Goal: Task Accomplishment & Management: Complete application form

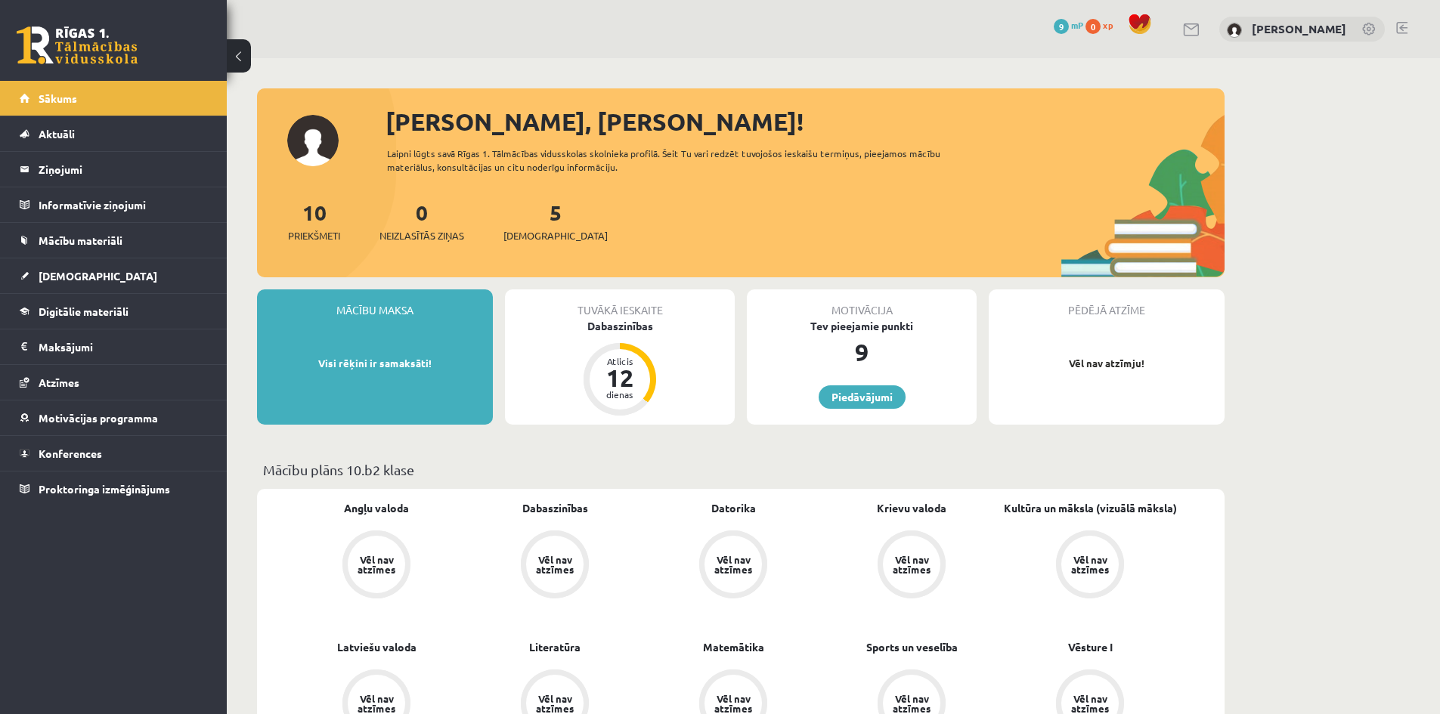
scroll to position [1285, 0]
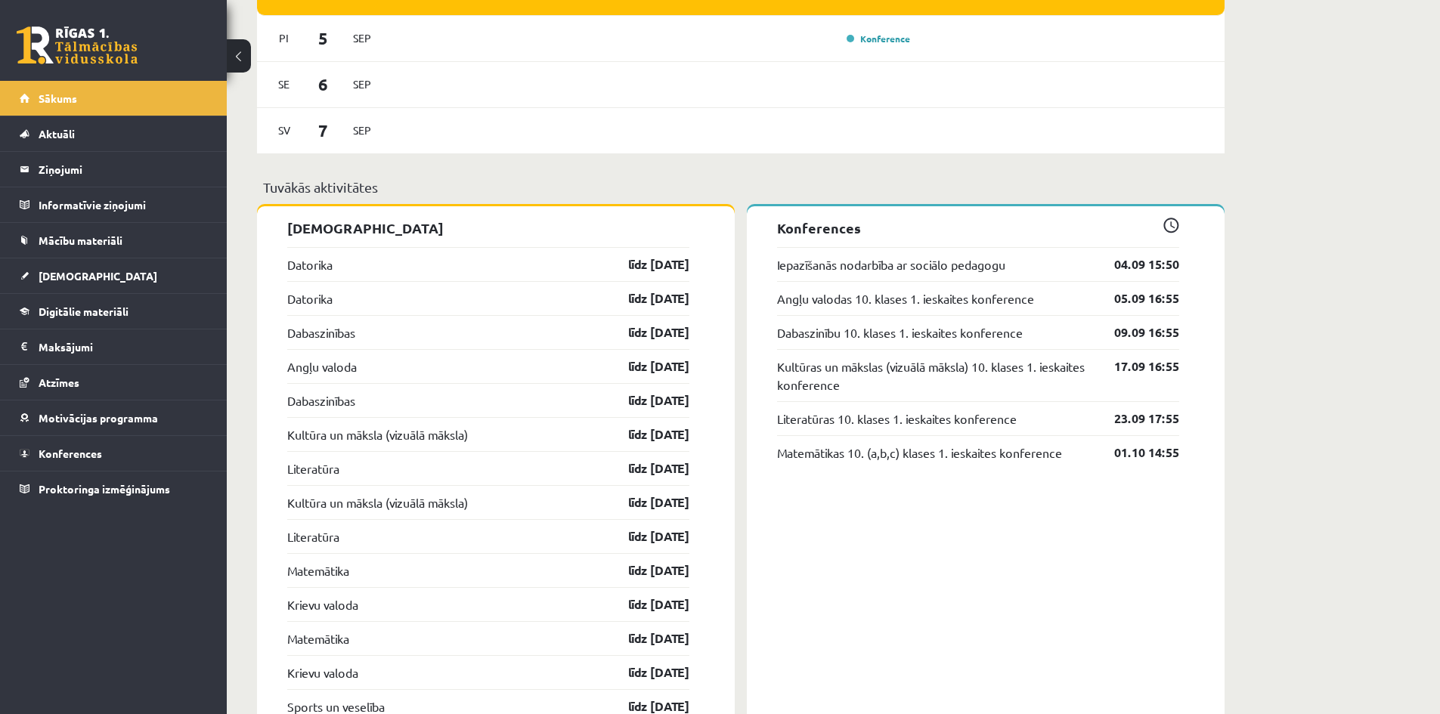
scroll to position [1058, 0]
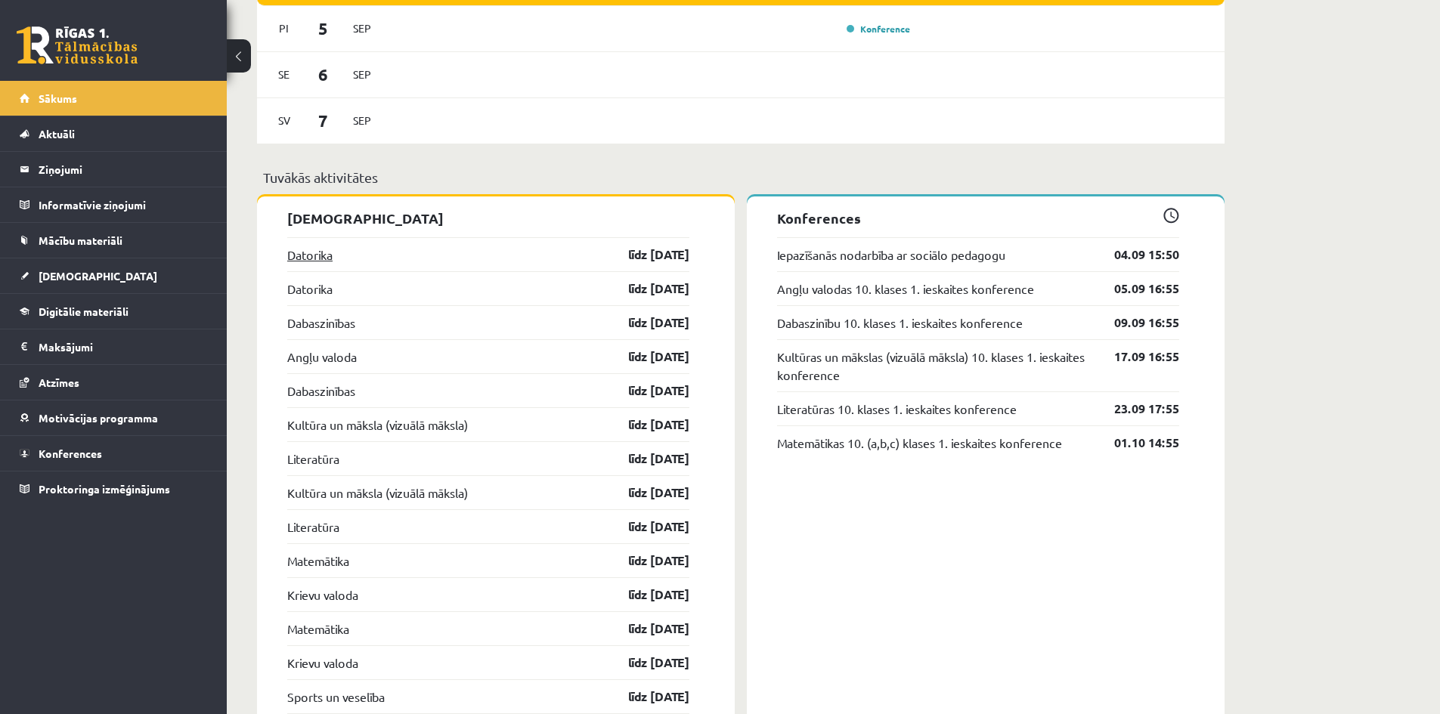
click at [314, 253] on link "Datorika" at bounding box center [309, 255] width 45 height 18
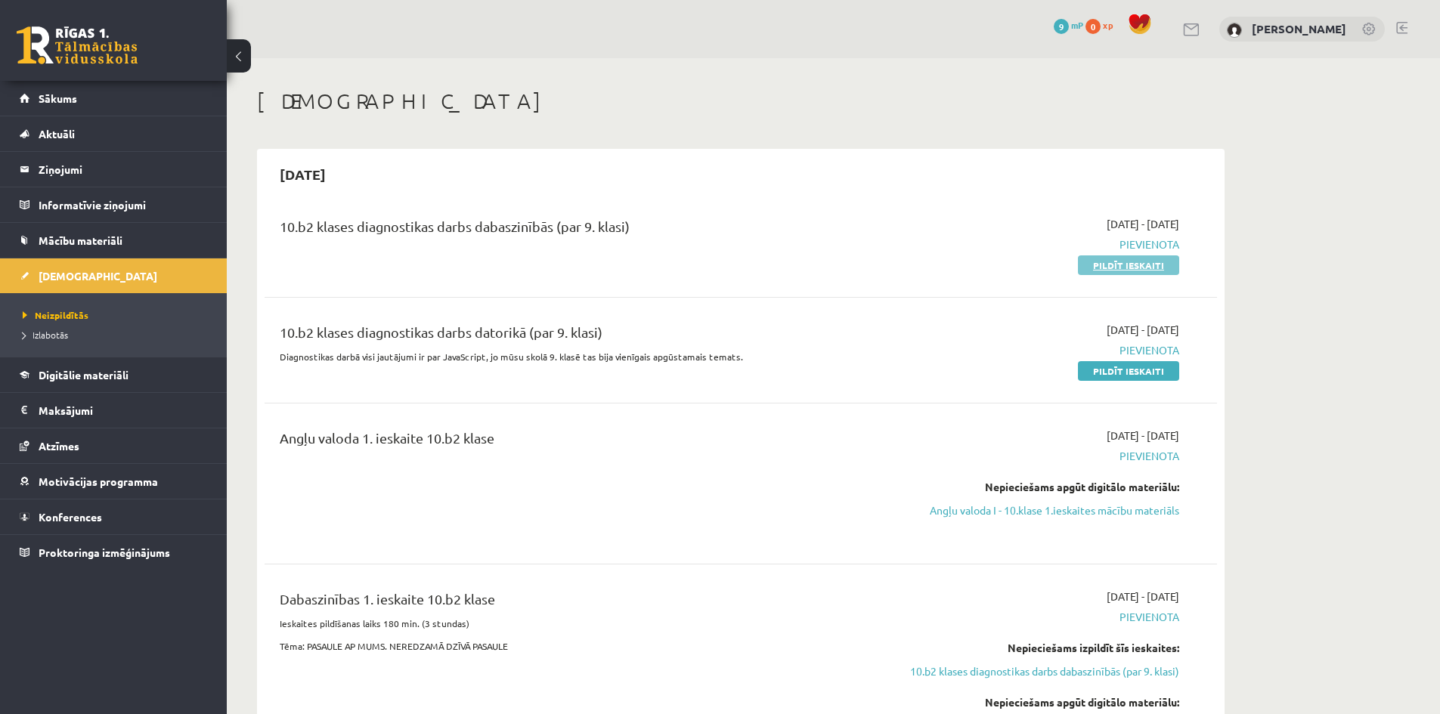
click at [1123, 265] on link "Pildīt ieskaiti" at bounding box center [1128, 266] width 101 height 20
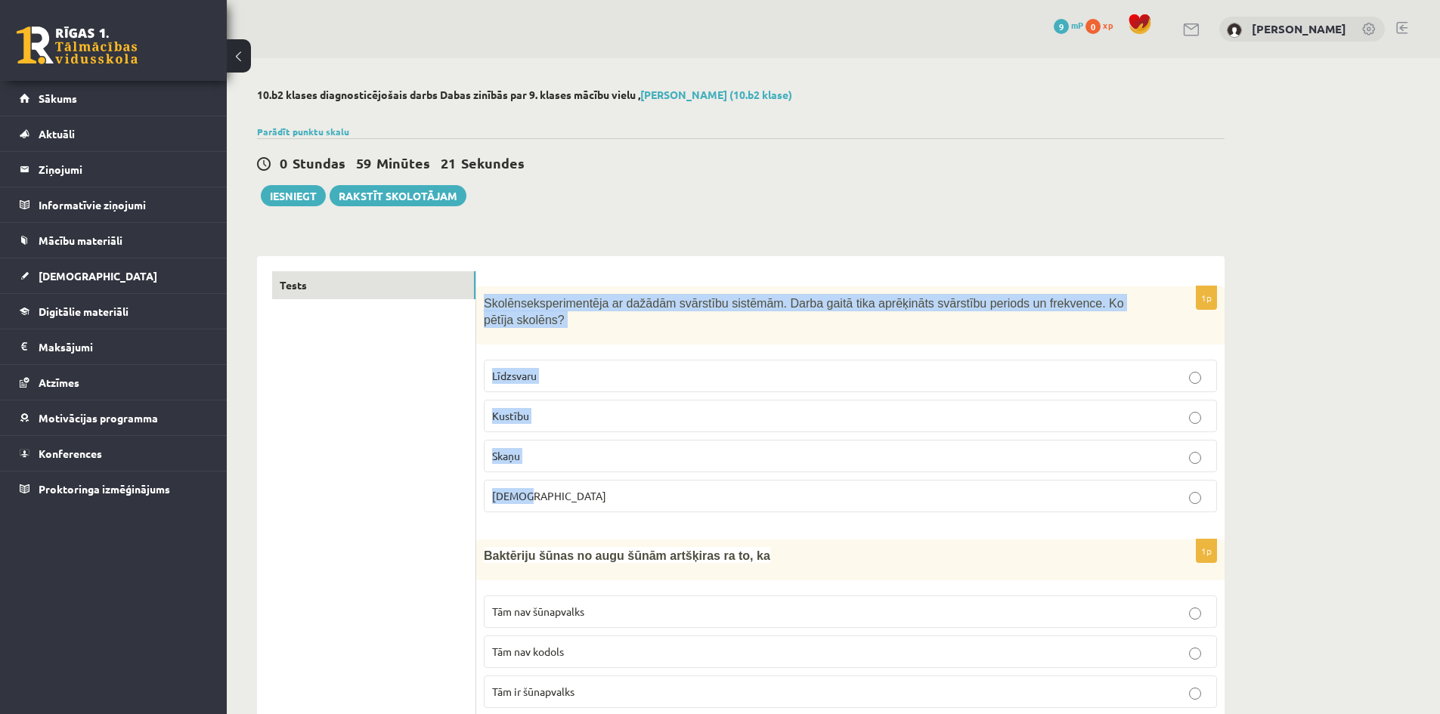
drag, startPoint x: 486, startPoint y: 301, endPoint x: 1121, endPoint y: 477, distance: 658.9
click at [1121, 477] on div "1p Skolēns eksperimentēja ar dažādām svārstību sistēmām. Darba gaitā tika aprēķ…" at bounding box center [850, 405] width 748 height 238
copy div "Skolēns eksperimentēja ar dažādām svārstību sistēmām. Darba gaitā tika aprēķinā…"
click at [640, 400] on label "Kustību" at bounding box center [850, 416] width 733 height 33
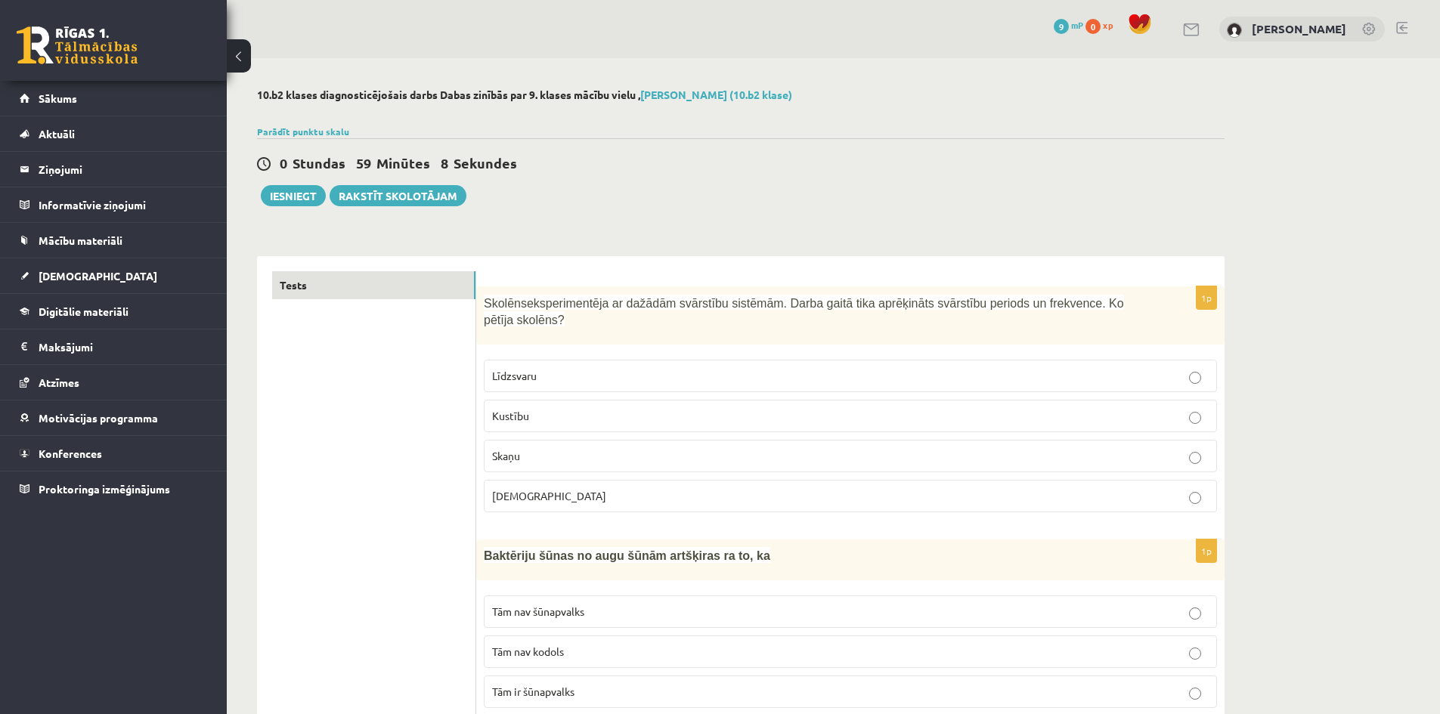
click at [609, 410] on label "Kustību" at bounding box center [850, 416] width 733 height 33
click at [610, 408] on p "Kustību" at bounding box center [850, 416] width 717 height 16
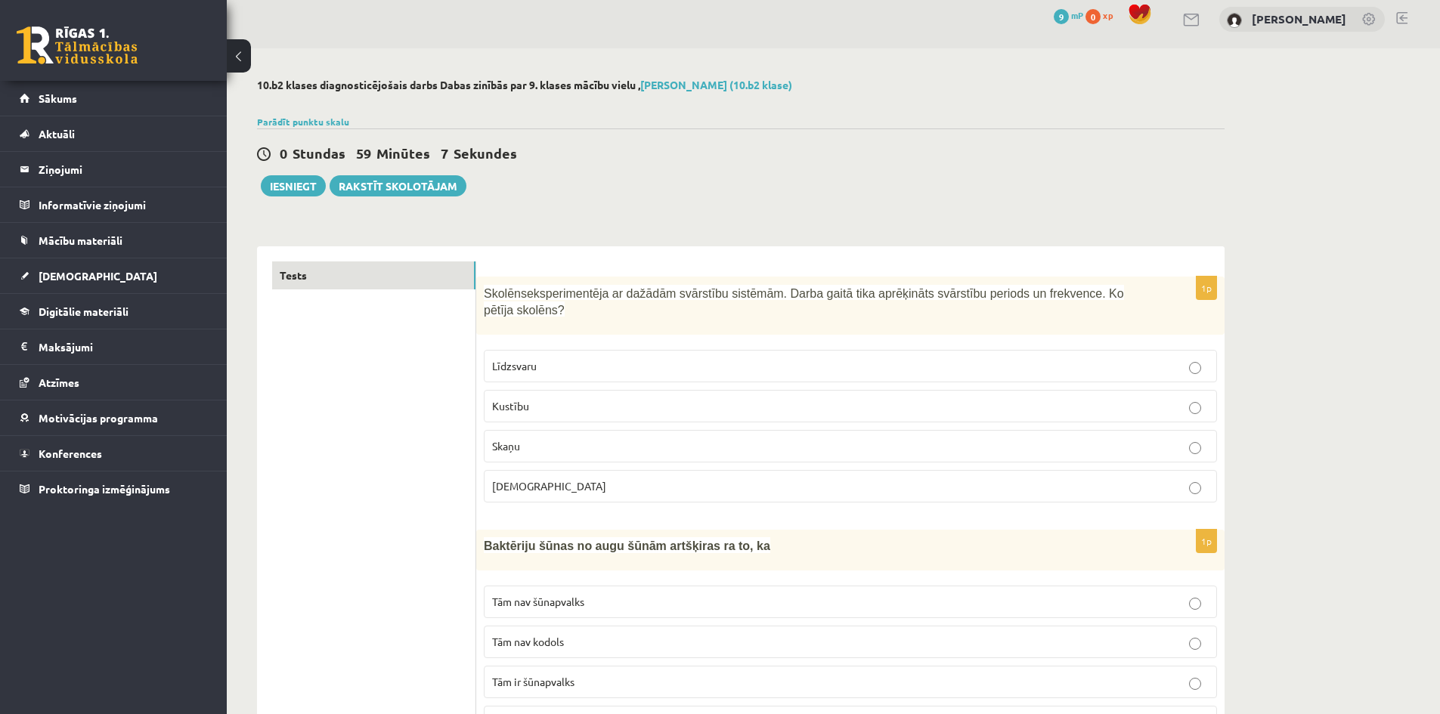
scroll to position [151, 0]
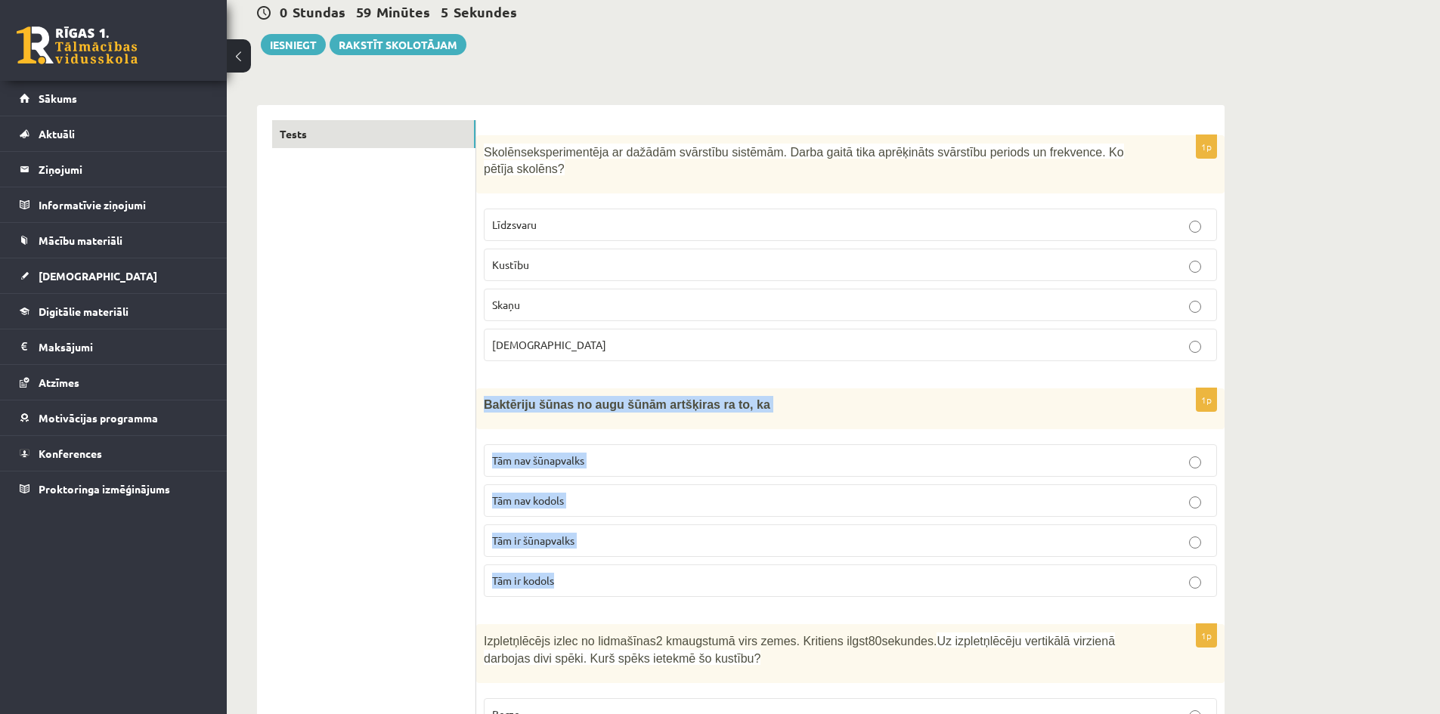
drag, startPoint x: 481, startPoint y: 382, endPoint x: 940, endPoint y: 565, distance: 494.0
click at [940, 565] on div "1p Baktēriju šūnas no augu šūnām artšķiras ra to, ka Tām nav šūnapvalks Tām nav…" at bounding box center [850, 499] width 748 height 221
copy div "Baktēriju šūnas no augu šūnām artšķiras ra to, ka Tām nav šūnapvalks Tām nav ko…"
click at [633, 493] on p "Tām nav kodols" at bounding box center [850, 501] width 717 height 16
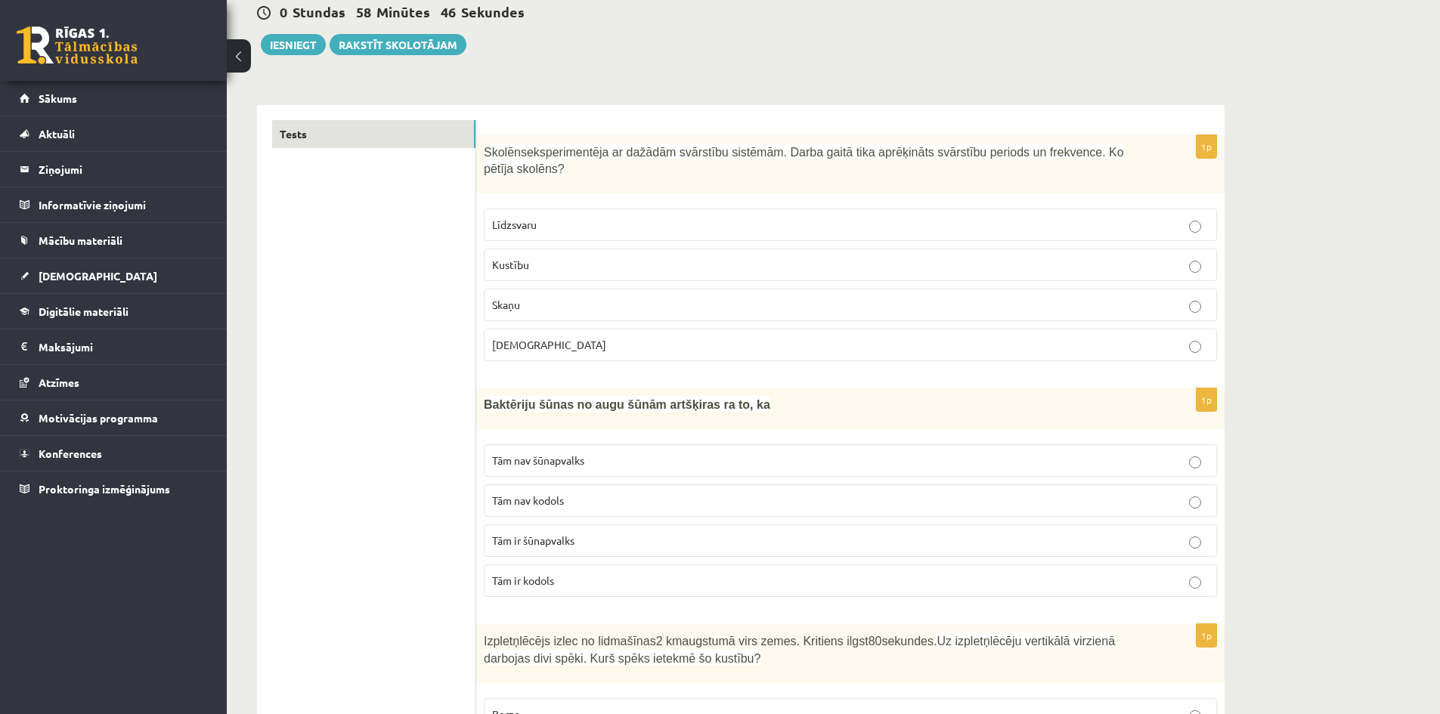
scroll to position [454, 0]
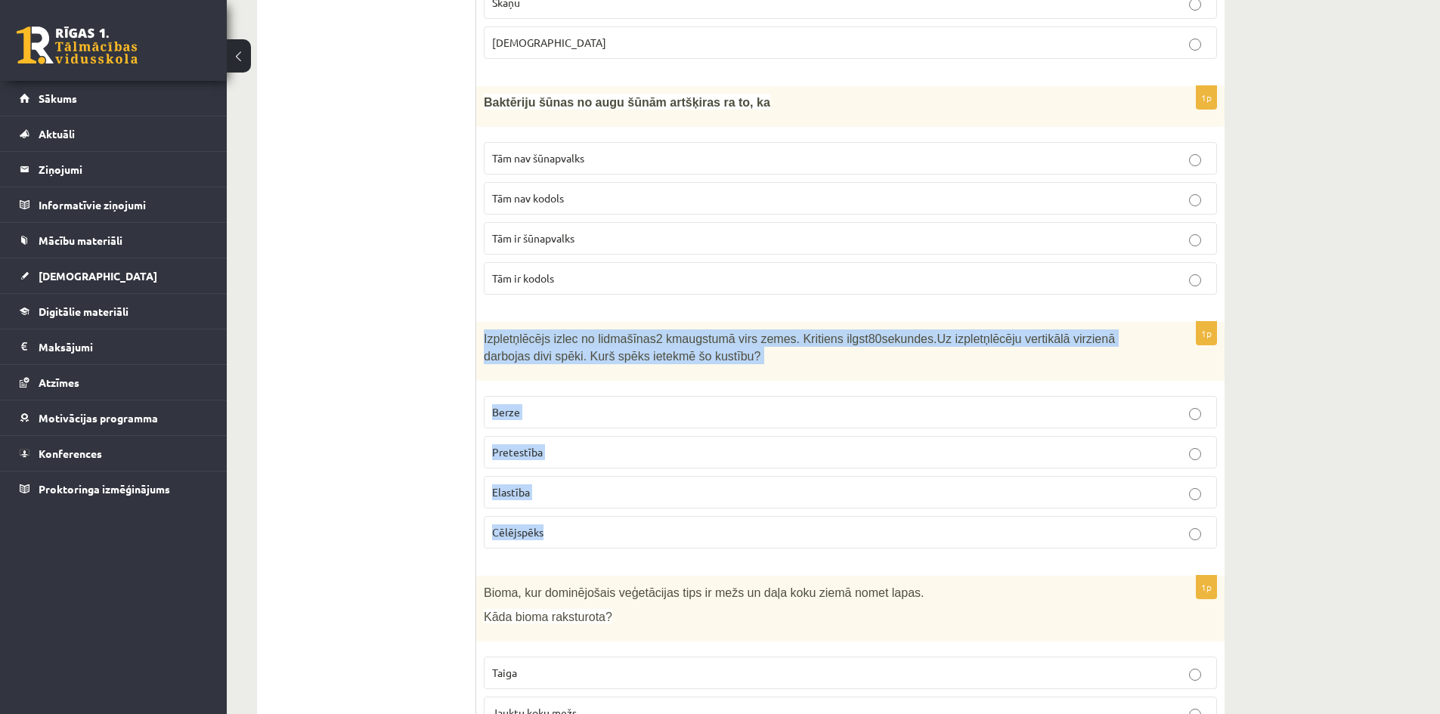
drag, startPoint x: 480, startPoint y: 319, endPoint x: 810, endPoint y: 529, distance: 391.5
click at [810, 529] on div "1p Izpletņlēcējs izlec no lidmašīnas 2 km augstumā virs zemes. Kritiens ilgst 8…" at bounding box center [850, 441] width 748 height 238
copy div "Izpletņlēcējs izlec no lidmašīnas 2 km augstumā virs zemes. Kritiens ilgst 80 s…"
click at [647, 444] on p "Pretestība" at bounding box center [850, 452] width 717 height 16
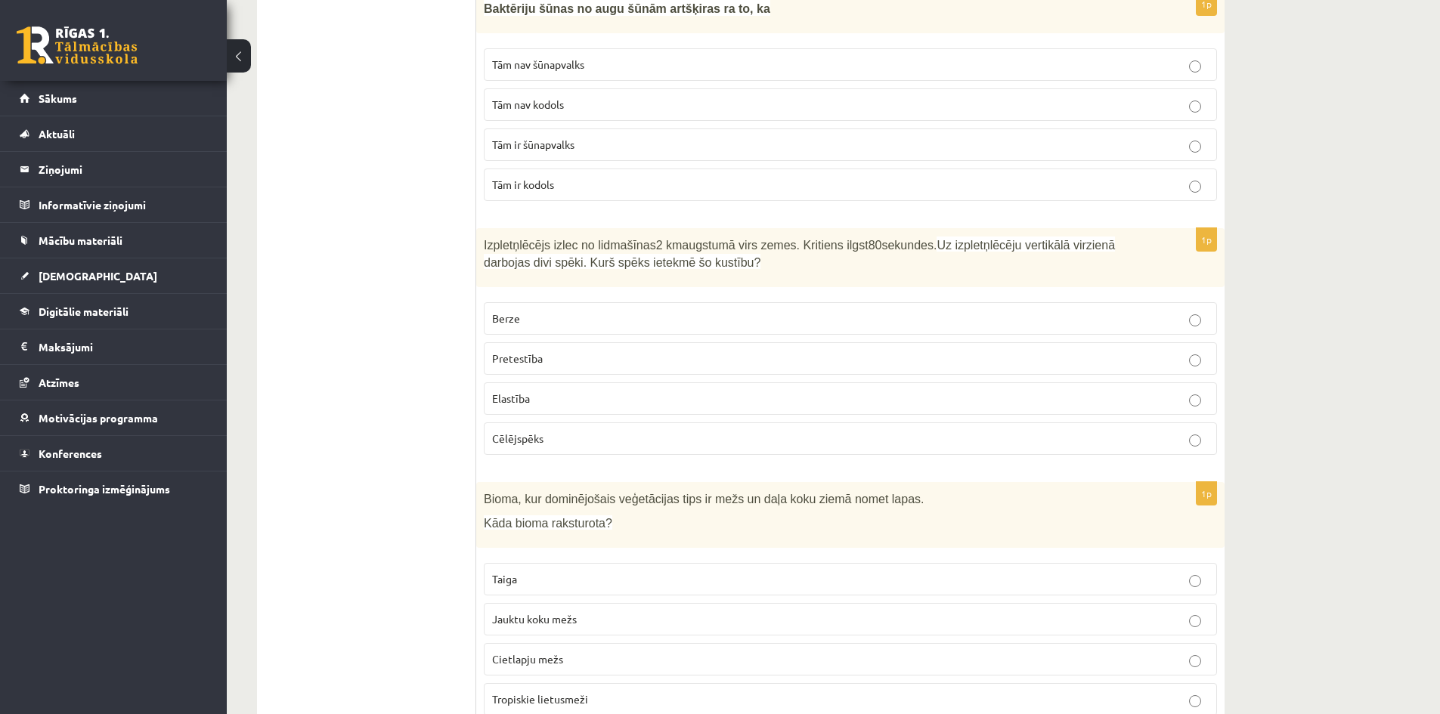
scroll to position [680, 0]
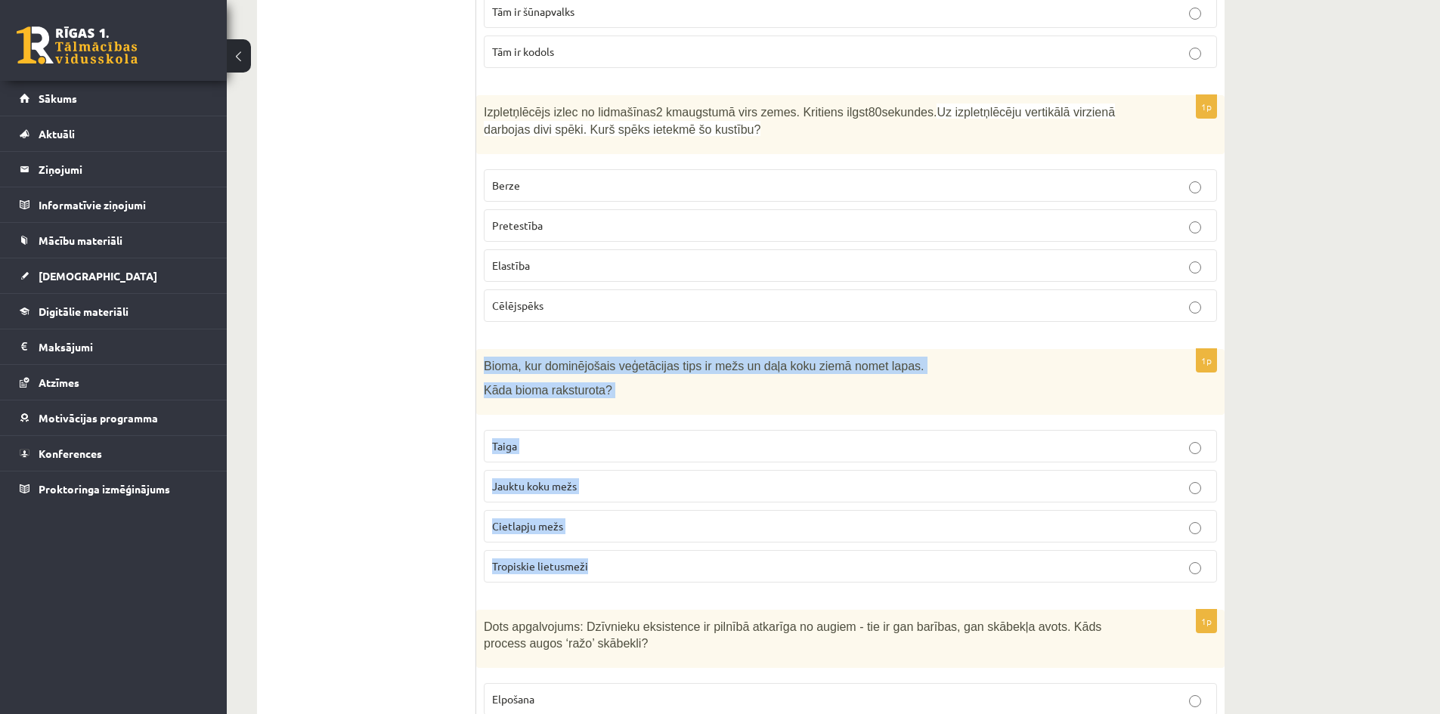
drag, startPoint x: 478, startPoint y: 343, endPoint x: 763, endPoint y: 567, distance: 362.3
click at [763, 567] on div "1p Bioma, kur dominējošais veģetācijas tips ir mežs un daļa koku ziemā nomet la…" at bounding box center [850, 472] width 748 height 246
copy div "Bioma, kur dominējošais veģetācijas tips ir mežs un daļa koku ziemā nomet lapas…"
click at [634, 478] on p "Jauktu koku mežs" at bounding box center [850, 486] width 717 height 16
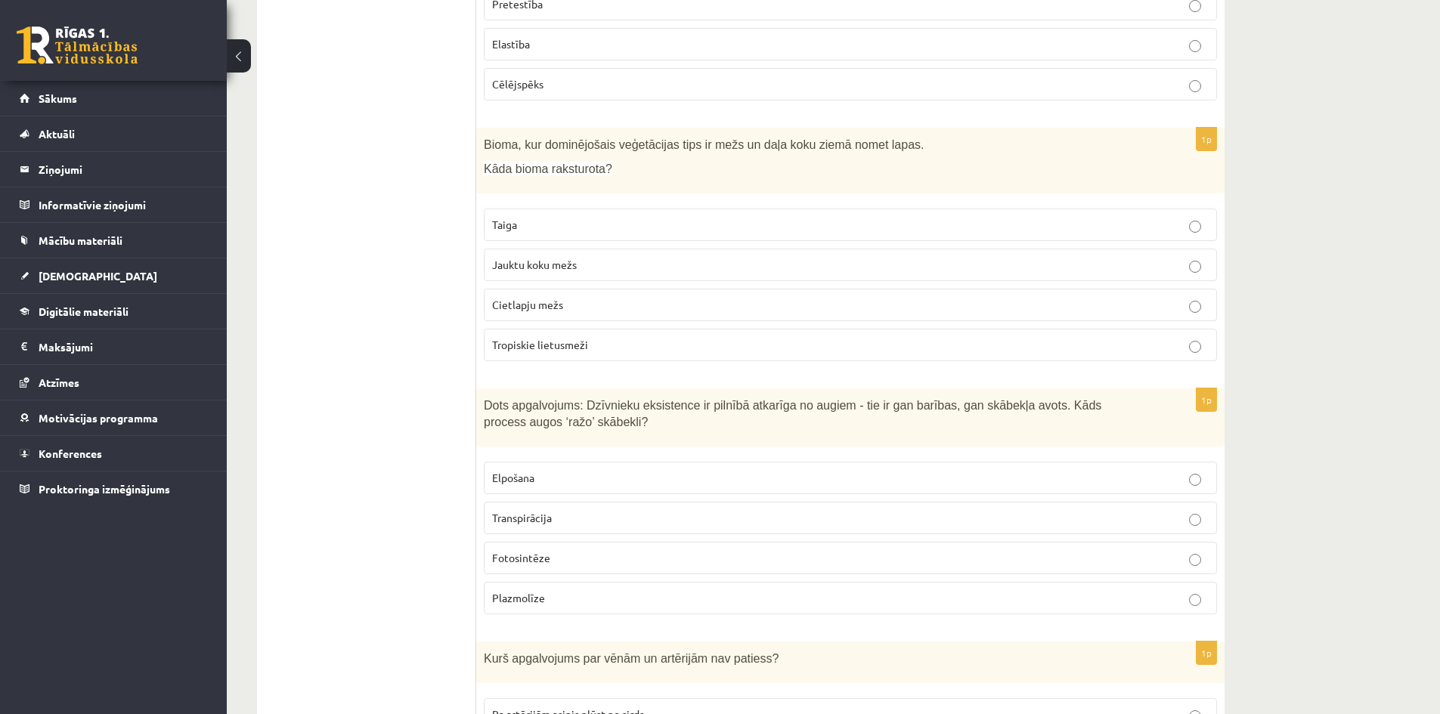
scroll to position [1058, 0]
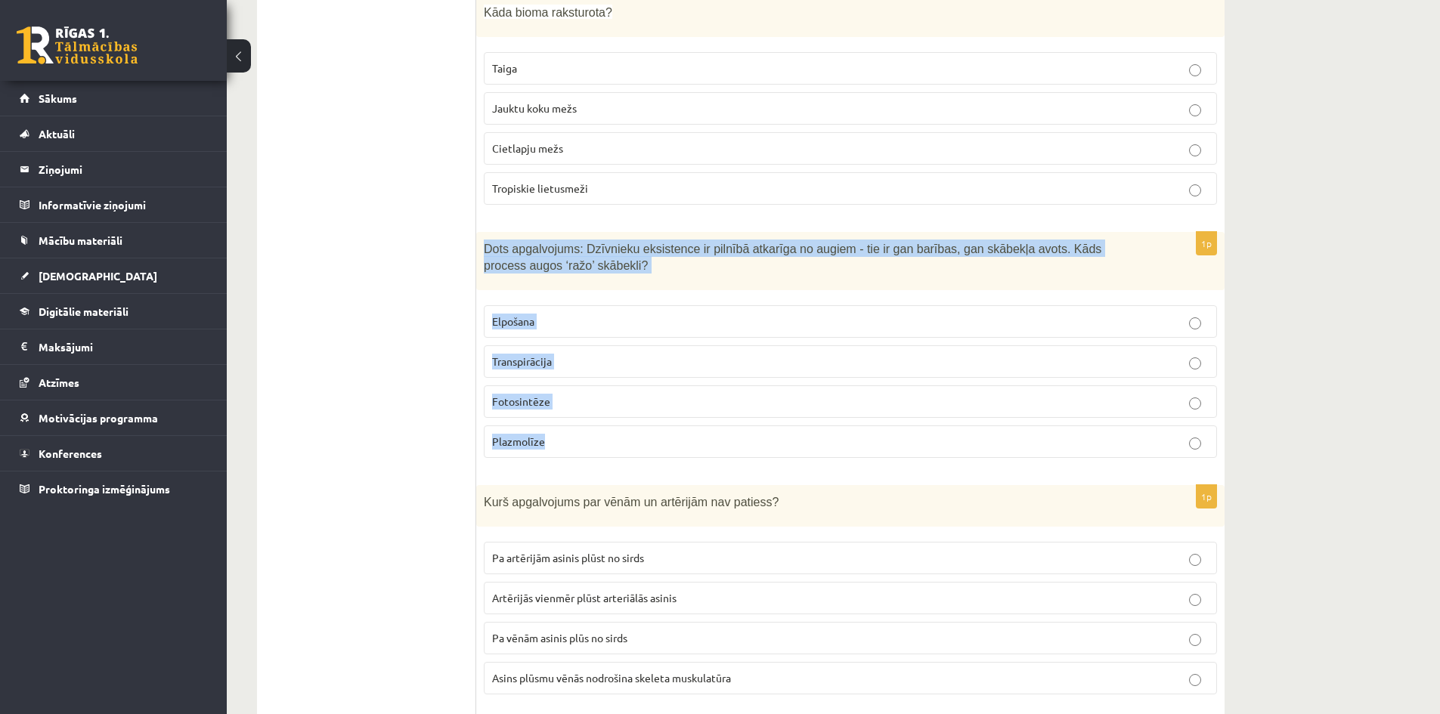
drag, startPoint x: 484, startPoint y: 229, endPoint x: 683, endPoint y: 434, distance: 285.5
click at [683, 434] on div "1p Dots apgalvojums: Dzīvnieku eksistence ir pilnībā atkarīga no augiem - tie i…" at bounding box center [850, 351] width 748 height 238
copy div "Dots apgalvojums: Dzīvnieku eksistence ir pilnībā atkarīga no augiem - tie ir g…"
click at [599, 386] on label "Fotosintēze" at bounding box center [850, 402] width 733 height 33
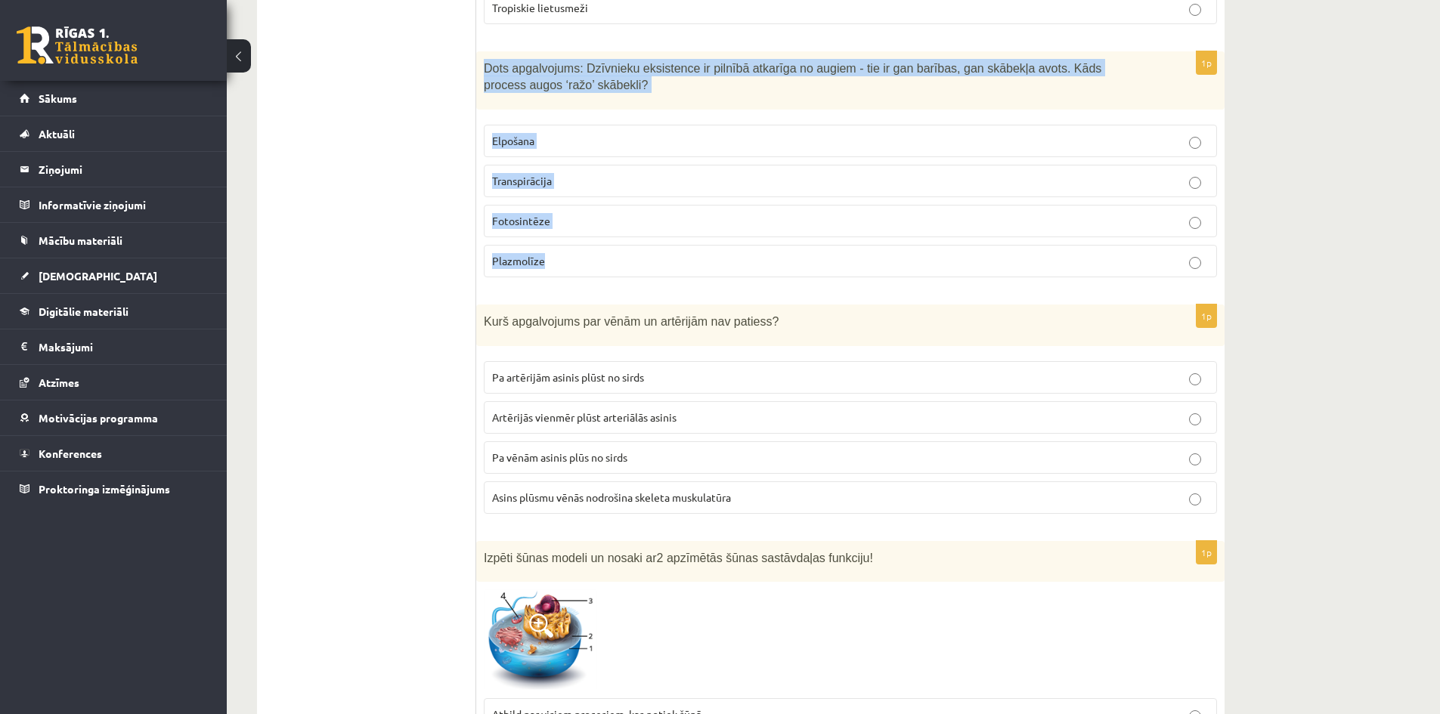
scroll to position [1436, 0]
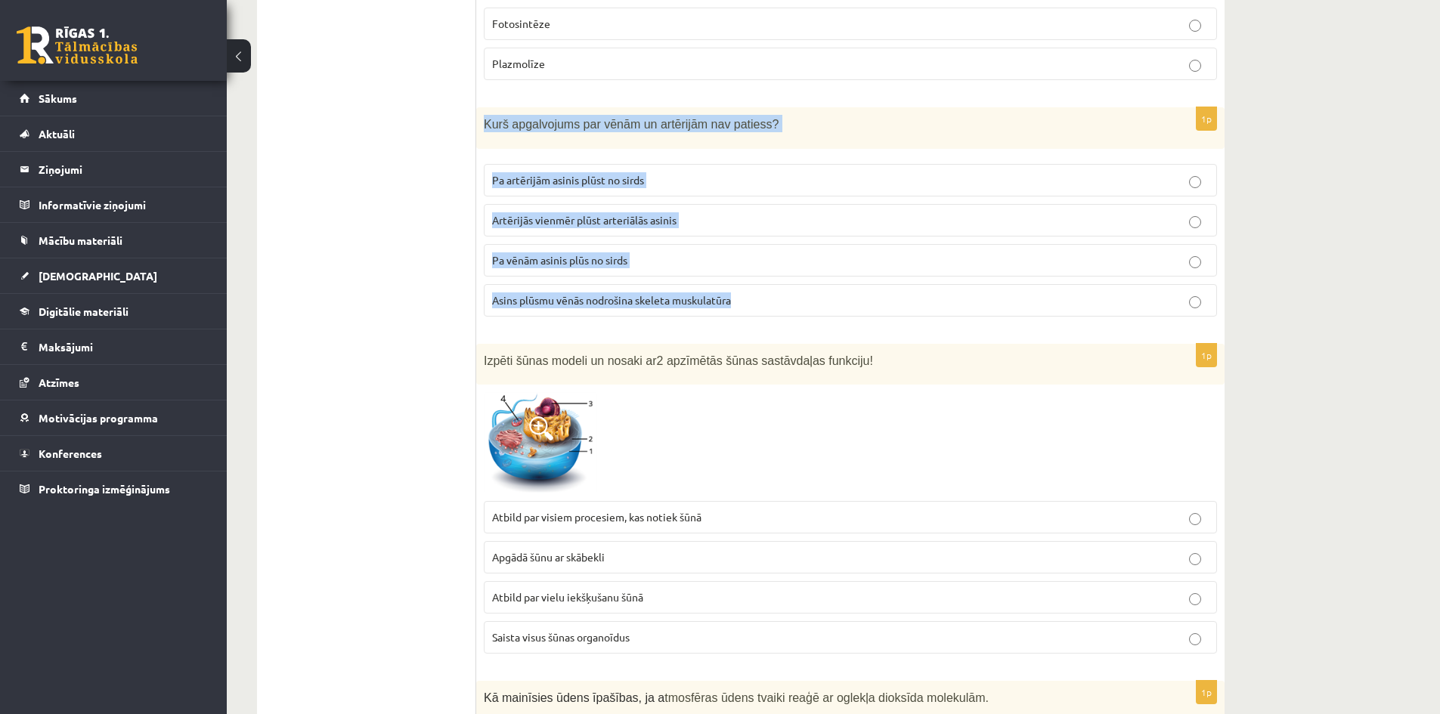
drag, startPoint x: 482, startPoint y: 104, endPoint x: 755, endPoint y: 277, distance: 323.2
click at [767, 280] on div "1p Kurš apgalvojums par vēnām un artērijām nav patiess? Pa artērijām asinis plū…" at bounding box center [850, 217] width 748 height 221
copy div "Kurš apgalvojums par vēnām un artērijām nav patiess? Pa artērijām asinis plūst …"
click at [675, 213] on span "Artērijās vienmēr plūst arteriālās asinis" at bounding box center [584, 220] width 184 height 14
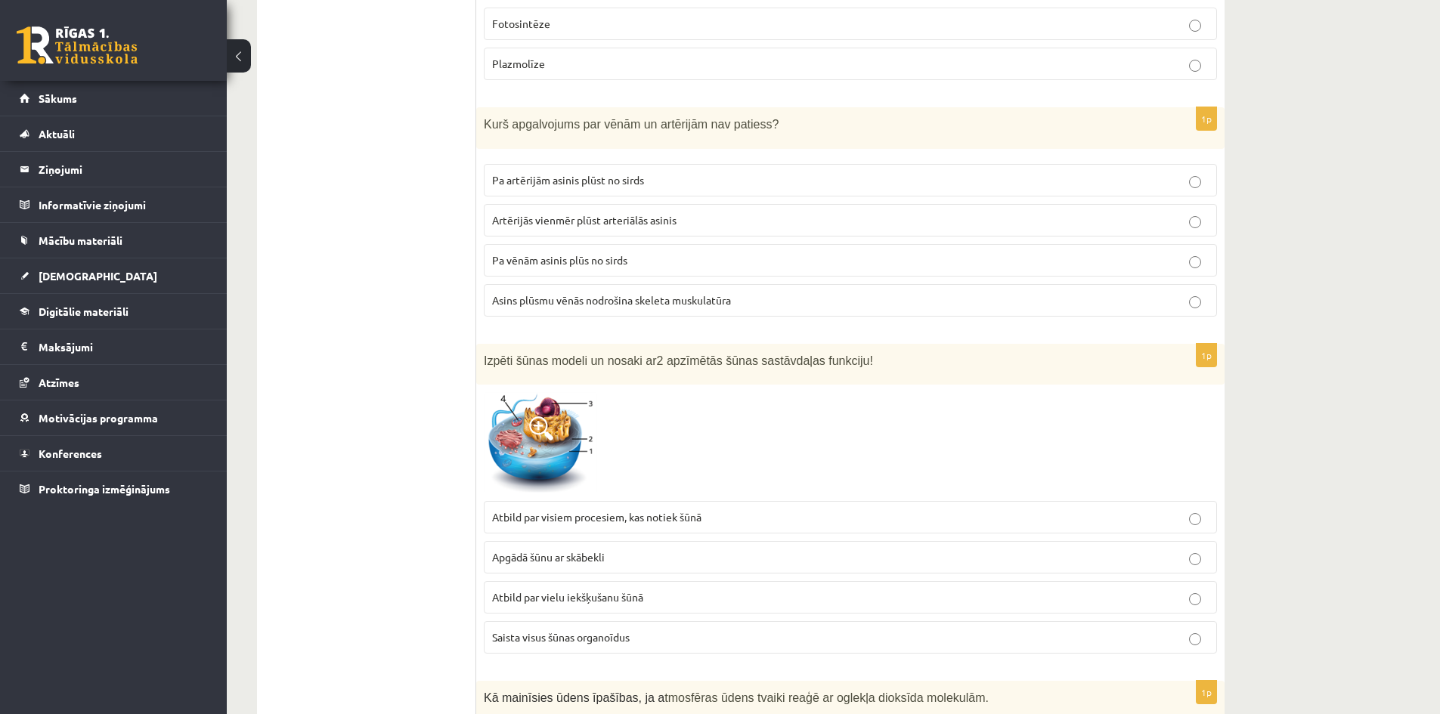
click at [641, 213] on span "Artērijās vienmēr plūst arteriālās asinis" at bounding box center [584, 220] width 184 height 14
click at [502, 355] on span "Izpēti šūnas modeli un nosaki ar" at bounding box center [570, 361] width 173 height 13
click at [481, 344] on div "Izpēti šūnas modeli un nosaki ar 2 apzīmētās šūnas sastāvdaļas funkciju!" at bounding box center [850, 365] width 748 height 42
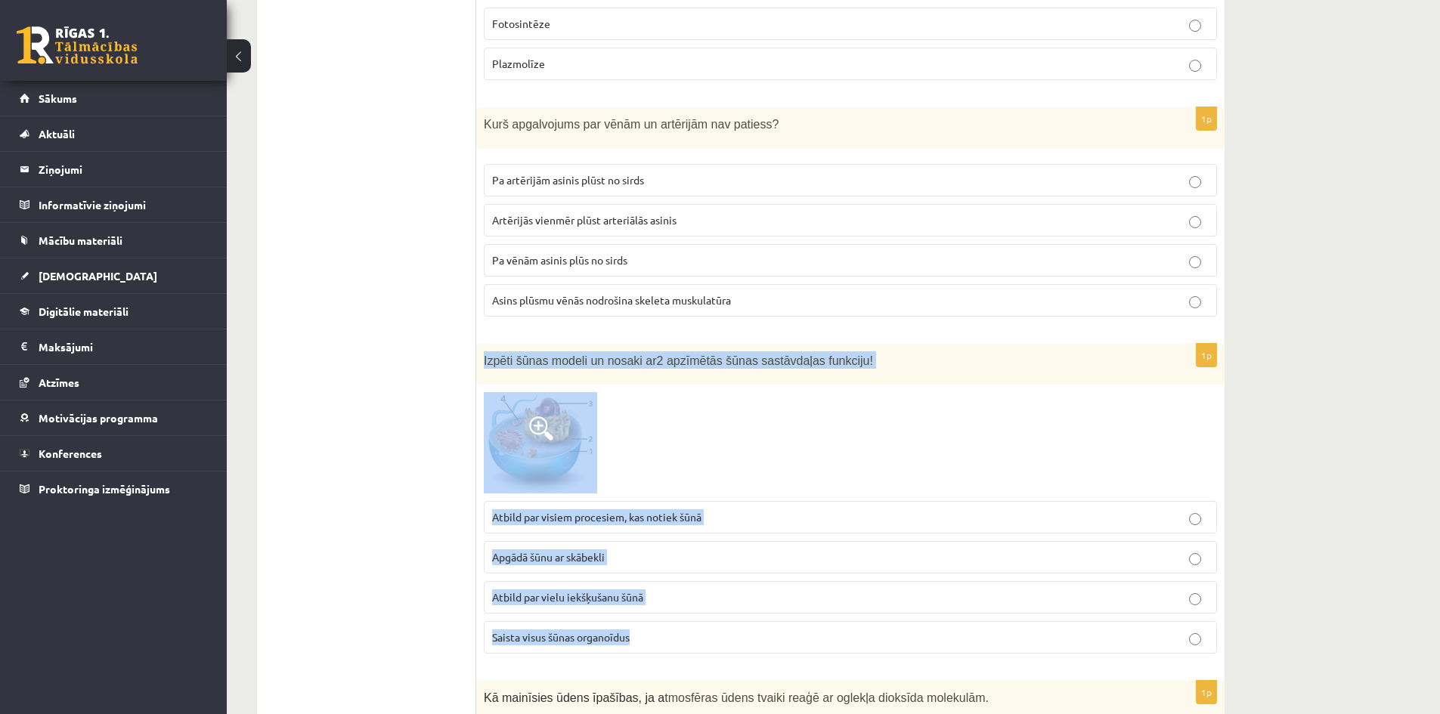
drag, startPoint x: 483, startPoint y: 339, endPoint x: 724, endPoint y: 624, distance: 373.3
click at [724, 624] on div "1p Izpēti šūnas modeli un nosaki ar 2 apzīmētās šūnas sastāvdaļas funkciju! Atb…" at bounding box center [850, 505] width 748 height 322
copy div "Izpēti šūnas modeli un nosaki ar 2 apzīmētās šūnas sastāvdaļas funkciju! Atbild…"
click at [528, 510] on span "Atbild par visiem procesiem, kas notiek šūnā" at bounding box center [596, 517] width 209 height 14
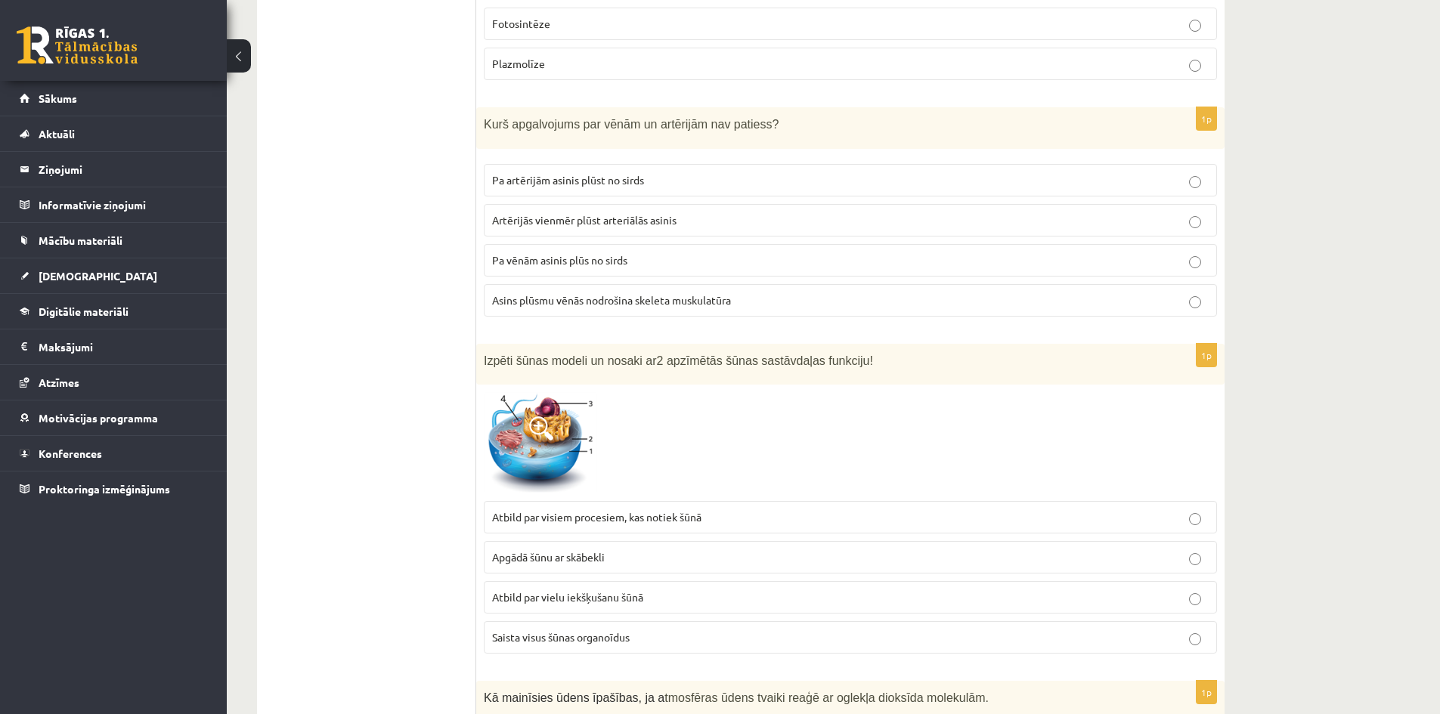
click at [509, 429] on img at bounding box center [540, 442] width 113 height 101
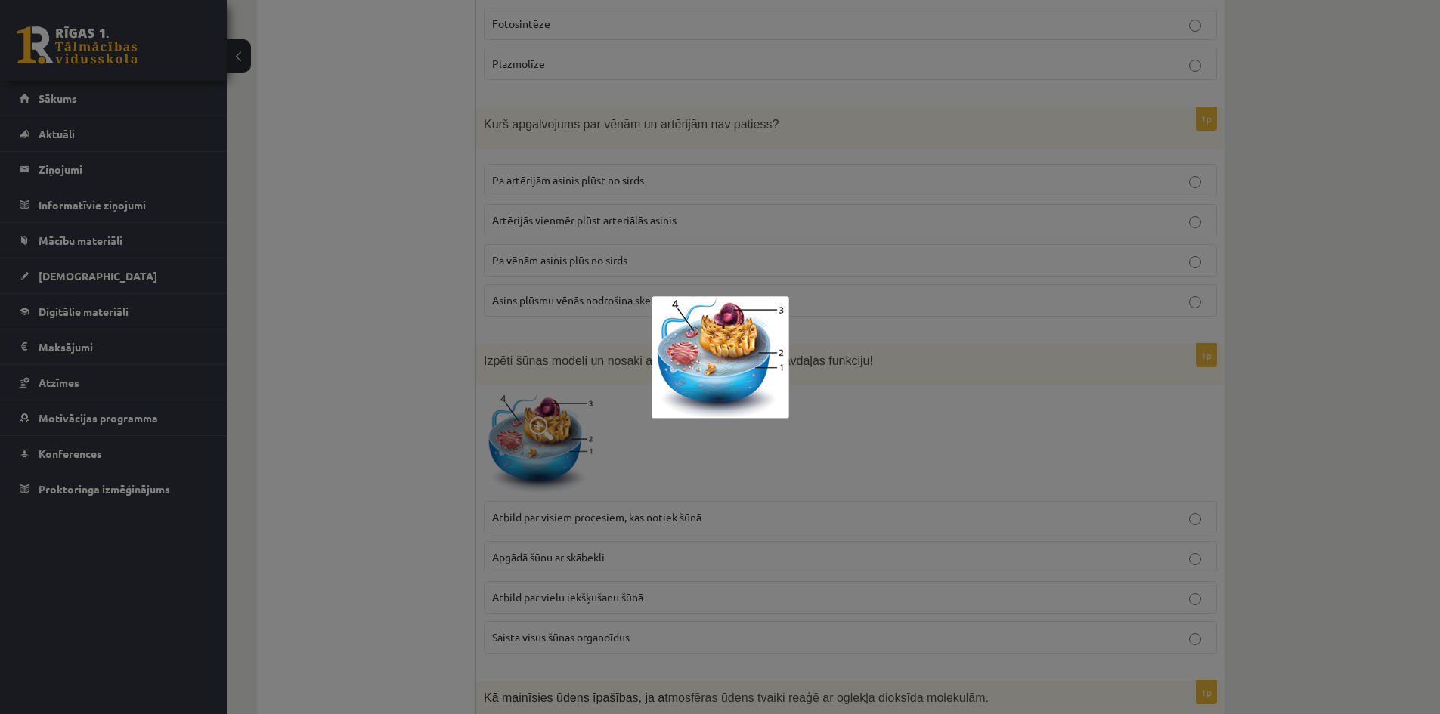
click at [691, 337] on img at bounding box center [721, 357] width 138 height 122
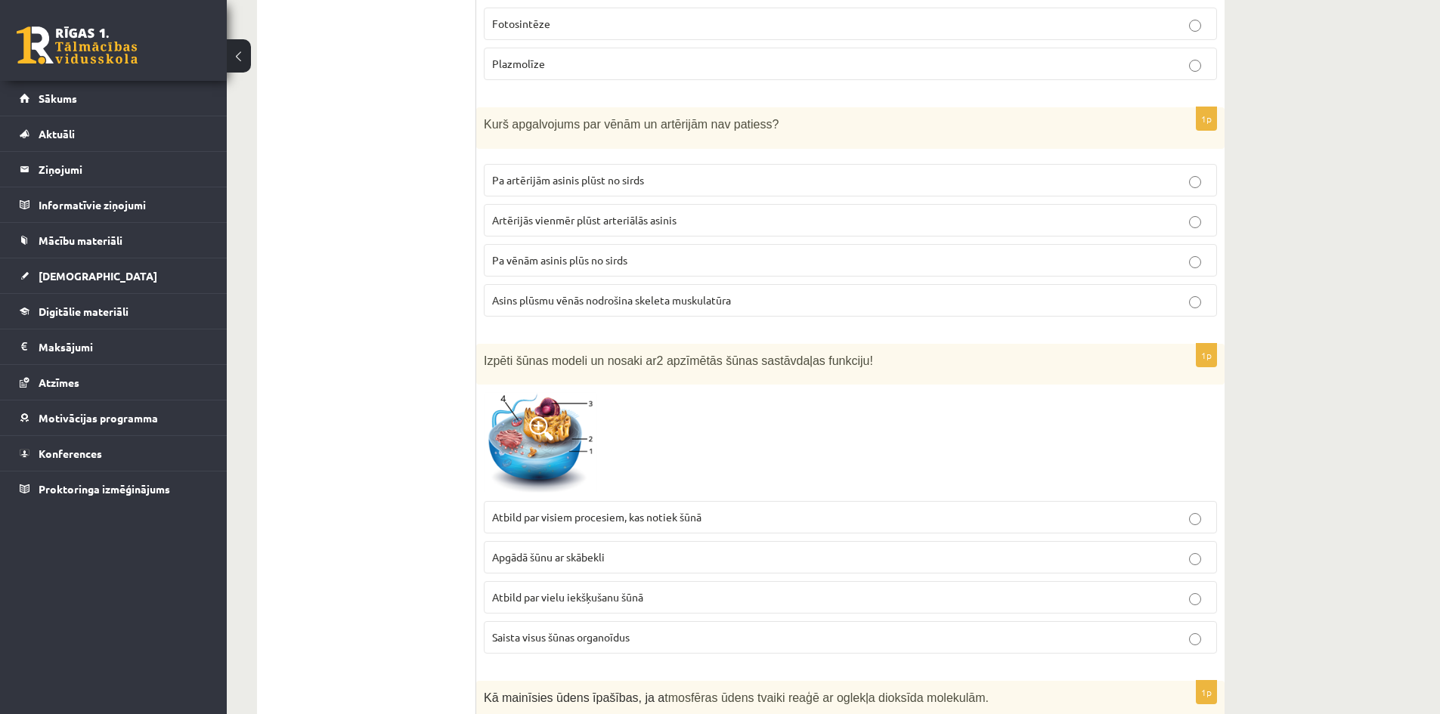
click at [562, 396] on img at bounding box center [540, 442] width 113 height 101
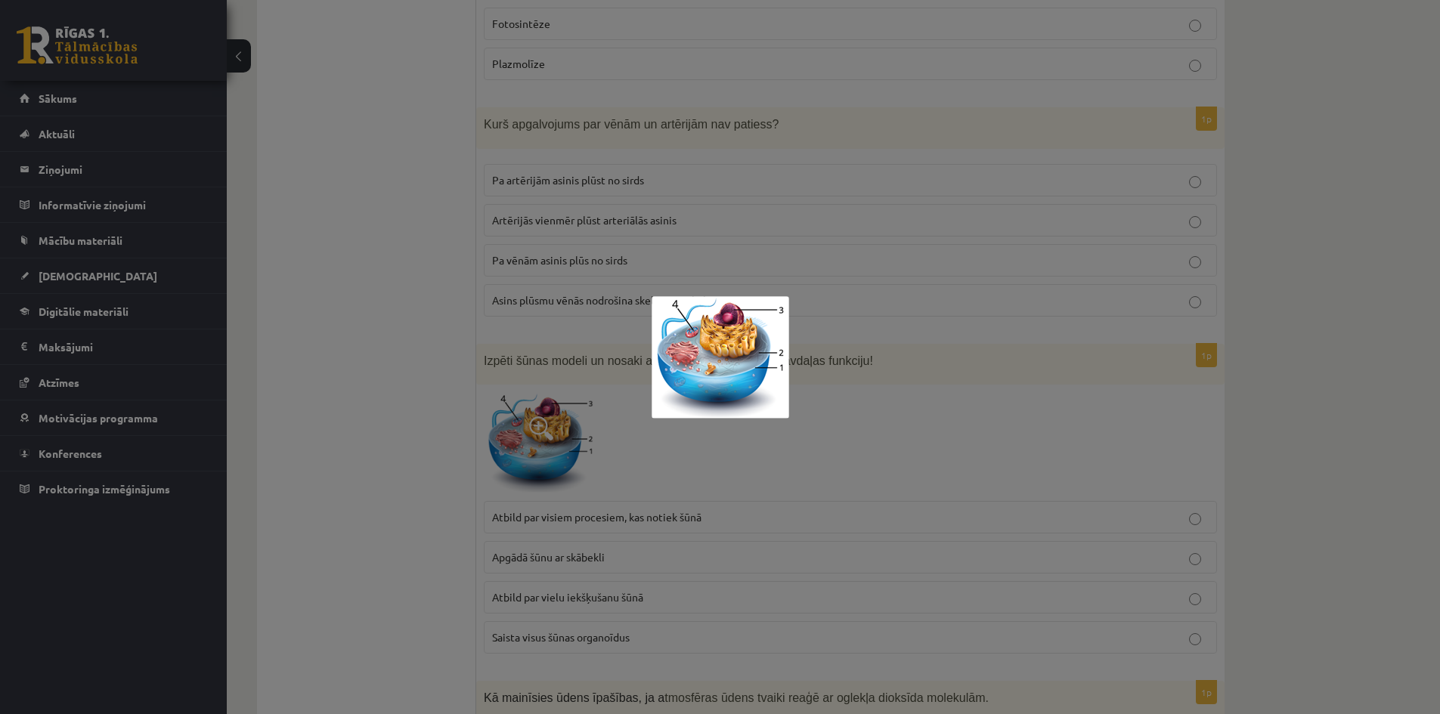
click at [890, 423] on div at bounding box center [720, 357] width 1440 height 714
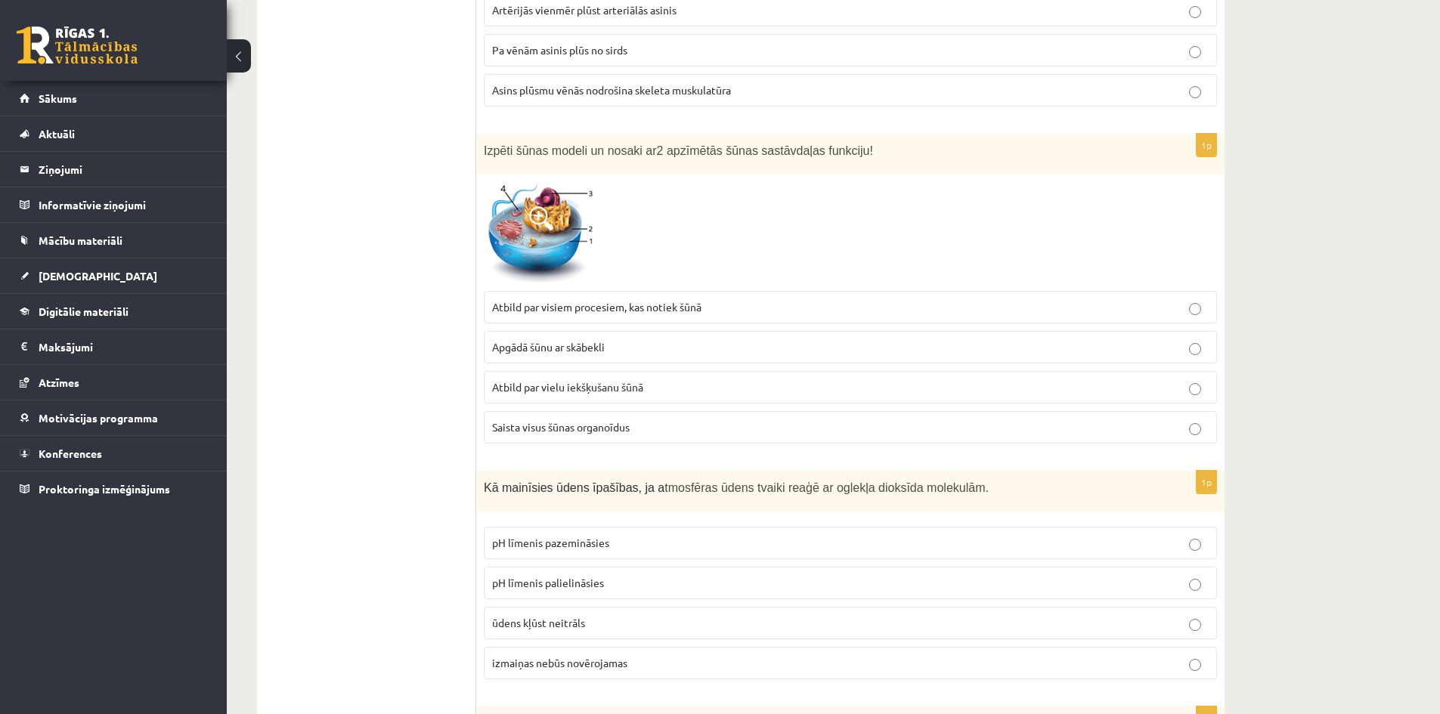
scroll to position [1739, 0]
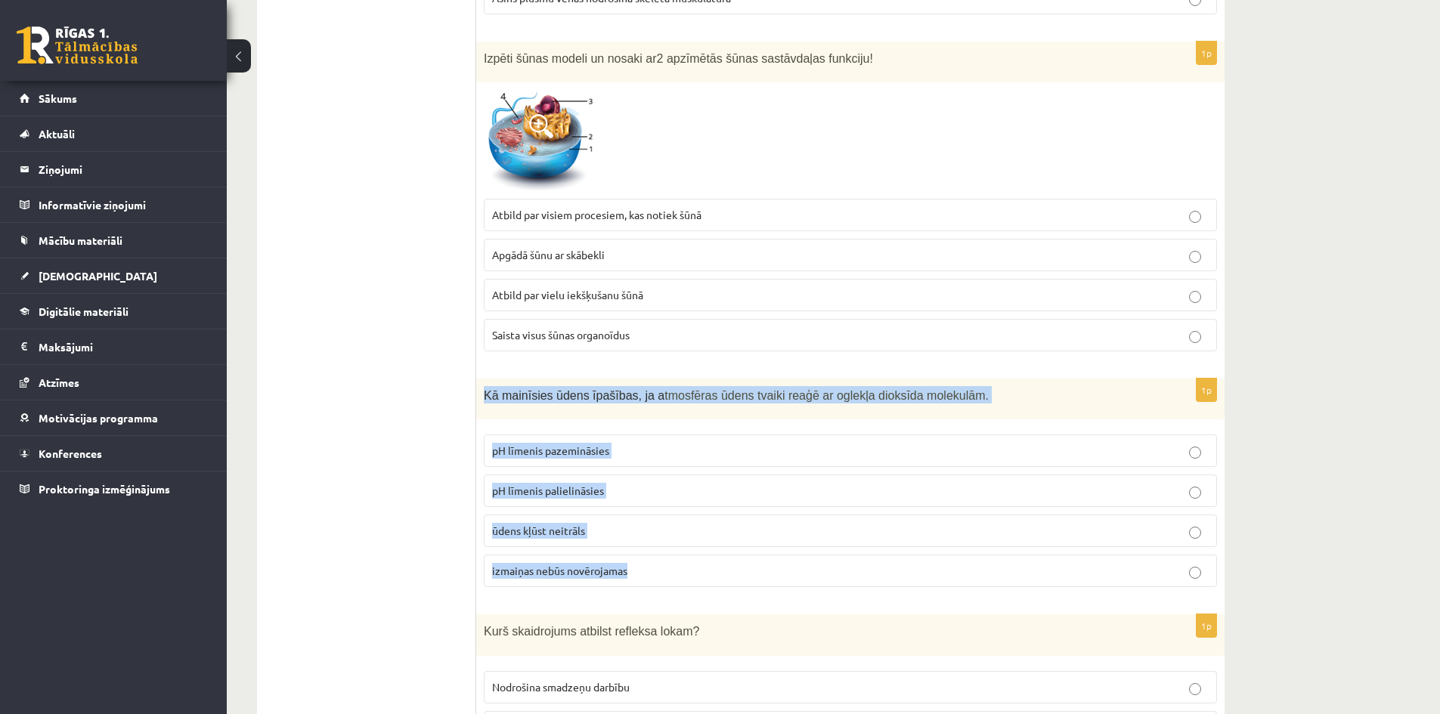
drag, startPoint x: 486, startPoint y: 377, endPoint x: 1042, endPoint y: 564, distance: 586.1
click at [1042, 564] on div "1p Kā mainīsies ūdens īpašības, ja a tmosfēras ūdens tvaiki reaģē ar oglekļa di…" at bounding box center [850, 489] width 748 height 221
copy div "Kā mainīsies ūdens īpašības, ja a tmosfēras ūdens tvaiki reaģē ar oglekļa dioks…"
click at [627, 443] on p "pH līmenis pazemināsies" at bounding box center [850, 451] width 717 height 16
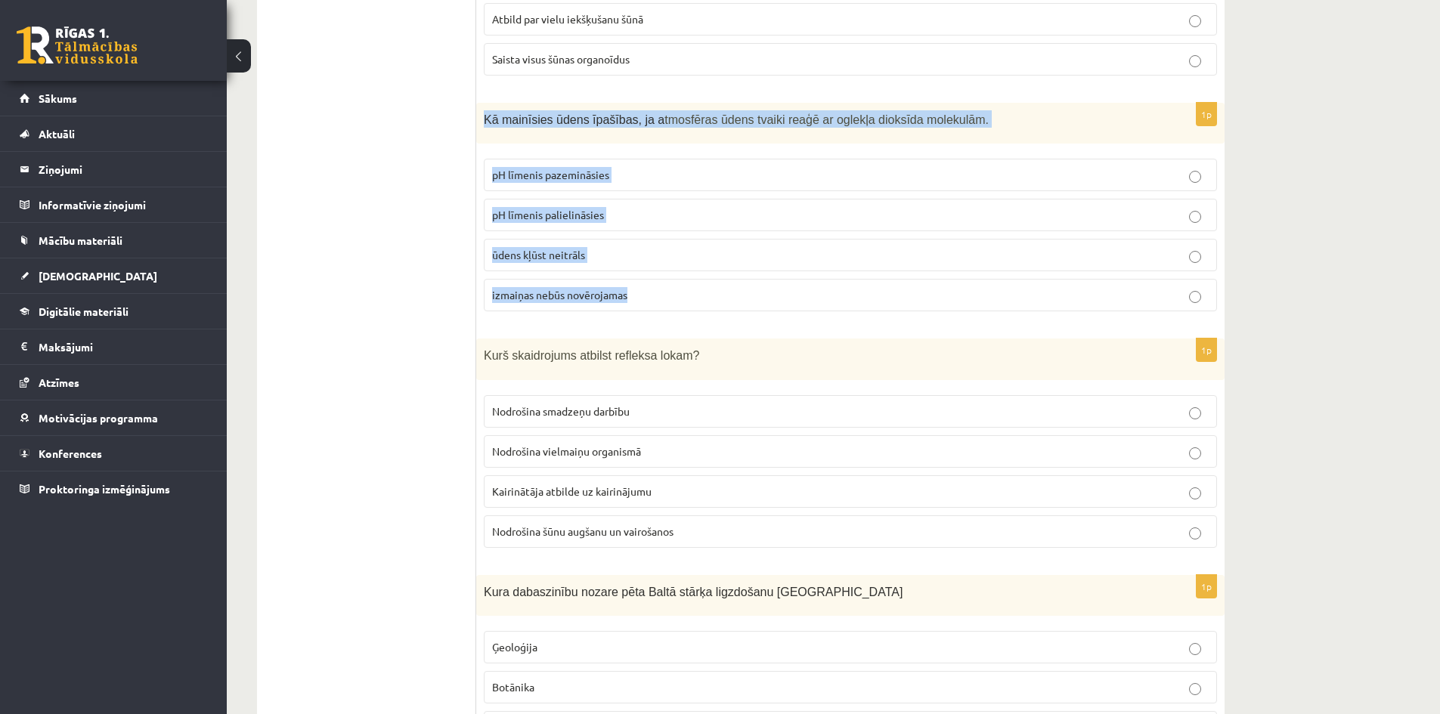
scroll to position [2041, 0]
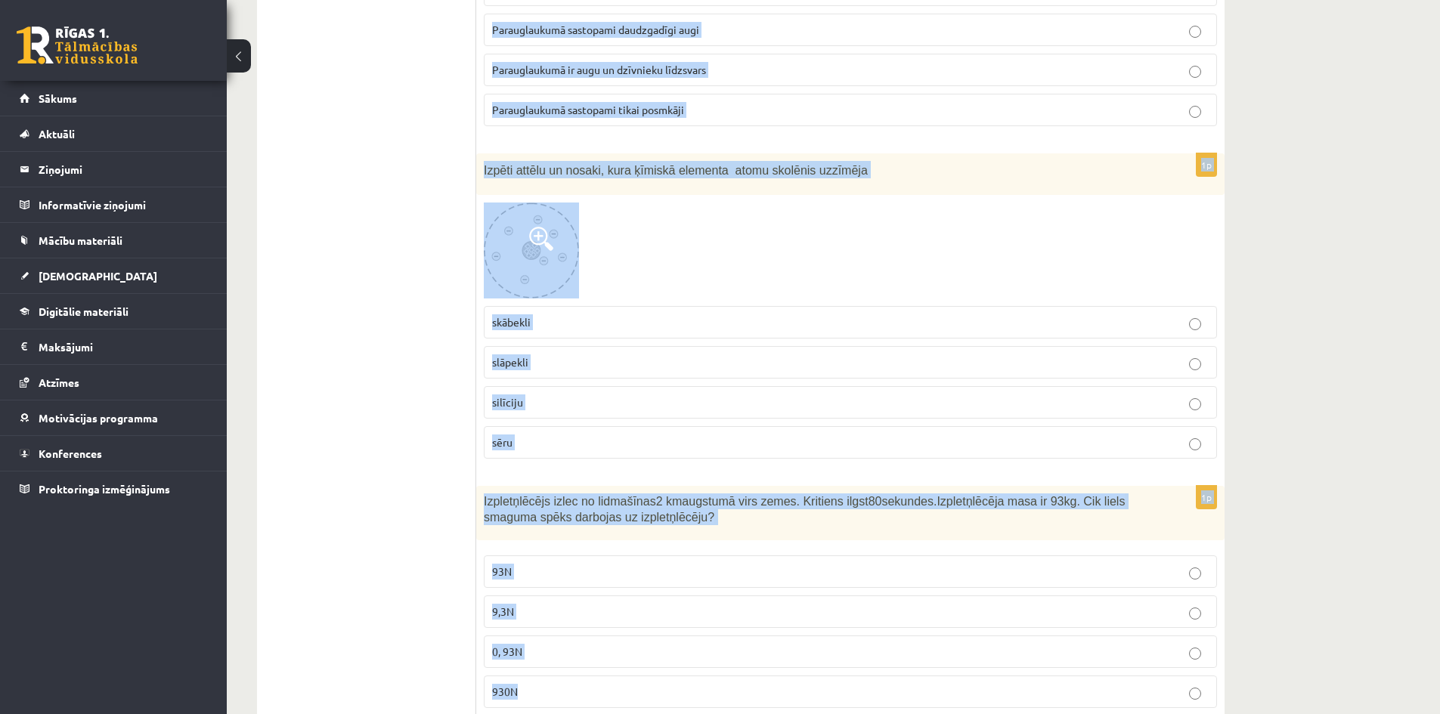
scroll to position [6946, 0]
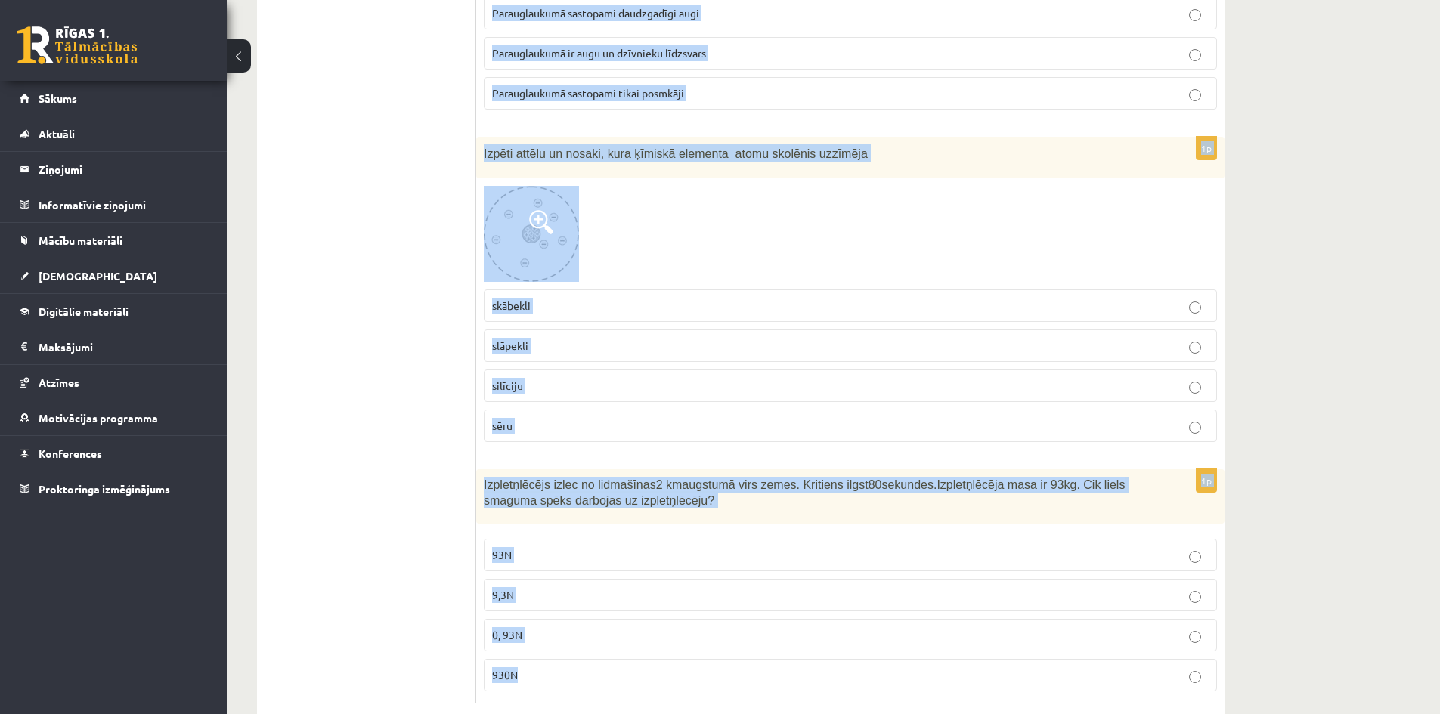
drag, startPoint x: 479, startPoint y: 457, endPoint x: 982, endPoint y: 740, distance: 576.7
copy form "Kā mainīsies ūdens īpašības, ja a tmosfēras ūdens tvaiki reaģē ar oglekļa dioks…"
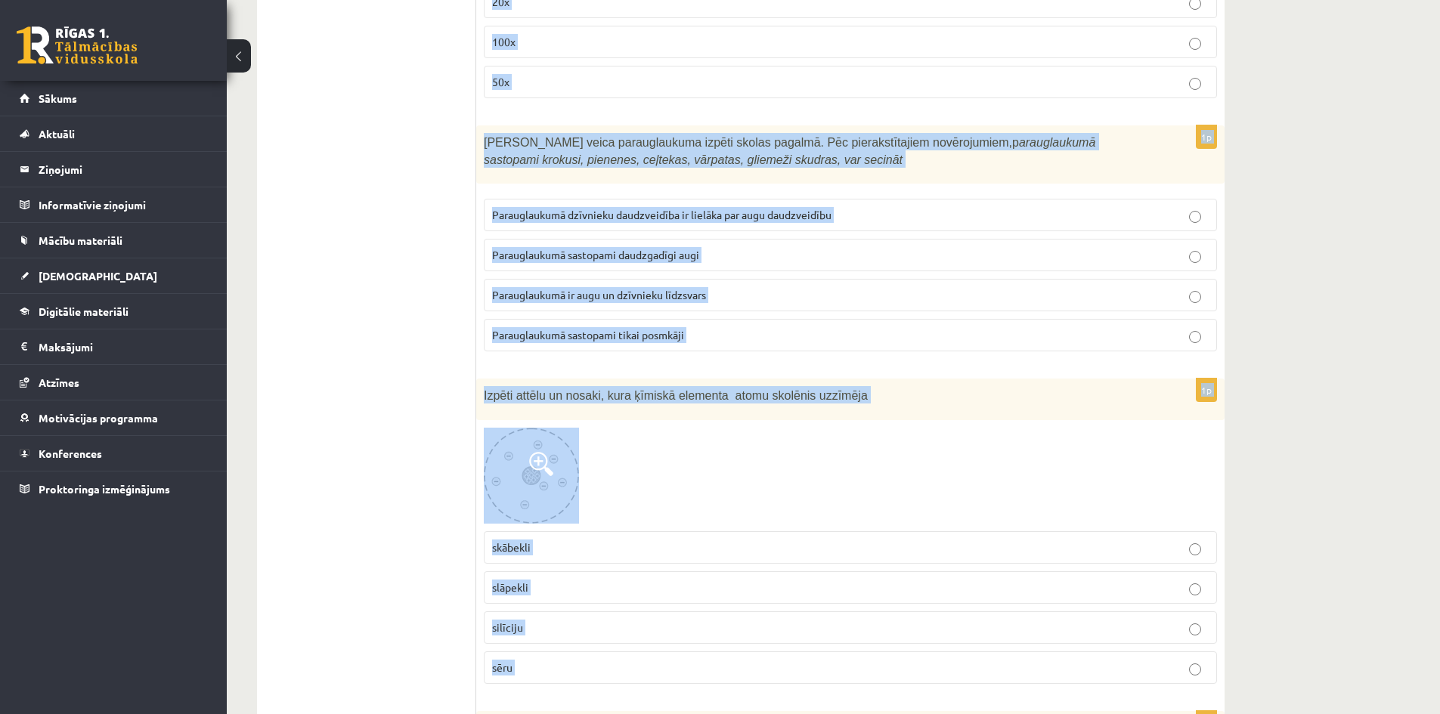
scroll to position [6568, 0]
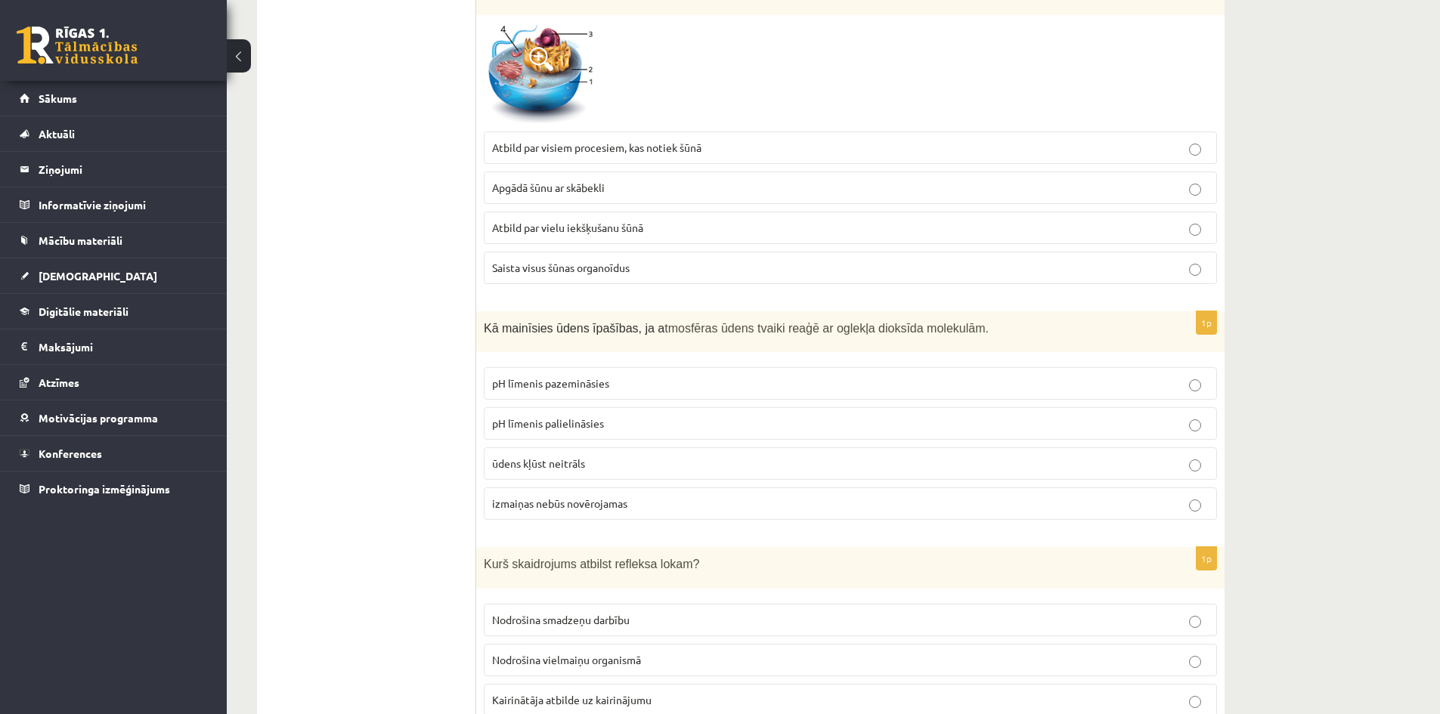
scroll to position [1881, 0]
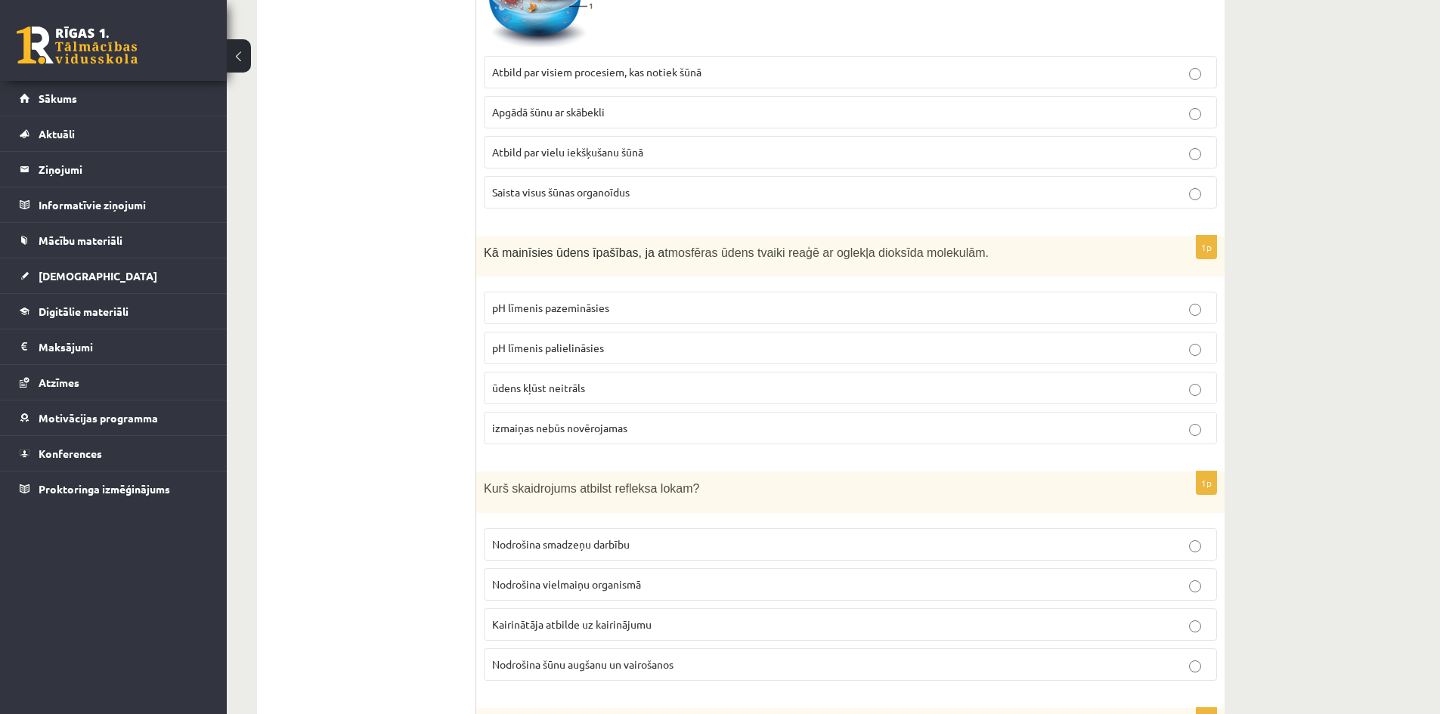
click at [540, 618] on span "Kairinātāja atbilde uz kairinājumu" at bounding box center [571, 625] width 159 height 14
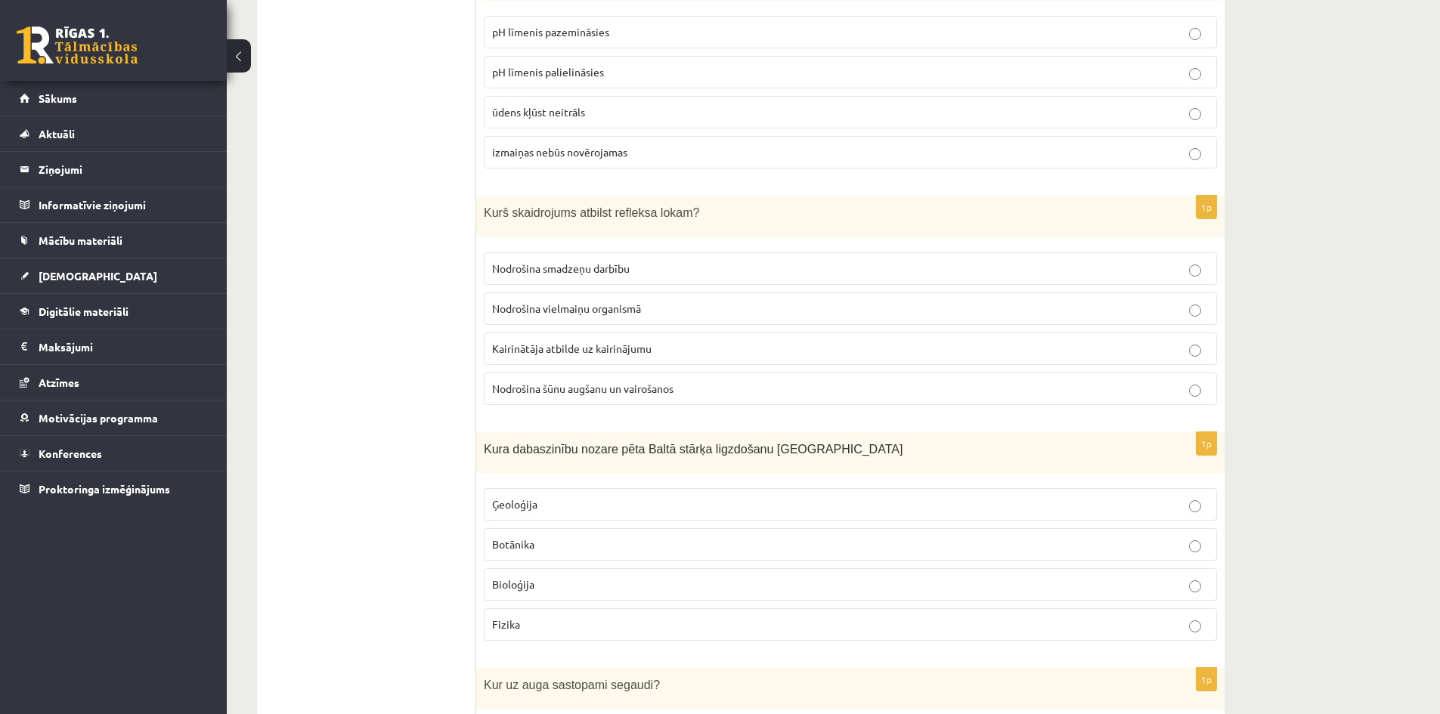
scroll to position [2184, 0]
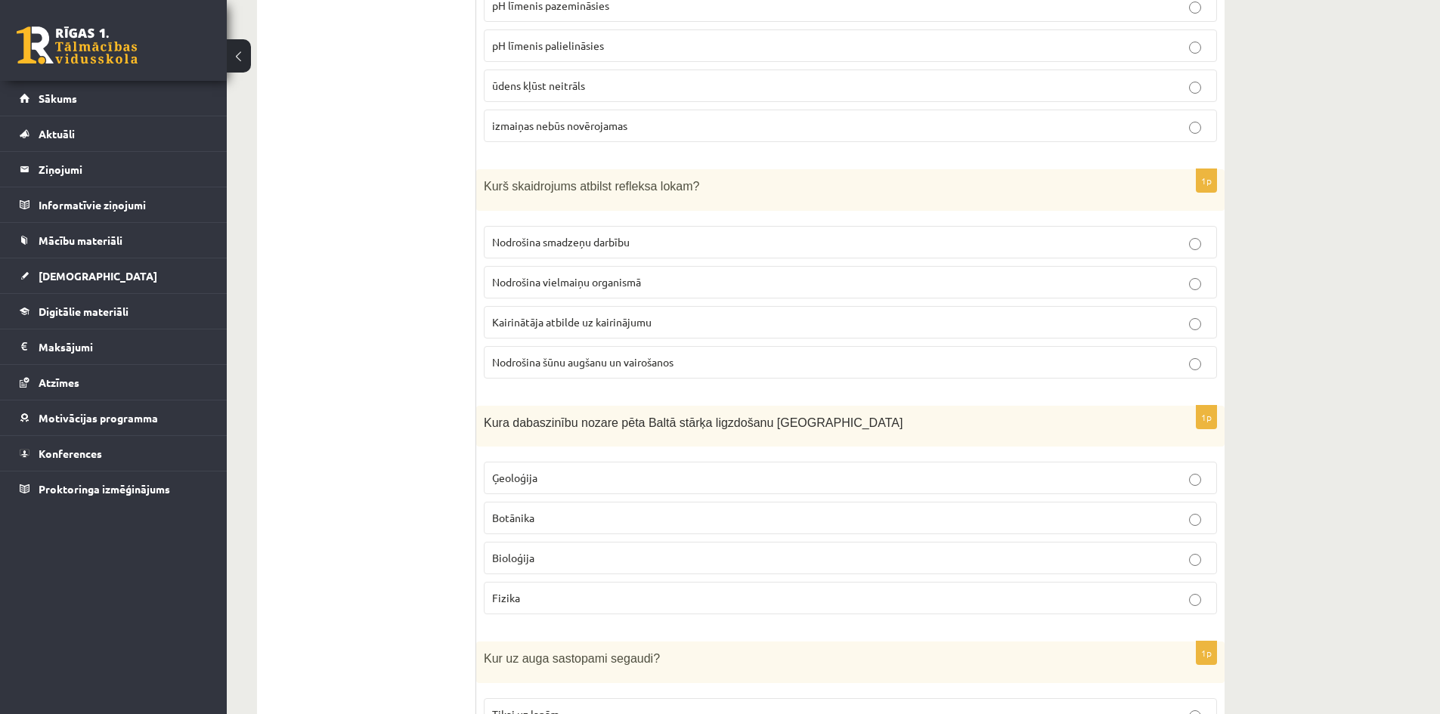
click at [519, 551] on span "Bioloģija" at bounding box center [513, 558] width 42 height 14
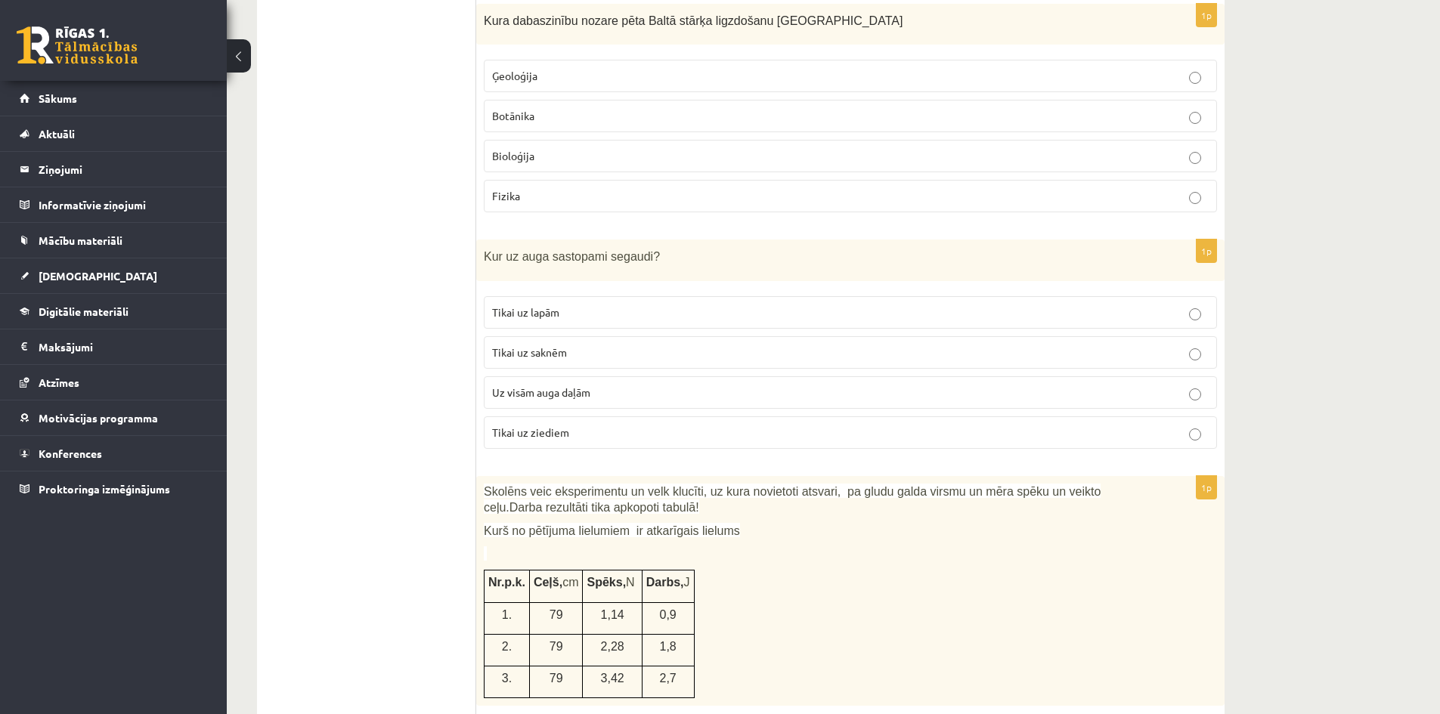
scroll to position [2637, 0]
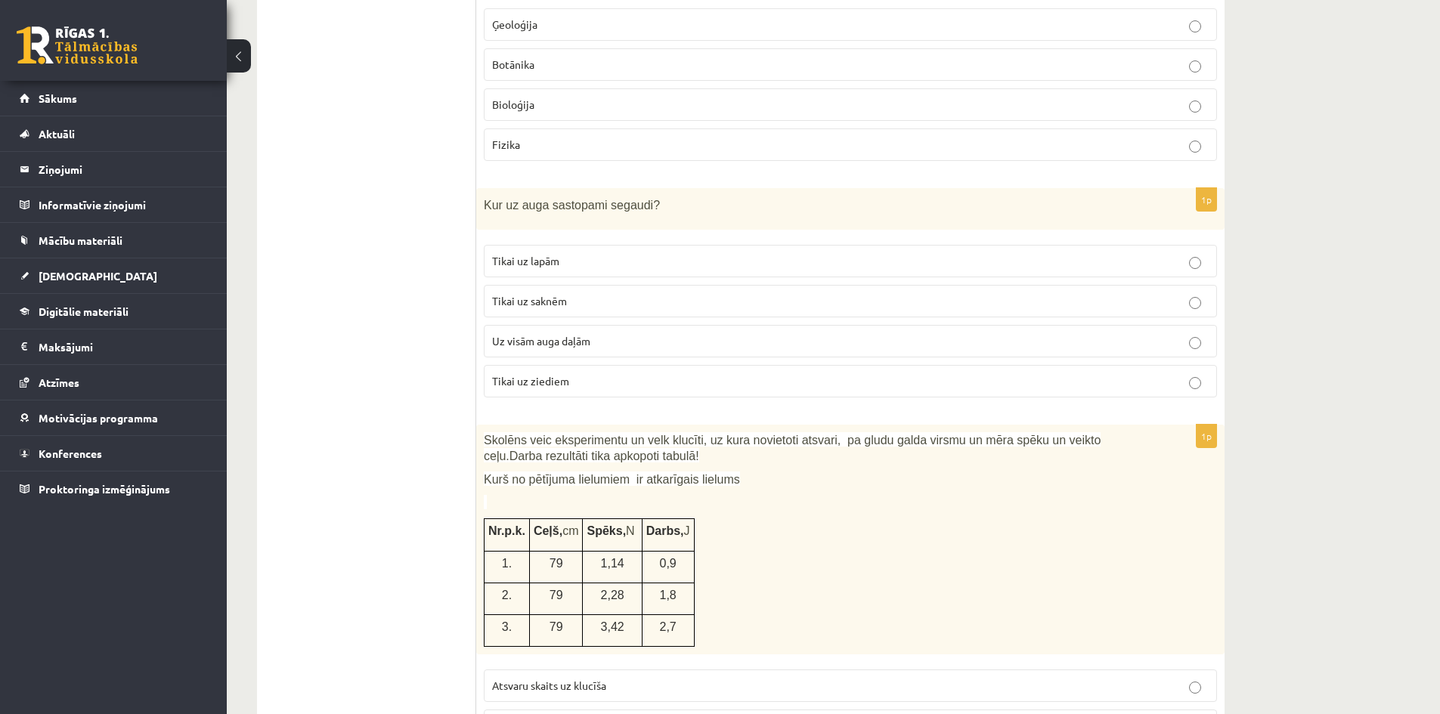
drag, startPoint x: 473, startPoint y: 192, endPoint x: 642, endPoint y: 336, distance: 222.0
click at [523, 215] on div "1p Kur uz auga sastopami segaudi? Tikai uz lapām Tikai uz saknēm Uz visām auga …" at bounding box center [850, 298] width 748 height 221
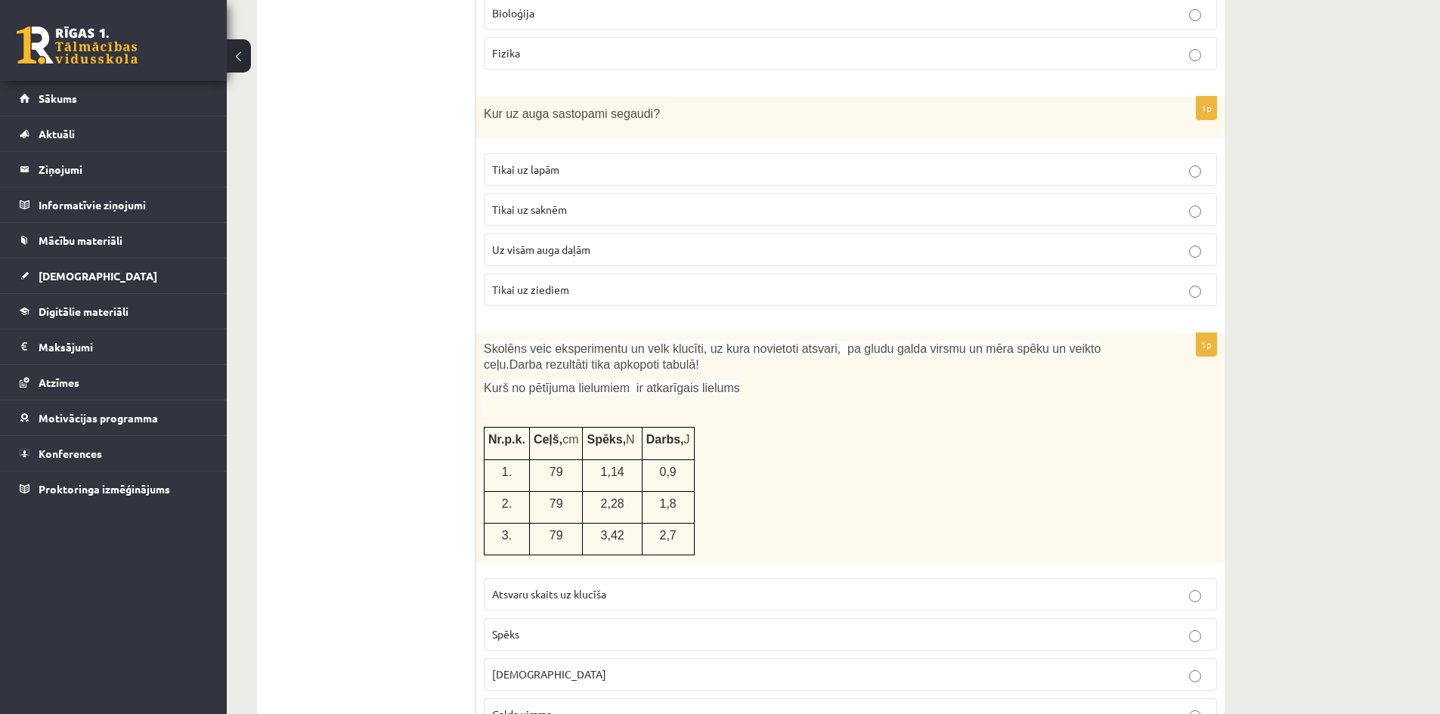
scroll to position [2713, 0]
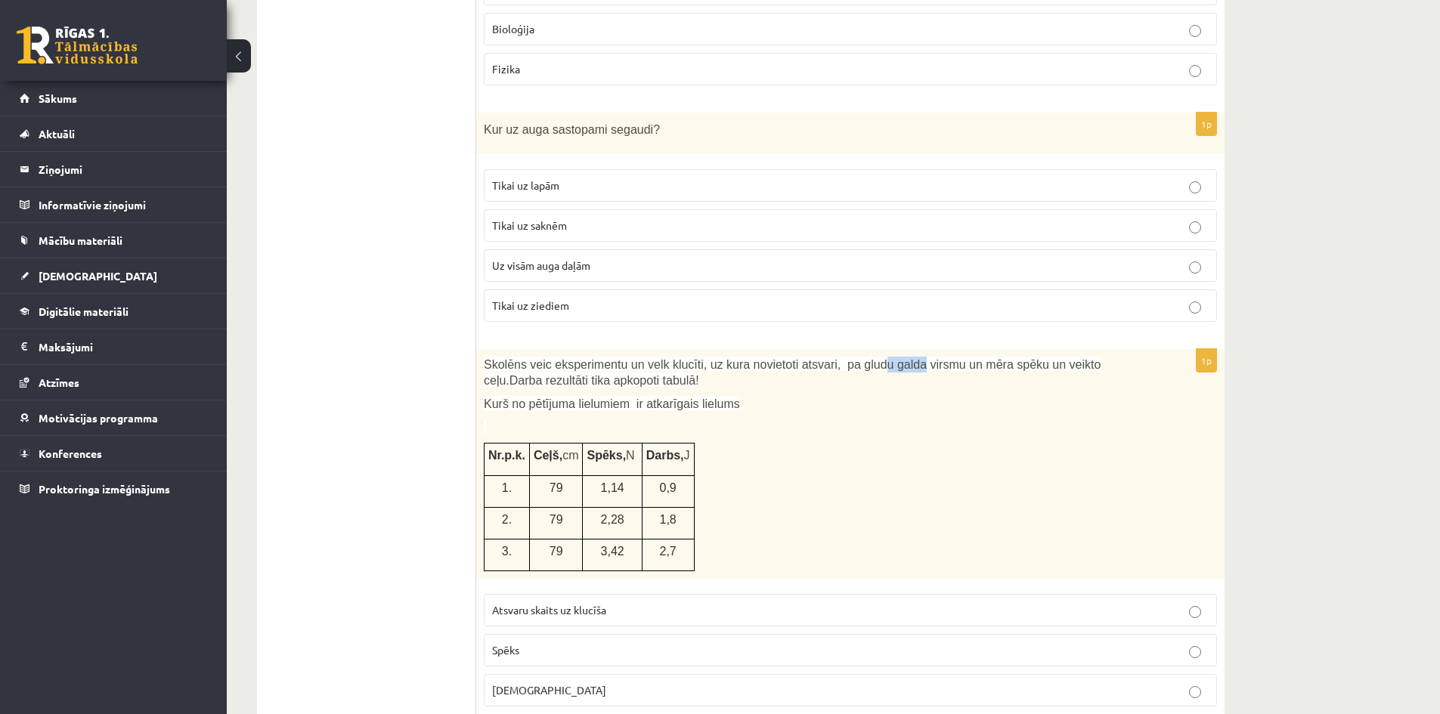
drag, startPoint x: 869, startPoint y: 343, endPoint x: 781, endPoint y: 284, distance: 105.7
click at [480, 113] on div "Kur uz auga sastopami segaudi?" at bounding box center [850, 134] width 748 height 42
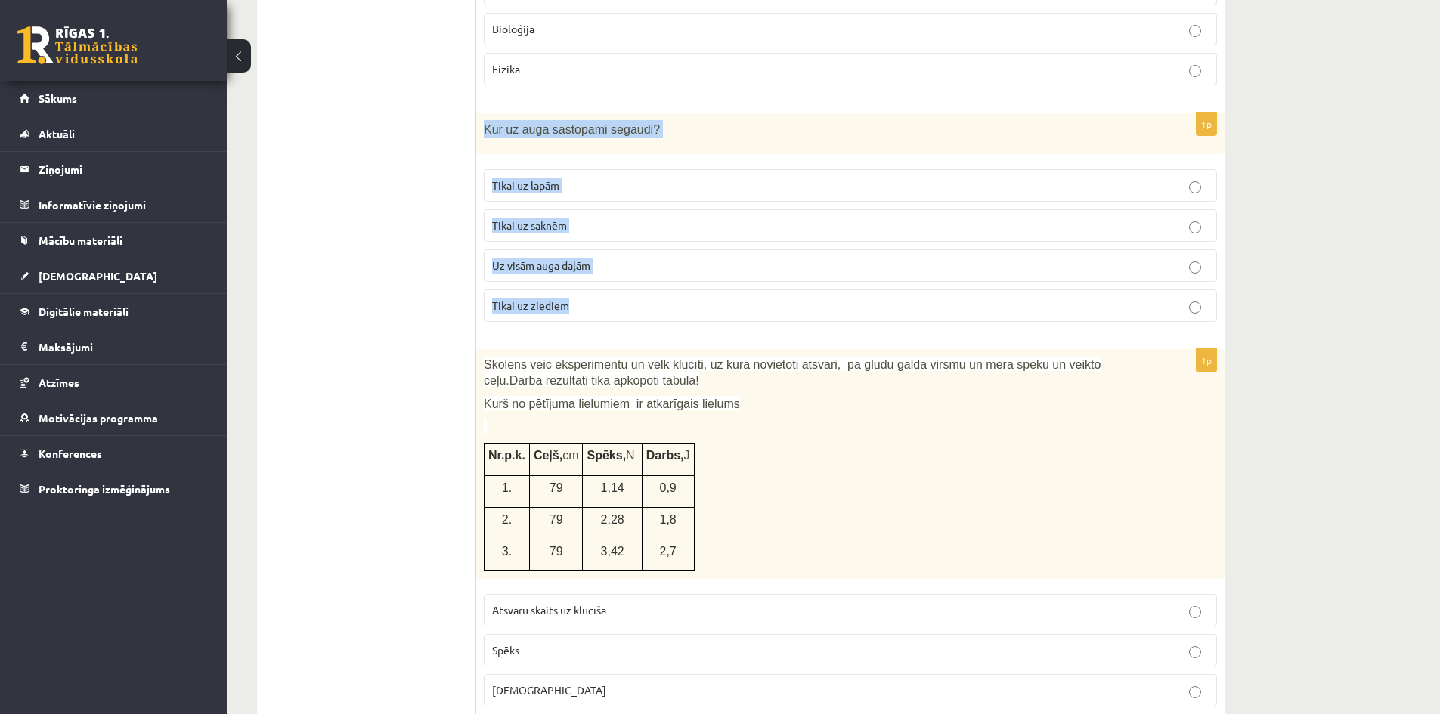
drag, startPoint x: 482, startPoint y: 109, endPoint x: 602, endPoint y: 283, distance: 212.0
click at [602, 283] on div "1p Kur uz auga sastopami segaudi? Tikai uz lapām Tikai uz saknēm Uz visām auga …" at bounding box center [850, 223] width 748 height 221
copy div "Kur uz auga sastopami segaudi? Tikai uz lapām Tikai uz saknēm Uz visām auga daļ…"
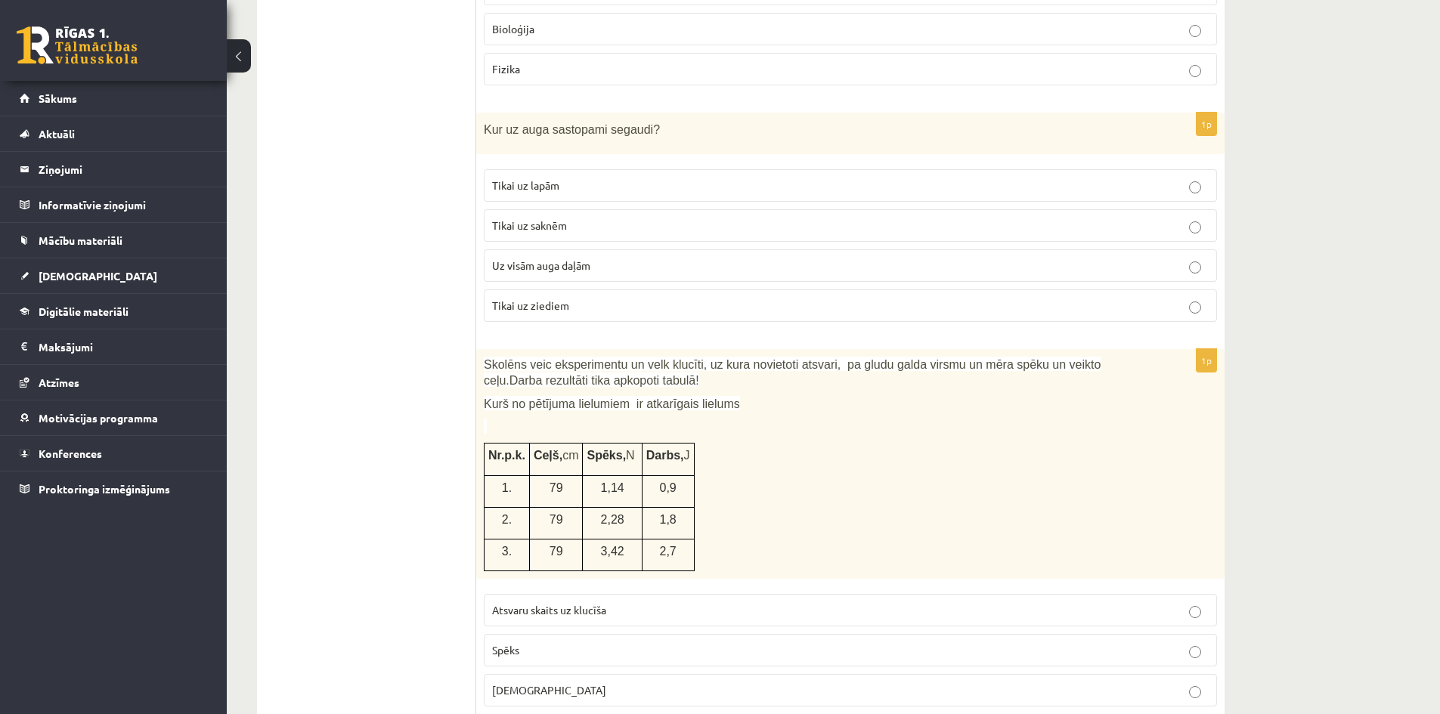
click at [563, 259] on span "Uz visām auga daļām" at bounding box center [541, 266] width 98 height 14
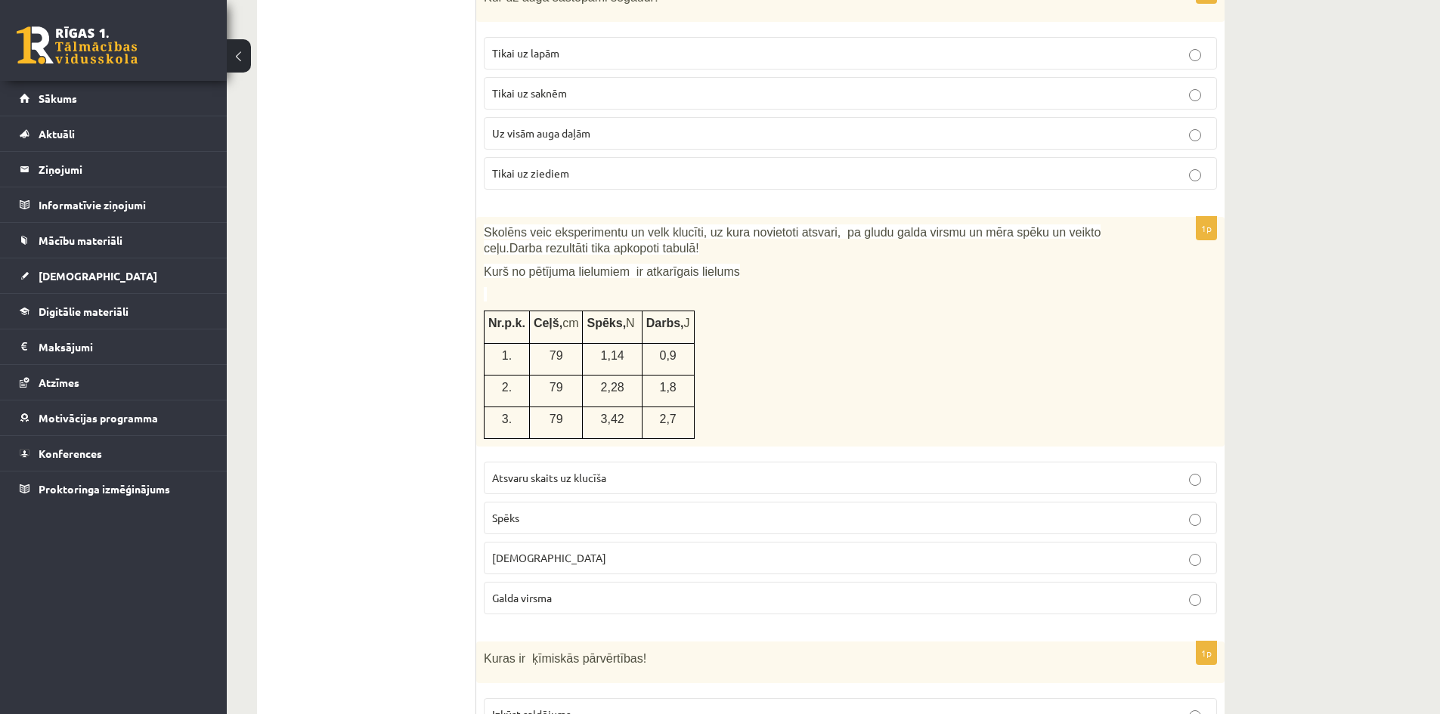
scroll to position [2864, 0]
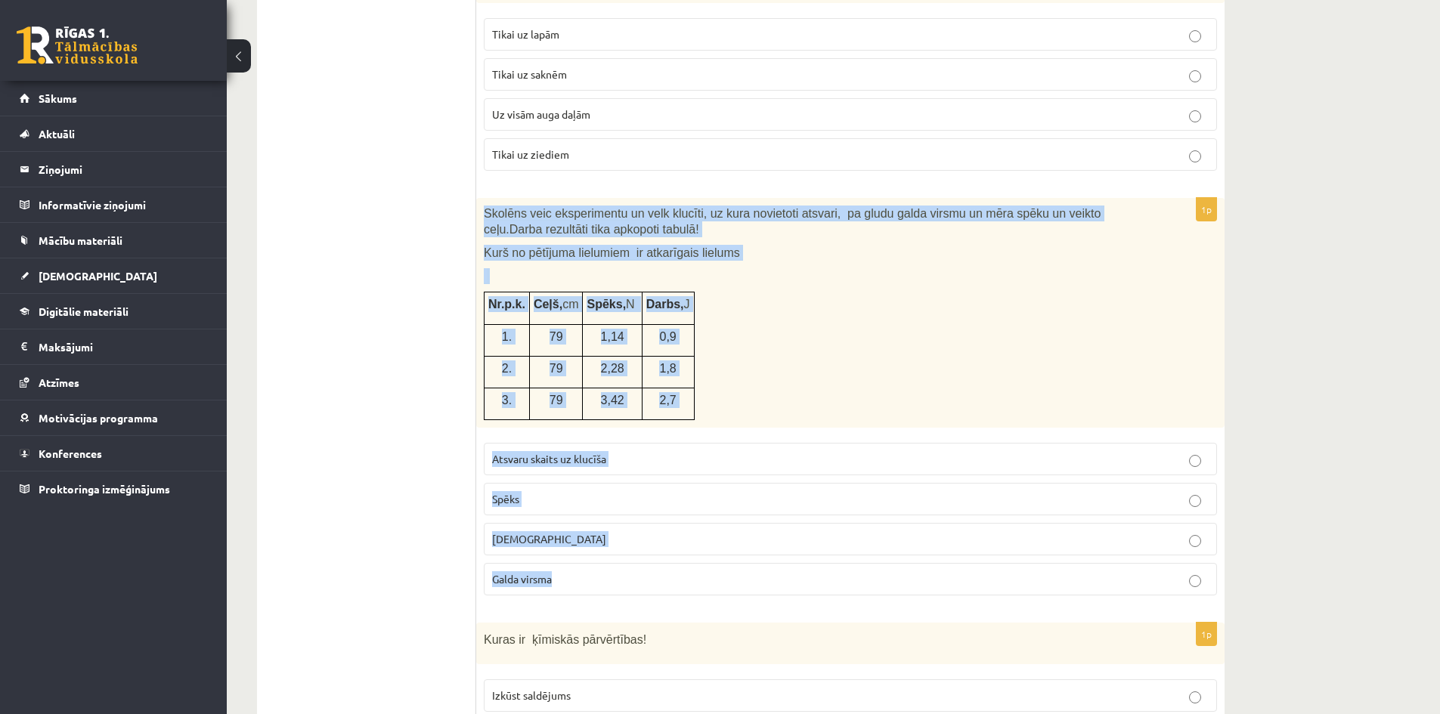
drag, startPoint x: 491, startPoint y: 201, endPoint x: 632, endPoint y: 475, distance: 307.7
click at [705, 562] on div "1p Skolēns veic eksperimentu un velk klucīti, uz kura novietoti atsvari, pa glu…" at bounding box center [850, 403] width 748 height 410
click at [543, 491] on p "Spēks" at bounding box center [850, 499] width 717 height 16
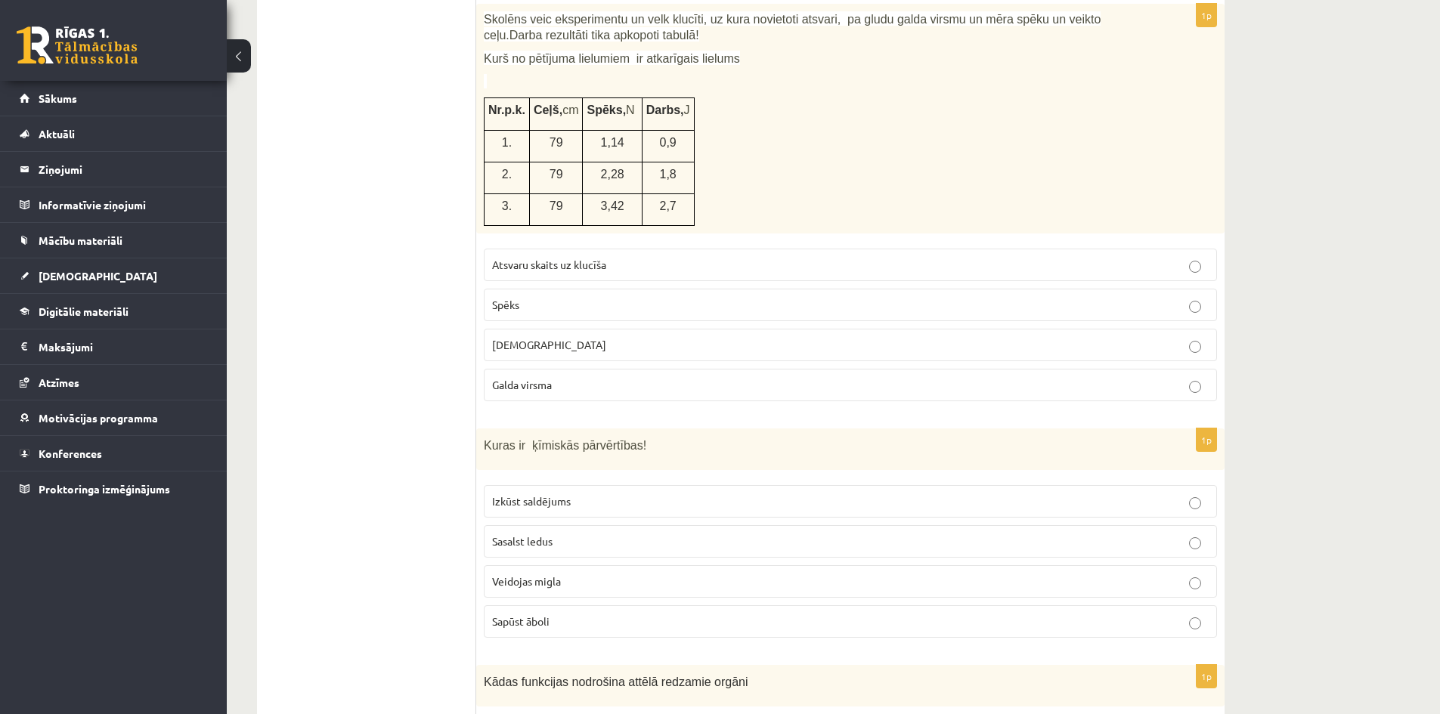
scroll to position [3242, 0]
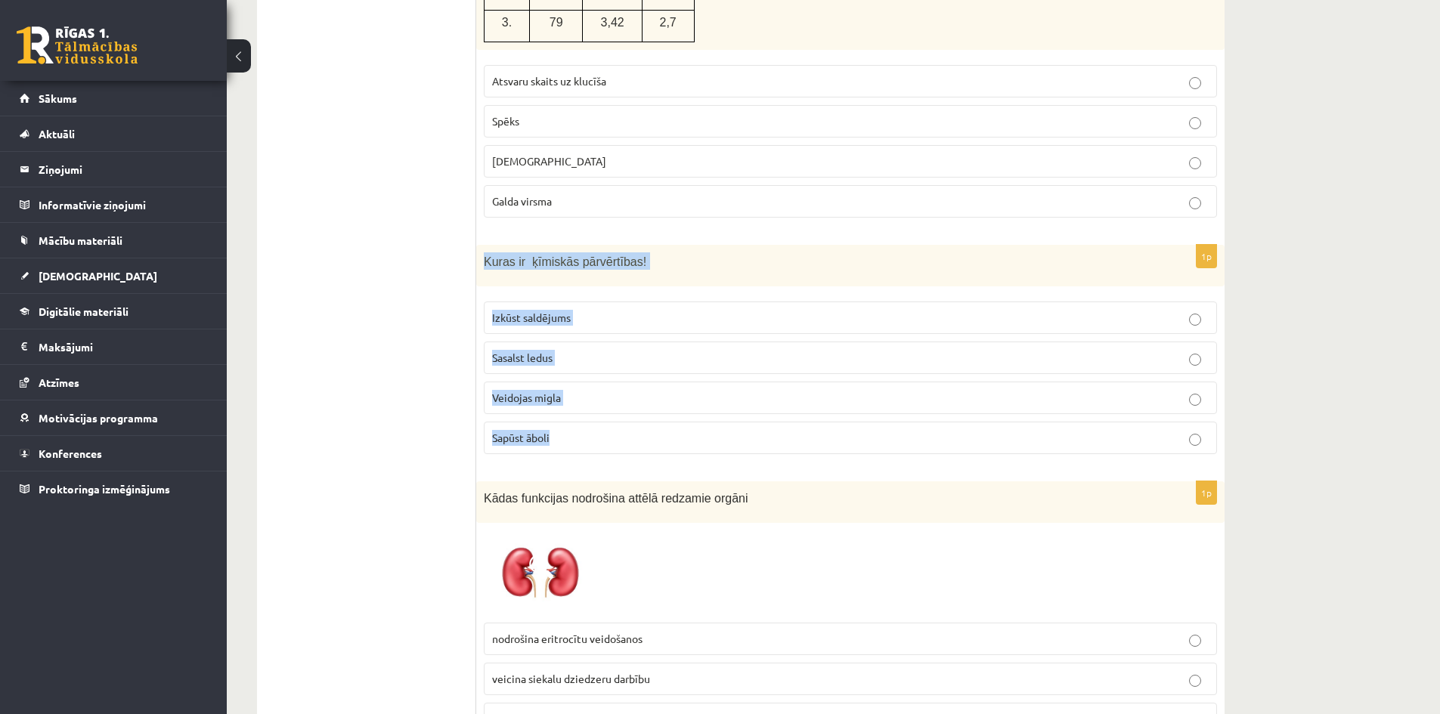
drag, startPoint x: 490, startPoint y: 243, endPoint x: 676, endPoint y: 424, distance: 259.8
click at [676, 424] on div "1p Kuras ir ķīmiskās pārvērtības! Izkūst saldējums Sasalst ledus Veidojas migla…" at bounding box center [850, 355] width 748 height 221
click at [601, 350] on p "Sasalst ledus" at bounding box center [850, 358] width 717 height 16
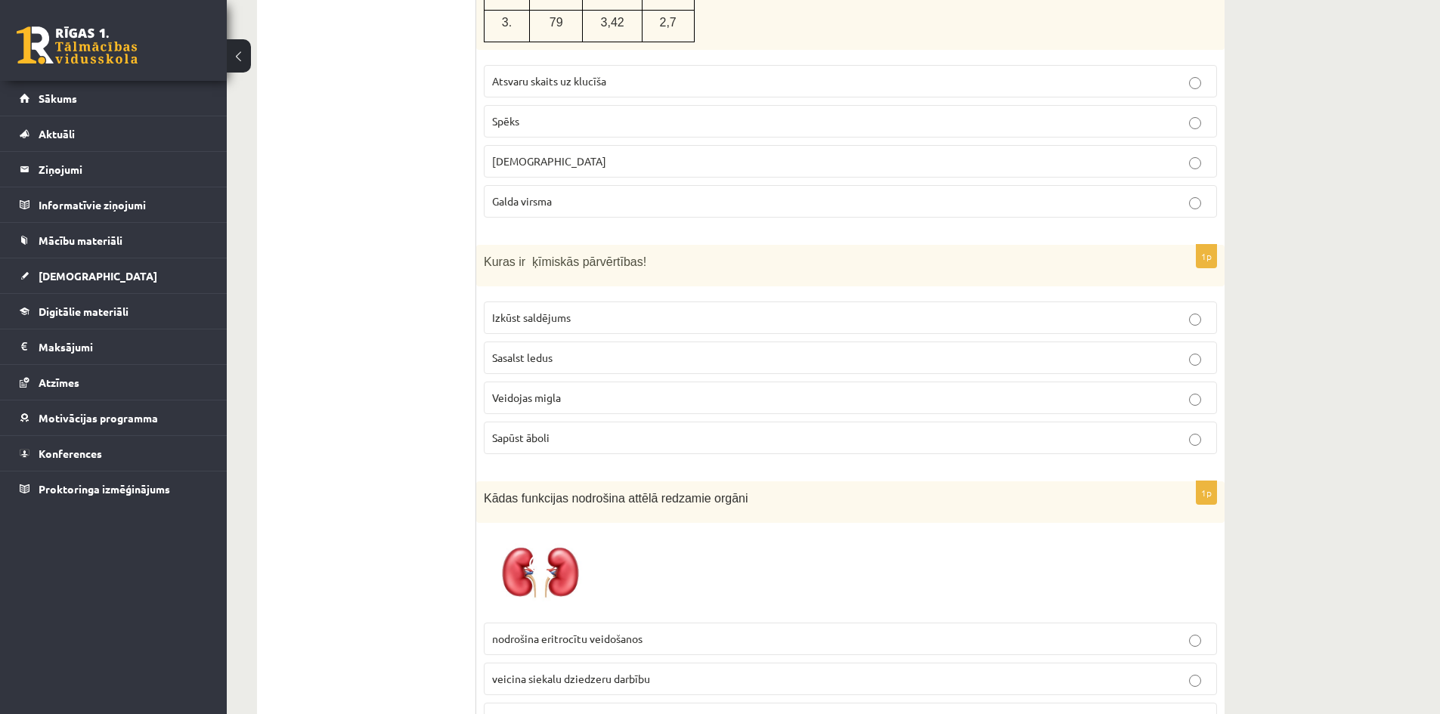
click at [565, 422] on label "Sapūst āboli" at bounding box center [850, 438] width 733 height 33
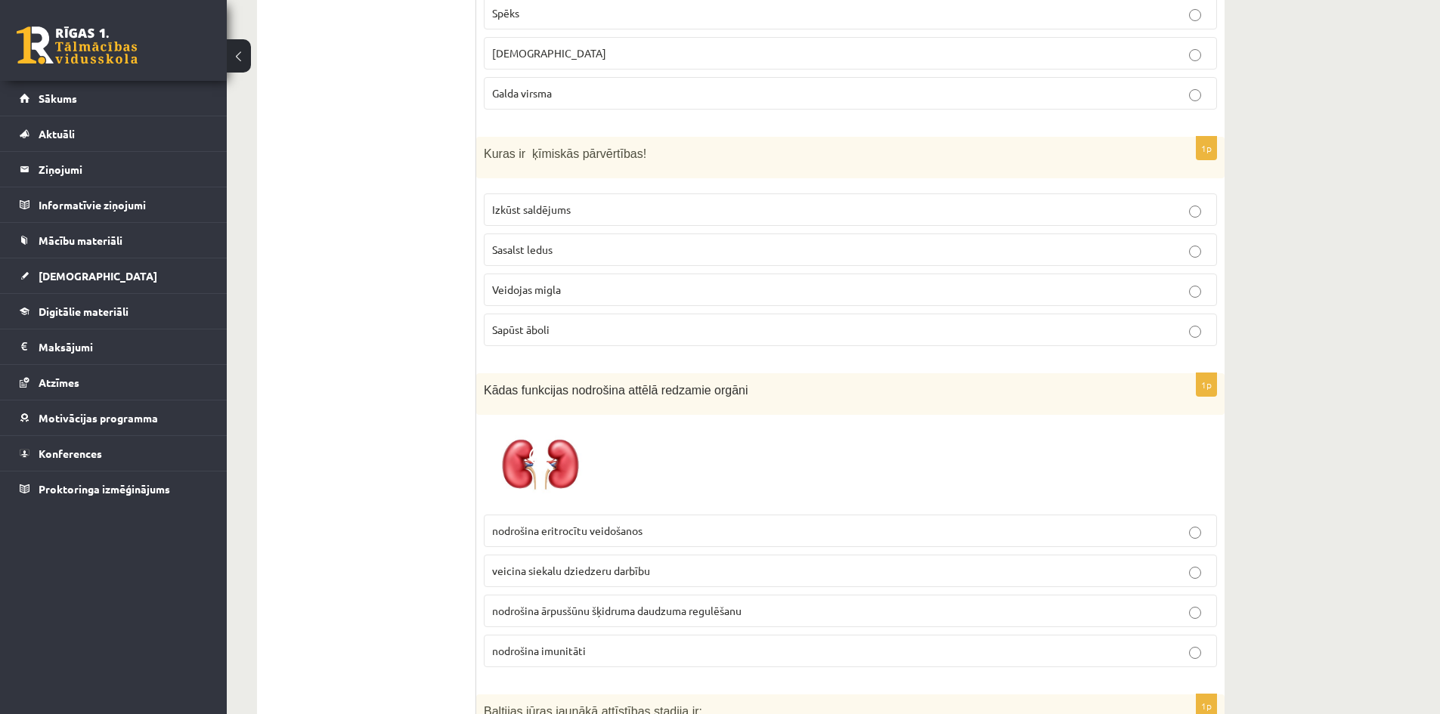
scroll to position [3469, 0]
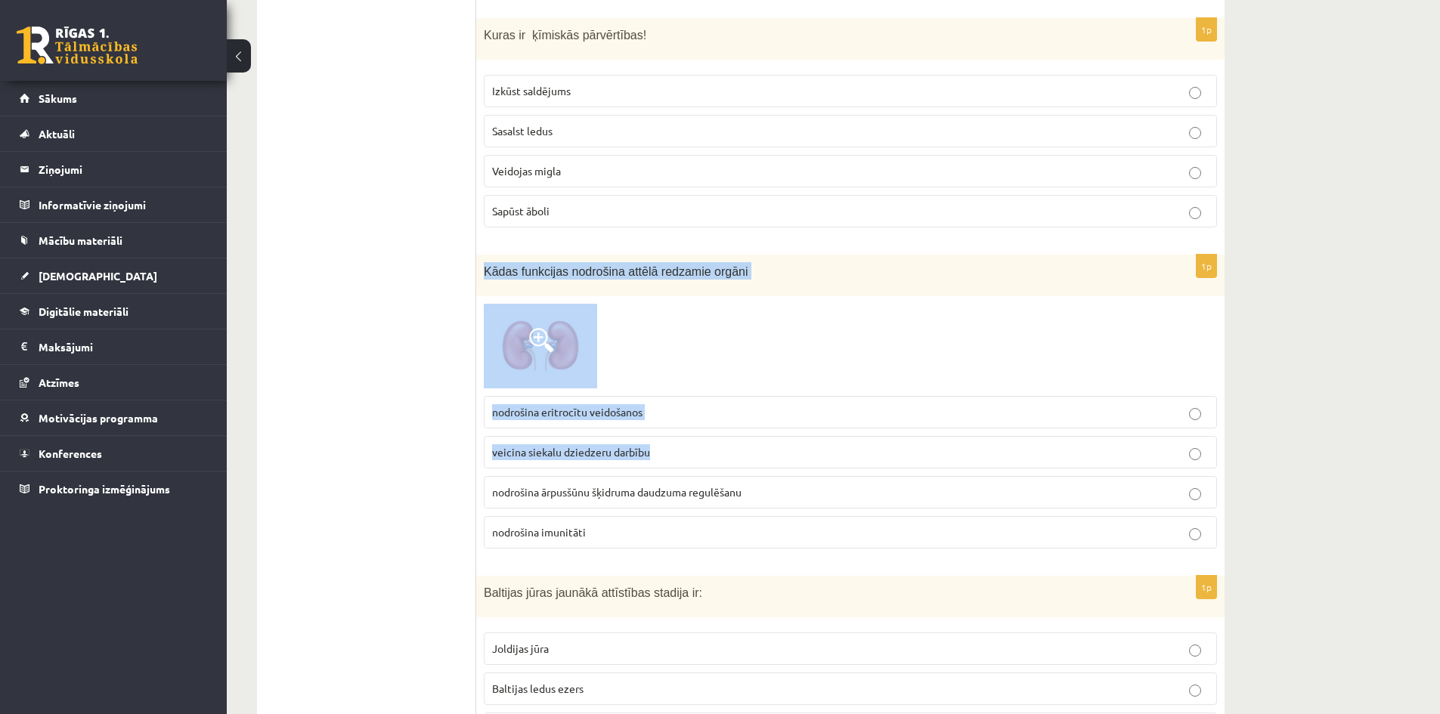
drag, startPoint x: 484, startPoint y: 256, endPoint x: 668, endPoint y: 488, distance: 296.4
click at [665, 465] on div "1p Kādas funkcijas nodrošina attēlā redzamie orgāni nodrošina eritrocītu veidoš…" at bounding box center [850, 408] width 748 height 306
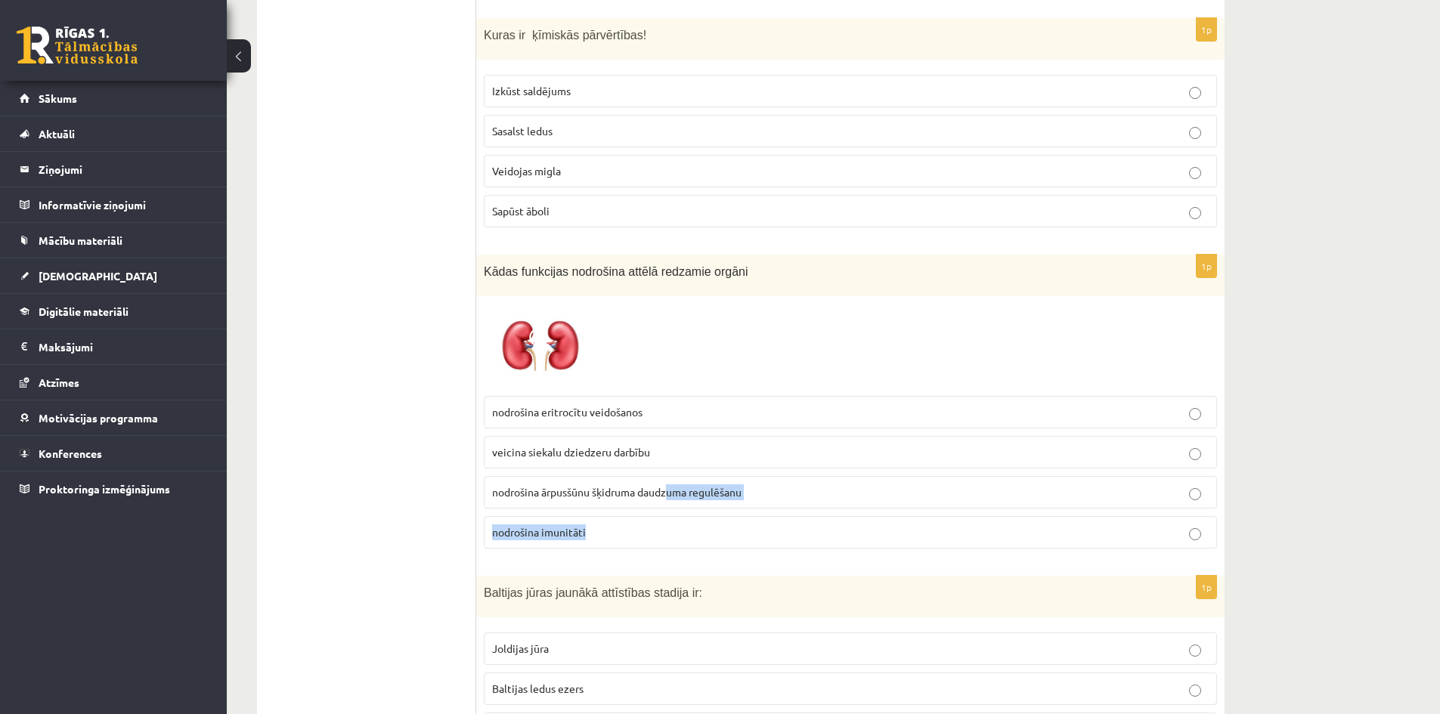
drag, startPoint x: 668, startPoint y: 488, endPoint x: 585, endPoint y: 435, distance: 98.6
click at [595, 451] on fieldset "nodrošina eritrocītu veidošanos veicina siekalu dziedzeru darbību nodrošina ārp…" at bounding box center [850, 471] width 733 height 165
click at [444, 268] on ul "Tests" at bounding box center [374, 491] width 204 height 7379
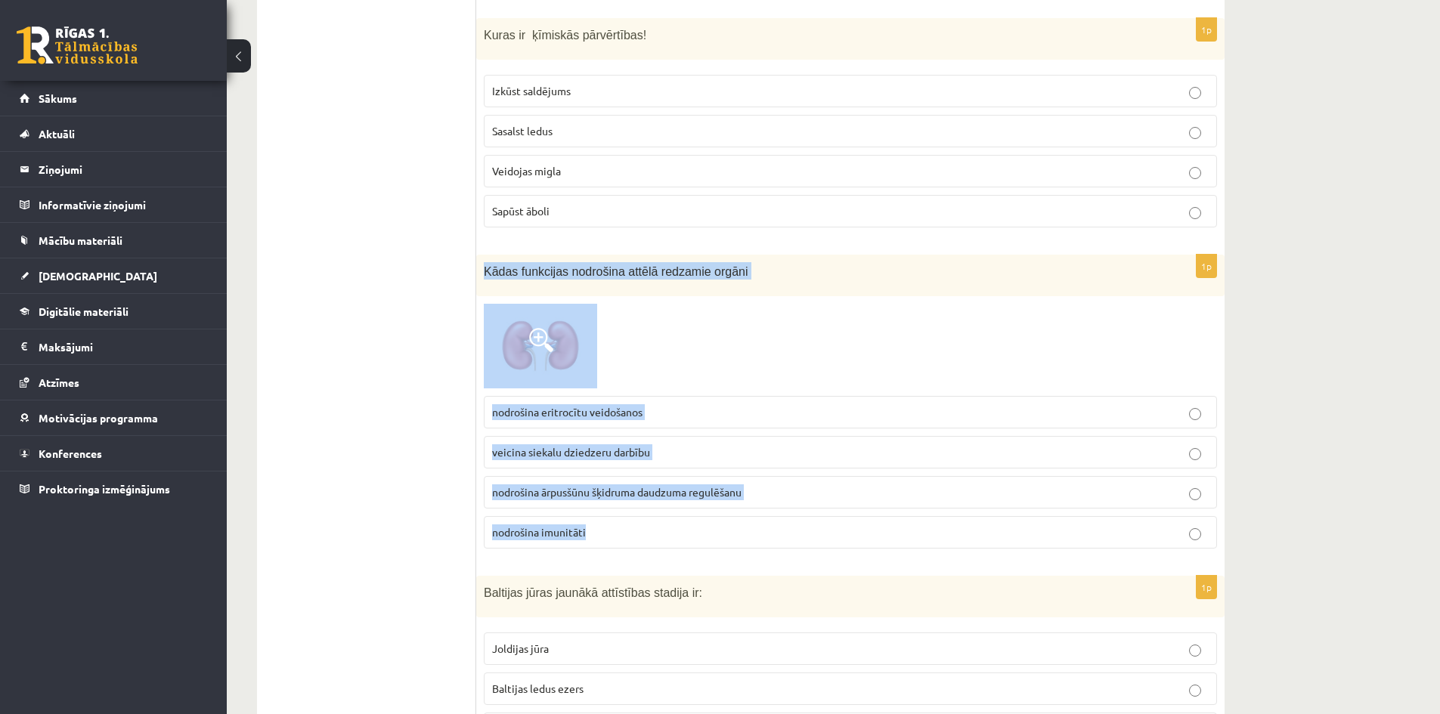
drag, startPoint x: 482, startPoint y: 256, endPoint x: 628, endPoint y: 517, distance: 299.9
click at [628, 517] on div "1p Kādas funkcijas nodrošina attēlā redzamie orgāni nodrošina eritrocītu veidoš…" at bounding box center [850, 408] width 748 height 306
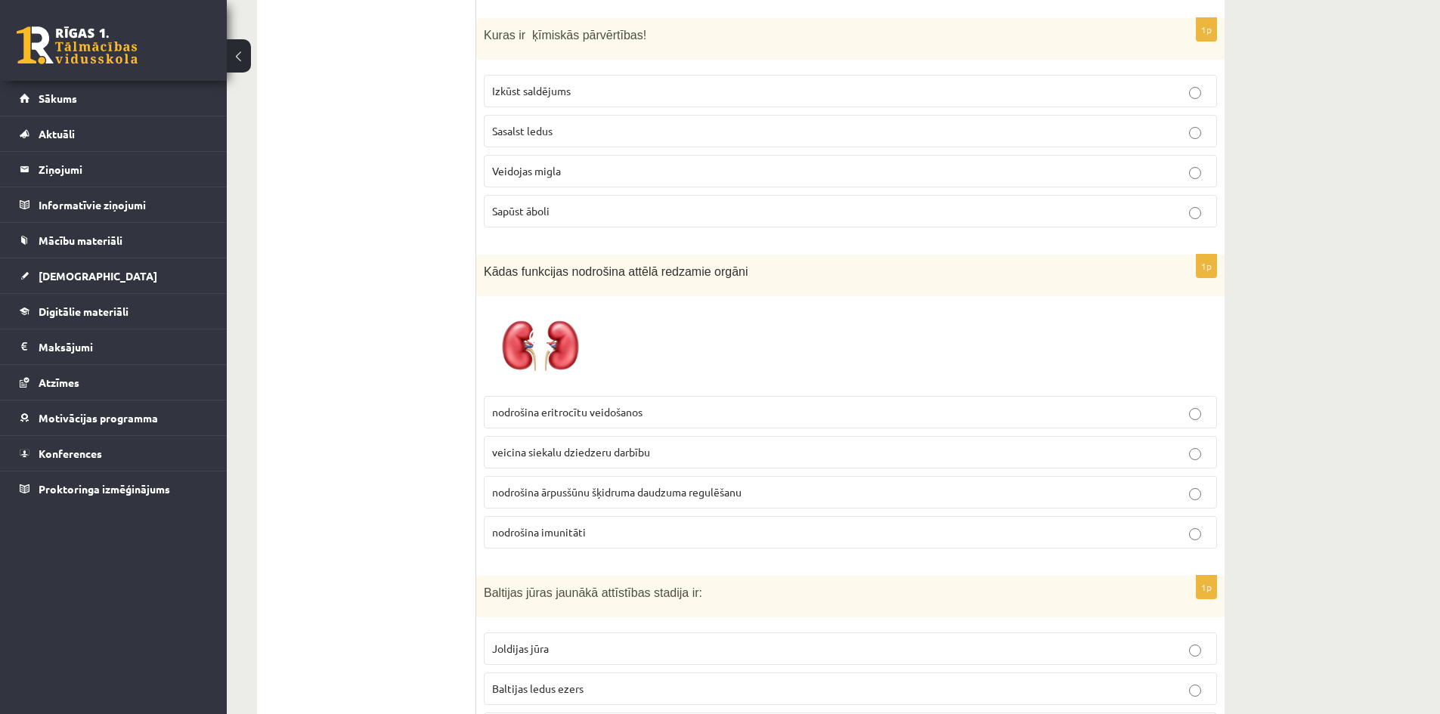
click at [366, 352] on ul "Tests" at bounding box center [374, 491] width 204 height 7379
click at [527, 476] on label "nodrošina ārpusšūnu šķidruma daudzuma regulēšanu" at bounding box center [850, 492] width 733 height 33
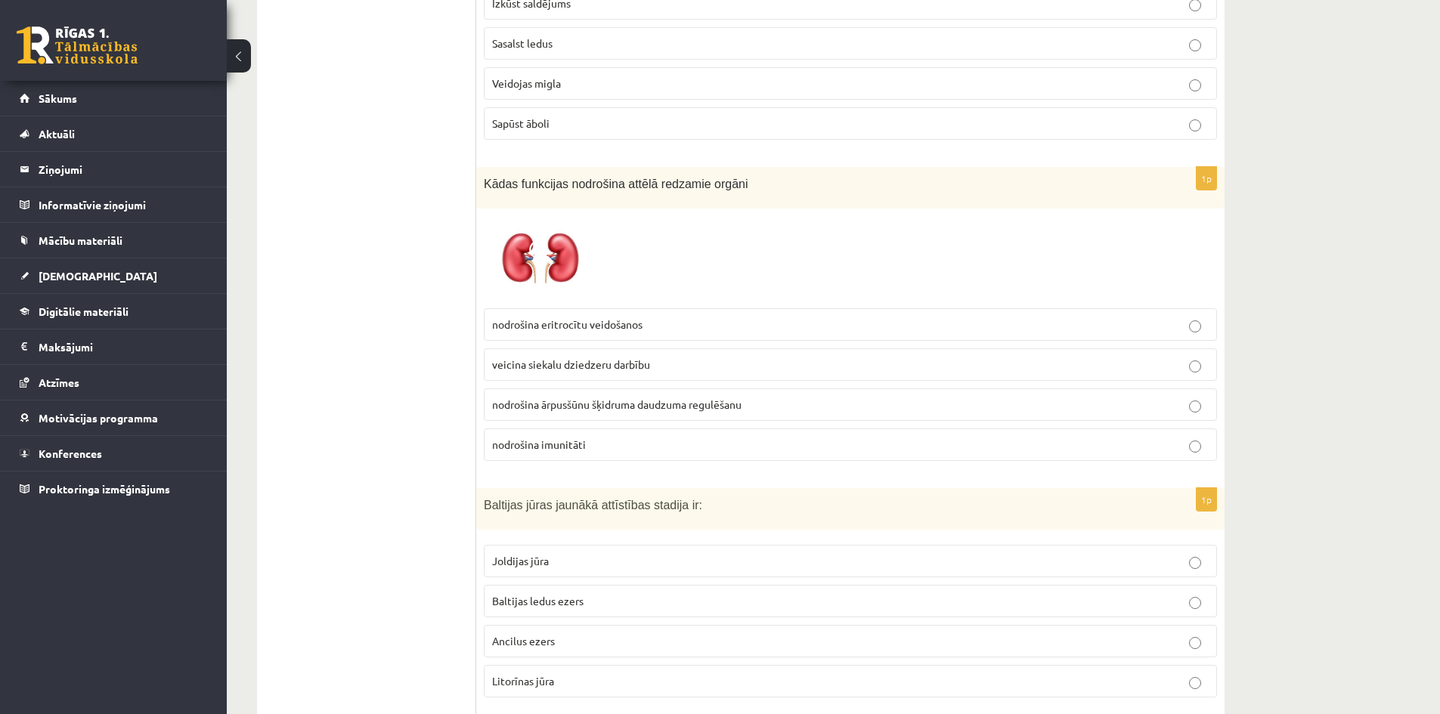
scroll to position [3696, 0]
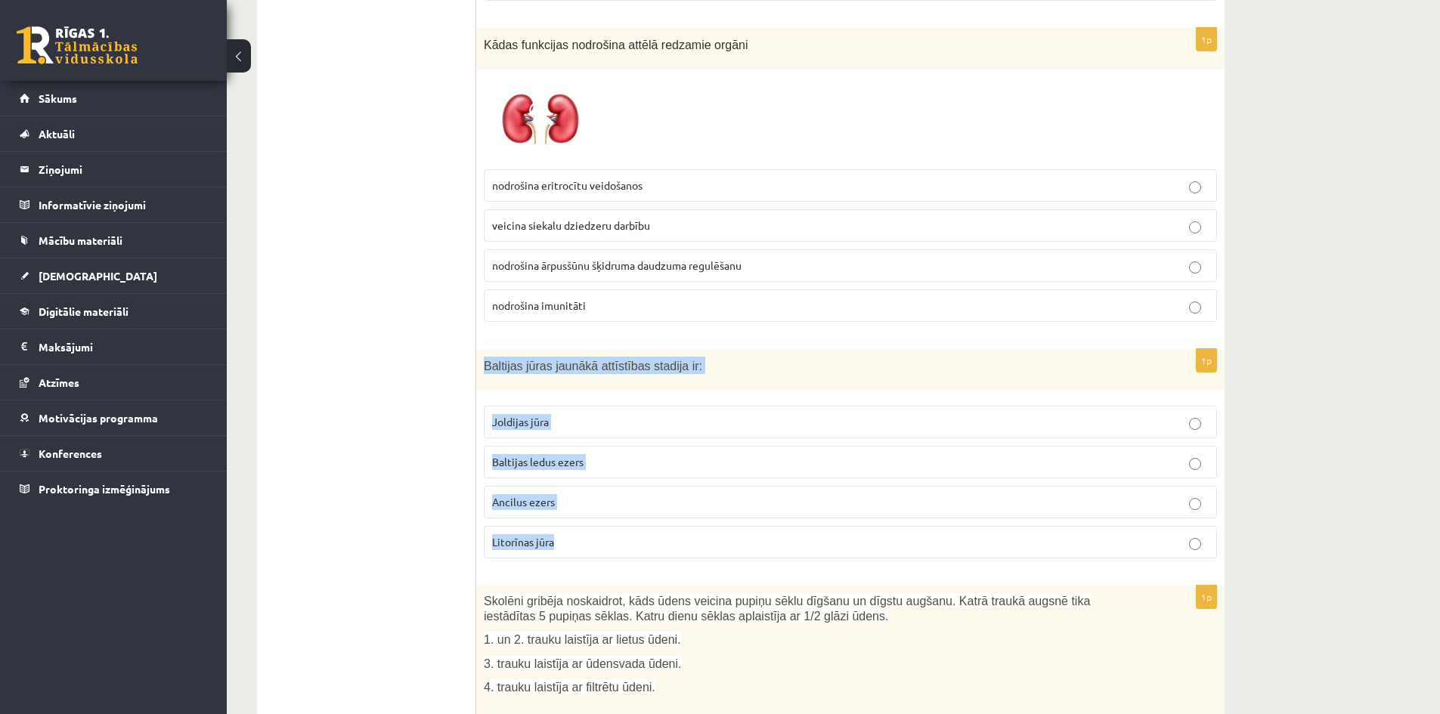
drag, startPoint x: 484, startPoint y: 349, endPoint x: 613, endPoint y: 537, distance: 228.3
click at [613, 537] on div "1p Baltijas jūras jaunākā attīstības stadija ir: Joldijas jūra Baltijas ledus e…" at bounding box center [850, 459] width 748 height 221
click at [591, 534] on p "Litorīnas jūra" at bounding box center [850, 542] width 717 height 16
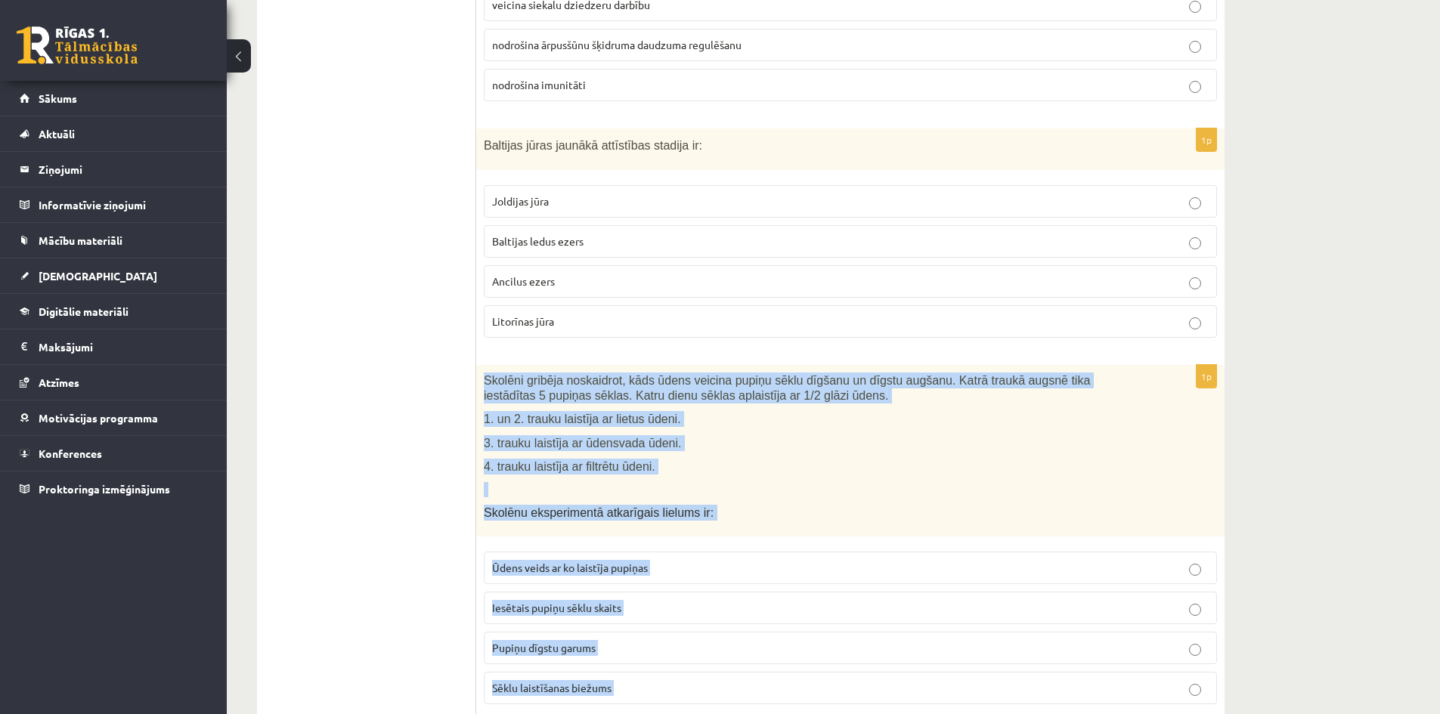
scroll to position [3930, 0]
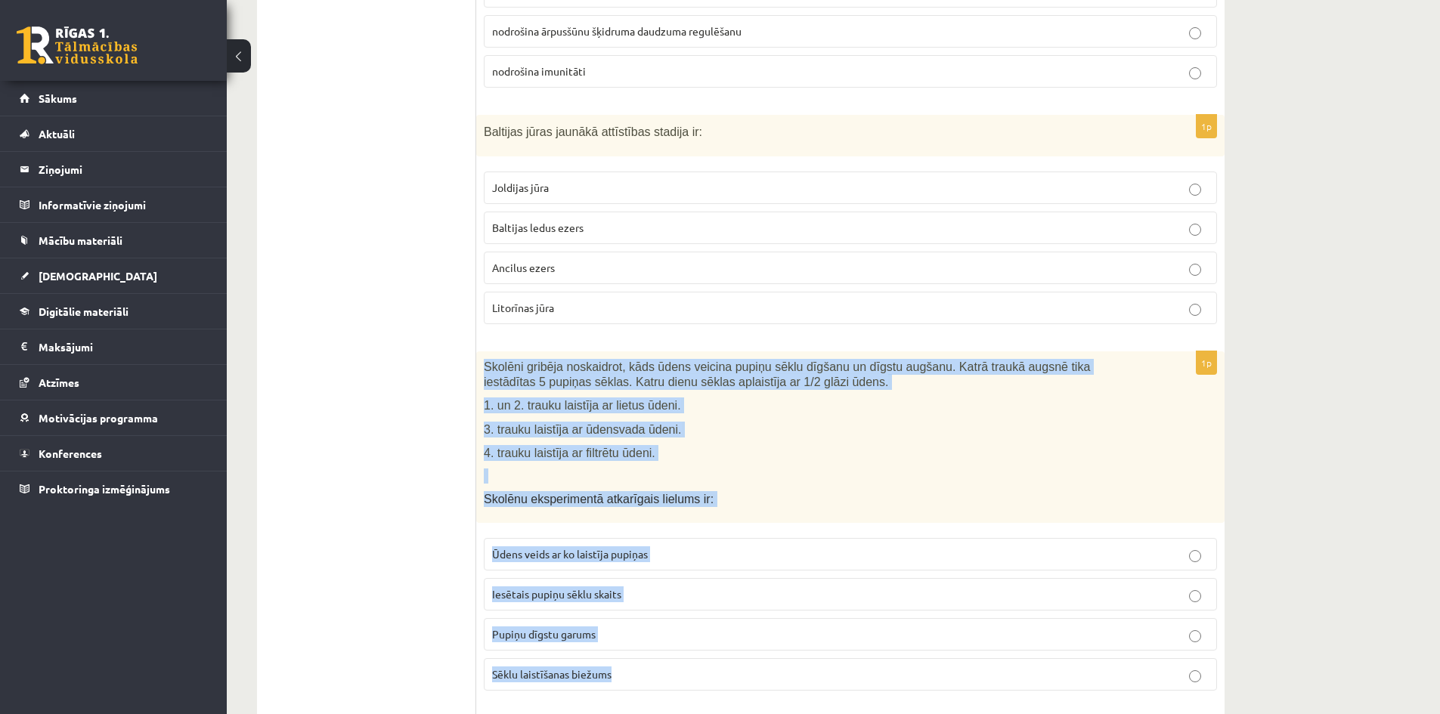
drag, startPoint x: 485, startPoint y: 431, endPoint x: 740, endPoint y: 681, distance: 357.6
click at [740, 681] on div "1p Skolēni gribēja noskaidrot, kāds ūdens veicina pupiņu sēklu dīgšanu un dīgst…" at bounding box center [850, 528] width 748 height 352
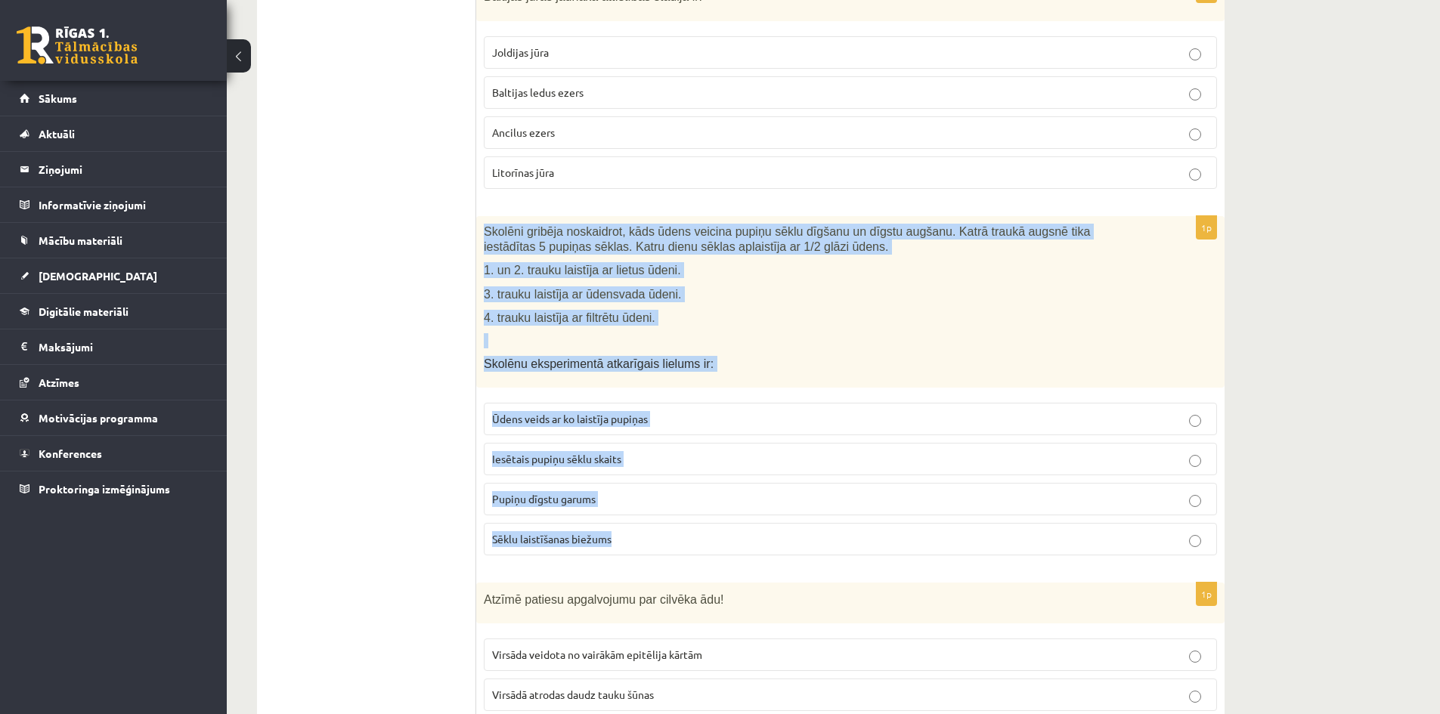
scroll to position [4081, 0]
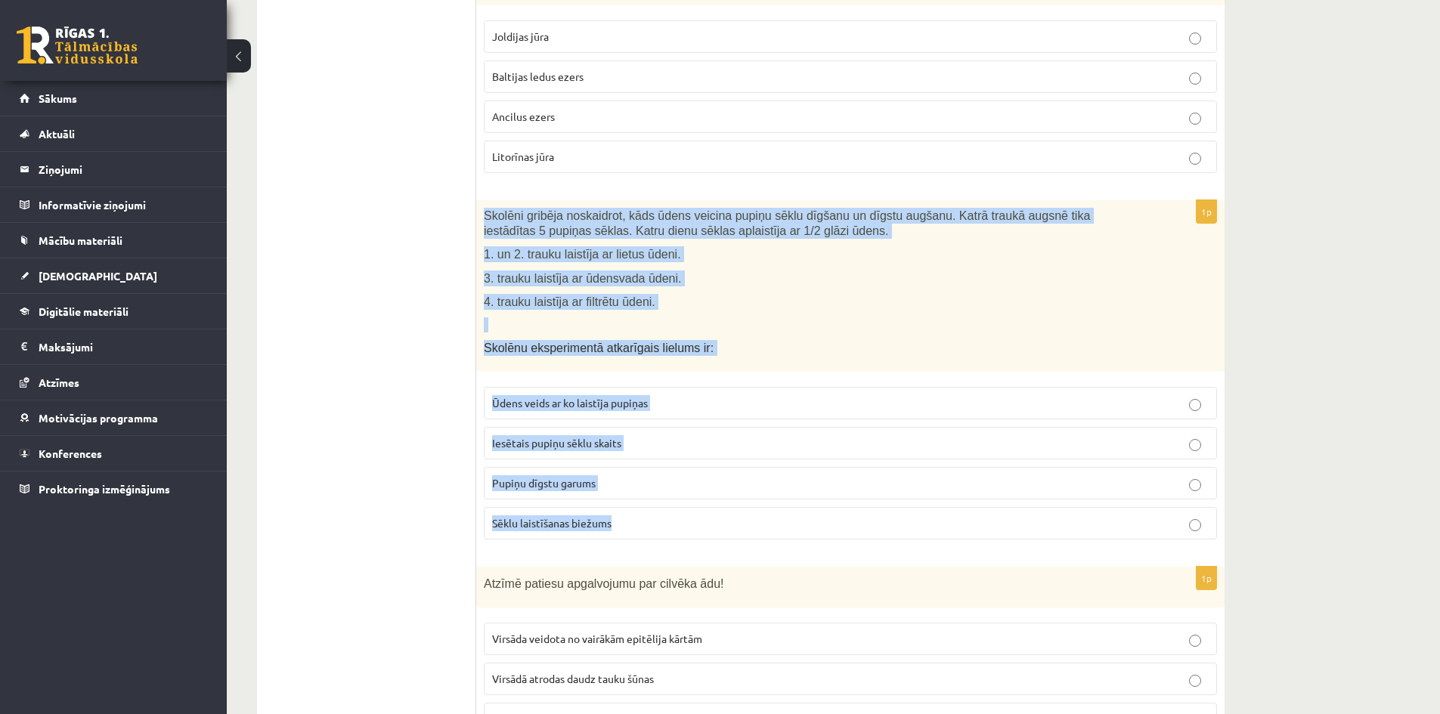
click at [639, 475] on p "Pupiņu dīgstu garums" at bounding box center [850, 483] width 717 height 16
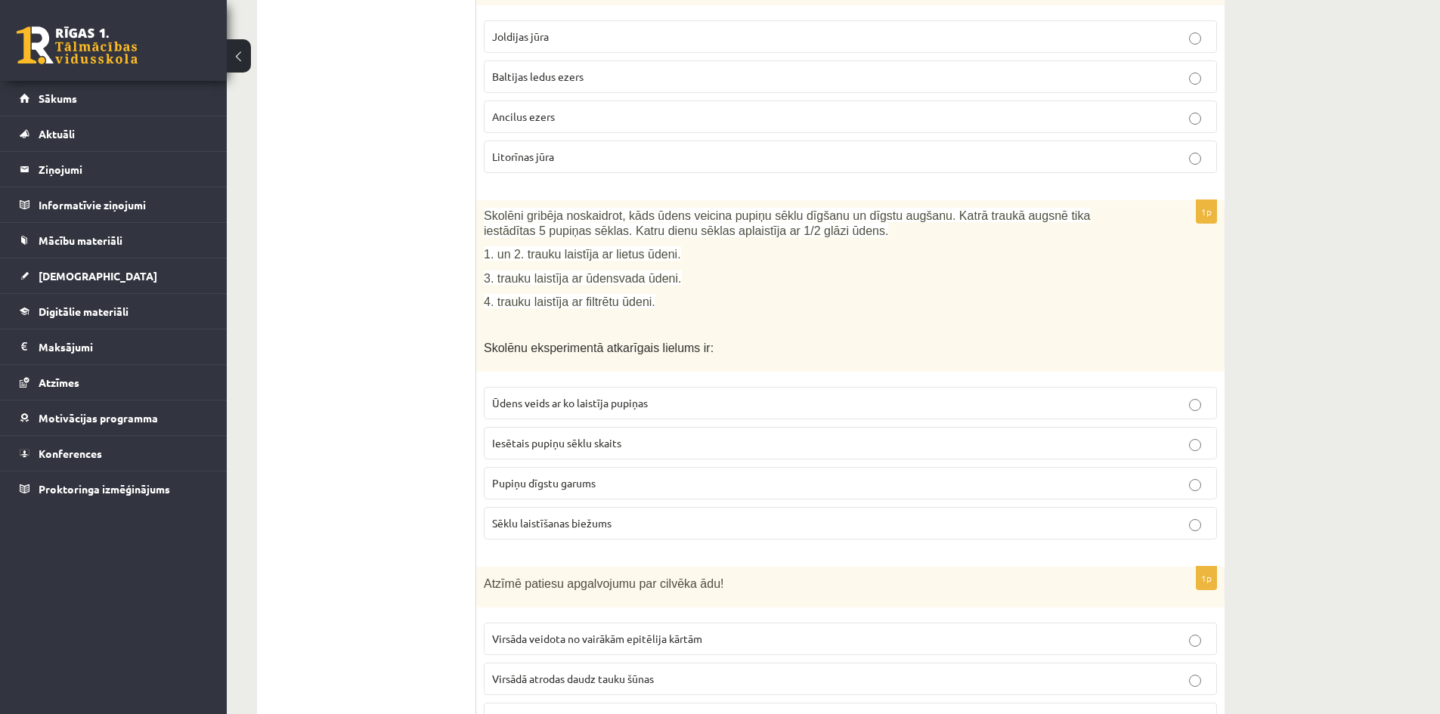
scroll to position [4459, 0]
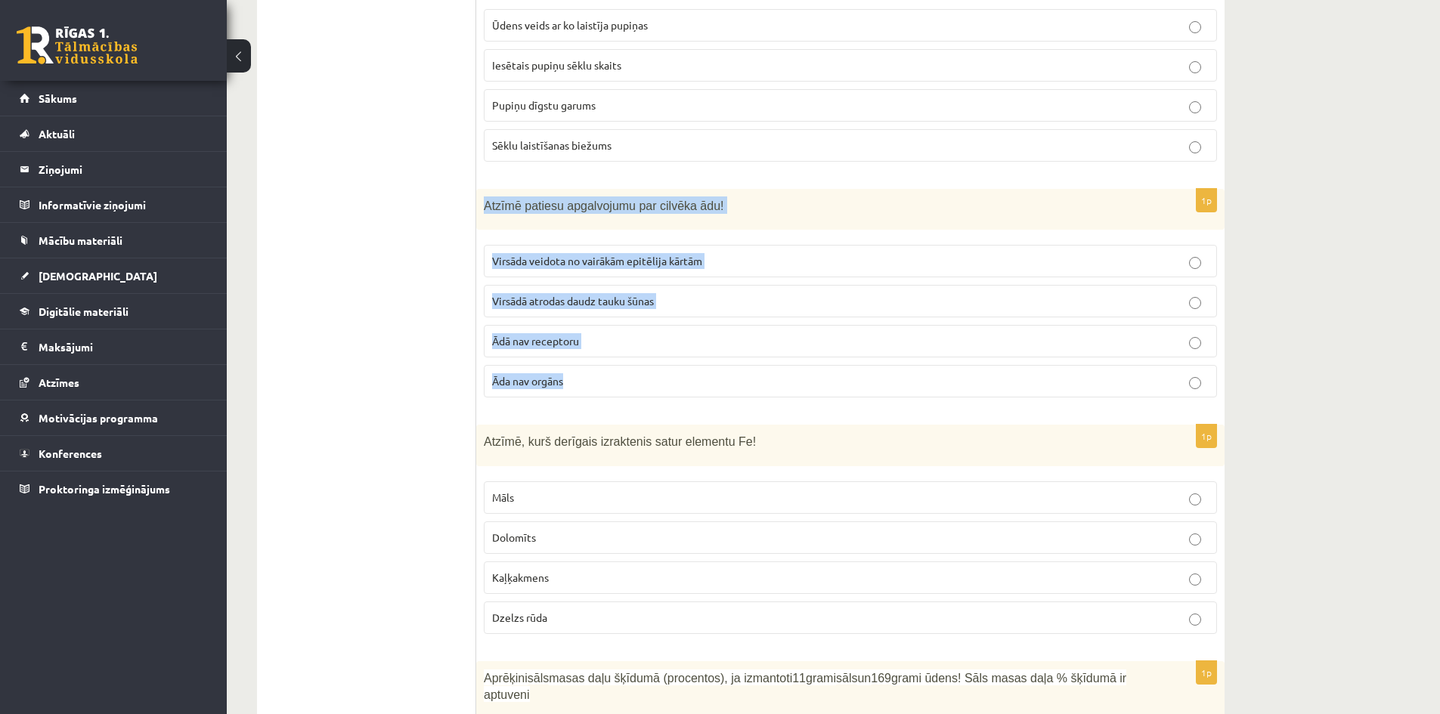
drag, startPoint x: 482, startPoint y: 186, endPoint x: 718, endPoint y: 367, distance: 297.1
click at [718, 367] on div "1p Atzīmē patiesu apgalvojumu par cilvēka ādu! Virsāda veidota no vairākām epit…" at bounding box center [850, 299] width 748 height 221
click at [638, 254] on span "Virsāda veidota no vairākām epitēlija kārtām" at bounding box center [597, 261] width 210 height 14
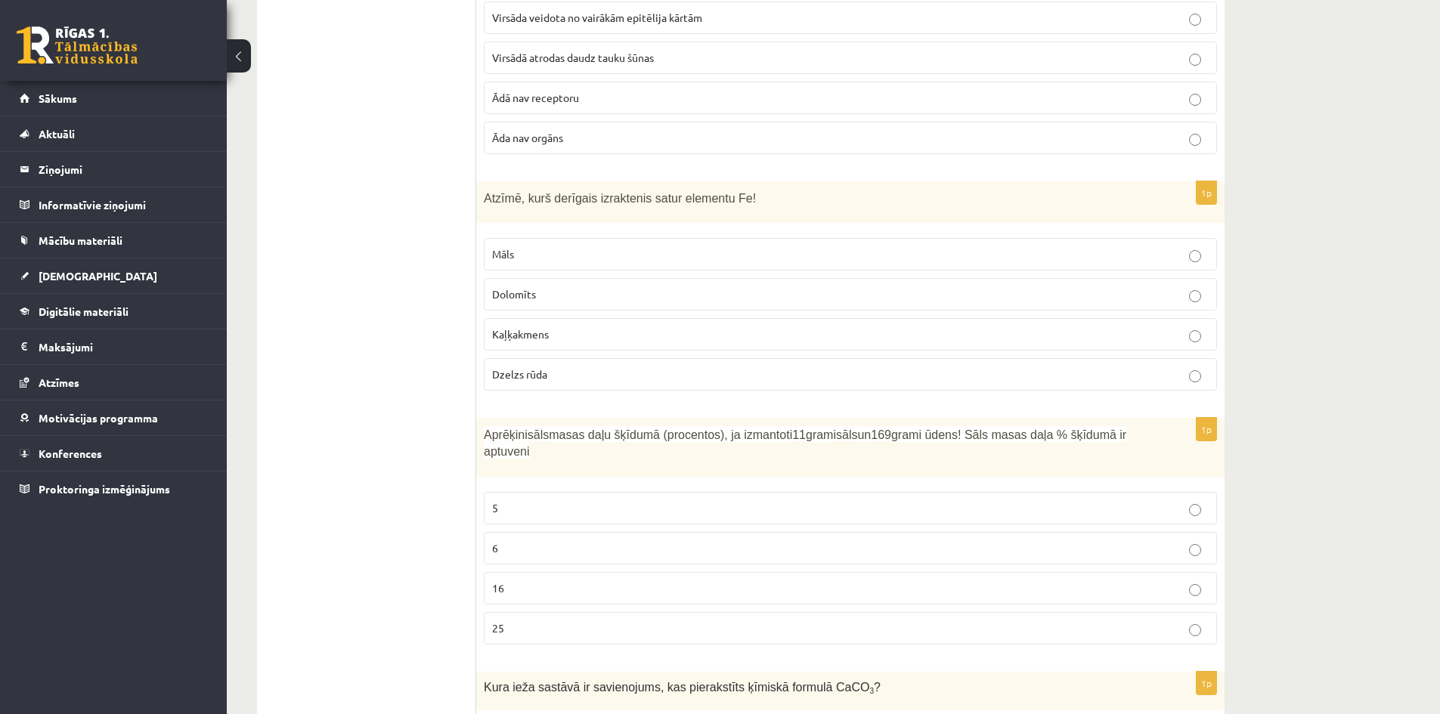
scroll to position [4603, 0]
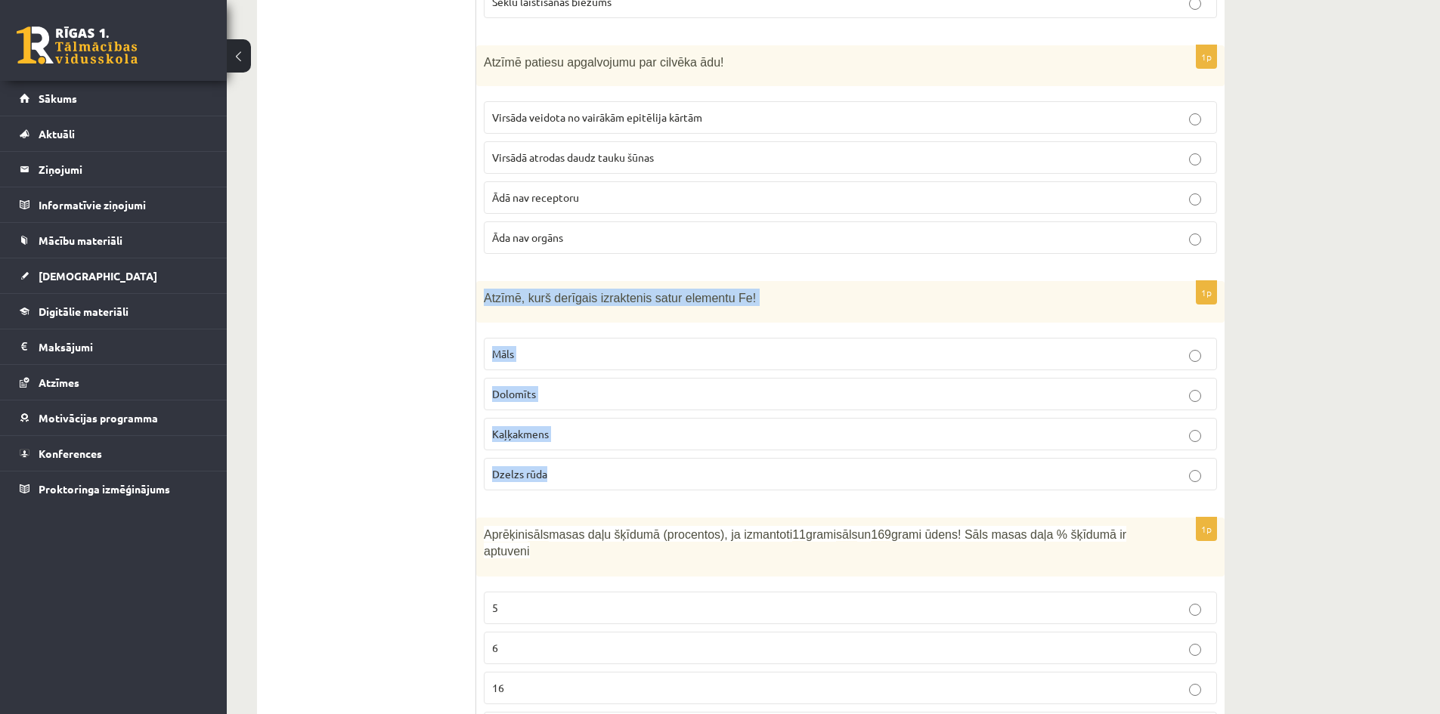
drag, startPoint x: 482, startPoint y: 280, endPoint x: 804, endPoint y: 461, distance: 369.2
click at [804, 461] on div "1p Atzīmē, kurš derīgais izraktenis satur elementu Fe! Māls Dolomīts Kaļķakmens…" at bounding box center [850, 391] width 748 height 221
click at [581, 466] on p "Dzelzs rūda" at bounding box center [850, 474] width 717 height 16
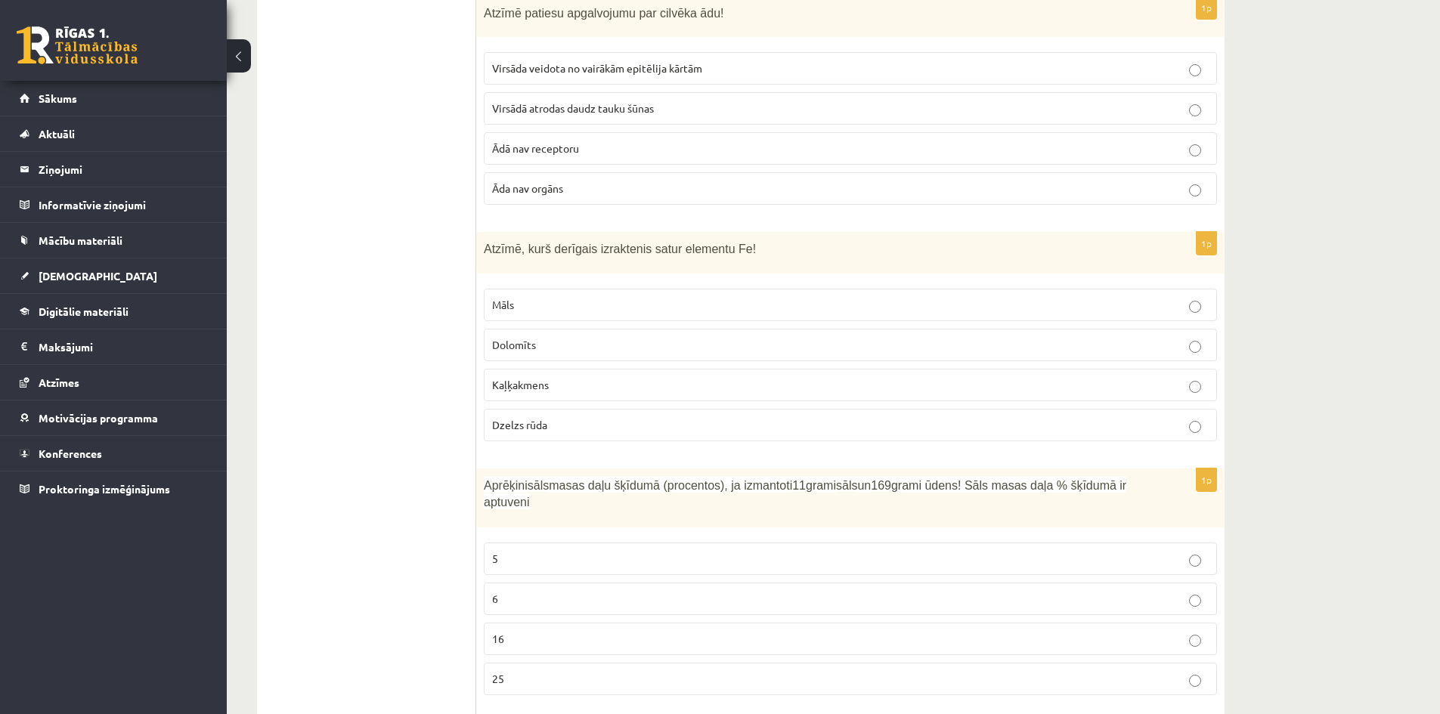
scroll to position [4678, 0]
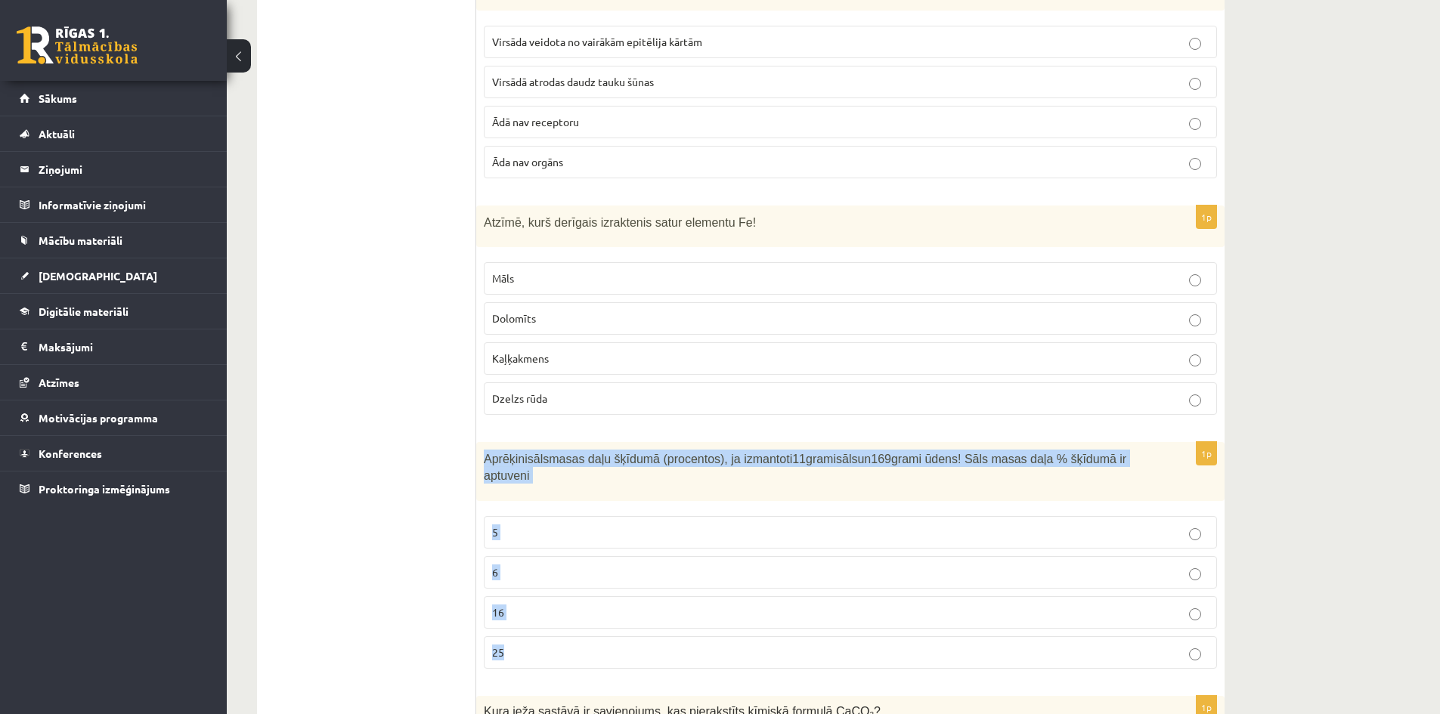
drag, startPoint x: 479, startPoint y: 441, endPoint x: 763, endPoint y: 616, distance: 333.3
click at [763, 616] on div "1p Aprēķini sāls masas daļu šķīdumā (procentos), ja izmantoti 11 grami sāls un …" at bounding box center [850, 561] width 748 height 239
click at [640, 565] on p "6" at bounding box center [850, 573] width 717 height 16
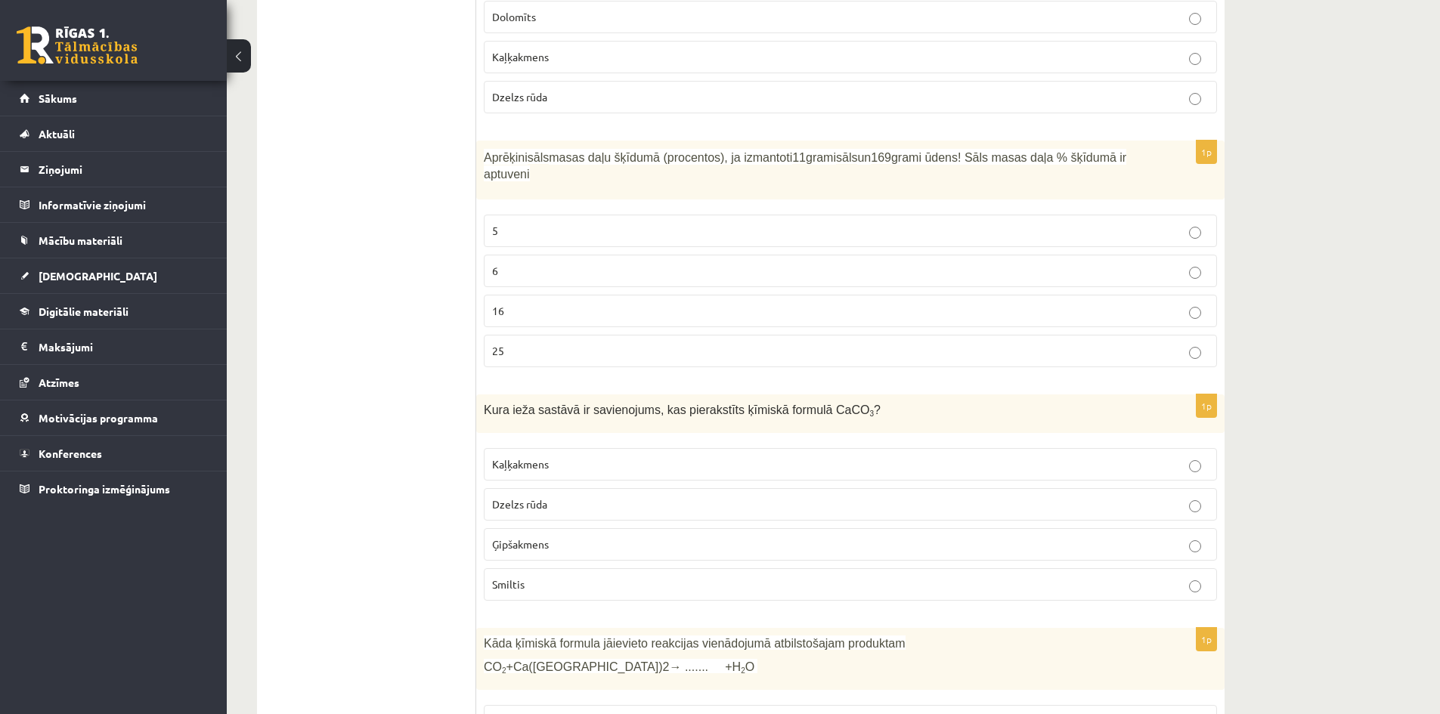
scroll to position [4981, 0]
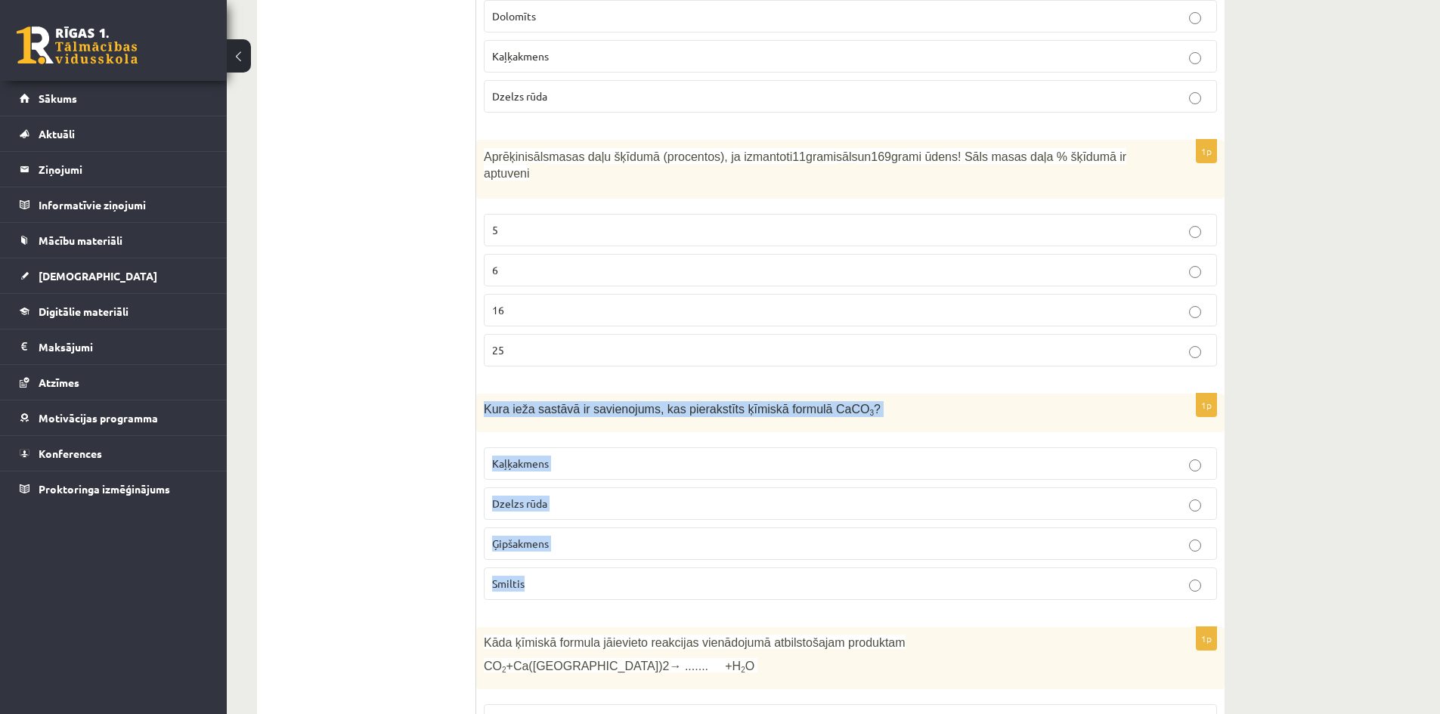
drag, startPoint x: 485, startPoint y: 371, endPoint x: 732, endPoint y: 554, distance: 308.1
click at [732, 554] on div "1p Kura ieža sastāvā ir savienojums, kas pierakstīts ķīmiskā formulā CaCO 3 ? K…" at bounding box center [850, 503] width 748 height 218
click at [618, 456] on p "Kaļķakmens" at bounding box center [850, 464] width 717 height 16
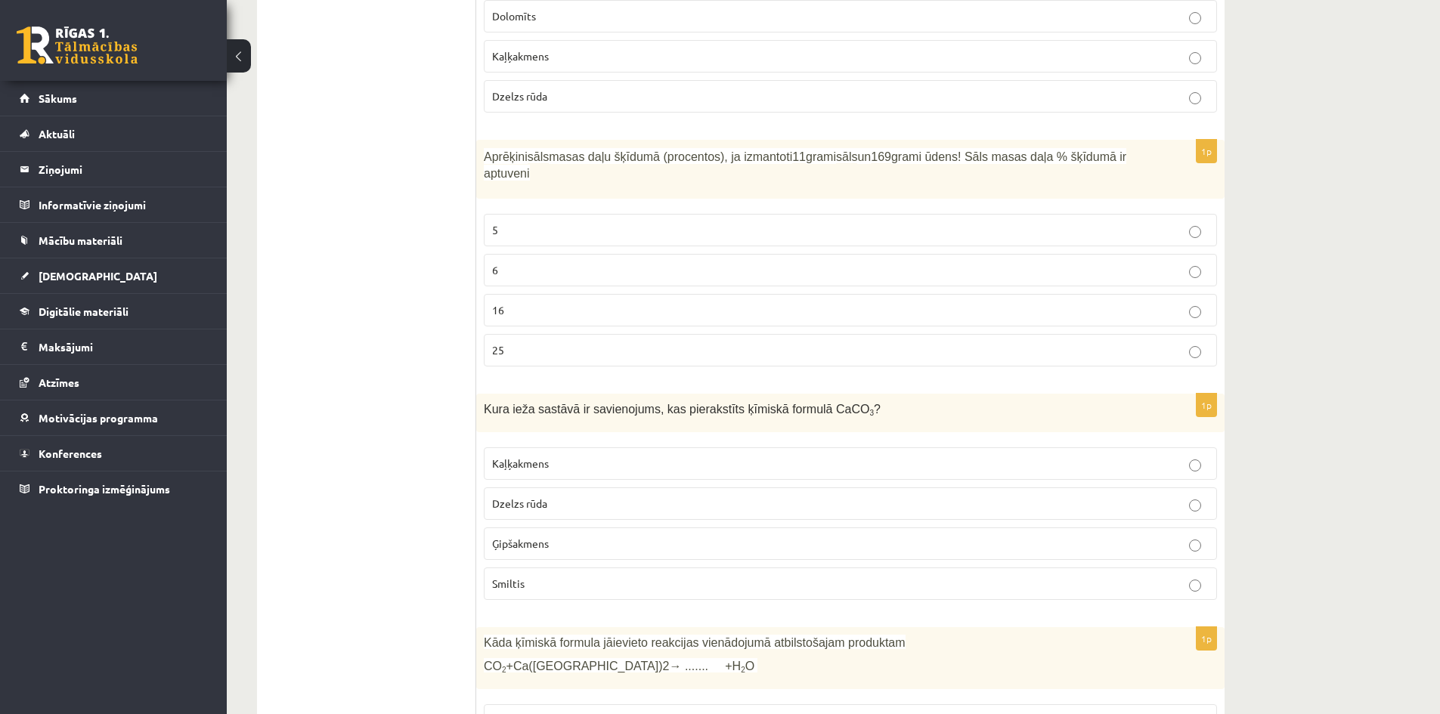
scroll to position [5208, 0]
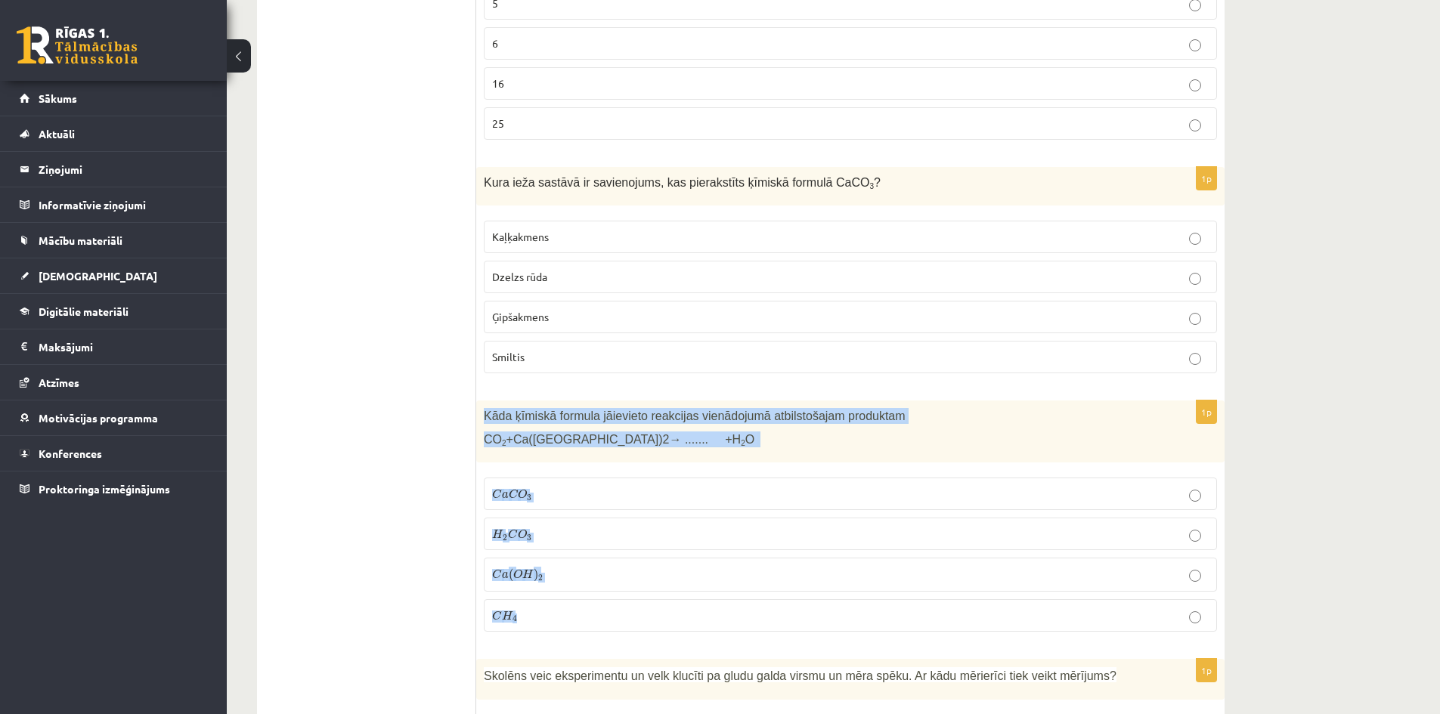
drag, startPoint x: 485, startPoint y: 383, endPoint x: 695, endPoint y: 580, distance: 287.2
click at [695, 580] on div "1p Kāda ķīmiskā formula jāievieto reakcijas vienādojumā atbilstošajam produktam…" at bounding box center [850, 522] width 748 height 243
click at [551, 486] on p "C a C O 3 C a C O 3" at bounding box center [850, 494] width 717 height 16
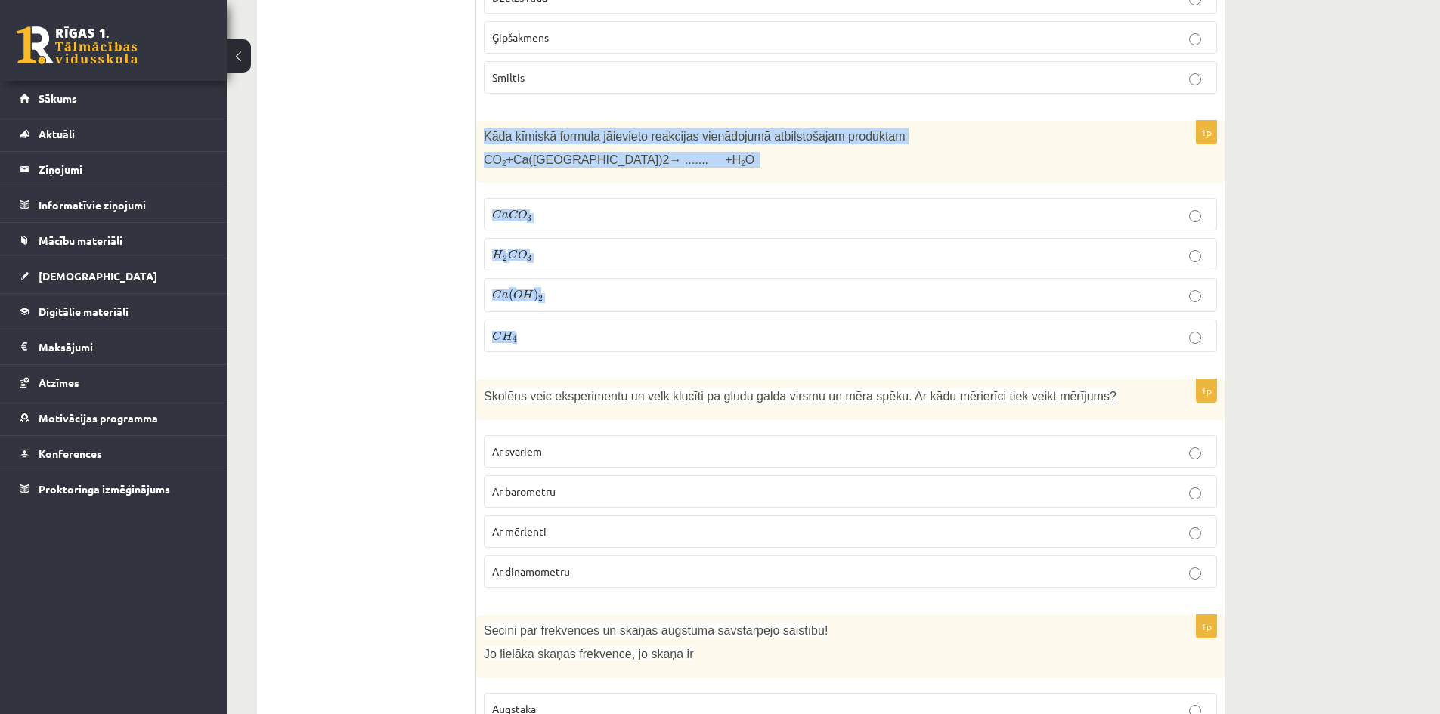
scroll to position [5510, 0]
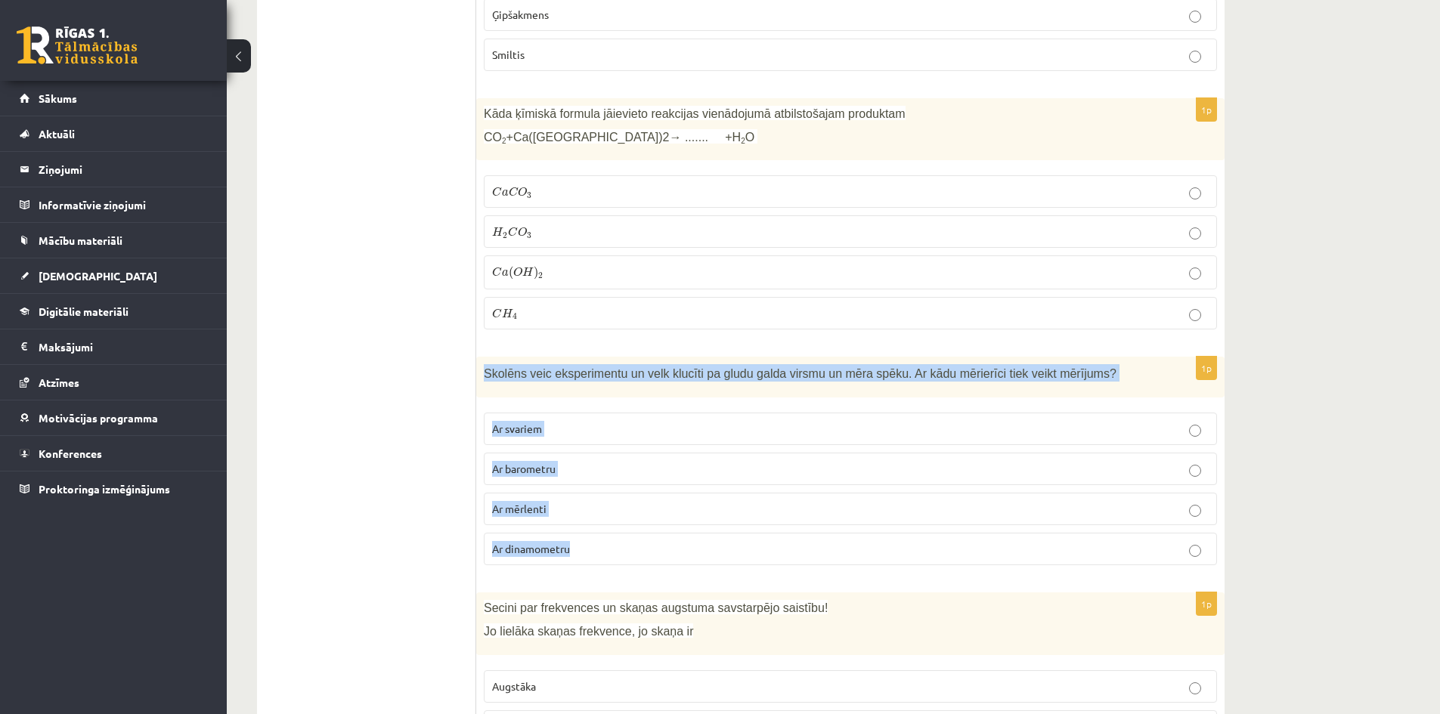
drag, startPoint x: 485, startPoint y: 333, endPoint x: 624, endPoint y: 524, distance: 235.9
click at [624, 528] on div "1p Skolēns veic eksperimentu un velk klucīti pa gludu galda virsmu un mēra spēk…" at bounding box center [850, 467] width 748 height 221
click at [573, 461] on p "Ar barometru" at bounding box center [850, 469] width 717 height 16
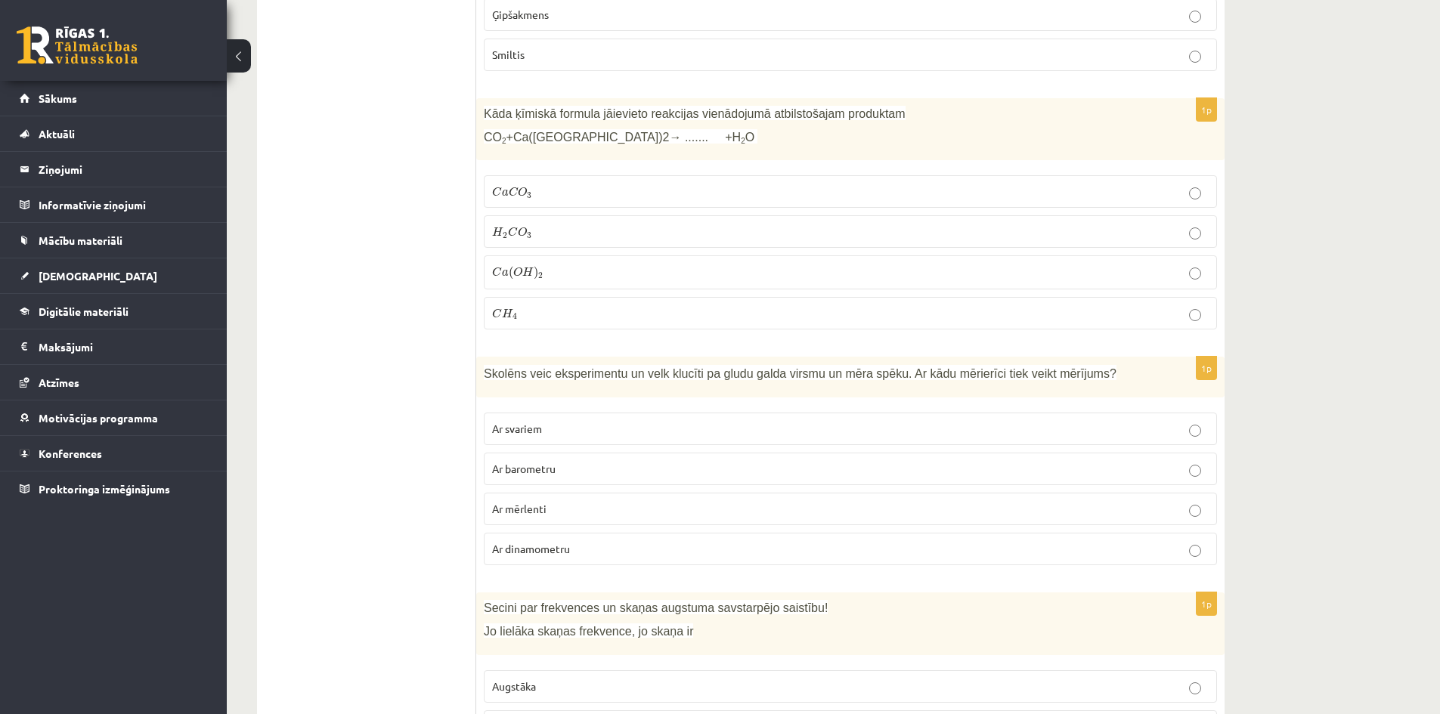
click at [574, 541] on p "Ar dinamometru" at bounding box center [850, 549] width 717 height 16
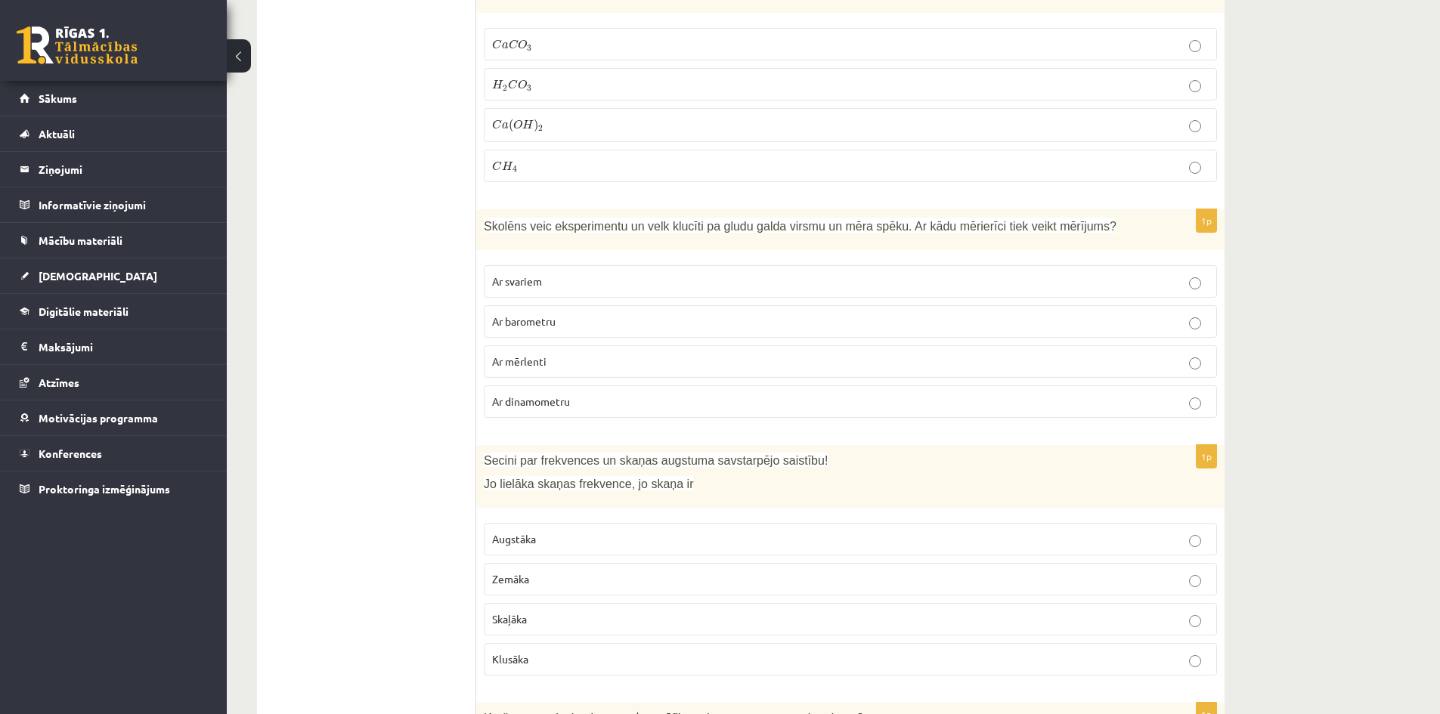
scroll to position [5661, 0]
click at [578, 302] on label "Ar barometru" at bounding box center [850, 318] width 733 height 33
click at [615, 382] on label "Ar dinamometru" at bounding box center [850, 398] width 733 height 33
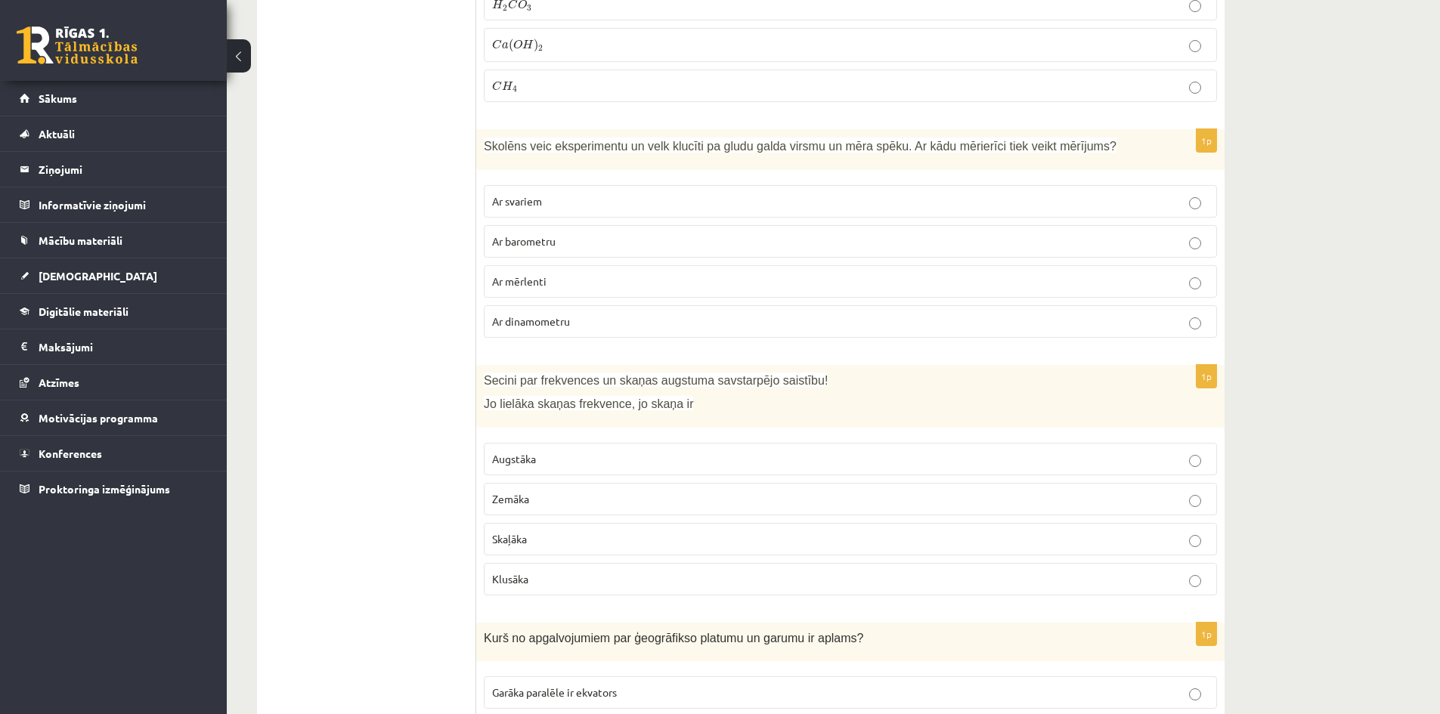
scroll to position [5888, 0]
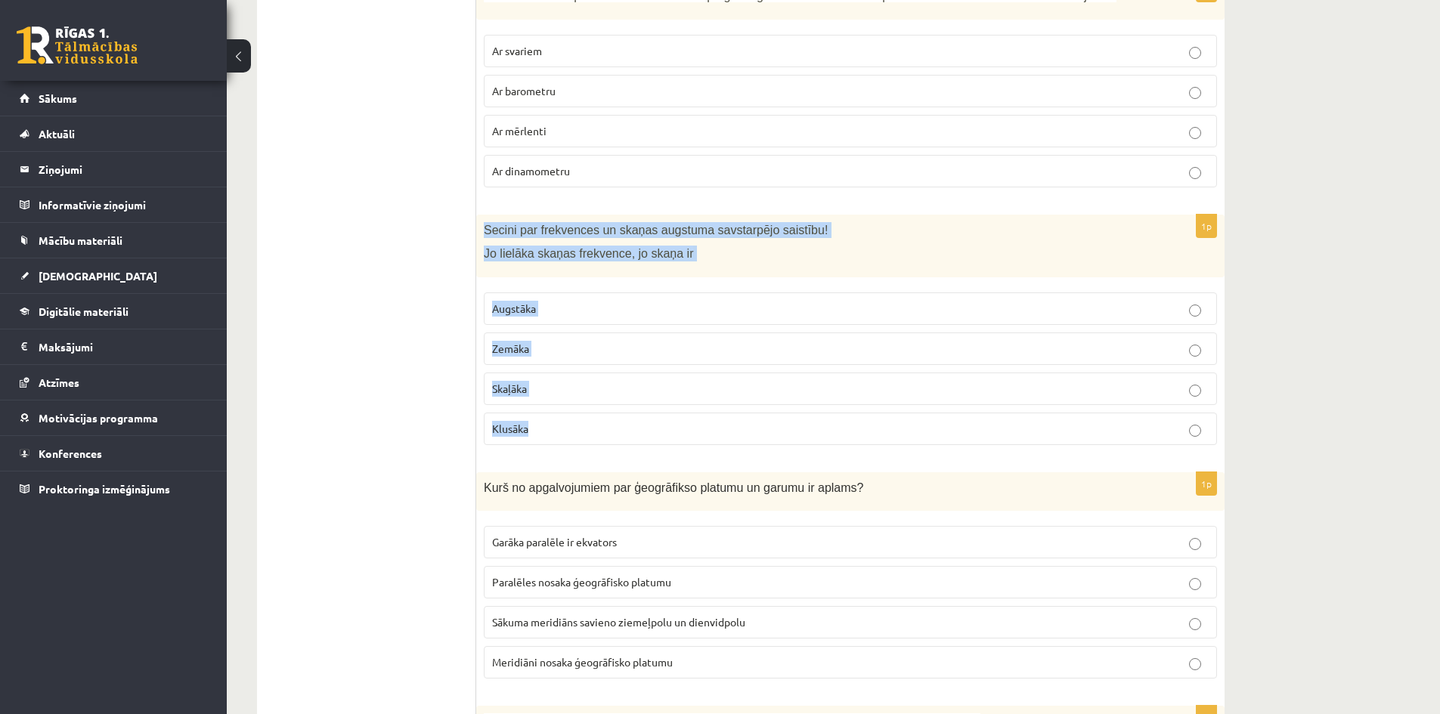
drag, startPoint x: 484, startPoint y: 193, endPoint x: 622, endPoint y: 410, distance: 257.3
click at [622, 410] on div "1p Secini par frekvences un skaņas augstuma savstarpējo saistību! Jo lielāka sk…" at bounding box center [850, 336] width 748 height 243
click at [596, 301] on p "Augstāka" at bounding box center [850, 309] width 717 height 16
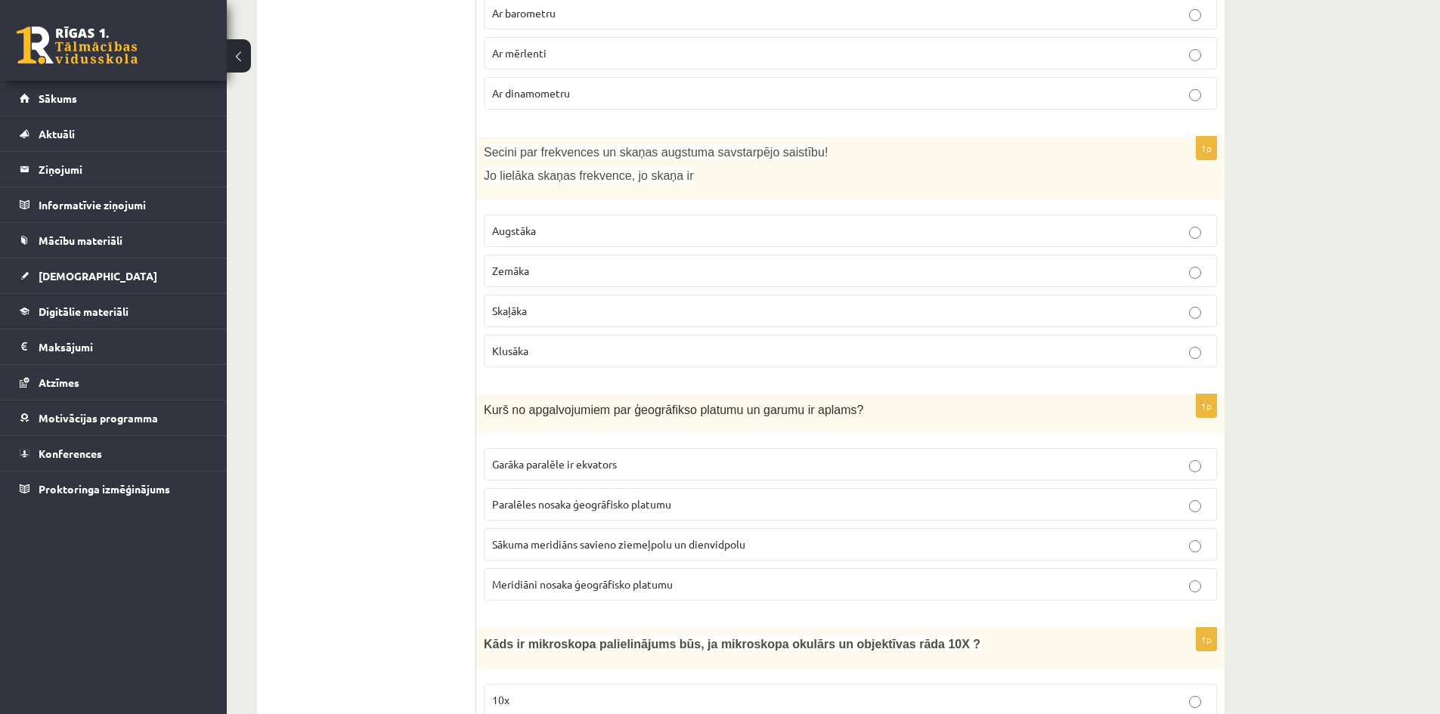
scroll to position [6039, 0]
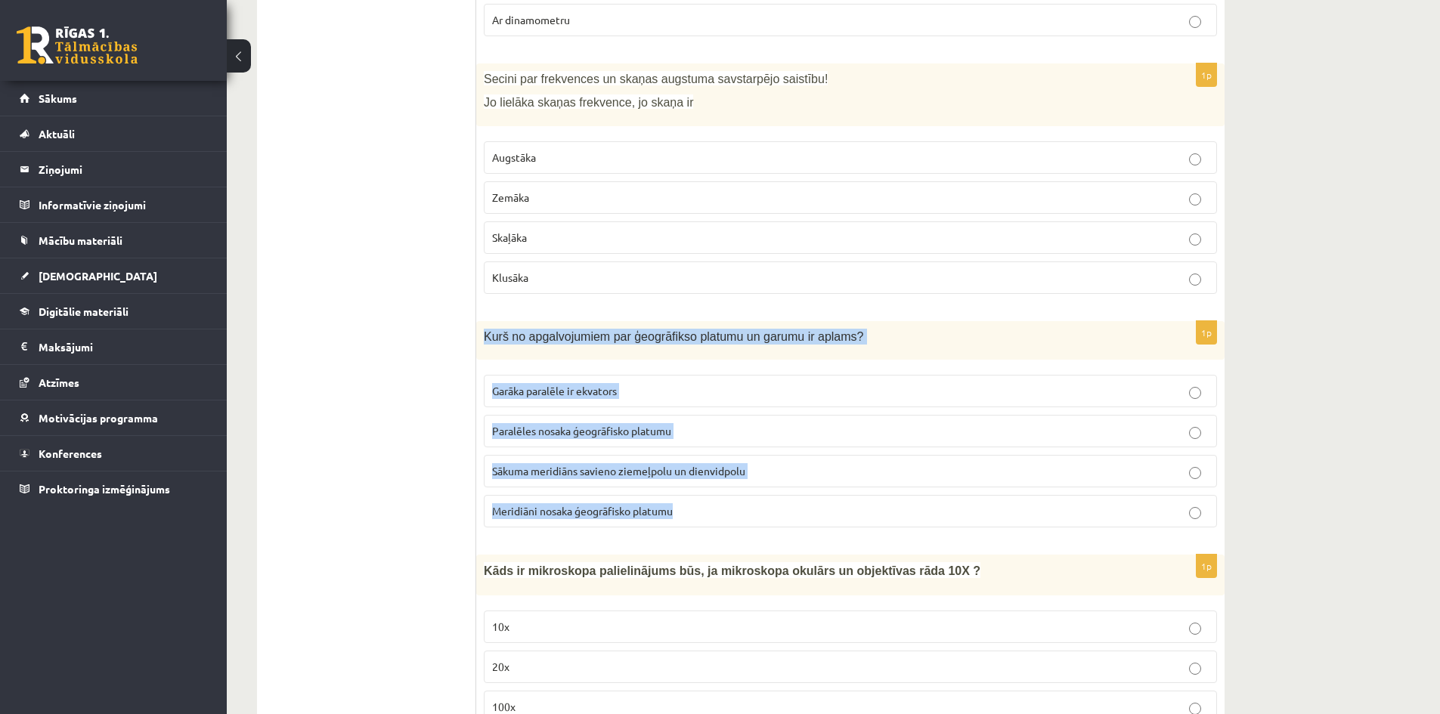
drag, startPoint x: 484, startPoint y: 297, endPoint x: 721, endPoint y: 482, distance: 301.1
click at [721, 482] on div "1p Kurš no apgalvojumiem par ģeogrāfikso platumu un garumu ir aplams? Garāka pa…" at bounding box center [850, 430] width 748 height 218
click at [662, 504] on span "Meridiāni nosaka ģeogrāfisko platumu" at bounding box center [582, 511] width 181 height 14
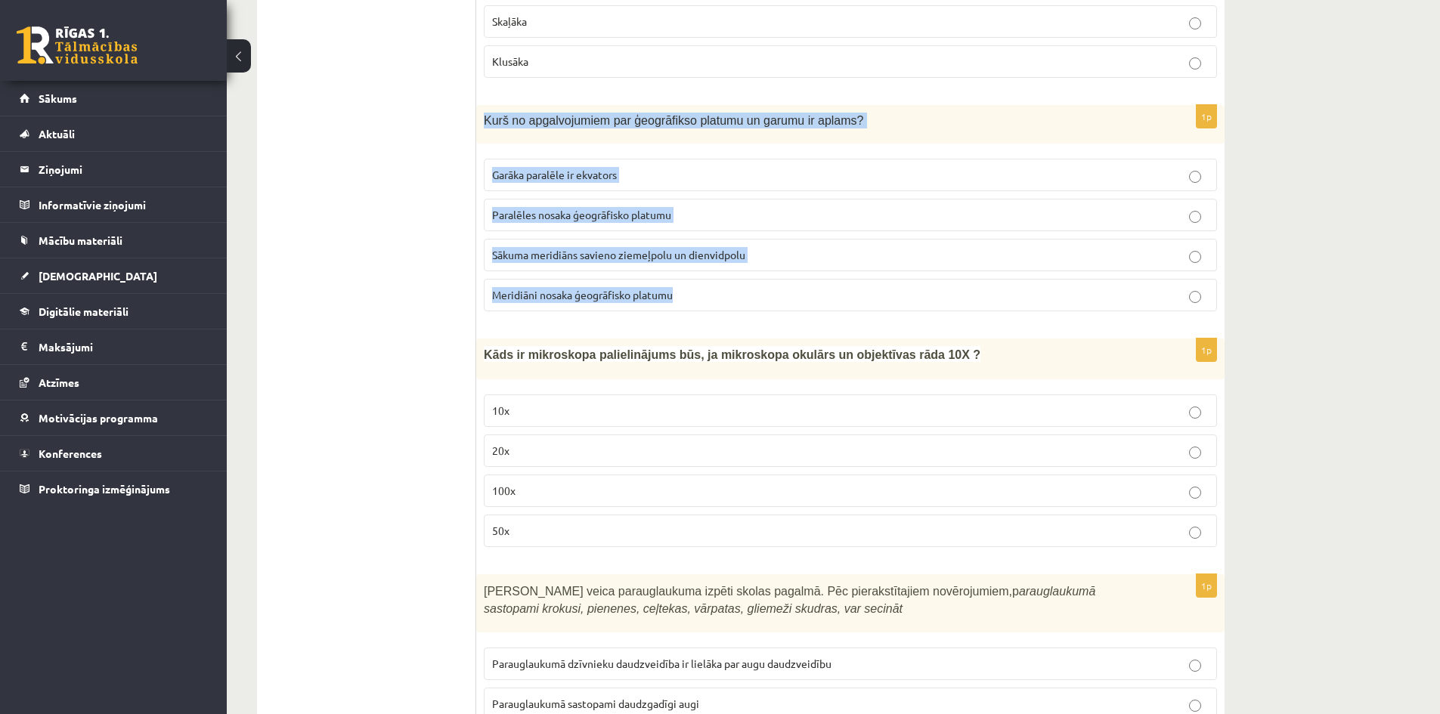
scroll to position [6266, 0]
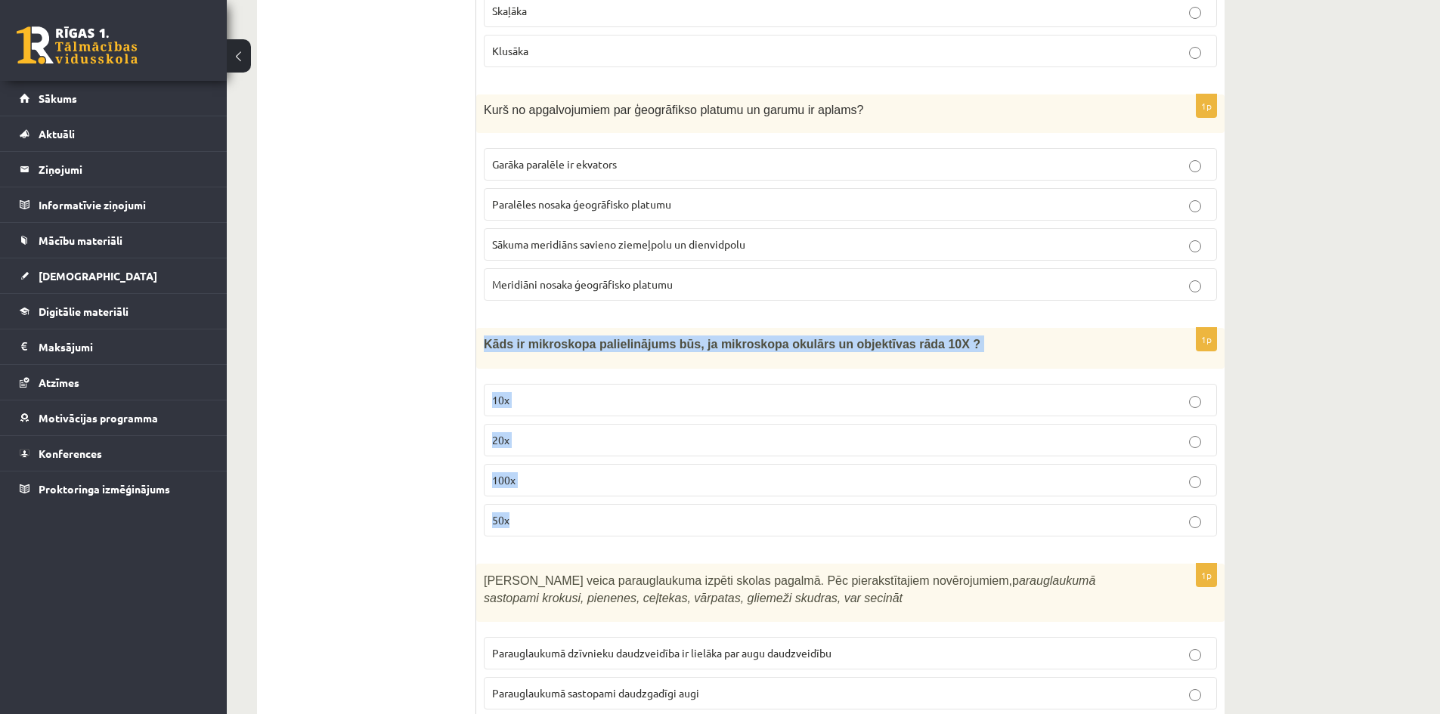
drag, startPoint x: 487, startPoint y: 305, endPoint x: 712, endPoint y: 500, distance: 298.0
click at [712, 500] on div "1p Kāds ir mikroskopa palielinājums būs, ja mikroskopa okulārs un objektīvas rā…" at bounding box center [850, 438] width 748 height 221
drag, startPoint x: 643, startPoint y: 316, endPoint x: 641, endPoint y: 308, distance: 8.5
click at [559, 472] on p "100x" at bounding box center [850, 480] width 717 height 16
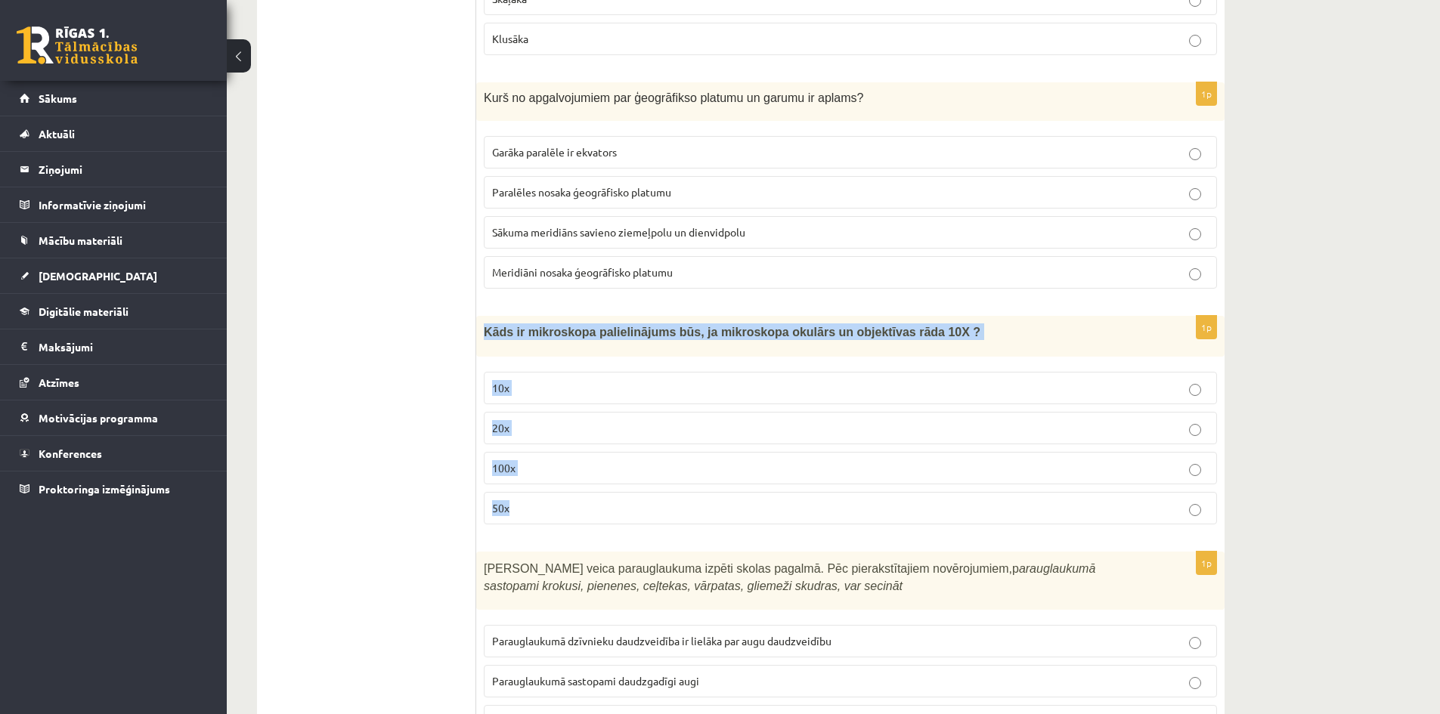
scroll to position [6644, 0]
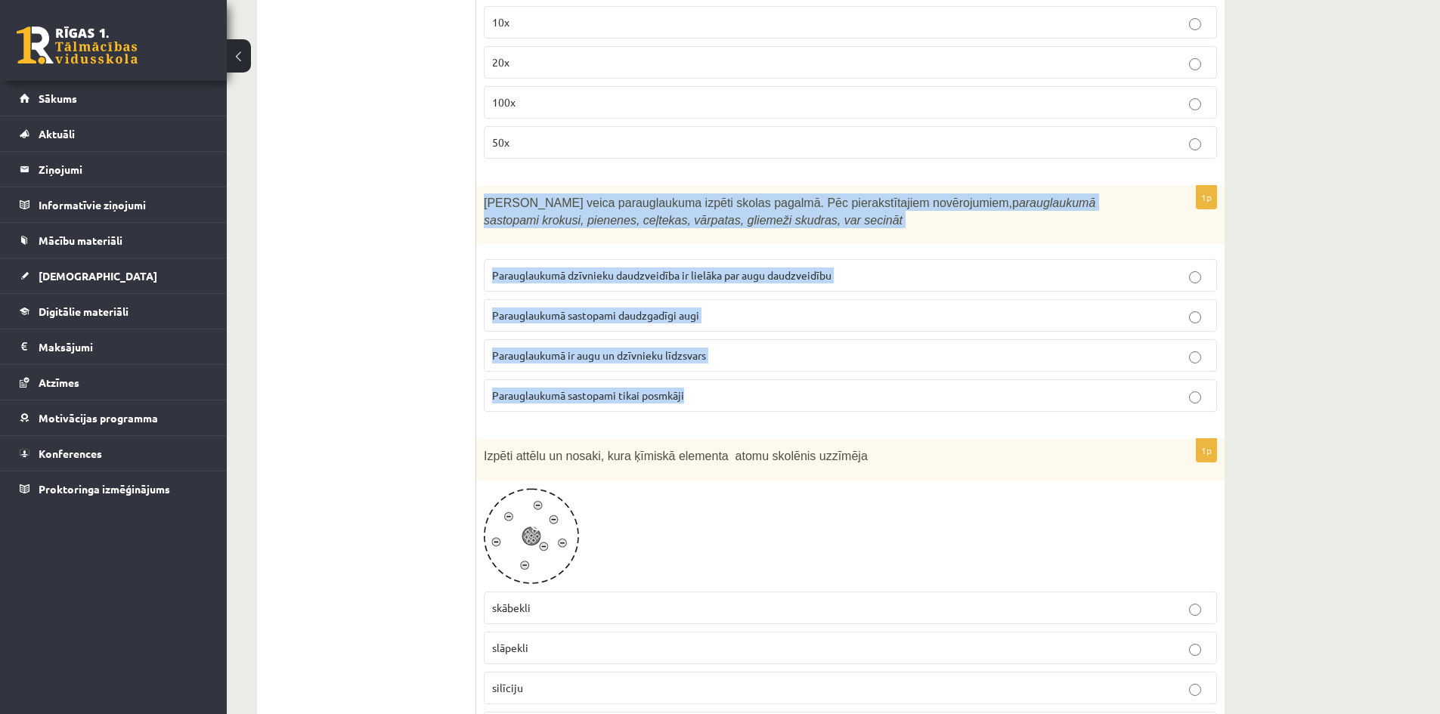
drag, startPoint x: 480, startPoint y: 168, endPoint x: 714, endPoint y: 364, distance: 305.4
click at [714, 364] on div "1p Skolēni veica parauglaukuma izpēti skolas pagalmā. Pēc pierakstītajiem novēr…" at bounding box center [850, 305] width 748 height 238
click at [701, 348] on span "Parauglaukumā ir augu un dzīvnieku līdzsvars" at bounding box center [599, 355] width 214 height 14
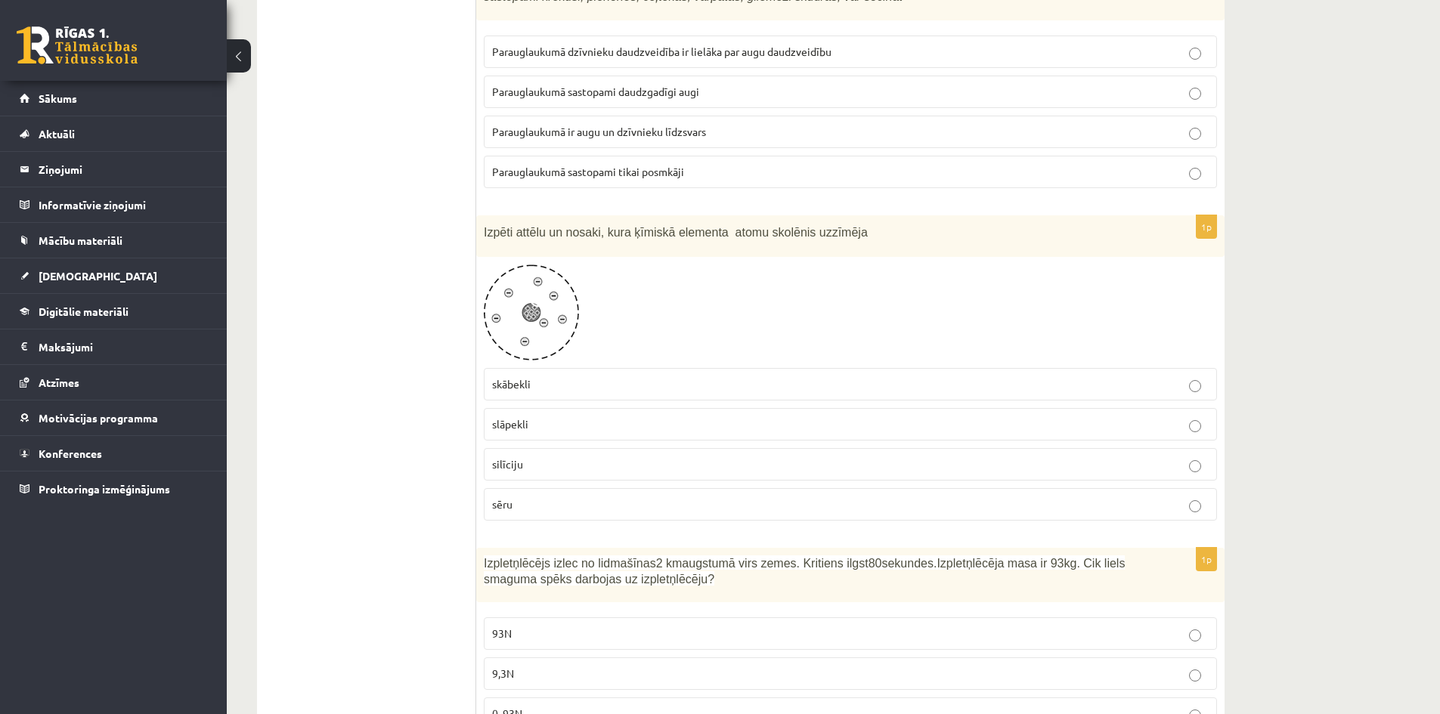
scroll to position [6871, 0]
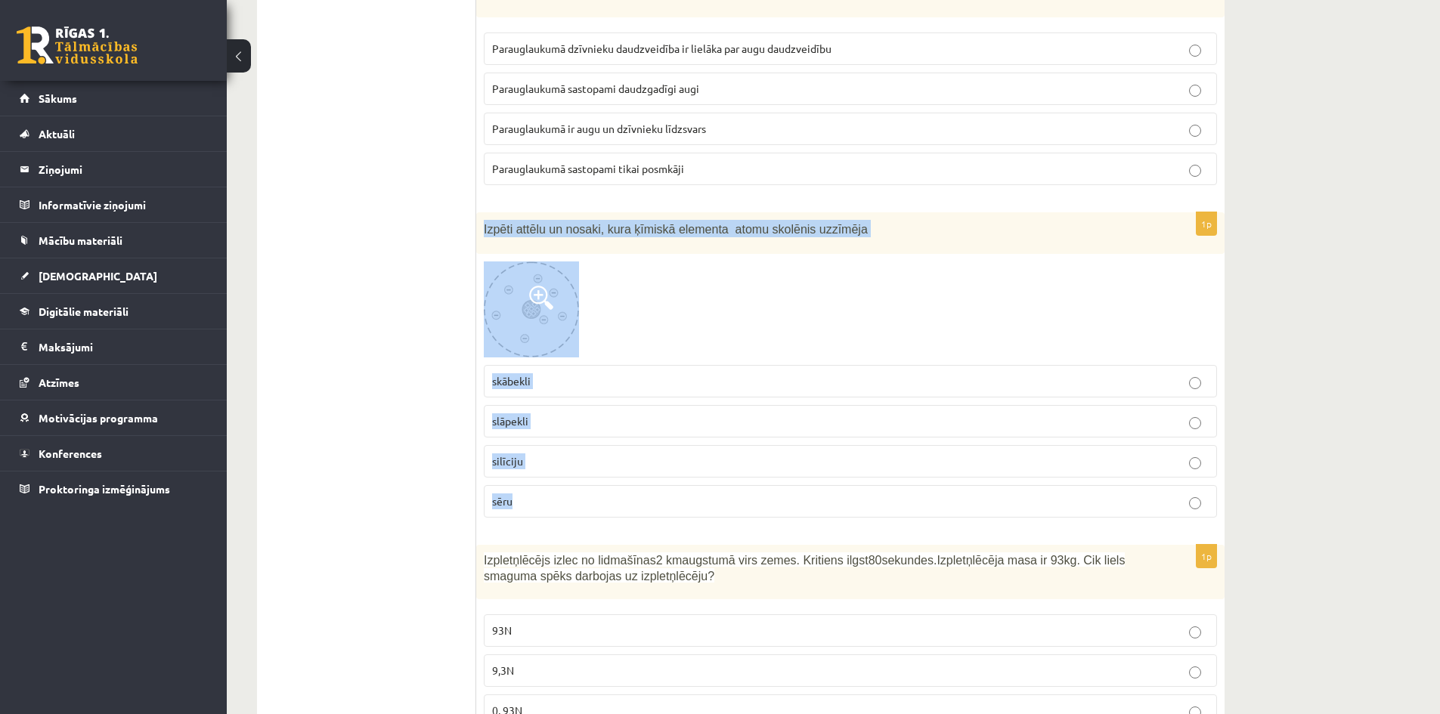
drag, startPoint x: 486, startPoint y: 192, endPoint x: 633, endPoint y: 486, distance: 328.9
click at [633, 486] on div "1p Izpēti attēlu un nosaki, kura ķīmiskā elementa atomu skolēnis uzzīmēja skābe…" at bounding box center [850, 370] width 748 height 317
click at [683, 262] on div at bounding box center [850, 310] width 733 height 96
click at [609, 284] on div at bounding box center [850, 310] width 733 height 96
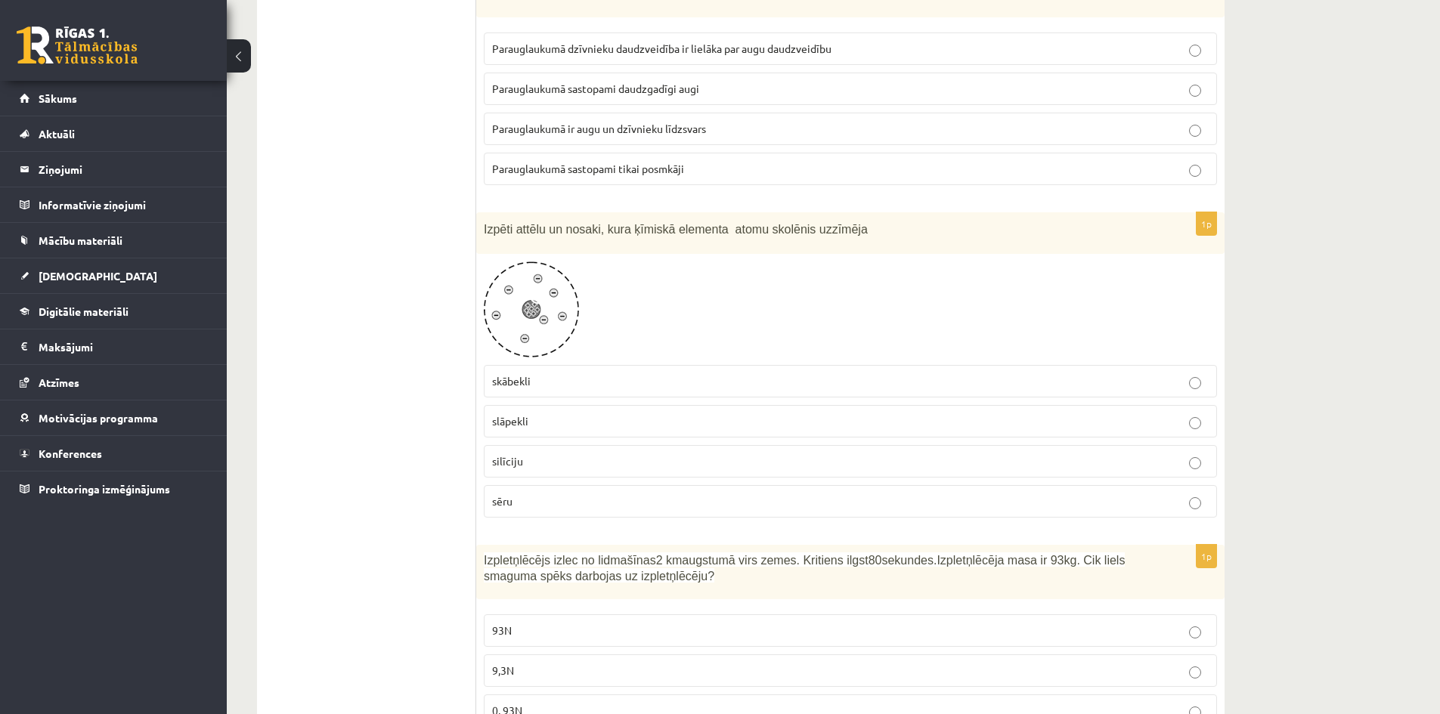
click at [535, 285] on img at bounding box center [531, 310] width 95 height 96
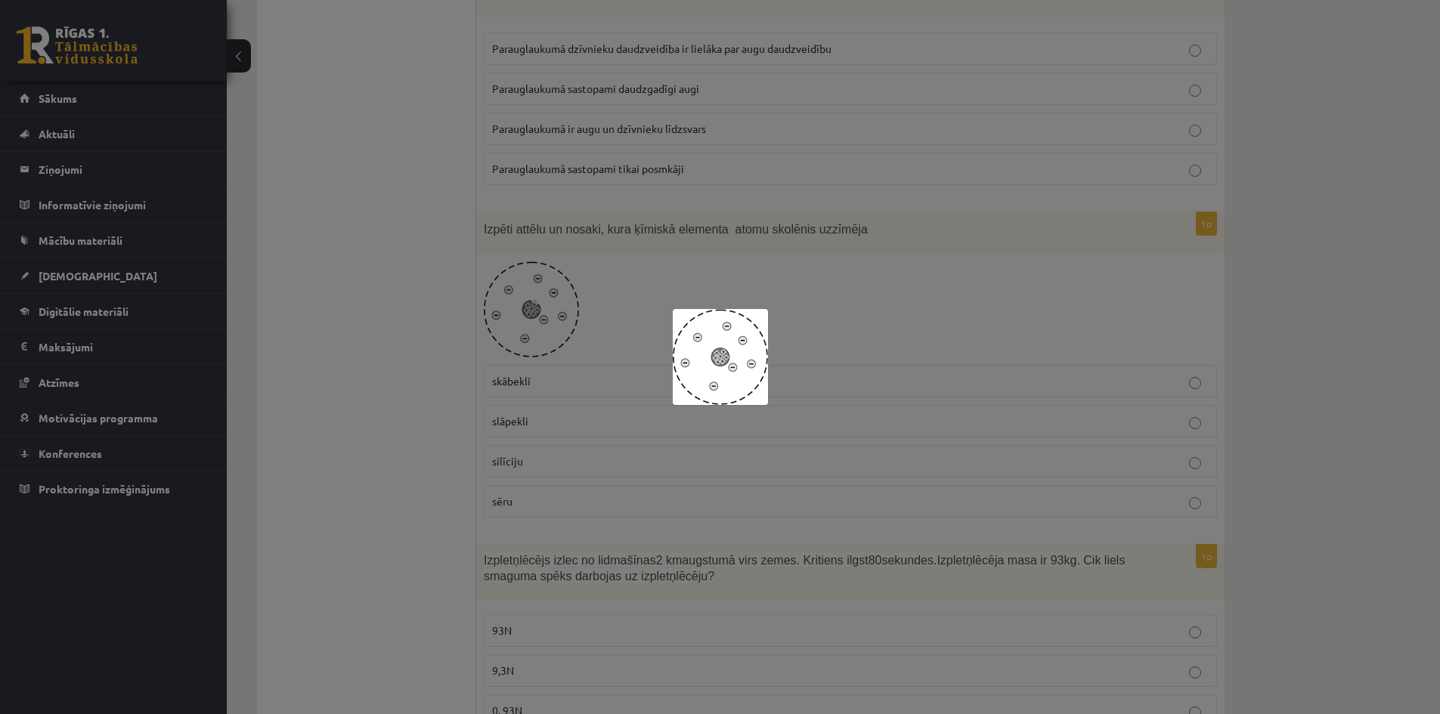
click at [523, 302] on div at bounding box center [720, 357] width 1440 height 714
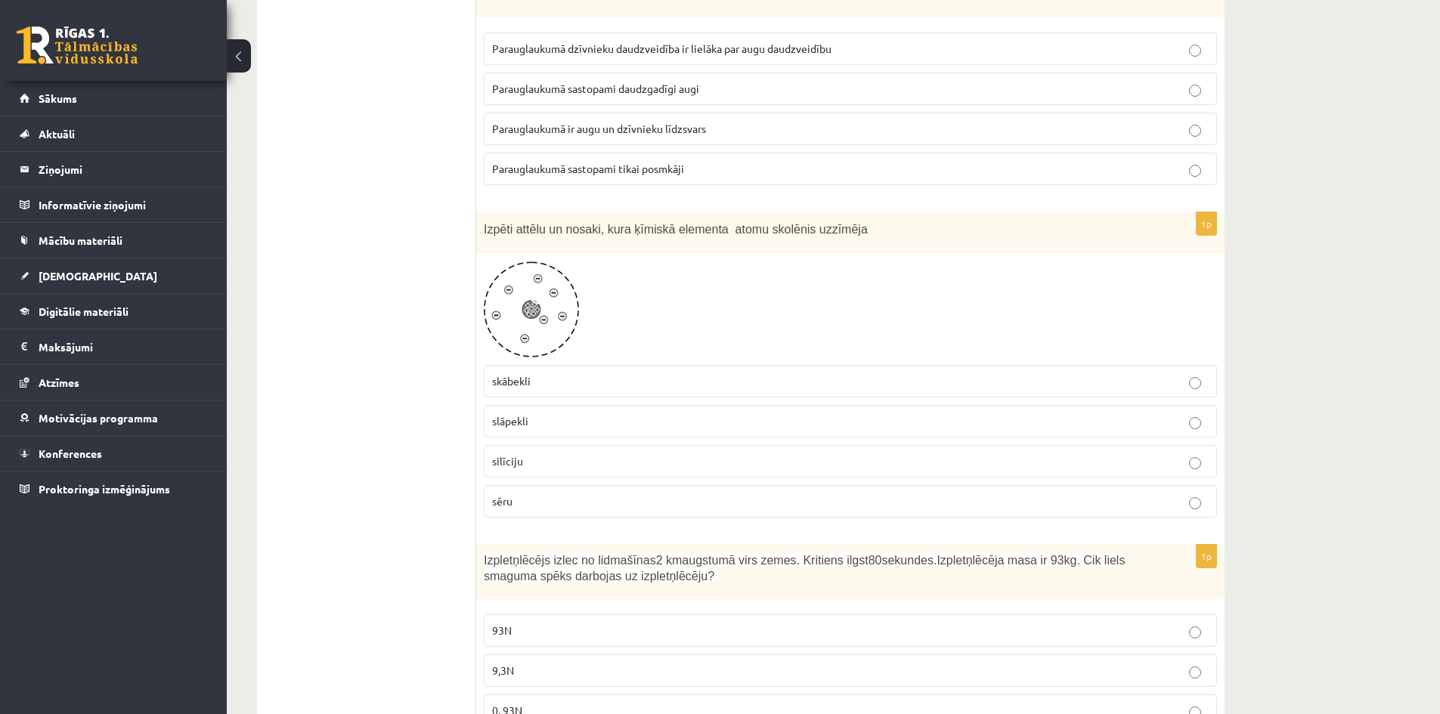
click at [544, 413] on p "slāpekli" at bounding box center [850, 421] width 717 height 16
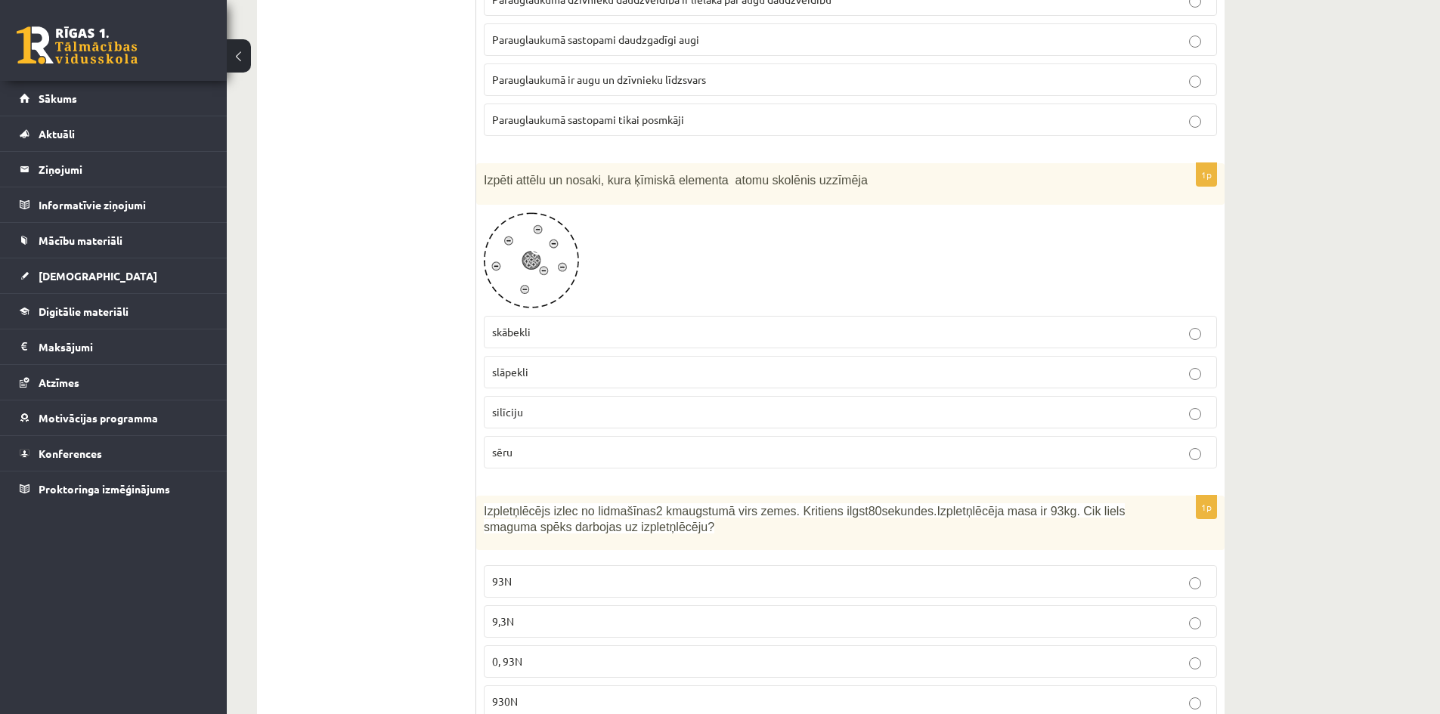
scroll to position [6946, 0]
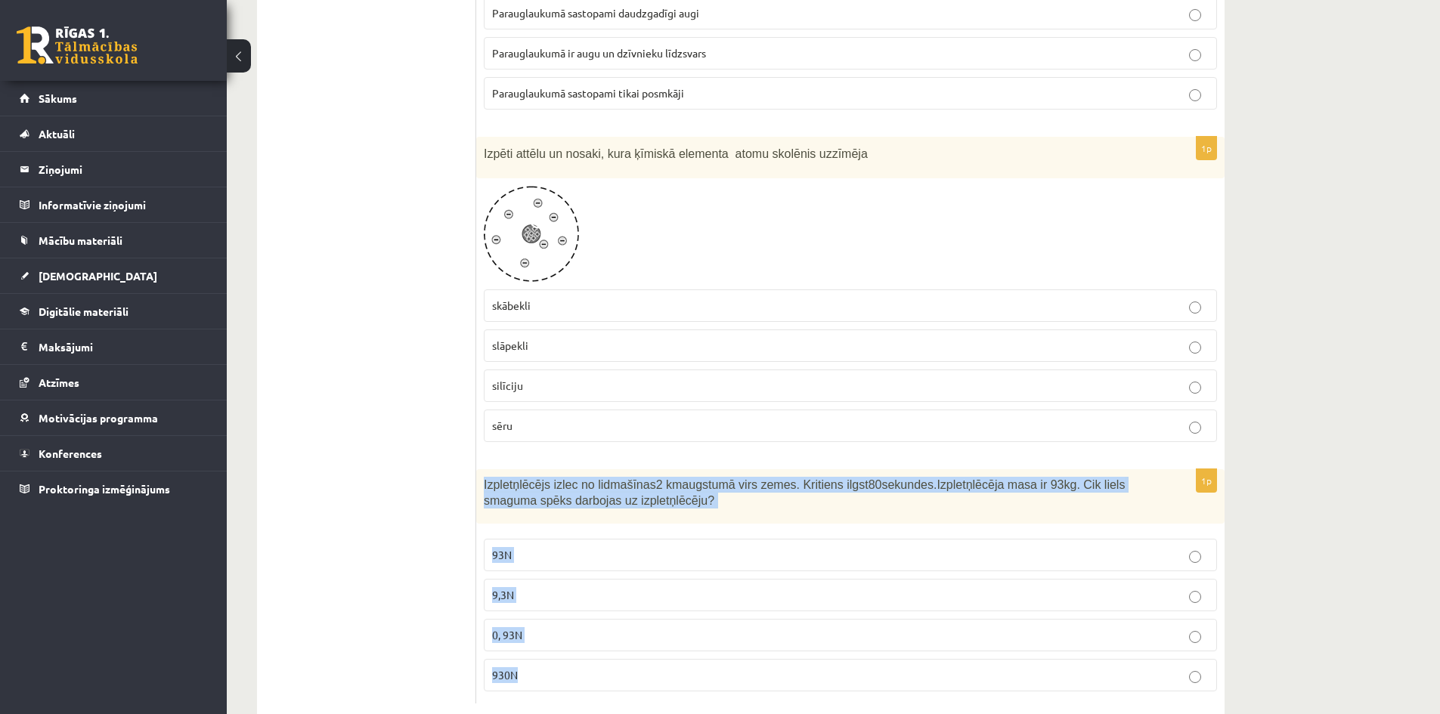
drag, startPoint x: 482, startPoint y: 445, endPoint x: 726, endPoint y: 646, distance: 316.3
click at [726, 646] on div "1p Izpletņlēcējs izlec no lidmašīnas 2 km augstumā virs zemes. Kritiens ilgst 8…" at bounding box center [850, 586] width 748 height 234
click at [661, 667] on p "930N" at bounding box center [850, 675] width 717 height 16
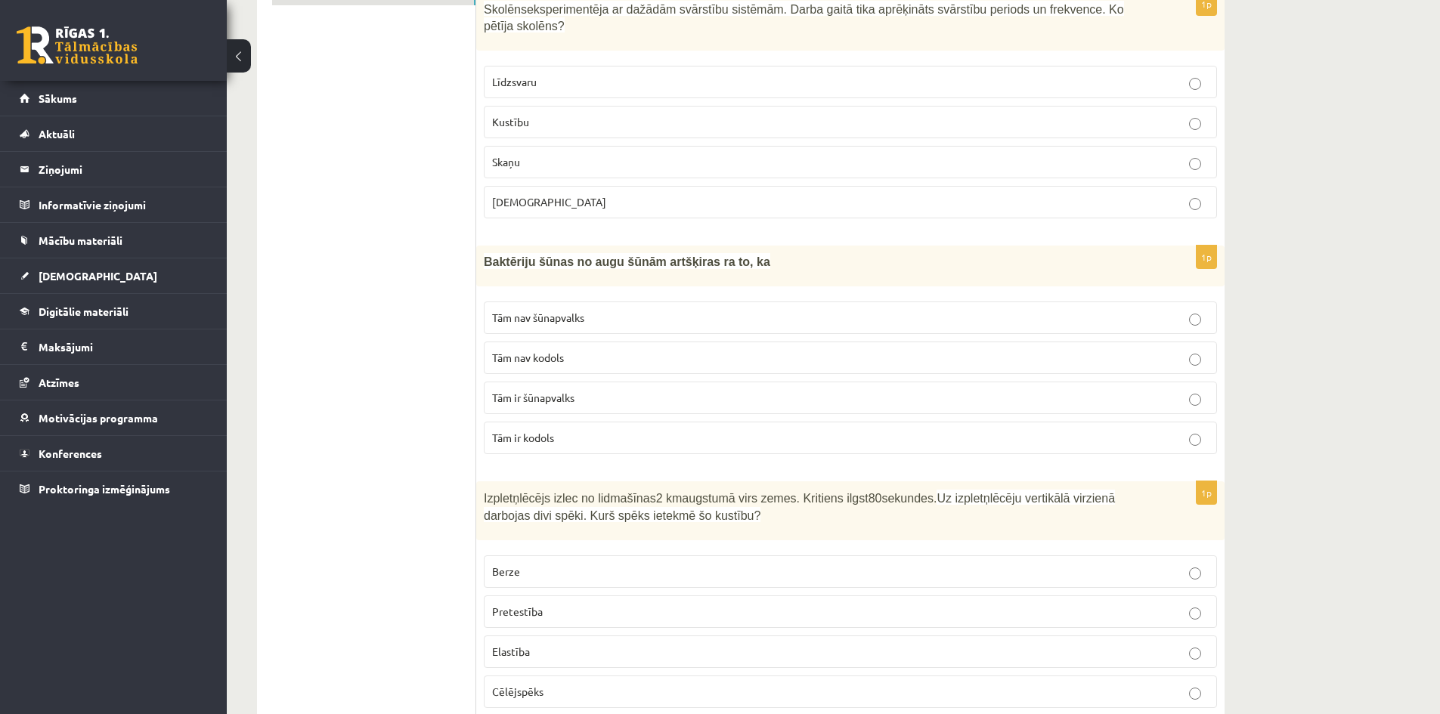
scroll to position [0, 0]
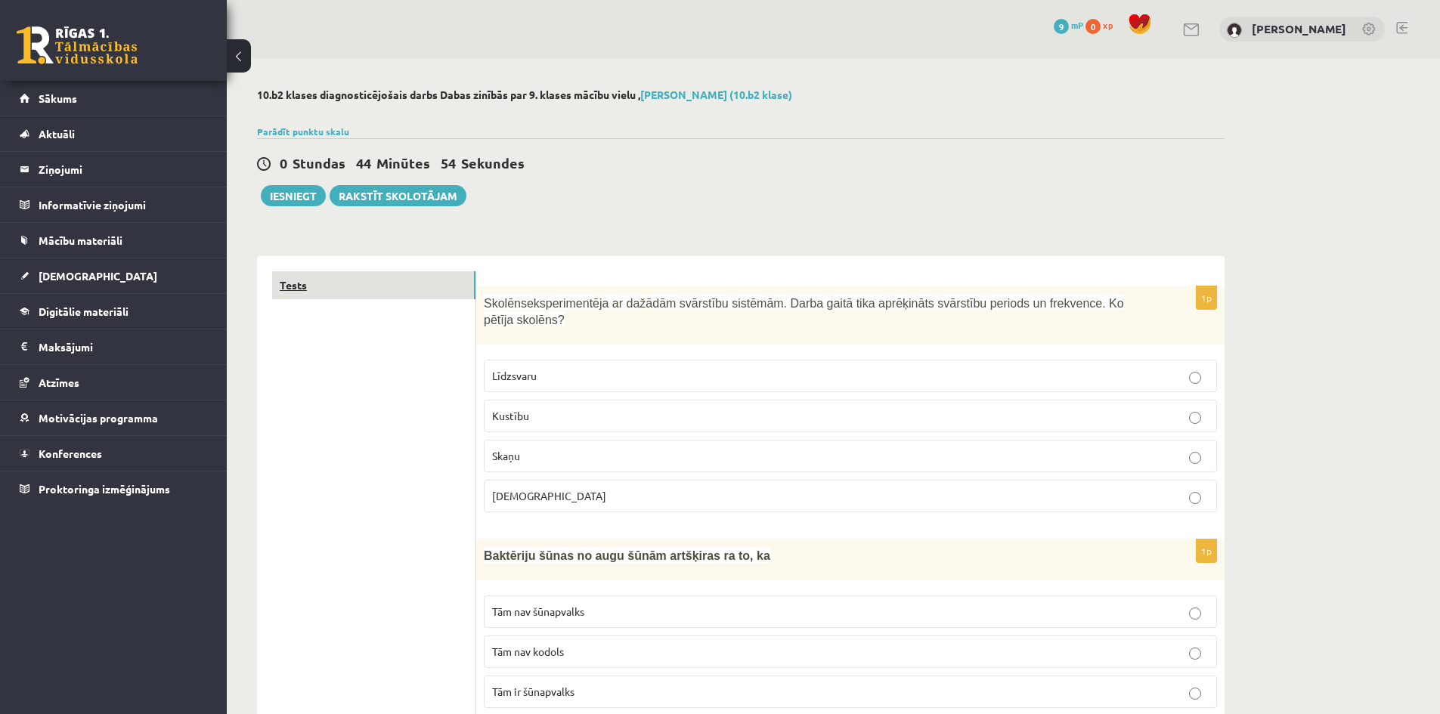
click at [420, 281] on link "Tests" at bounding box center [373, 285] width 203 height 28
click at [324, 125] on link "Parādīt punktu skalu" at bounding box center [303, 131] width 92 height 12
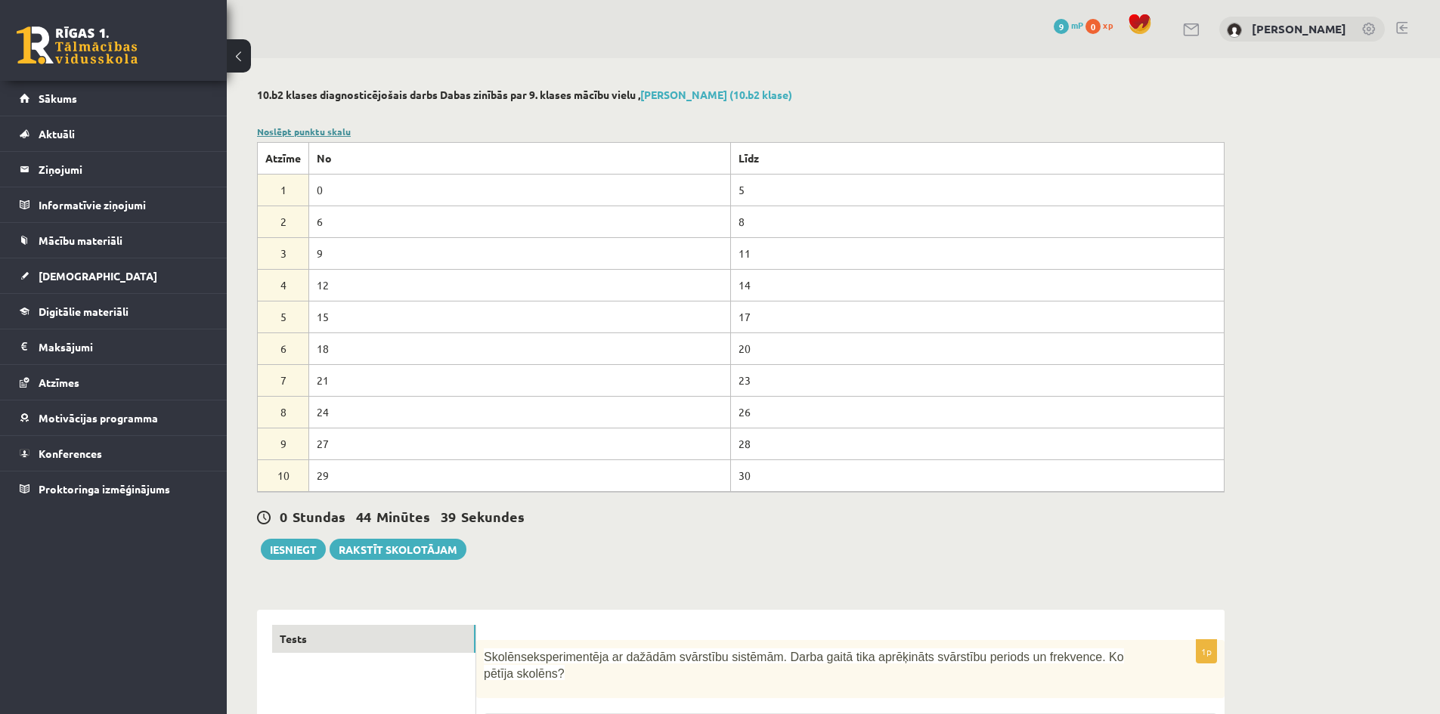
click at [310, 132] on link "Noslēpt punktu skalu" at bounding box center [304, 131] width 94 height 12
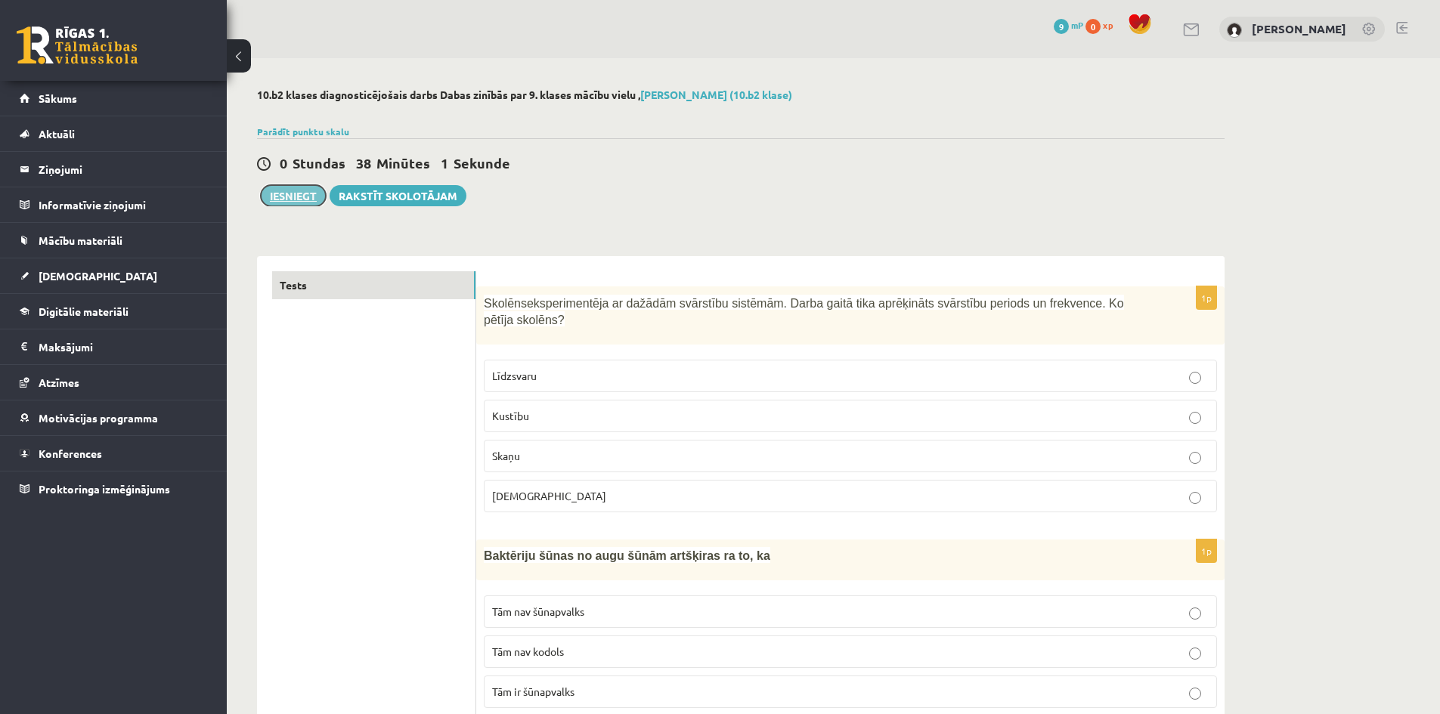
click at [302, 197] on button "Iesniegt" at bounding box center [293, 195] width 65 height 21
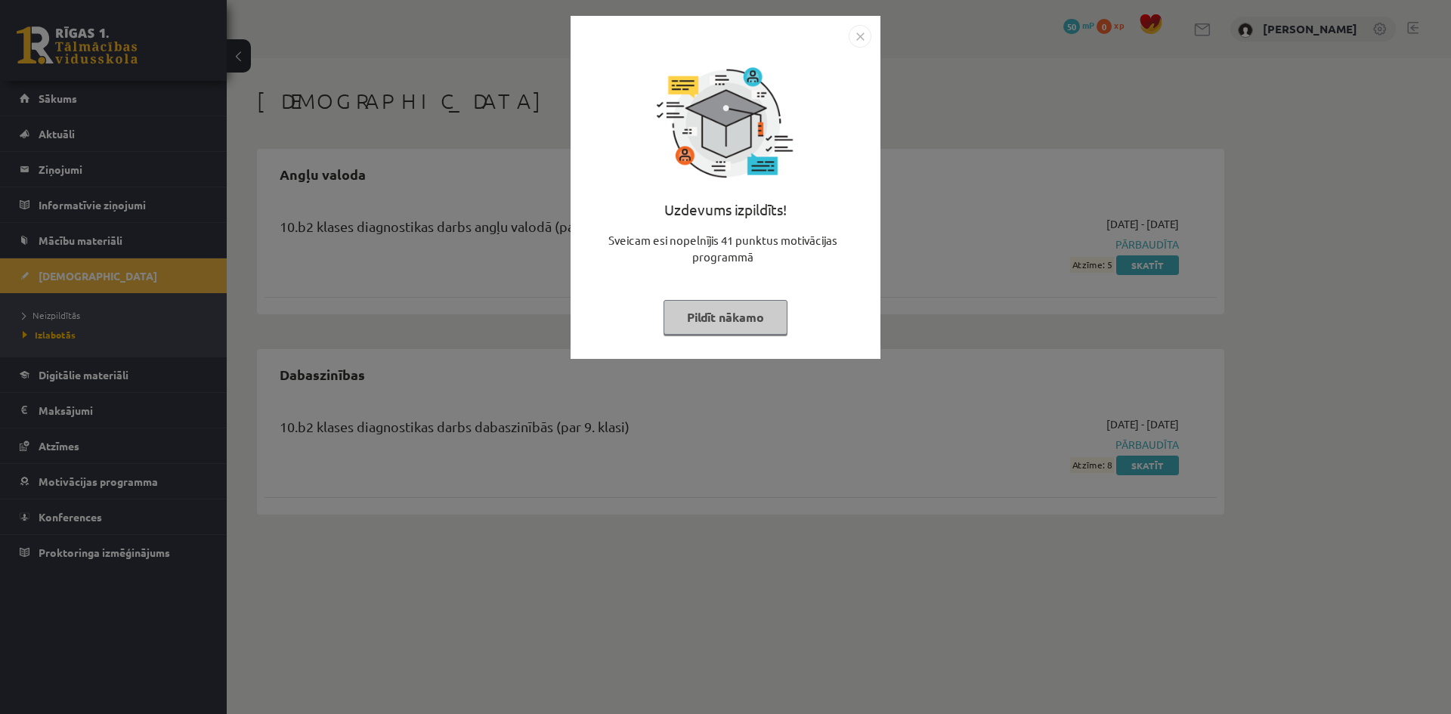
click at [752, 310] on button "Pildīt nākamo" at bounding box center [726, 317] width 124 height 35
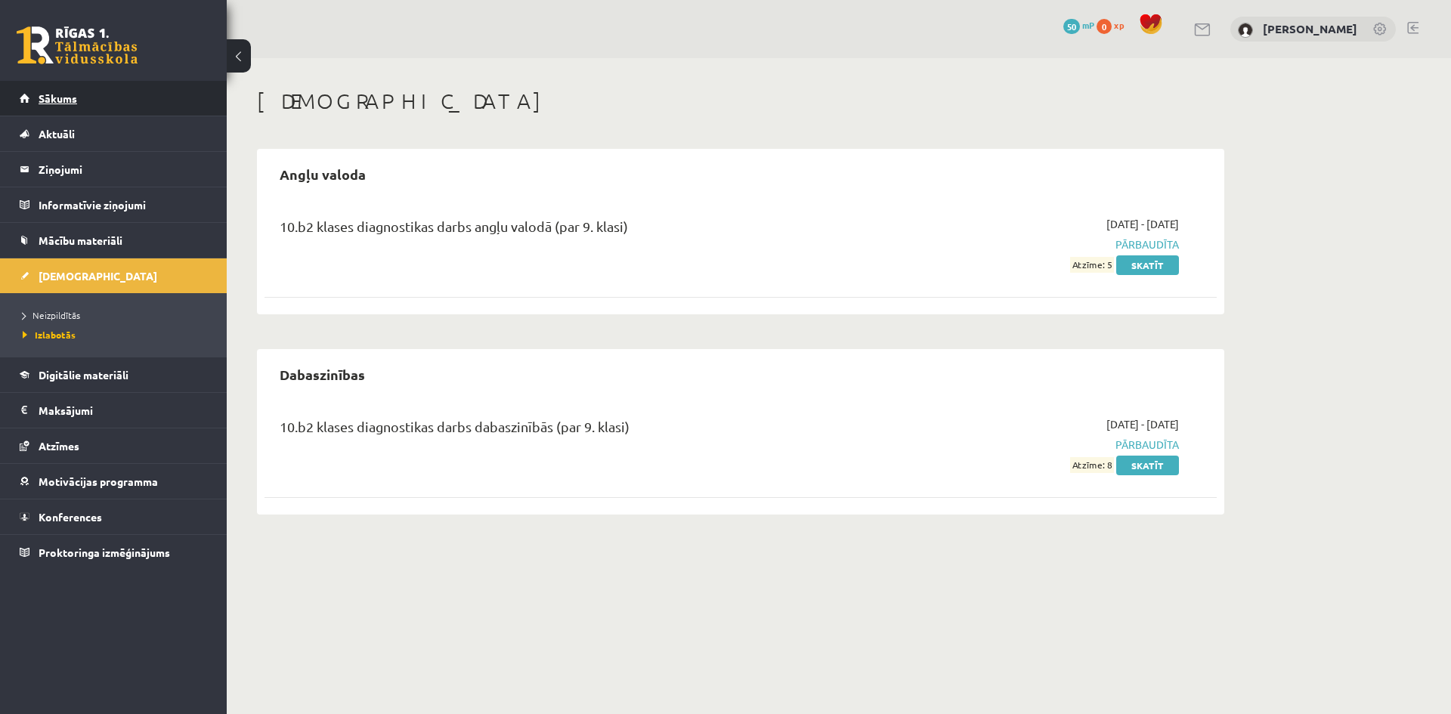
click at [175, 98] on link "Sākums" at bounding box center [114, 98] width 188 height 35
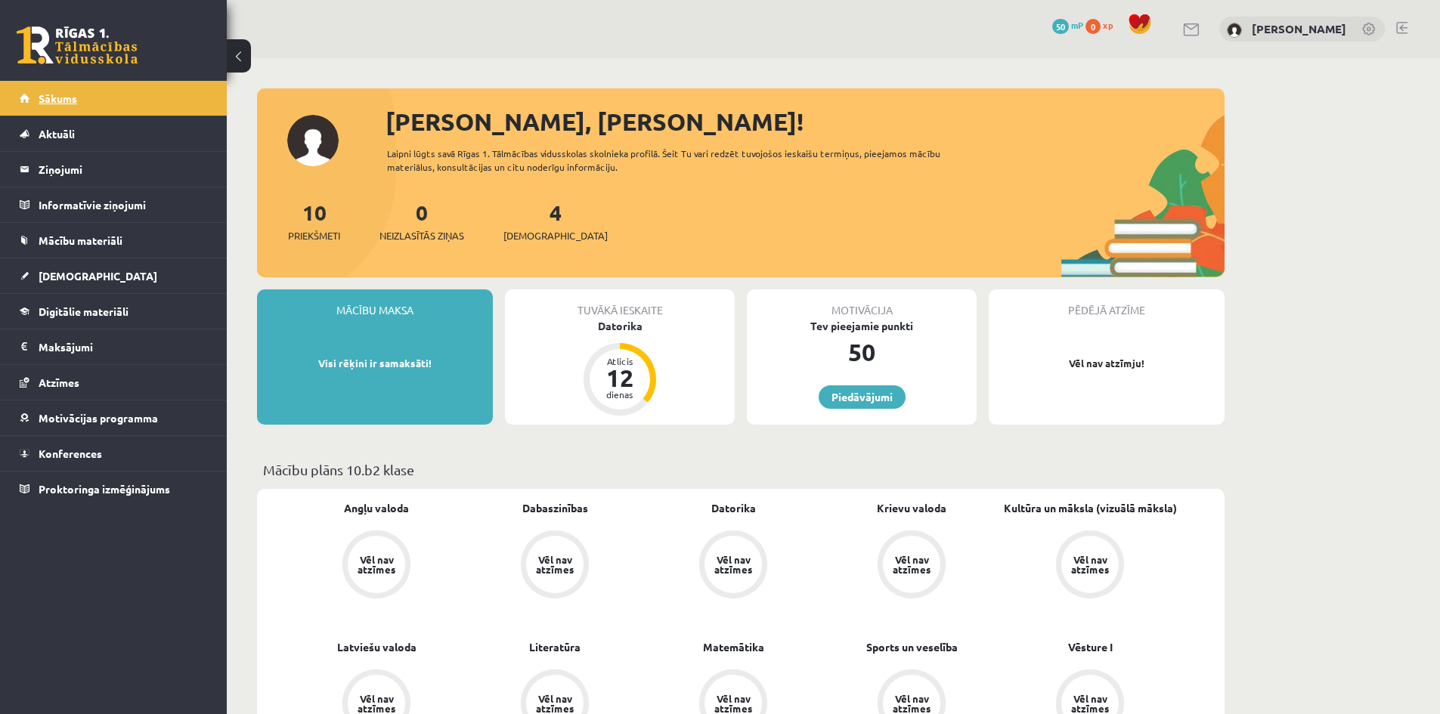
click at [163, 104] on link "Sākums" at bounding box center [114, 98] width 188 height 35
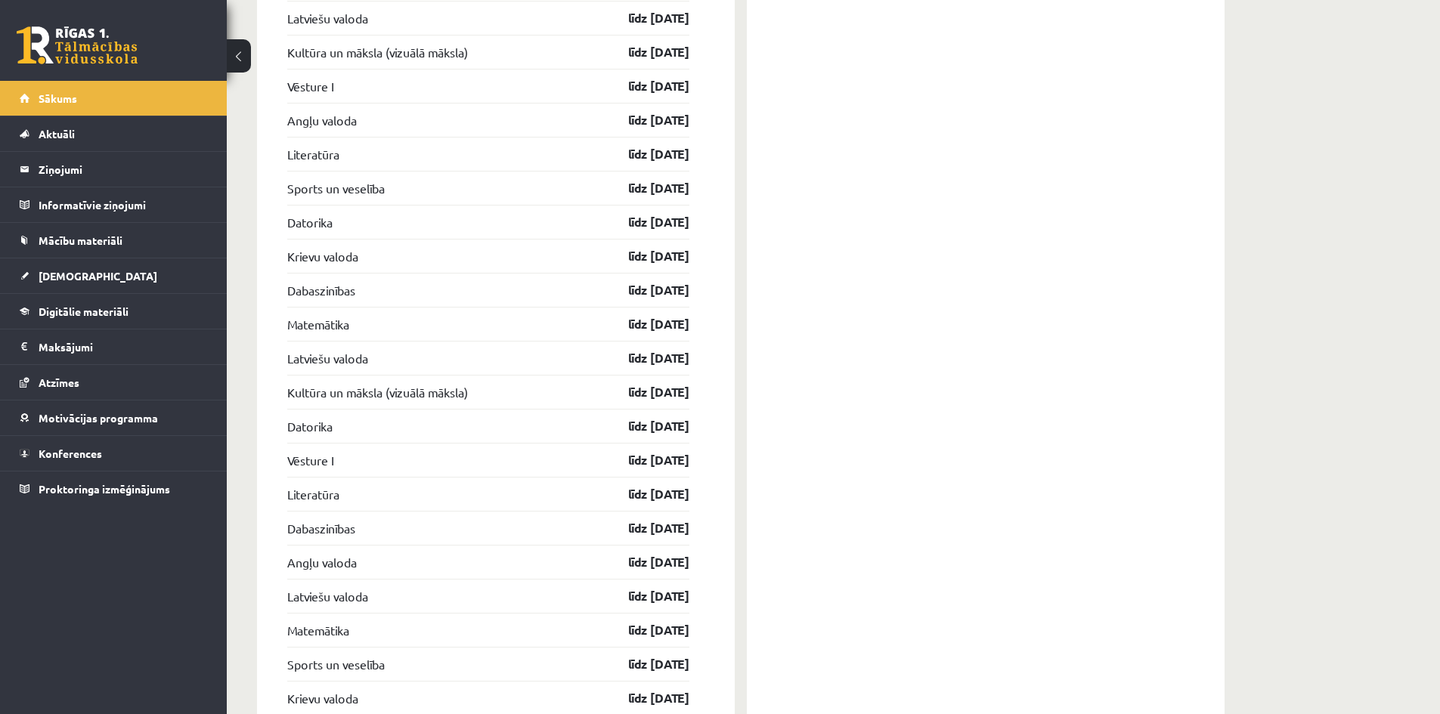
scroll to position [2192, 0]
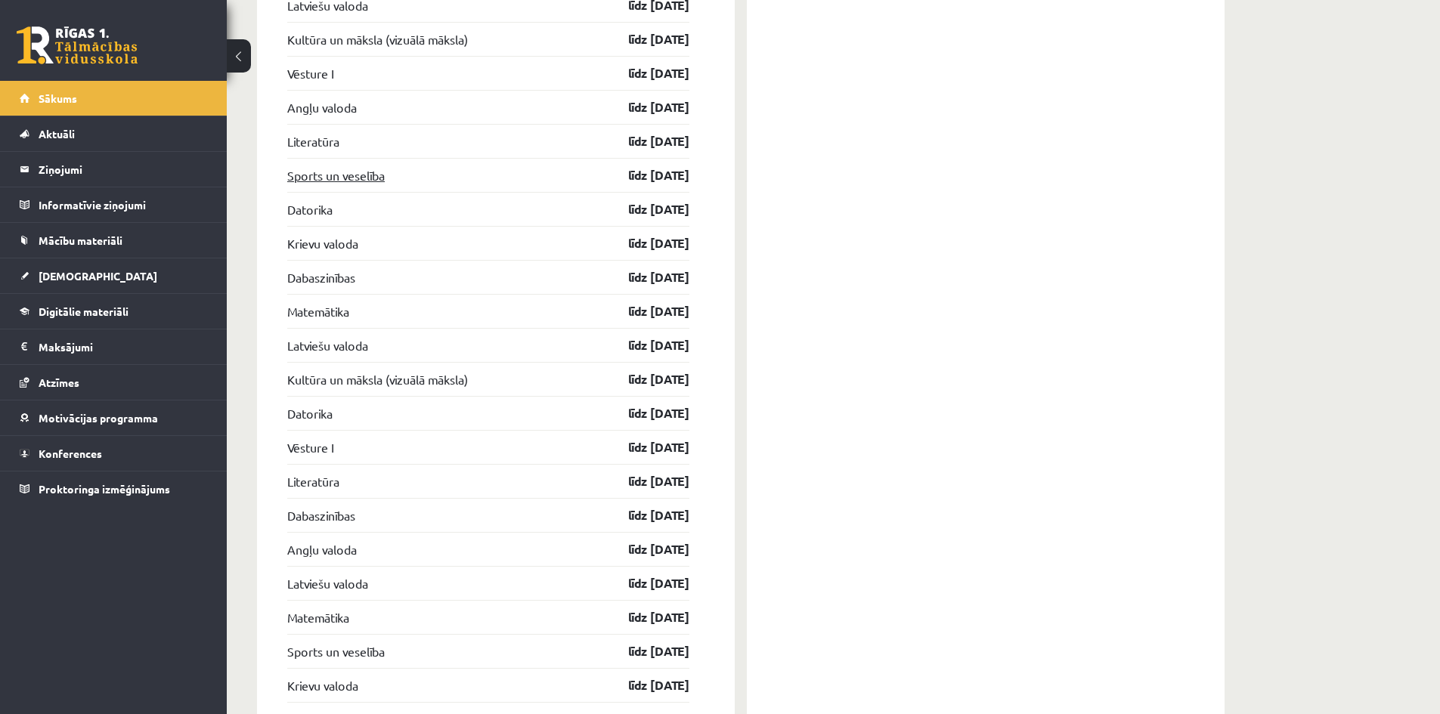
click at [356, 175] on link "Sports un veselība" at bounding box center [336, 175] width 98 height 18
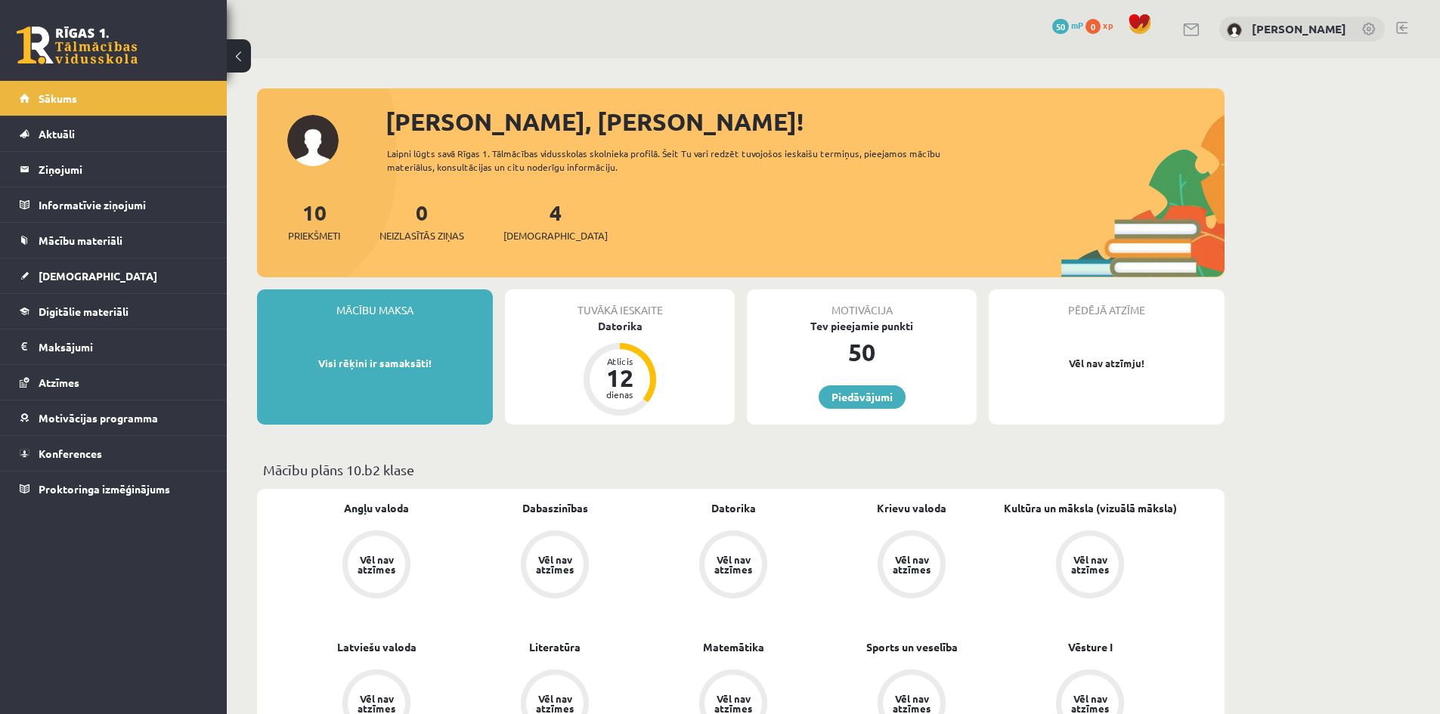
scroll to position [2190, 0]
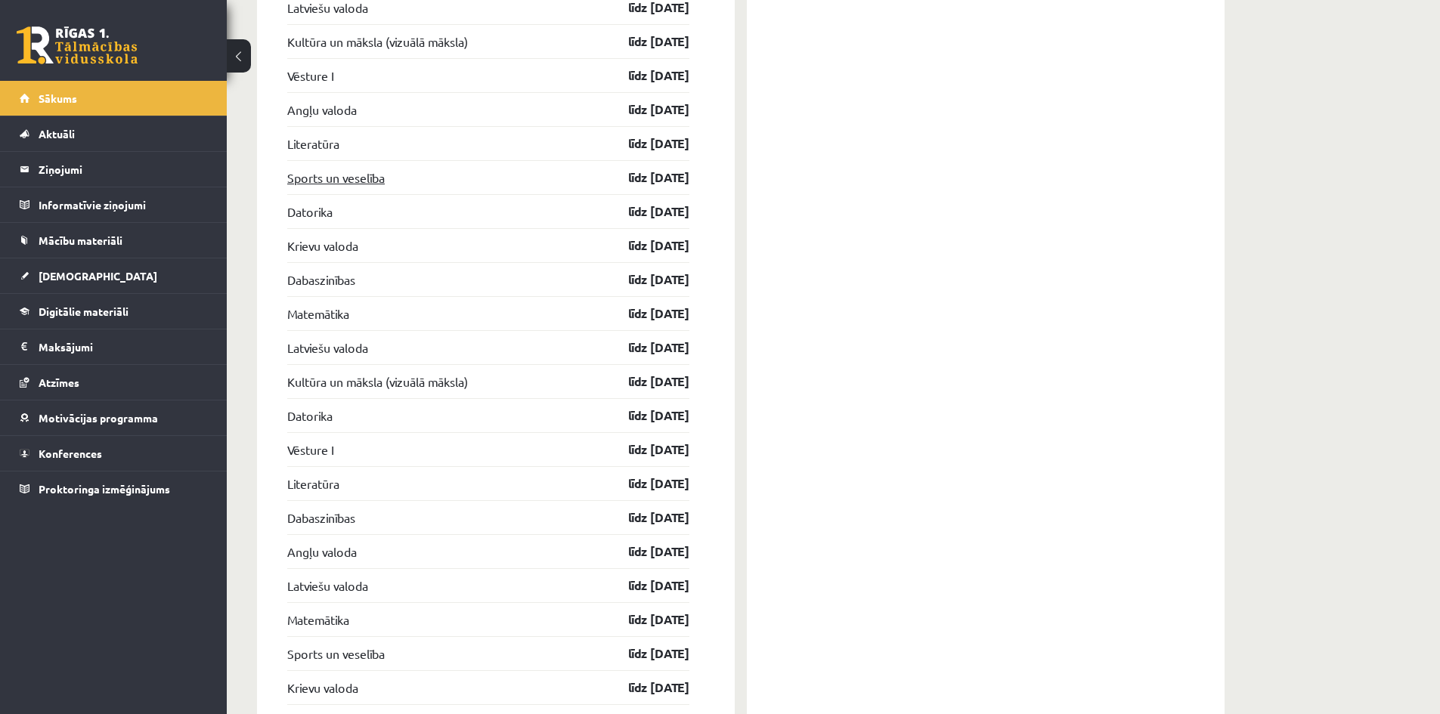
click at [321, 182] on link "Sports un veselība" at bounding box center [336, 178] width 98 height 18
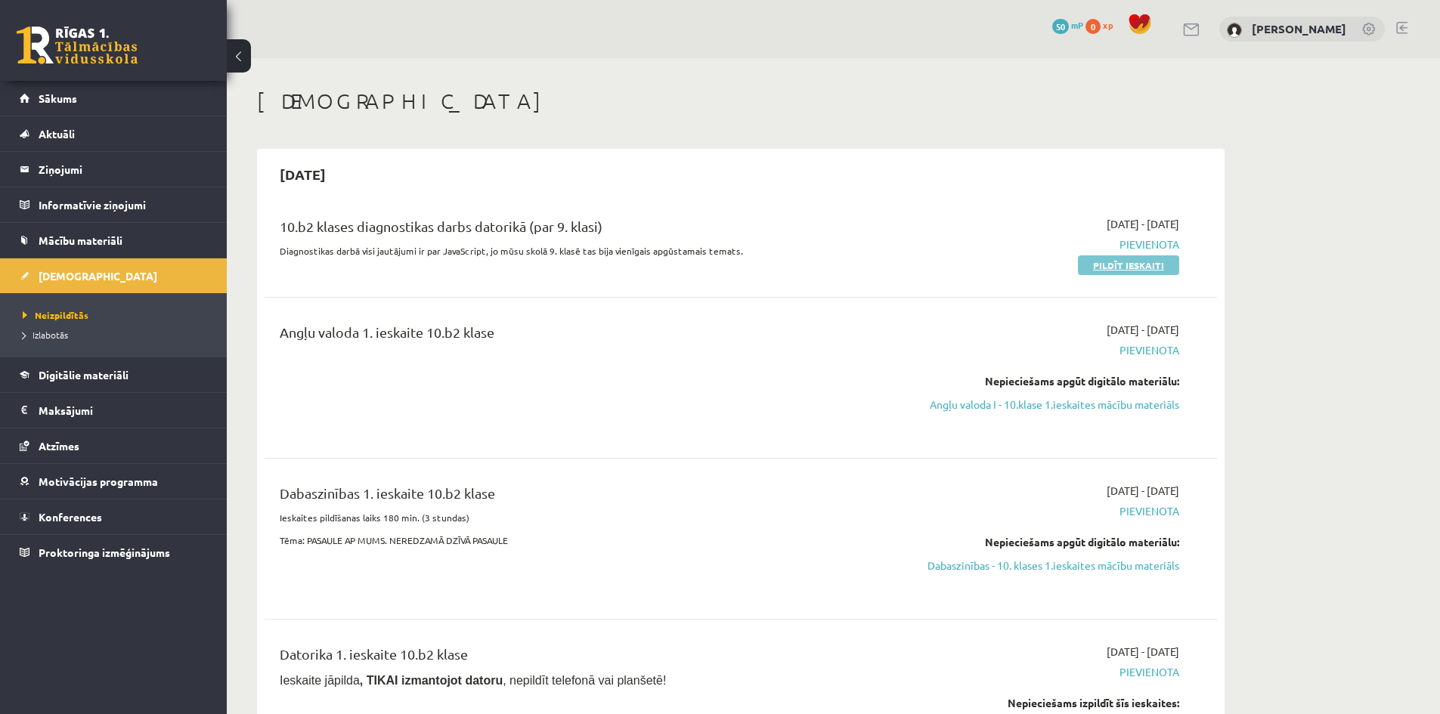
click at [1095, 267] on link "Pildīt ieskaiti" at bounding box center [1128, 266] width 101 height 20
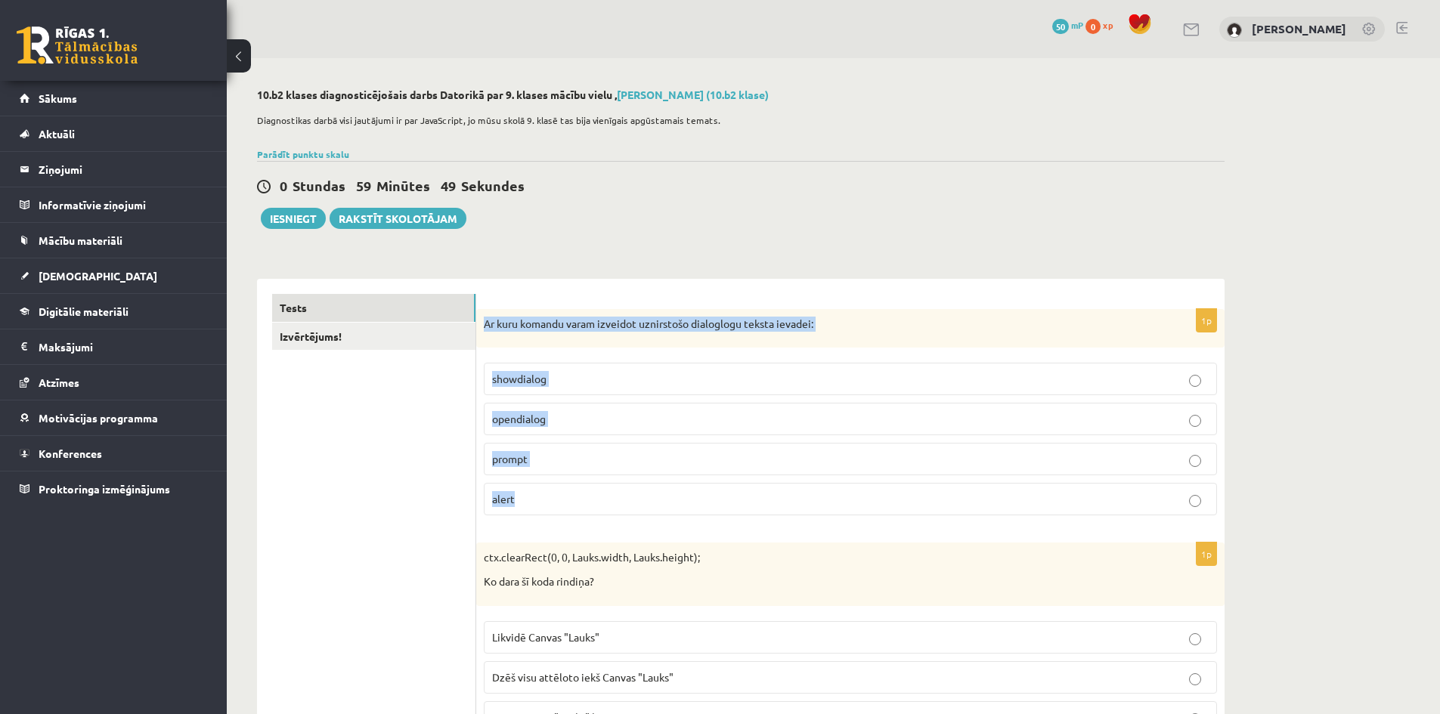
drag, startPoint x: 486, startPoint y: 321, endPoint x: 603, endPoint y: 426, distance: 157.4
click at [622, 499] on div "1p Ar kuru komandu varam izveidot uznirstošo dialoglogu teksta ievadei: showdia…" at bounding box center [850, 418] width 748 height 219
copy div "Ar kuru komandu varam izveidot uznirstošo dialoglogu teksta ievadei: showdialog…"
click at [586, 461] on p "prompt" at bounding box center [850, 459] width 717 height 16
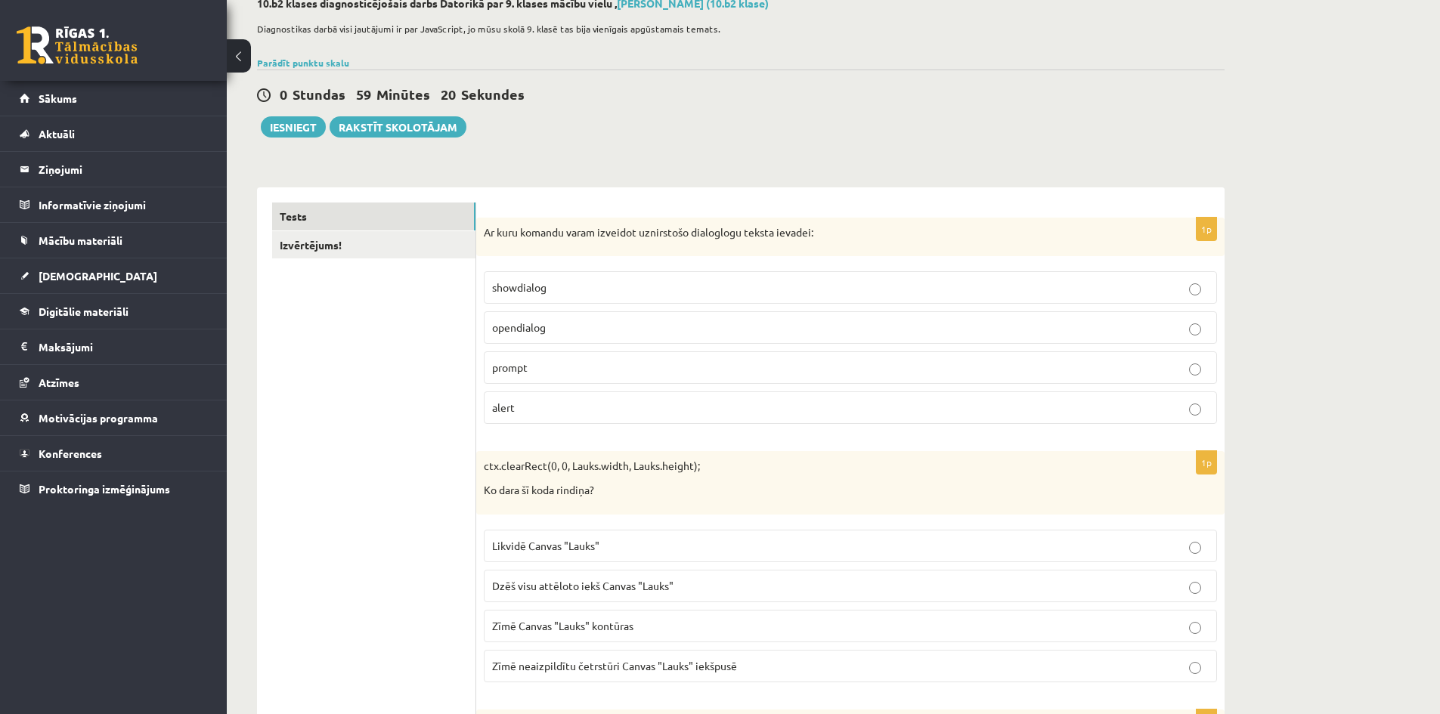
scroll to position [227, 0]
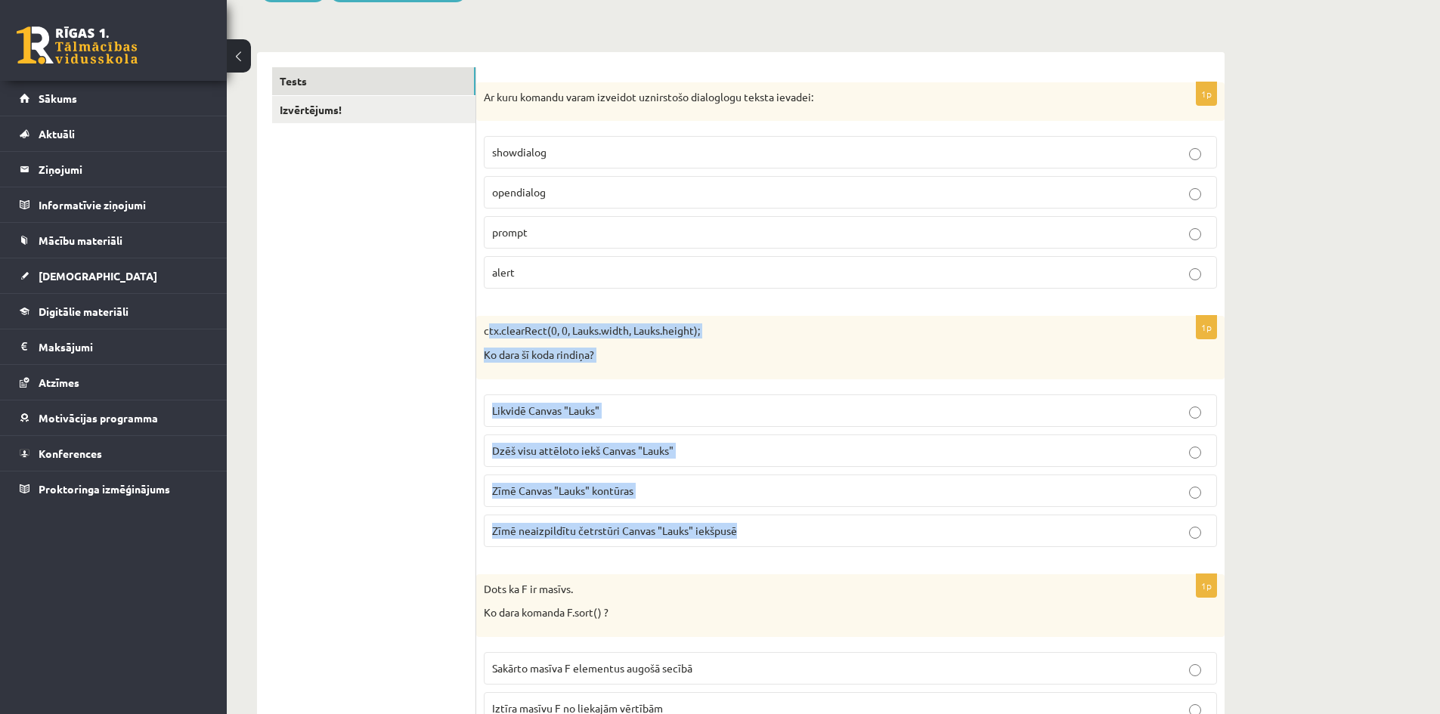
drag, startPoint x: 486, startPoint y: 330, endPoint x: 742, endPoint y: 537, distance: 329.4
click at [742, 537] on div "1p ctx.clearRect(0, 0, Lauks.width, Lauks.height); Ko dara šī koda rindiņa? Lik…" at bounding box center [850, 437] width 748 height 243
copy div "ctx.clearRect(0, 0, Lauks.width, Lauks.height); Ko dara šī koda rindiņa? Likvid…"
click at [576, 413] on span "Likvidē Canvas "Lauks"" at bounding box center [545, 411] width 107 height 14
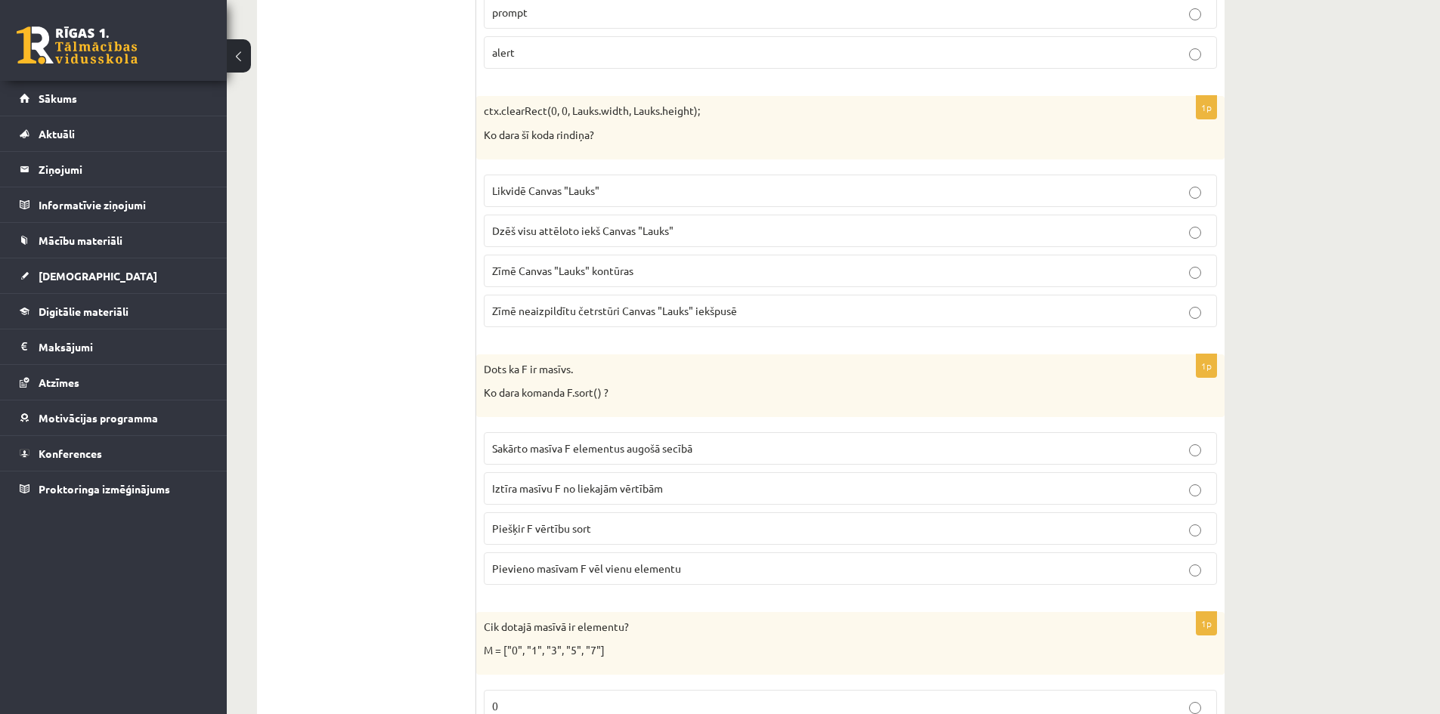
scroll to position [454, 0]
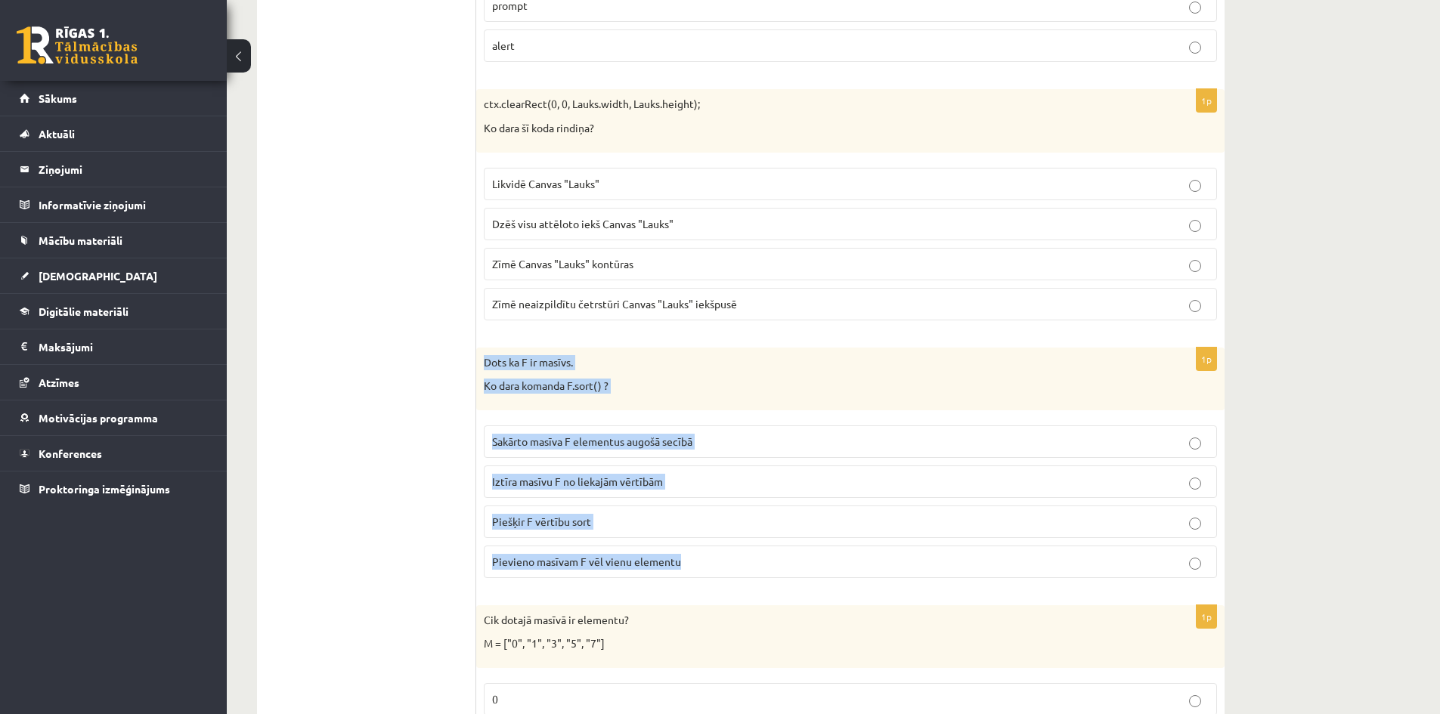
drag, startPoint x: 482, startPoint y: 359, endPoint x: 692, endPoint y: 564, distance: 293.5
click at [692, 564] on div "1p Dots ka F ir masīvs. Ko dara komanda F.sort() ? Sakārto masīva F elementus a…" at bounding box center [850, 469] width 748 height 243
copy div "Dots ka F ir masīvs. Ko dara komanda F.sort() ? Sakārto masīva F elementus augo…"
click at [654, 436] on span "Sakārto masīva F elementus augošā secībā" at bounding box center [592, 442] width 200 height 14
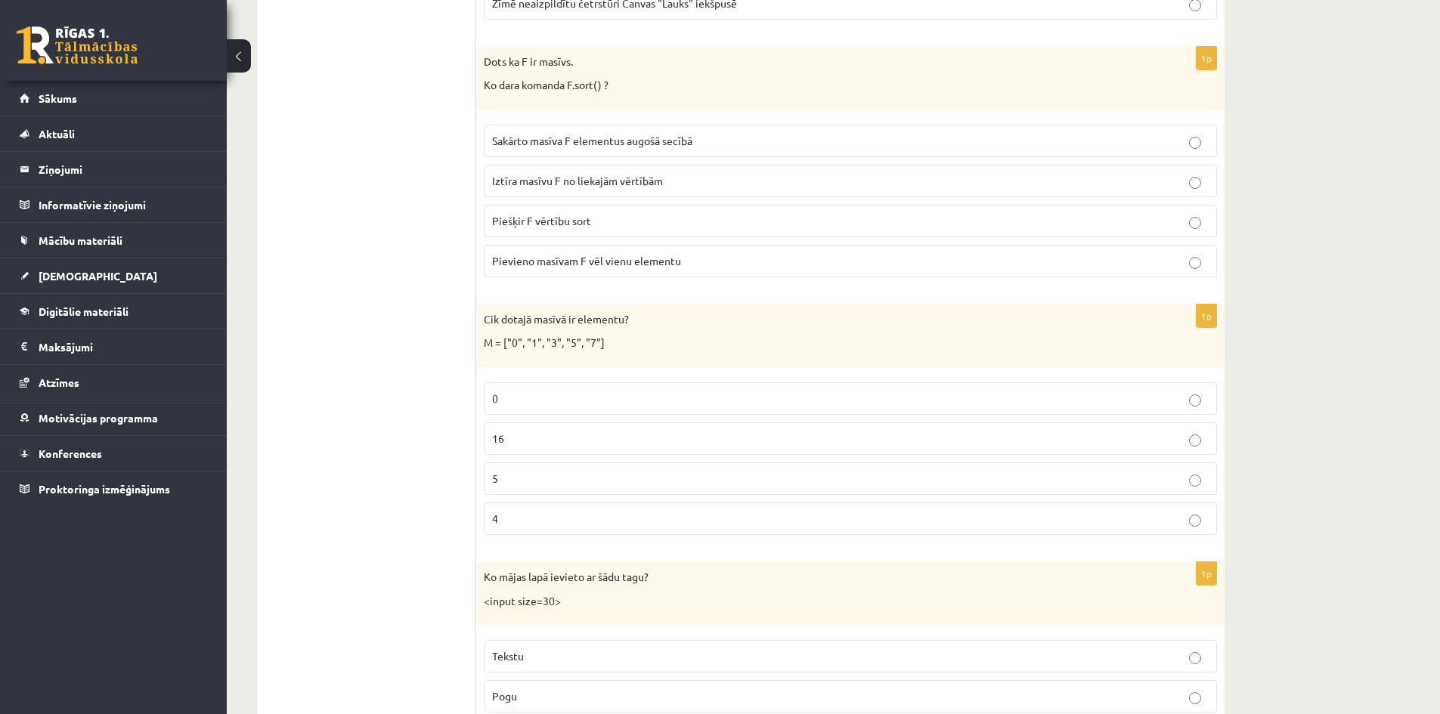
scroll to position [756, 0]
drag, startPoint x: 483, startPoint y: 314, endPoint x: 621, endPoint y: 508, distance: 238.1
click at [621, 508] on div "1p Cik dotajā masīvā ir elementu? M = ["0", "1", "3", "5", "7"] 0 16 5 4" at bounding box center [850, 424] width 748 height 243
copy div "Cik dotajā masīvā ir elementu? M = ["0", "1", "3", "5", "7"] 0 16 5 4"
click at [547, 474] on p "5" at bounding box center [850, 477] width 717 height 16
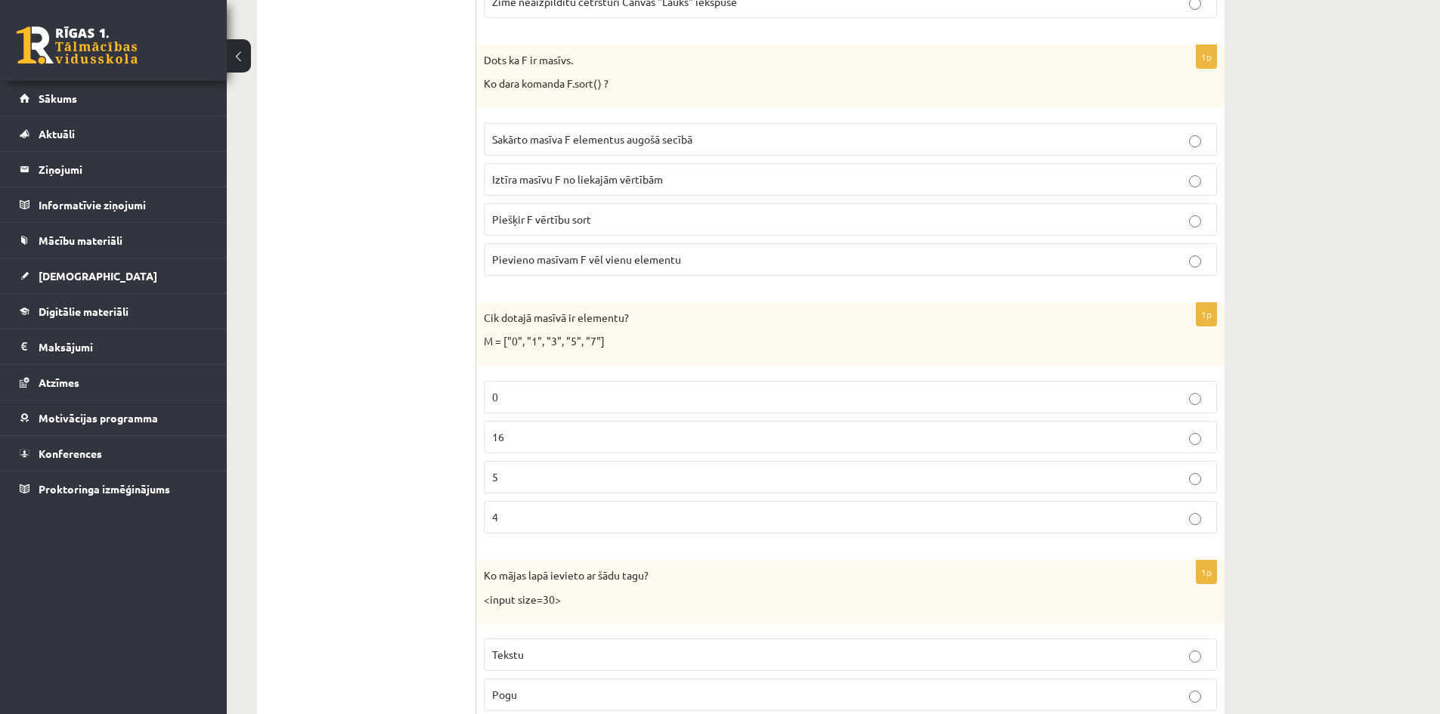
scroll to position [907, 0]
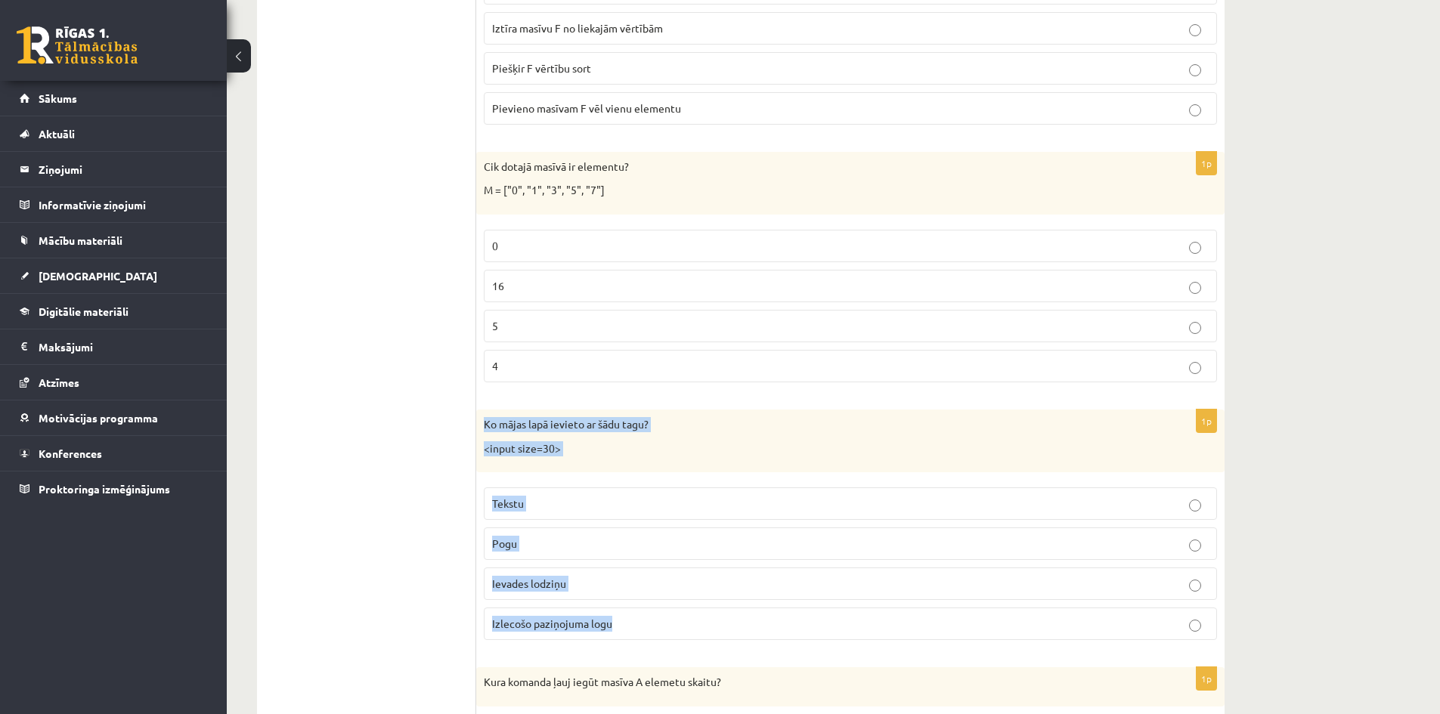
drag, startPoint x: 492, startPoint y: 426, endPoint x: 640, endPoint y: 629, distance: 250.5
click at [640, 629] on div "1p Ko mājas lapā ievieto ar šādu tagu? <input size=30> Tekstu Pogu Ievades lodz…" at bounding box center [850, 531] width 748 height 243
copy div "Ko mājas lapā ievieto ar šādu tagu? <input size=30> Tekstu Pogu Ievades lodziņu…"
click at [599, 585] on p "Ievades lodziņu" at bounding box center [850, 584] width 717 height 16
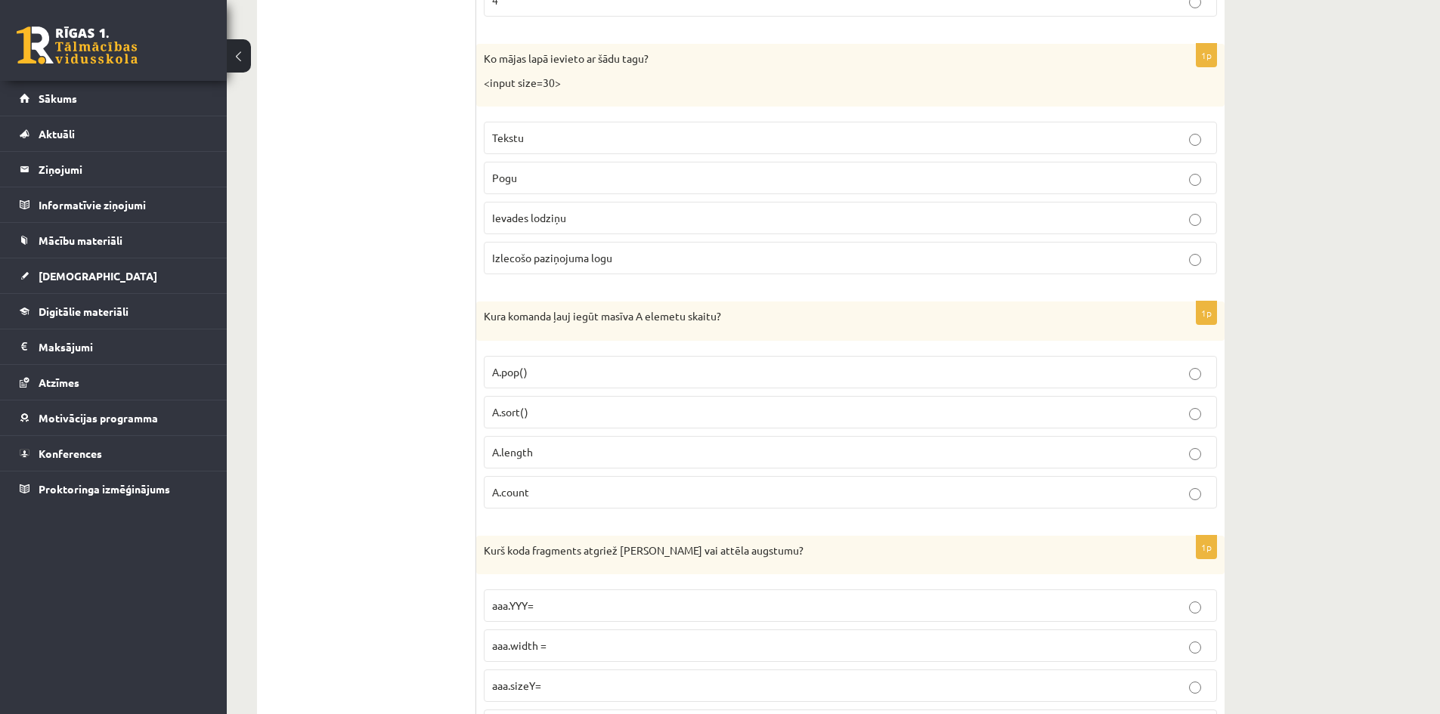
scroll to position [1285, 0]
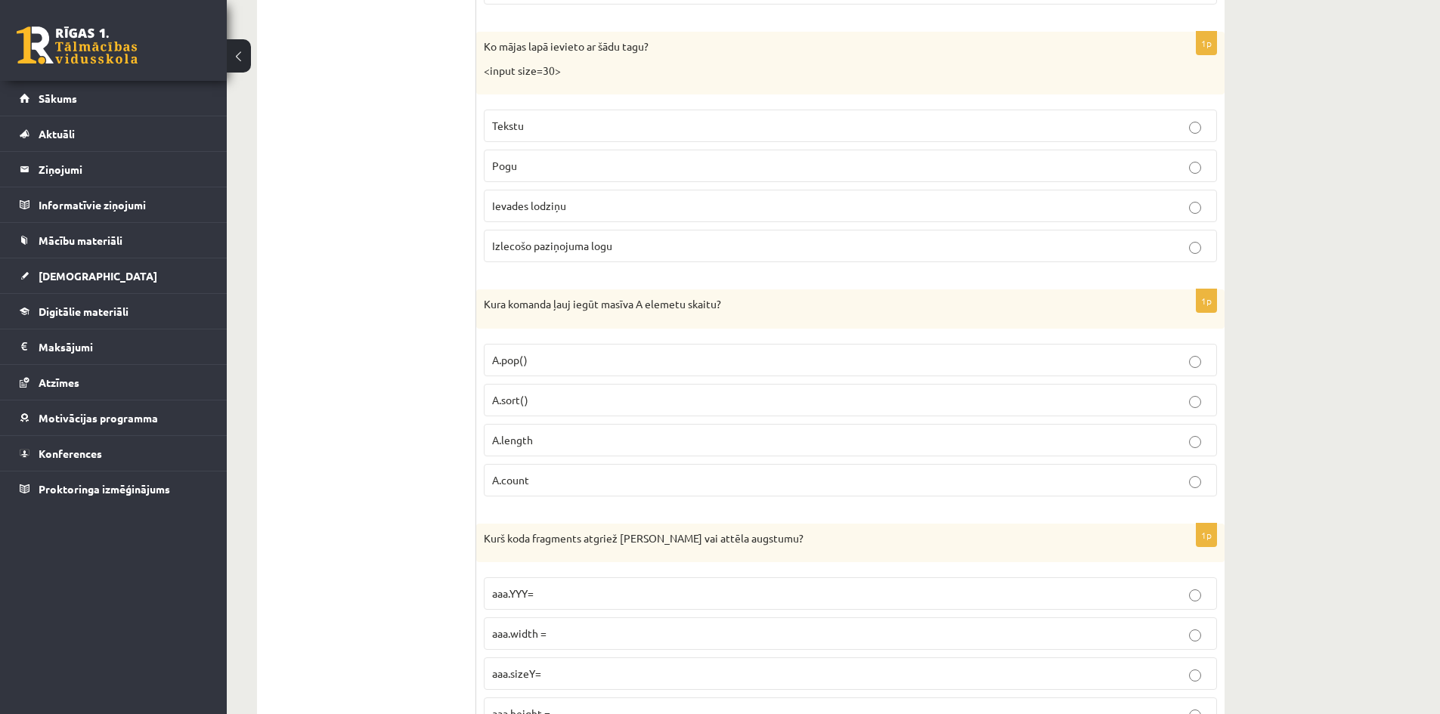
drag, startPoint x: 486, startPoint y: 298, endPoint x: 608, endPoint y: 341, distance: 129.1
click at [699, 493] on div "1p Kura komanda ļauj iegūt masīva A elemetu skaitu? A.pop() A.sort() A.length A…" at bounding box center [850, 399] width 748 height 219
copy div "Kura komanda ļauj iegūt masīva A elemetu skaitu? A.pop() A.sort() A.length A.co…"
click at [587, 441] on p "A.length" at bounding box center [850, 440] width 717 height 16
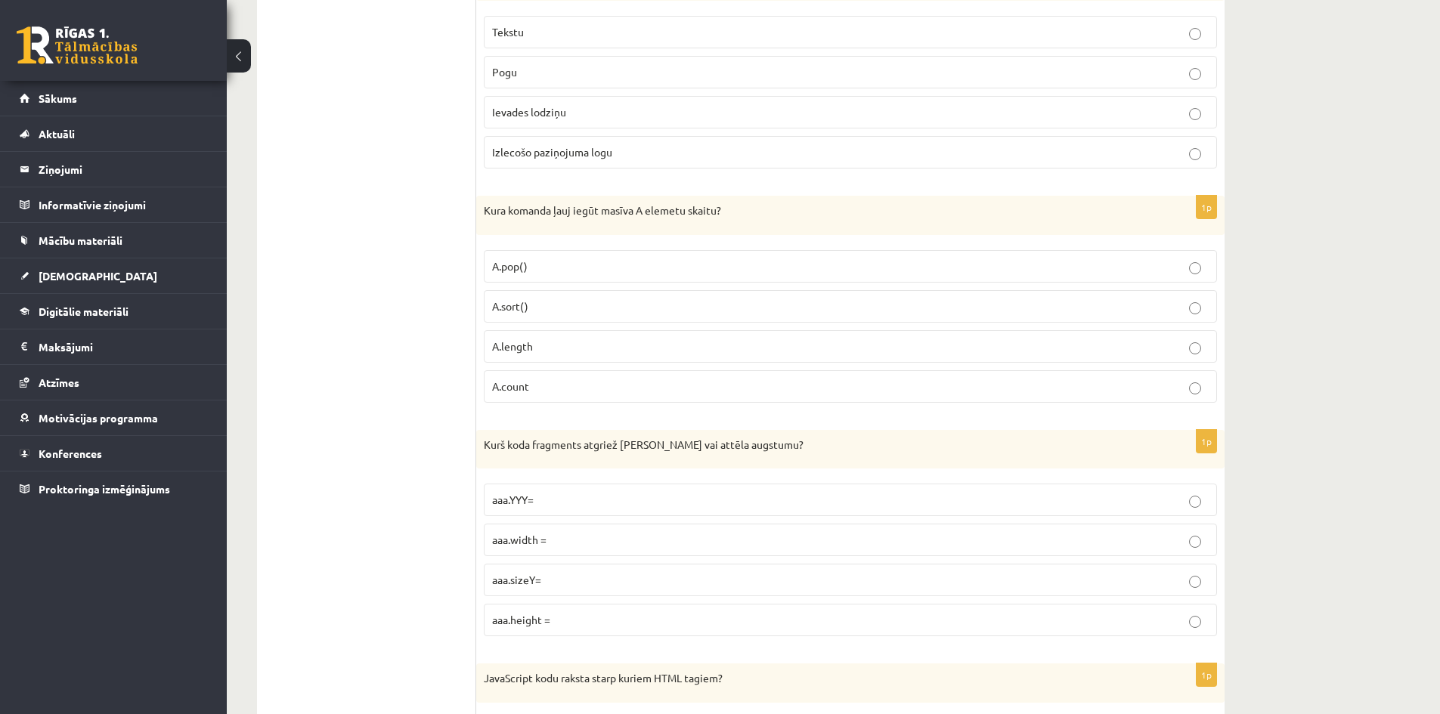
scroll to position [1512, 0]
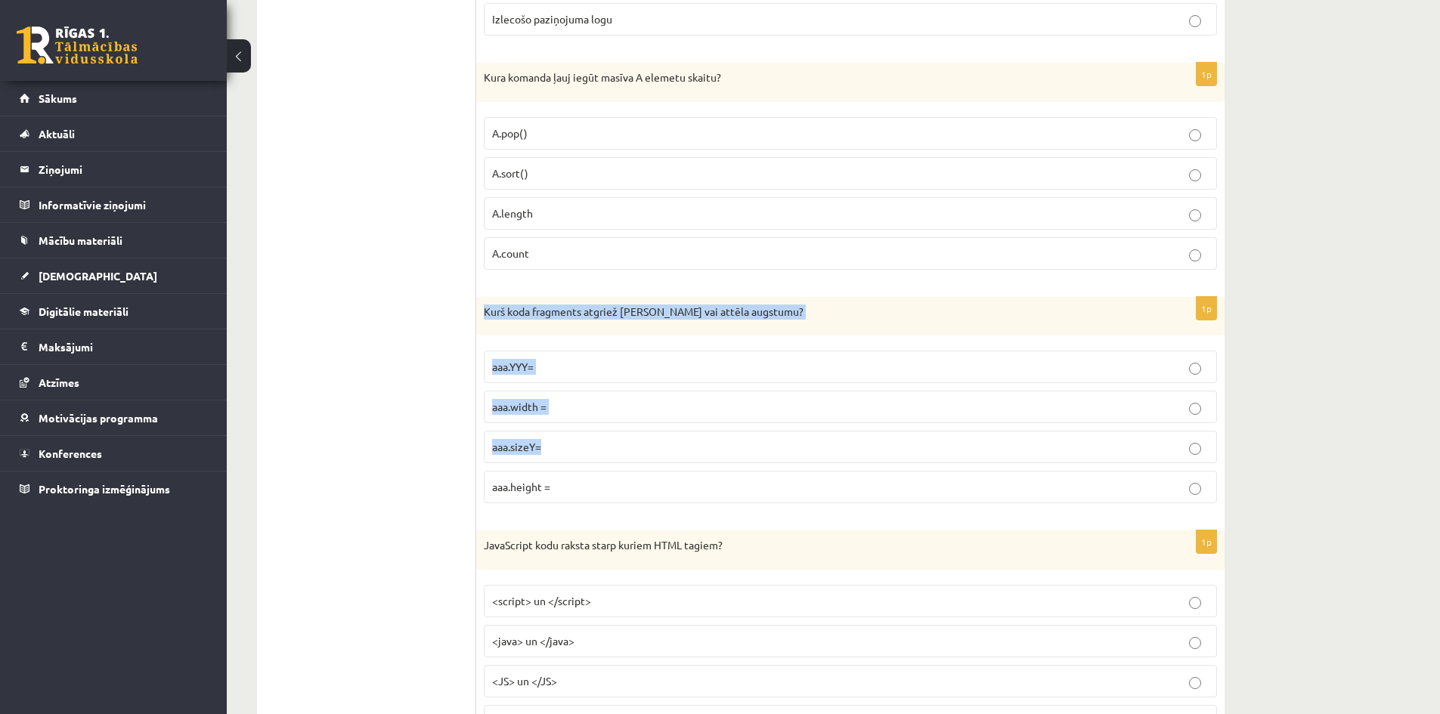
click at [1195, 488] on div "1p Kurš koda fragments atgriež Canvas vai attēla augstumu? aaa.YYY= aaa.width =…" at bounding box center [850, 406] width 748 height 219
drag, startPoint x: 475, startPoint y: 300, endPoint x: 646, endPoint y: 478, distance: 246.5
drag, startPoint x: 293, startPoint y: 370, endPoint x: 322, endPoint y: 364, distance: 30.1
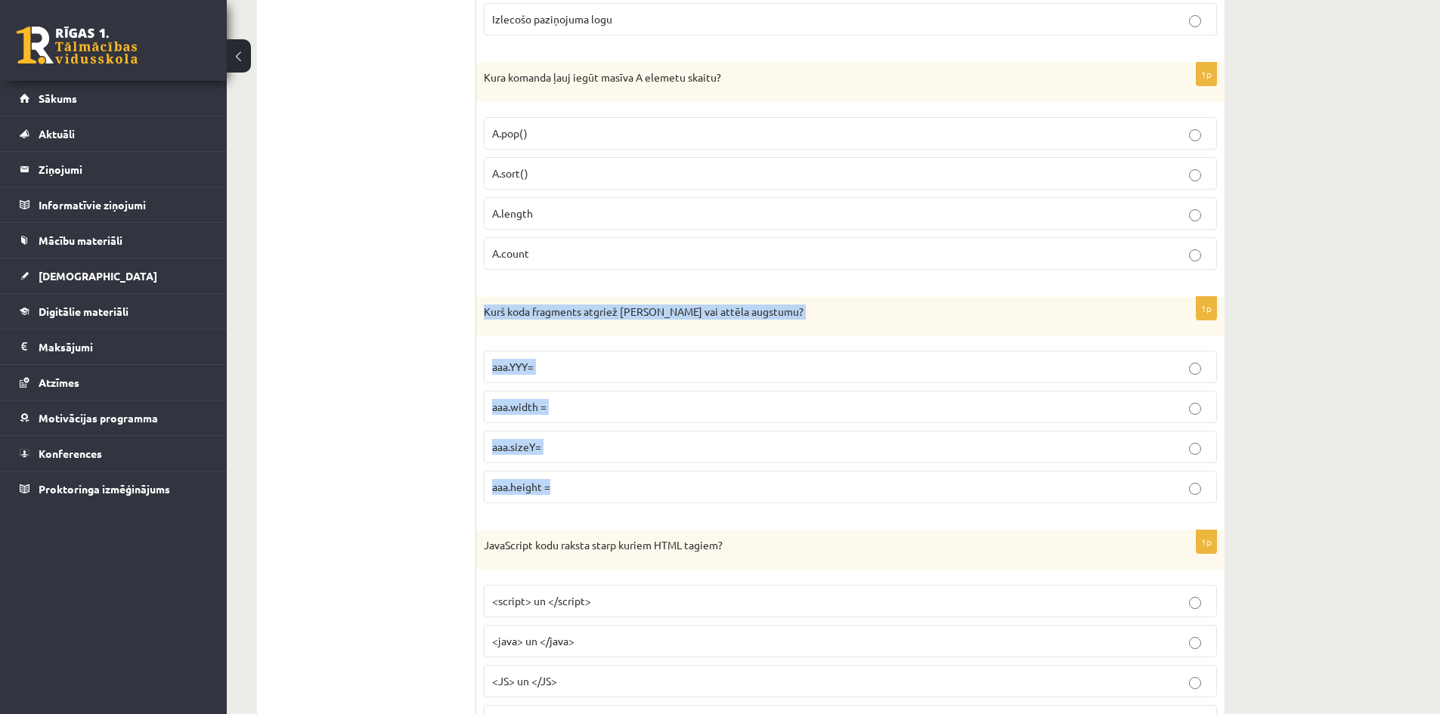
drag, startPoint x: 482, startPoint y: 308, endPoint x: 596, endPoint y: 480, distance: 206.1
click at [600, 482] on div "1p Kurš koda fragments atgriež Canvas vai attēla augstumu? aaa.YYY= aaa.width =…" at bounding box center [850, 406] width 748 height 219
copy div "Kurš koda fragments atgriež Canvas vai attēla augstumu? aaa.YYY= aaa.width = aa…"
click at [615, 483] on p "aaa.height =" at bounding box center [850, 487] width 717 height 16
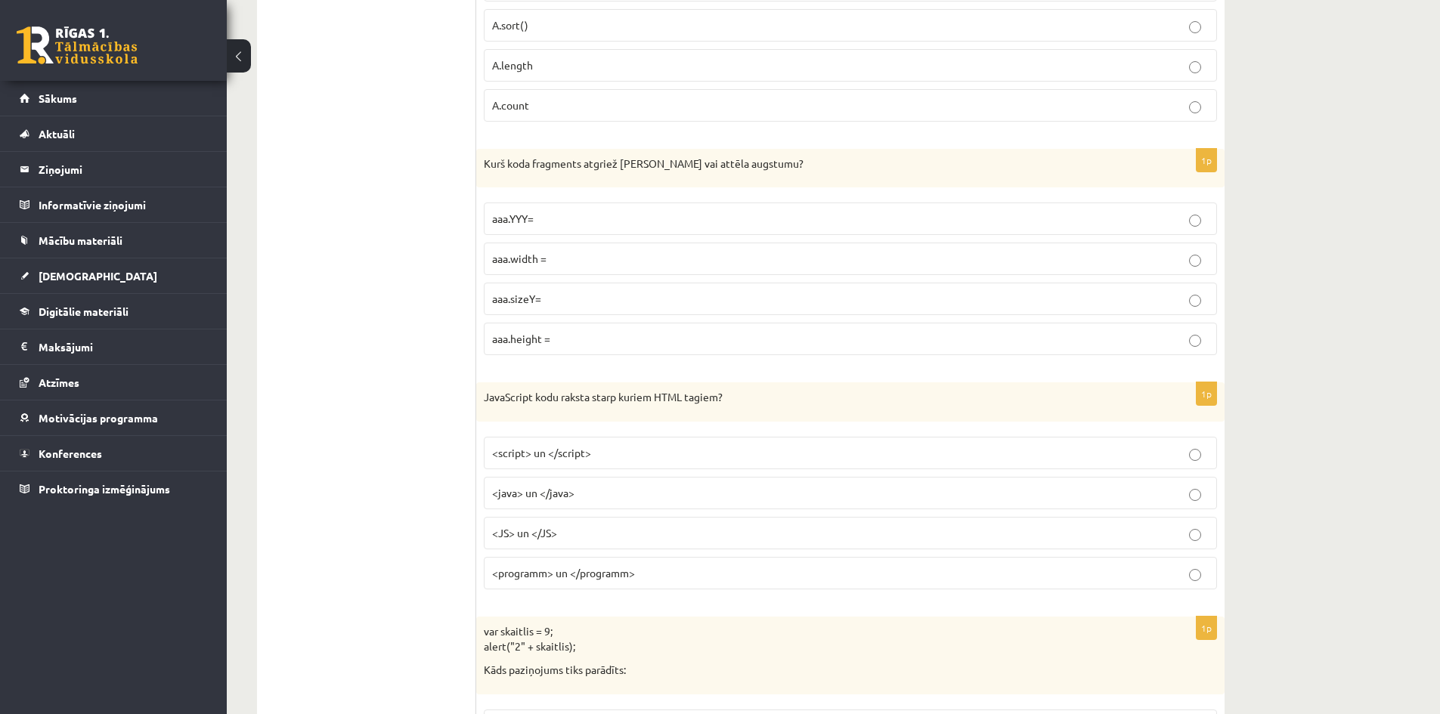
scroll to position [1663, 0]
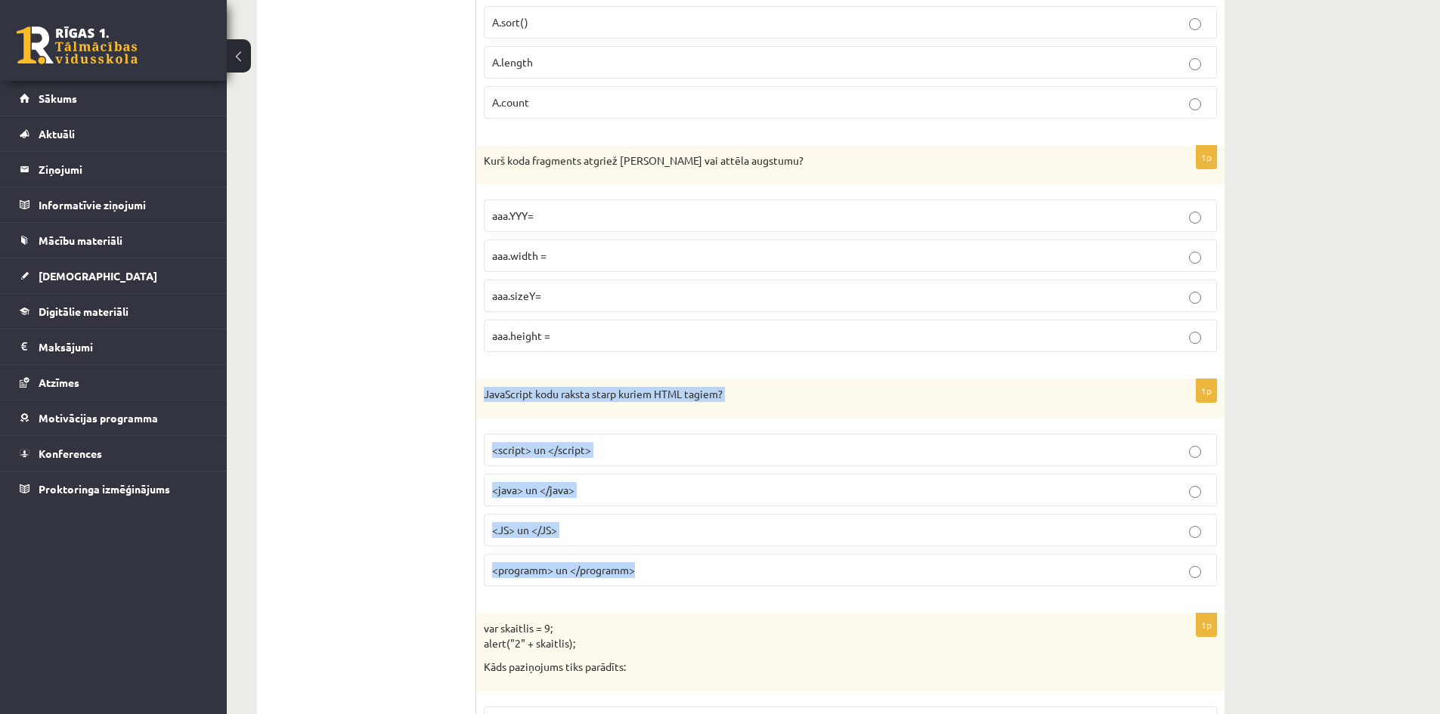
drag, startPoint x: 484, startPoint y: 389, endPoint x: 717, endPoint y: 575, distance: 298.0
click at [717, 575] on div "1p JavaScript kodu raksta starp kuriem HTML tagiem? <script> un </script> <java…" at bounding box center [850, 488] width 748 height 219
copy div "JavaScript kodu raksta starp kuriem HTML tagiem? <script> un </script> <java> u…"
click at [622, 454] on p "<script> un </script>" at bounding box center [850, 450] width 717 height 16
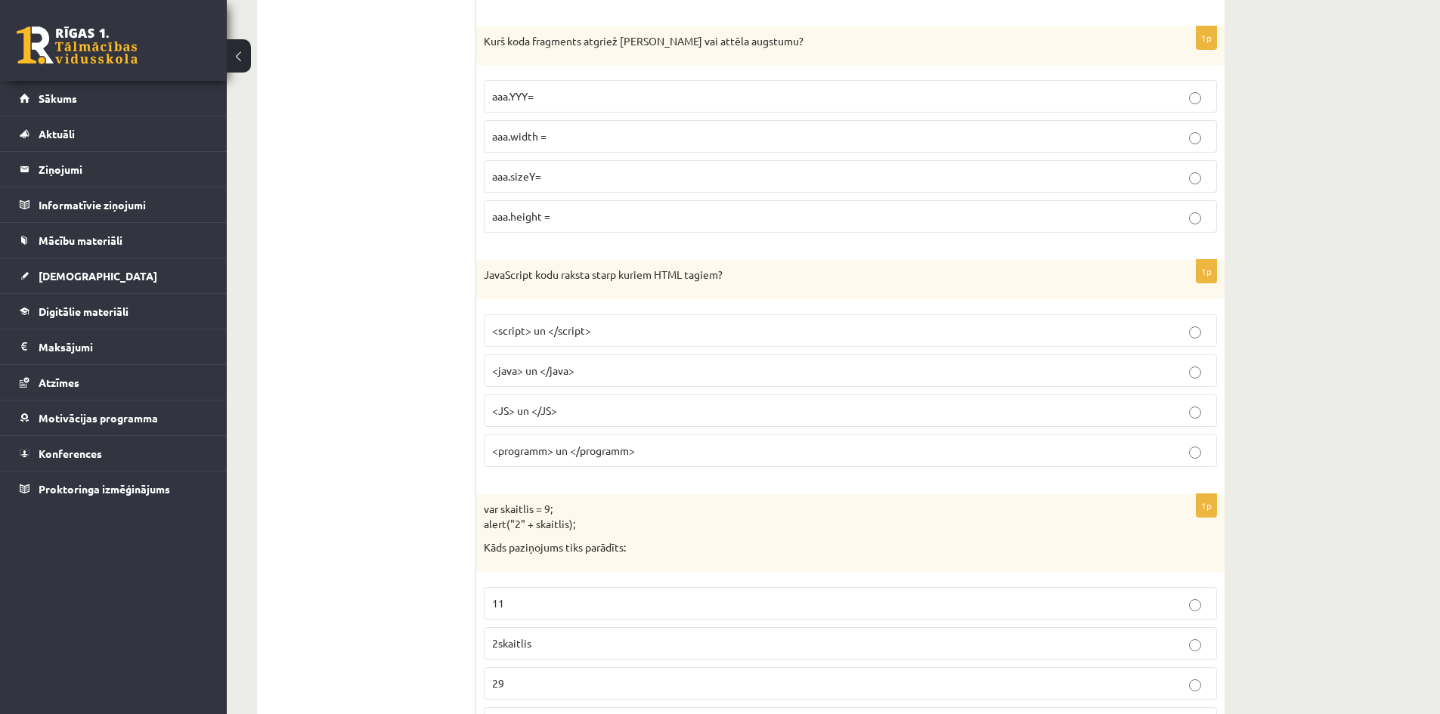
scroll to position [1890, 0]
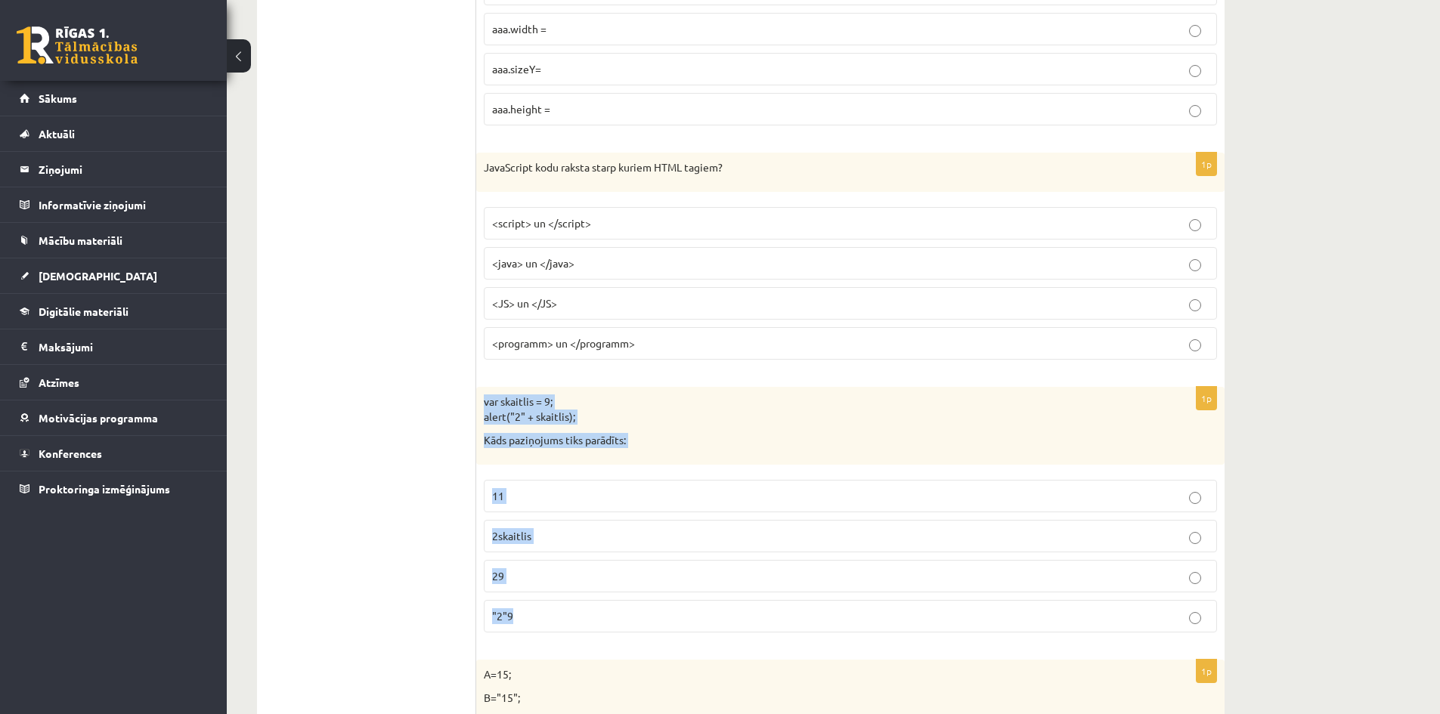
drag, startPoint x: 485, startPoint y: 399, endPoint x: 723, endPoint y: 635, distance: 335.1
click at [723, 635] on div "1p var skaitlis = 9; alert("2" + skaitlis); Kāds paziņojums tiks parādīts: 11 2…" at bounding box center [850, 516] width 748 height 258
click at [617, 579] on p "29" at bounding box center [850, 576] width 717 height 16
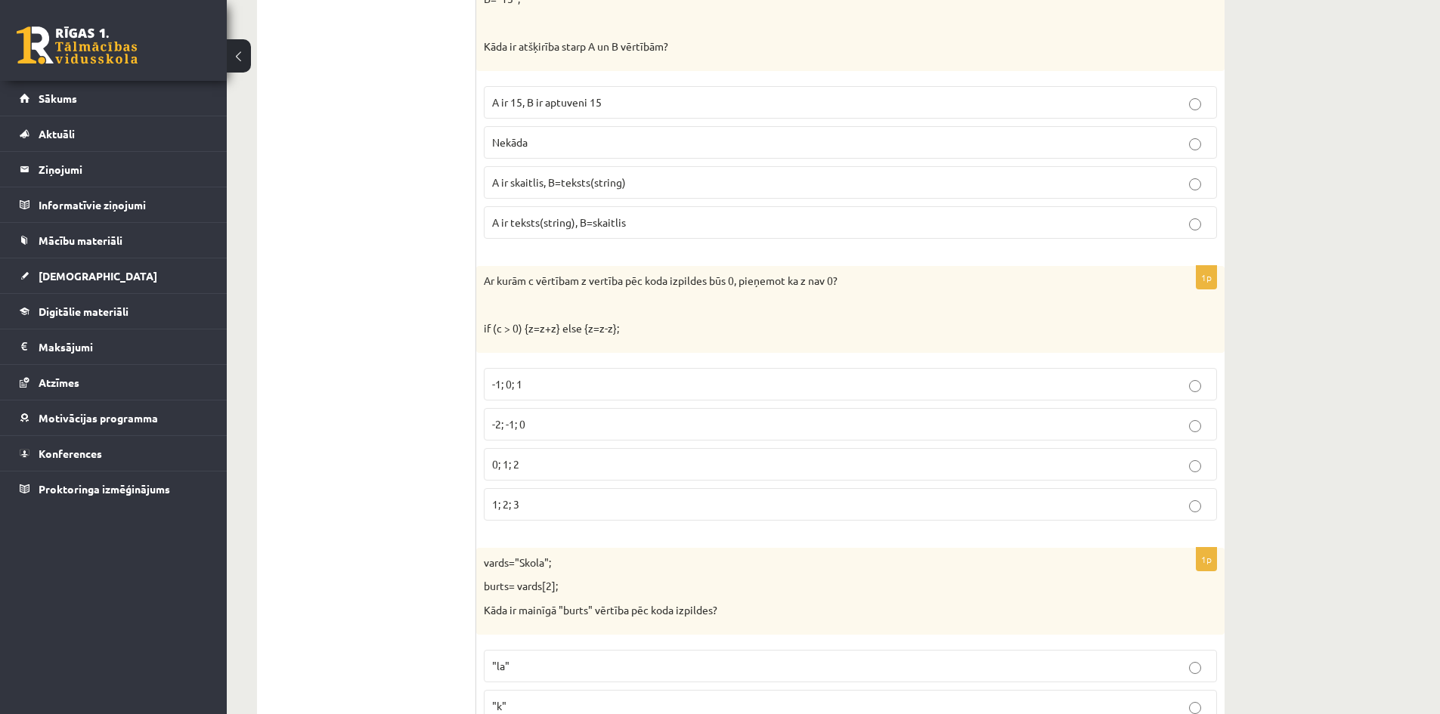
scroll to position [2590, 0]
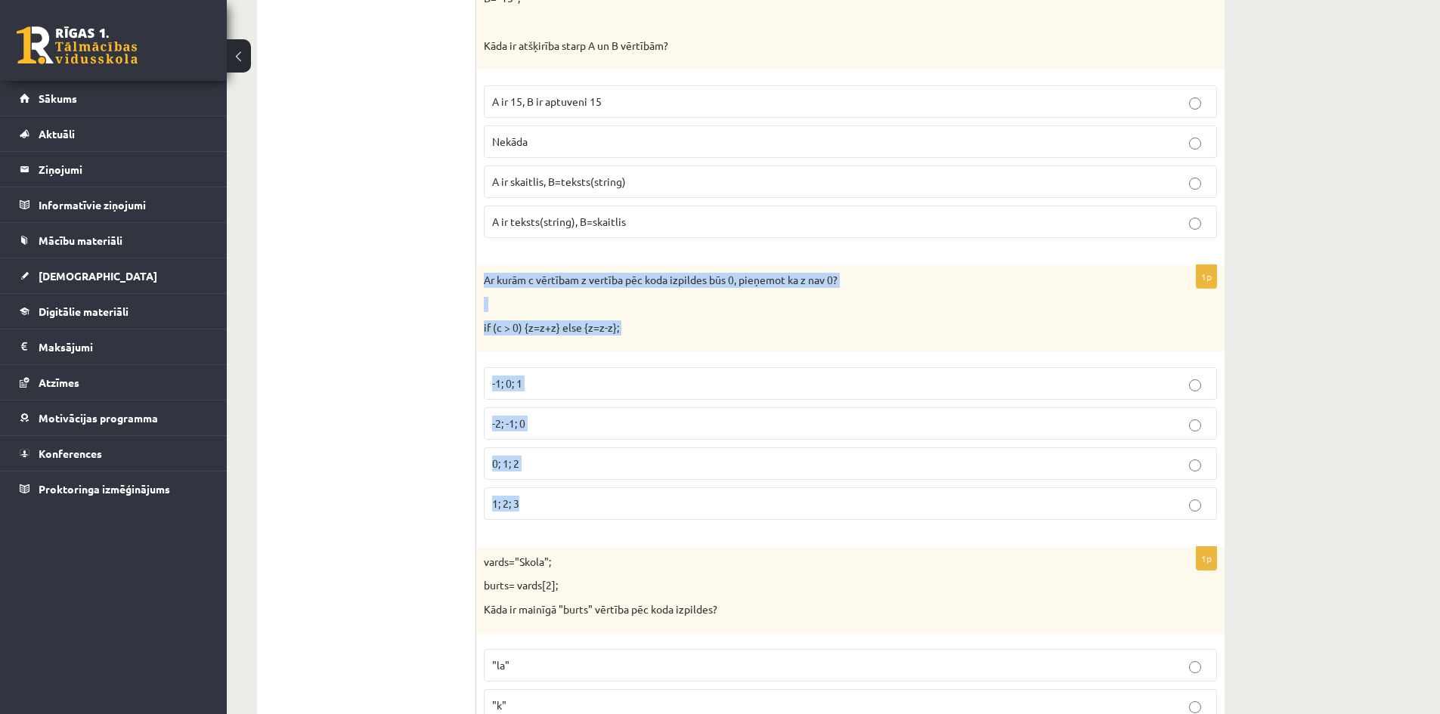
drag, startPoint x: 479, startPoint y: 276, endPoint x: 668, endPoint y: 519, distance: 308.2
click at [671, 522] on div "1p Ar kurām c vērtībam z vertība pēc koda izpildes būs 0, pieņemot ka z nav 0? …" at bounding box center [850, 398] width 748 height 267
copy div "Ar kurām c vērtībam z vertība pēc koda izpildes būs 0, pieņemot ka z nav 0? if …"
click at [531, 424] on p "-2; -1; 0" at bounding box center [850, 424] width 717 height 16
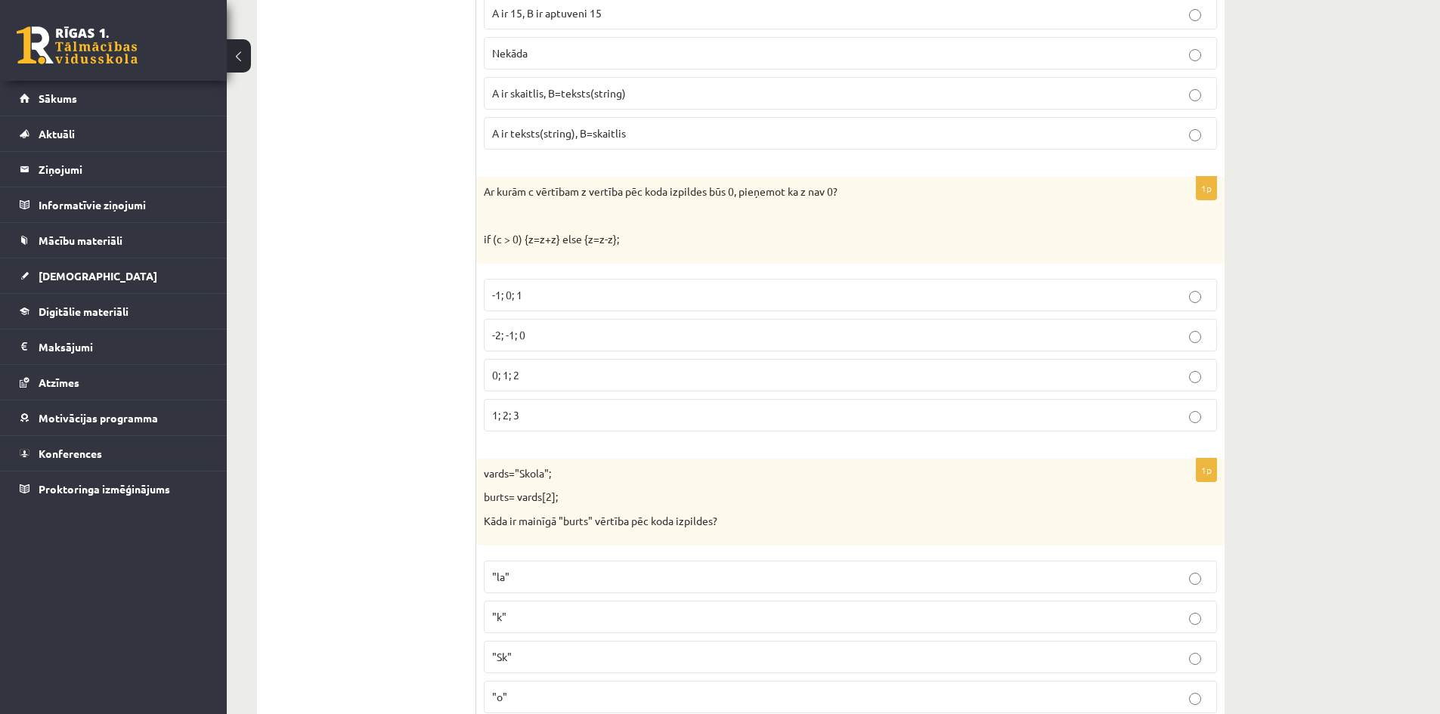
scroll to position [2817, 0]
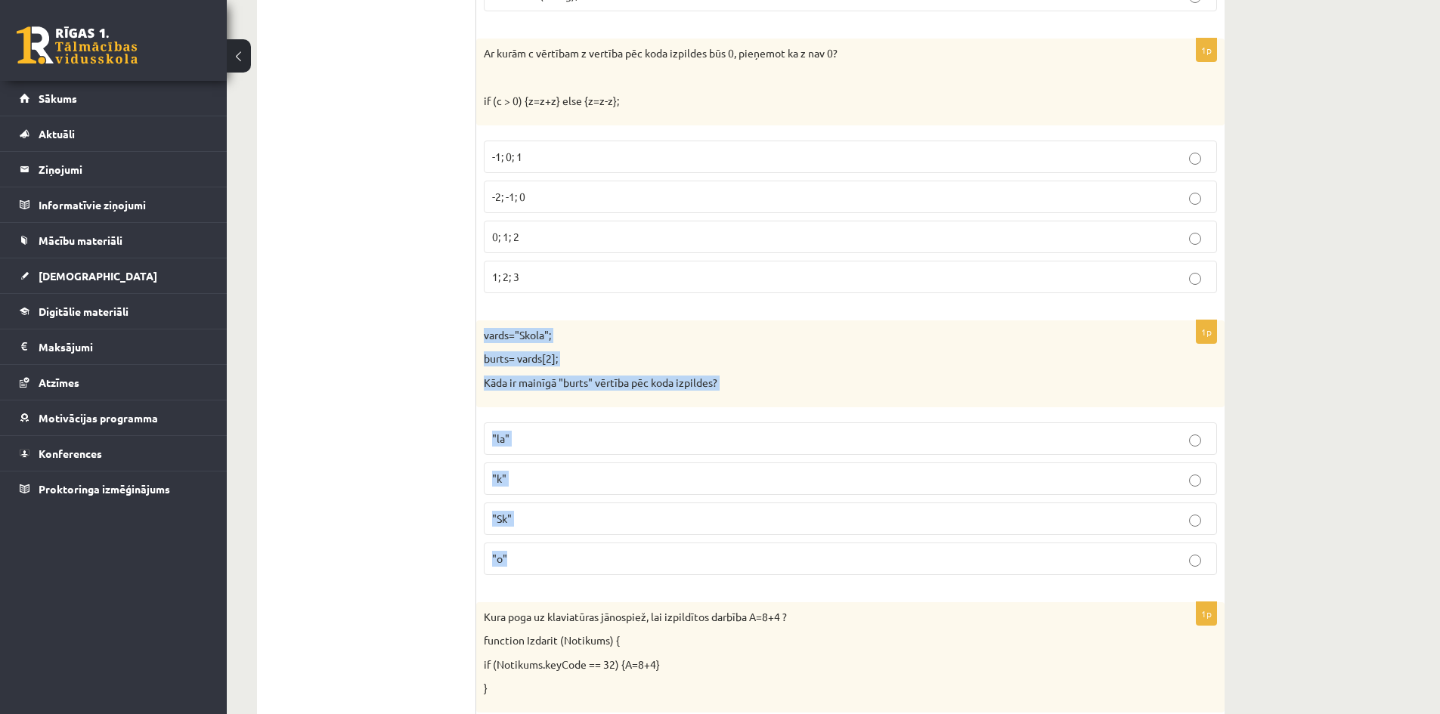
drag, startPoint x: 482, startPoint y: 333, endPoint x: 658, endPoint y: 578, distance: 301.7
click at [658, 578] on div "1p vards="Skola"; burts= vards[2]; Kāda ir mainīgā "burts" vērtība pēc koda izp…" at bounding box center [850, 454] width 748 height 267
copy div "vards="Skola"; burts= vards[2]; Kāda ir mainīgā "burts" vērtība pēc koda izpild…"
click at [545, 544] on label ""o"" at bounding box center [850, 559] width 733 height 33
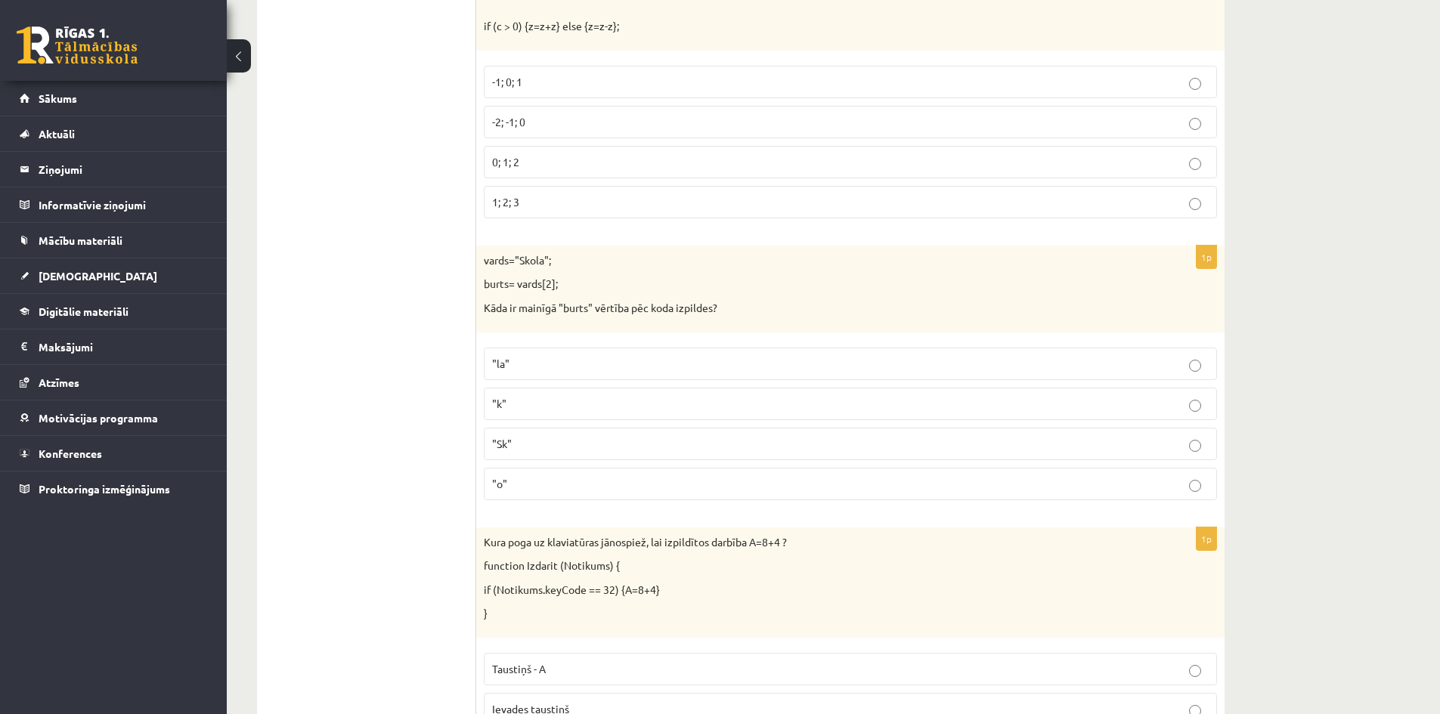
scroll to position [3043, 0]
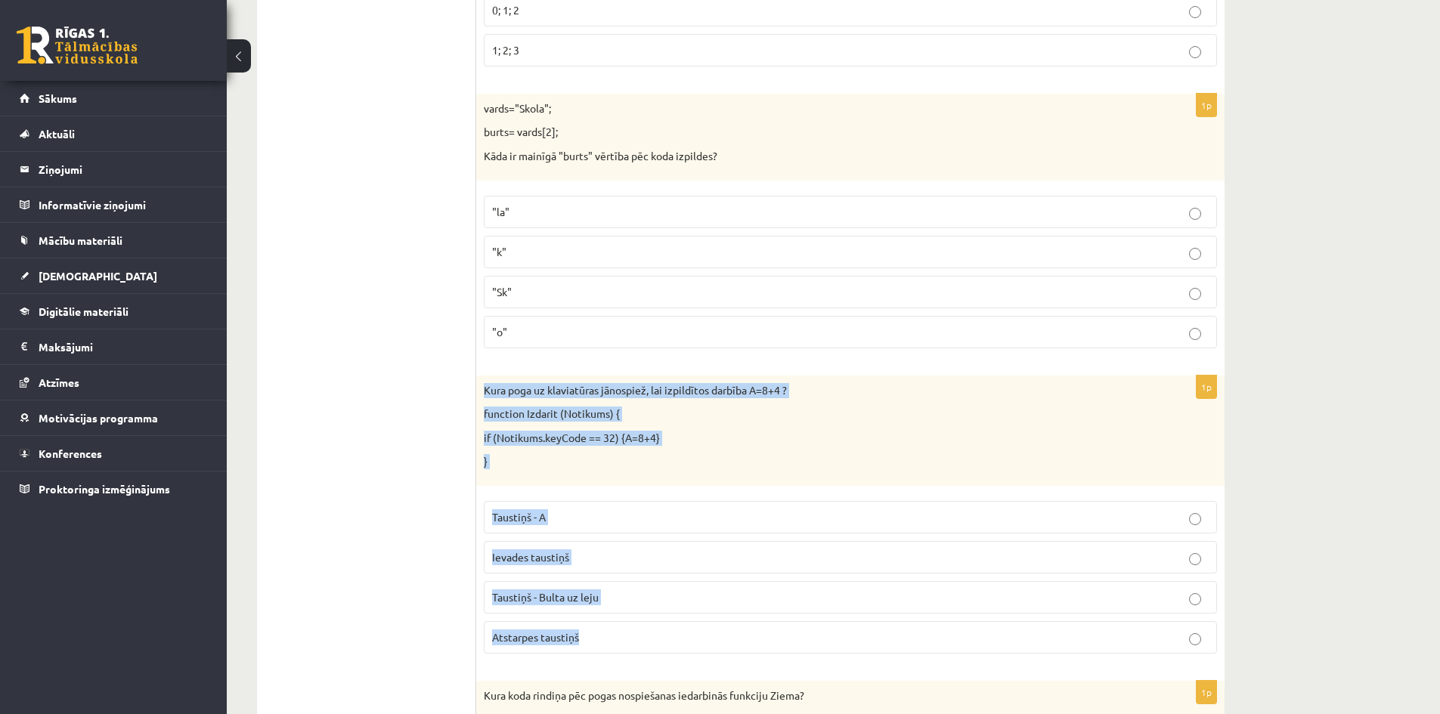
drag, startPoint x: 482, startPoint y: 387, endPoint x: 745, endPoint y: 646, distance: 368.8
click at [745, 646] on div "1p Kura poga uz klaviatūras jānospiež, lai izpildītos darbība A=8+4 ? function …" at bounding box center [850, 521] width 748 height 290
click at [613, 636] on p "Atstarpes taustiņš" at bounding box center [850, 638] width 717 height 16
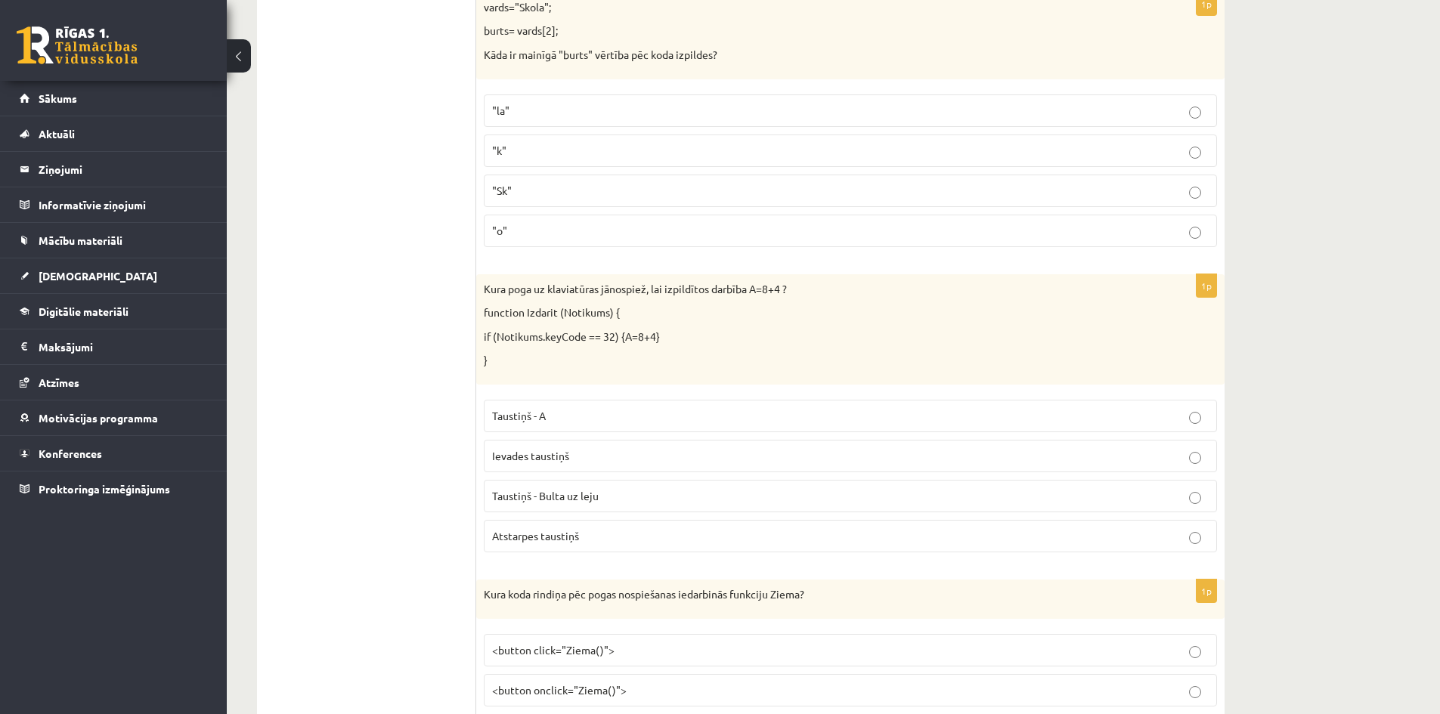
scroll to position [3346, 0]
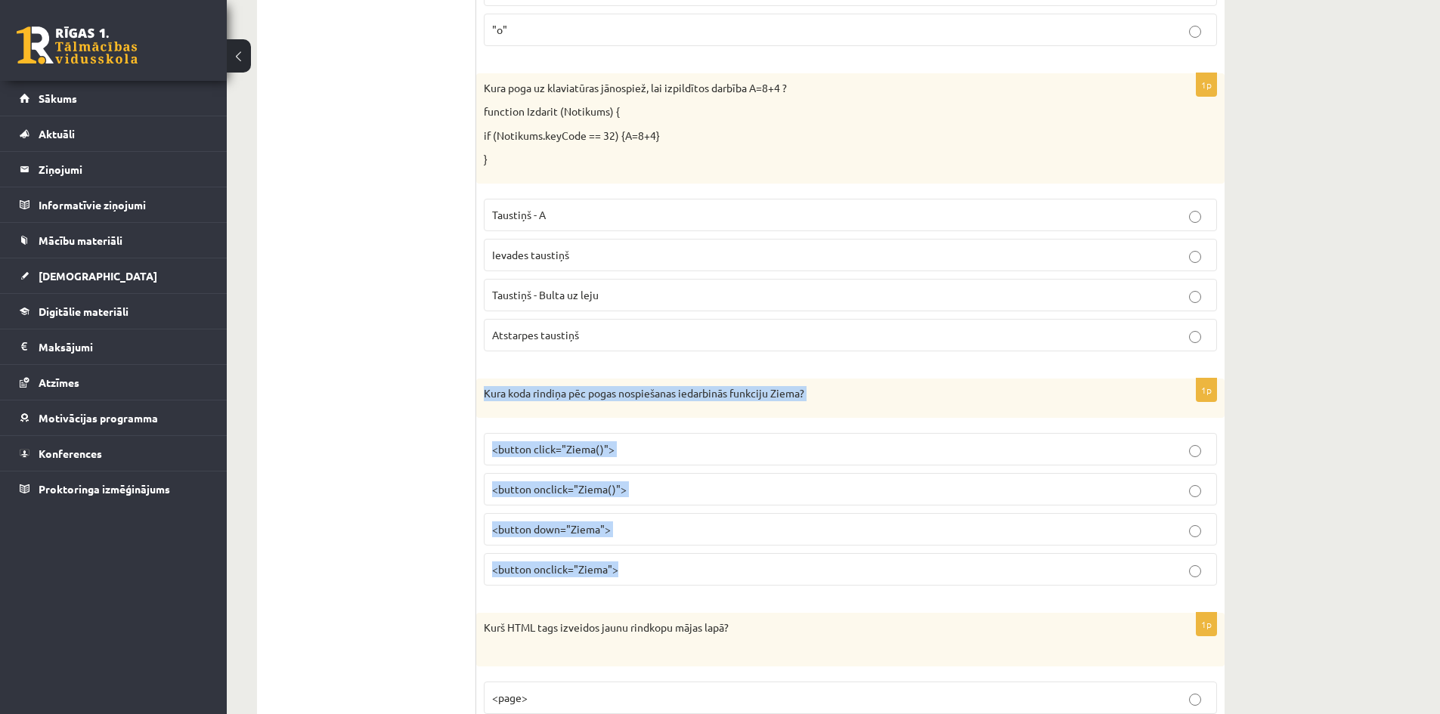
drag, startPoint x: 478, startPoint y: 389, endPoint x: 672, endPoint y: 562, distance: 259.7
click at [672, 562] on div "1p Kura koda rindiņa pēc pogas nospiešanas iedarbinās funkciju Ziema? <button c…" at bounding box center [850, 488] width 748 height 219
click at [661, 450] on p "<button click="Ziema()">" at bounding box center [850, 449] width 717 height 16
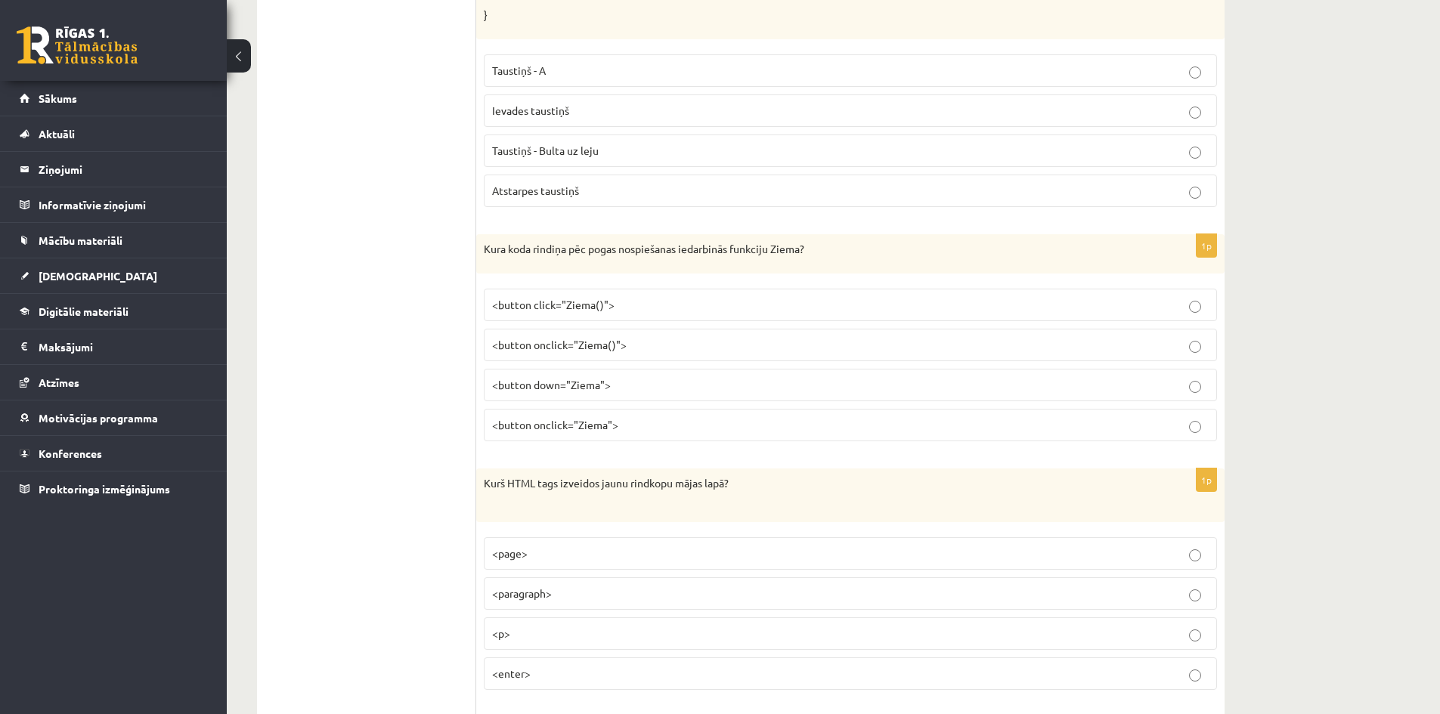
scroll to position [3497, 0]
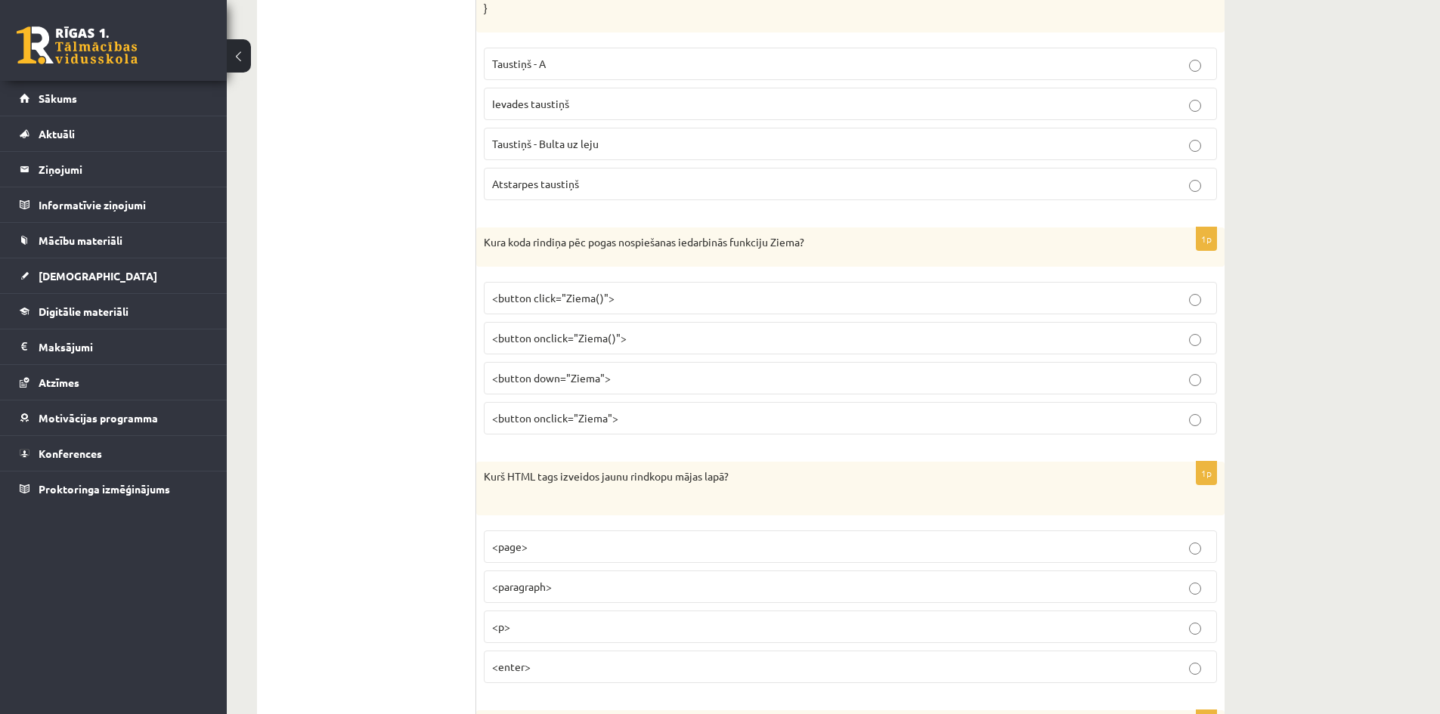
click at [632, 333] on p "<button onclick="Ziema()">" at bounding box center [850, 338] width 717 height 16
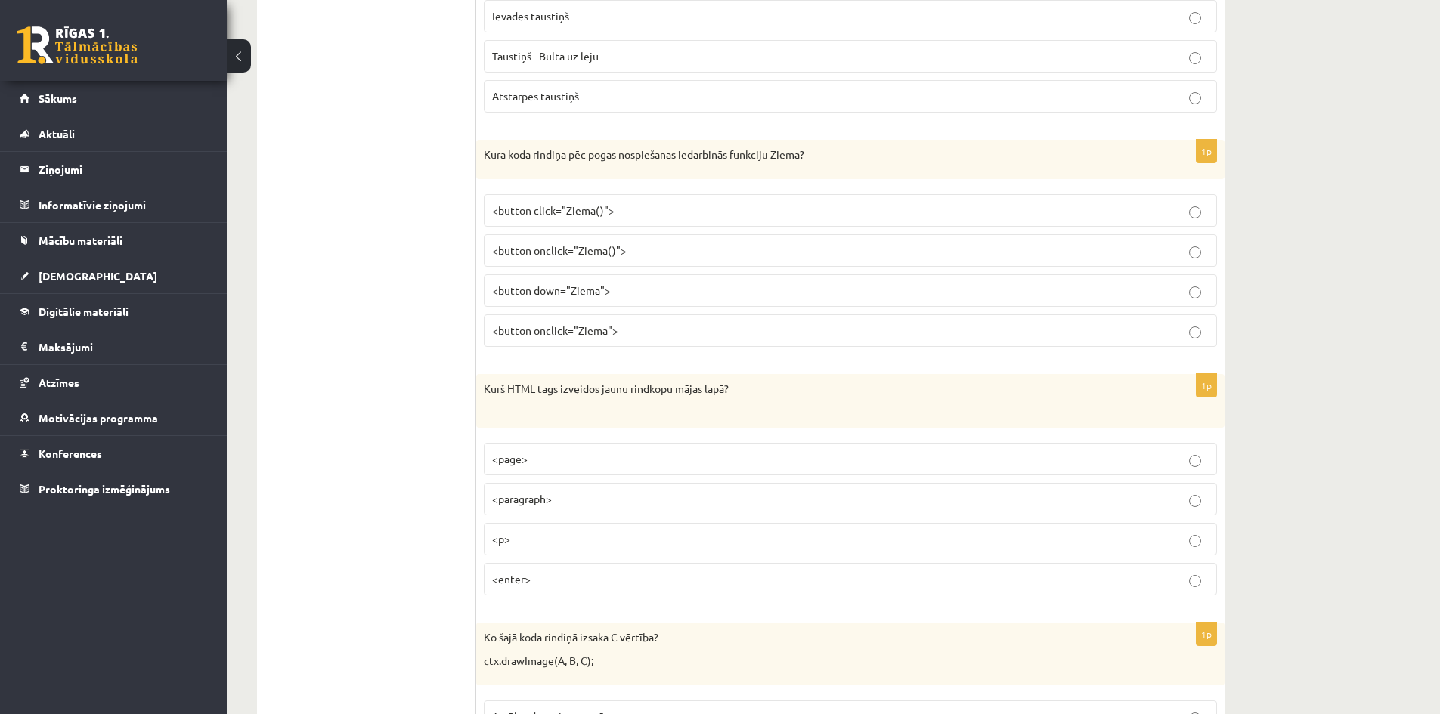
scroll to position [3799, 0]
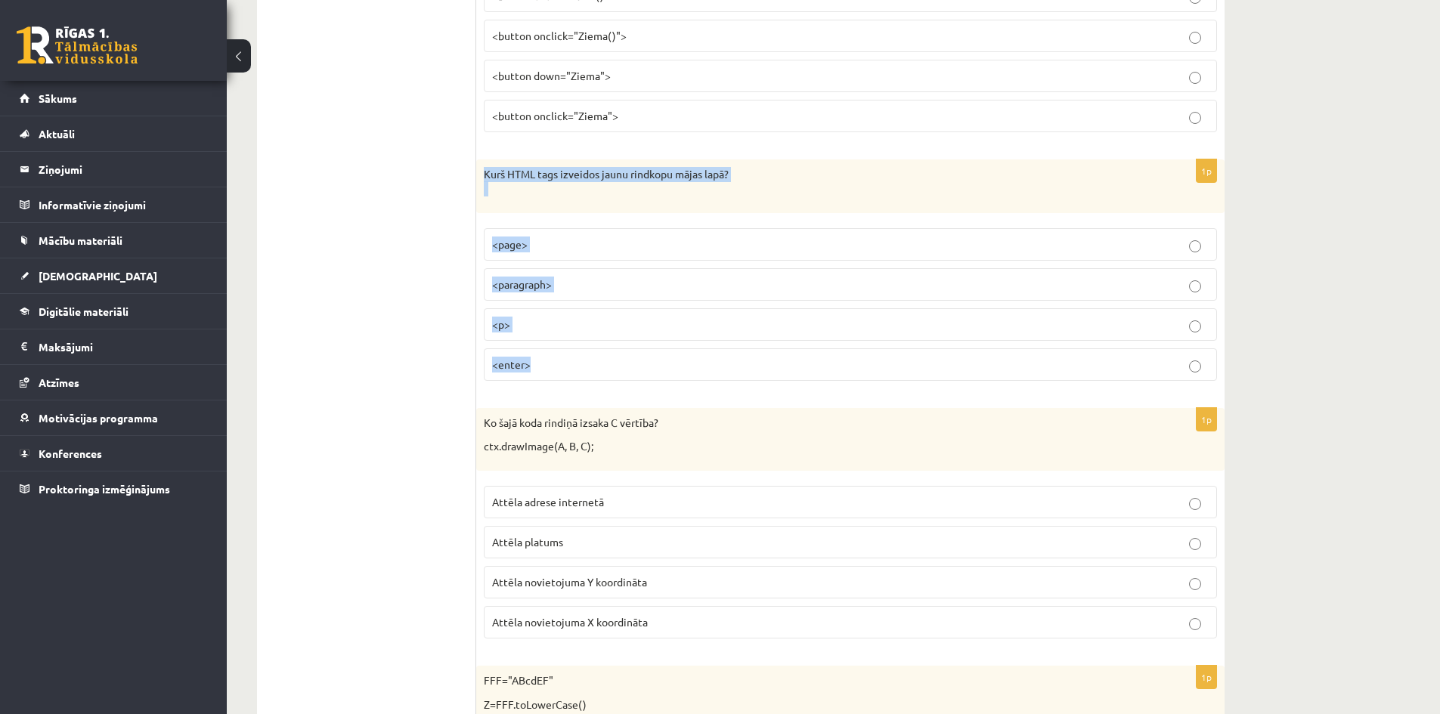
drag, startPoint x: 484, startPoint y: 171, endPoint x: 587, endPoint y: 294, distance: 160.5
click at [609, 389] on div "1p Kurš HTML tags izveidos jaunu rindkopu mājas lapā? <page> <paragraph> <p> <e…" at bounding box center [850, 276] width 748 height 234
click at [649, 328] on p "<p>" at bounding box center [850, 325] width 717 height 16
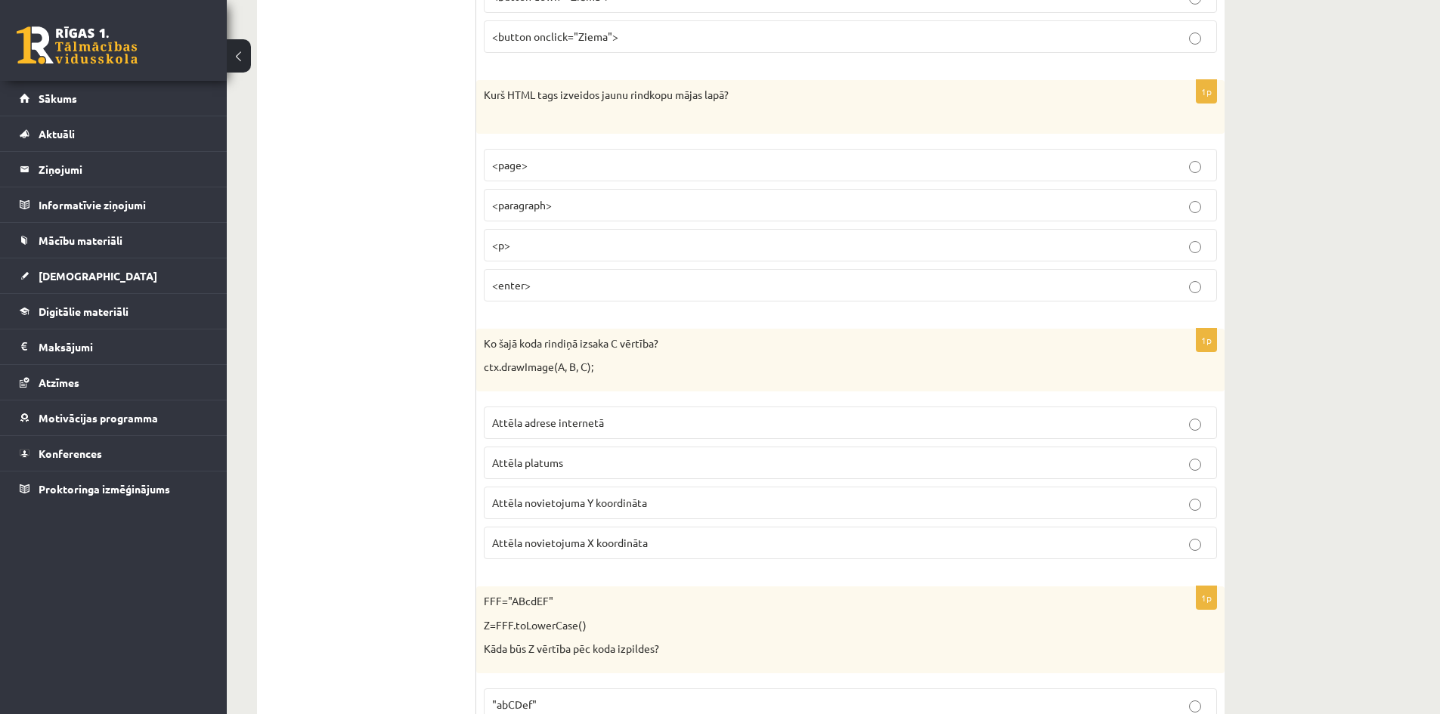
scroll to position [4026, 0]
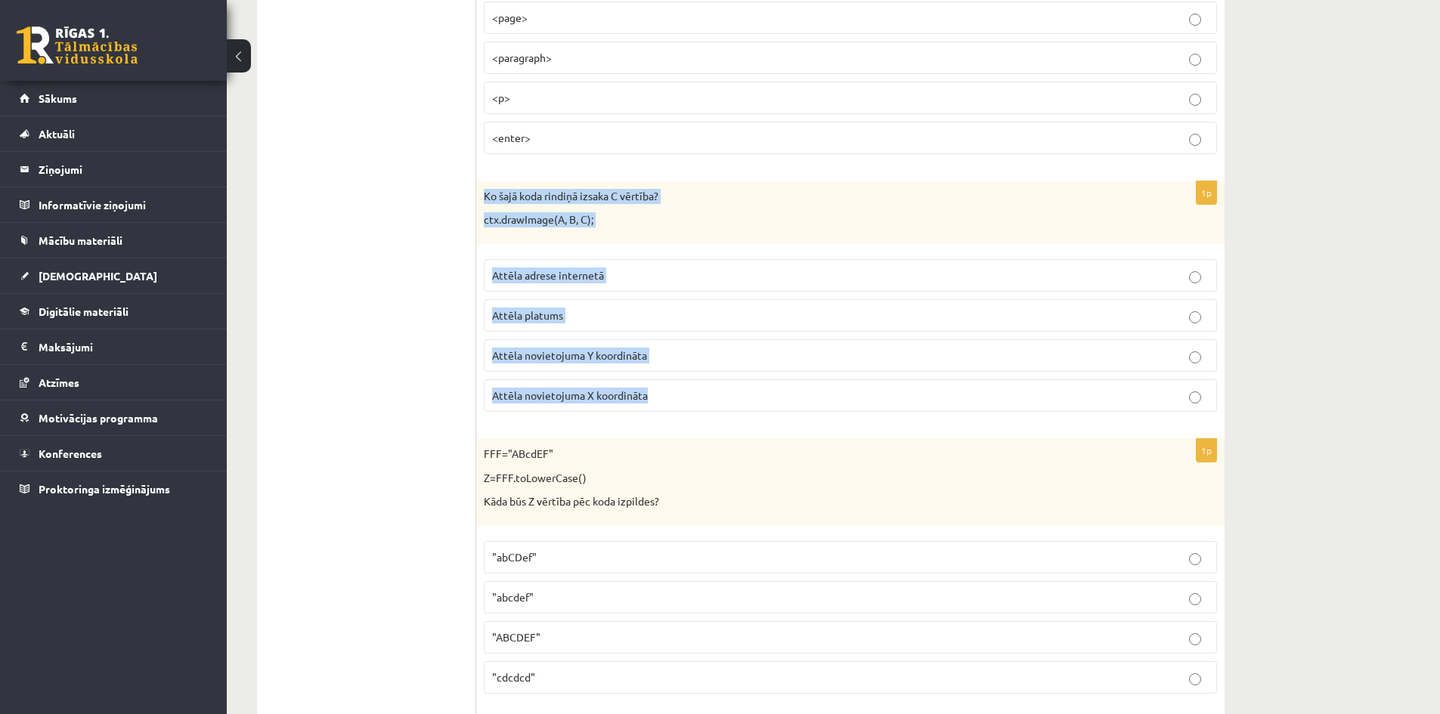
drag, startPoint x: 483, startPoint y: 194, endPoint x: 682, endPoint y: 415, distance: 297.6
click at [682, 415] on div "1p Ko šajā koda rindiņā izsaka C vērtība? ctx.drawImage(A, B, C); Attēla adrese…" at bounding box center [850, 302] width 748 height 243
click at [652, 348] on p "Attēla novietojuma Y koordināta" at bounding box center [850, 356] width 717 height 16
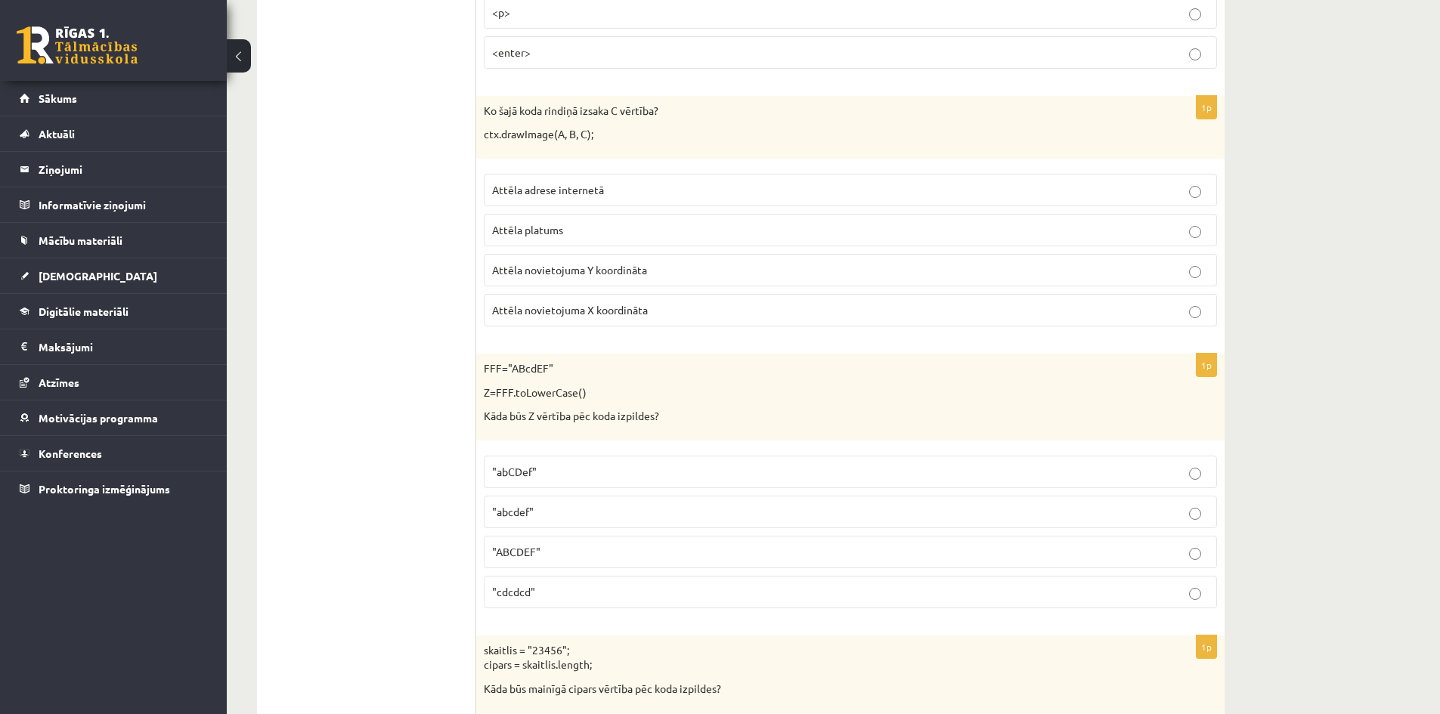
scroll to position [4177, 0]
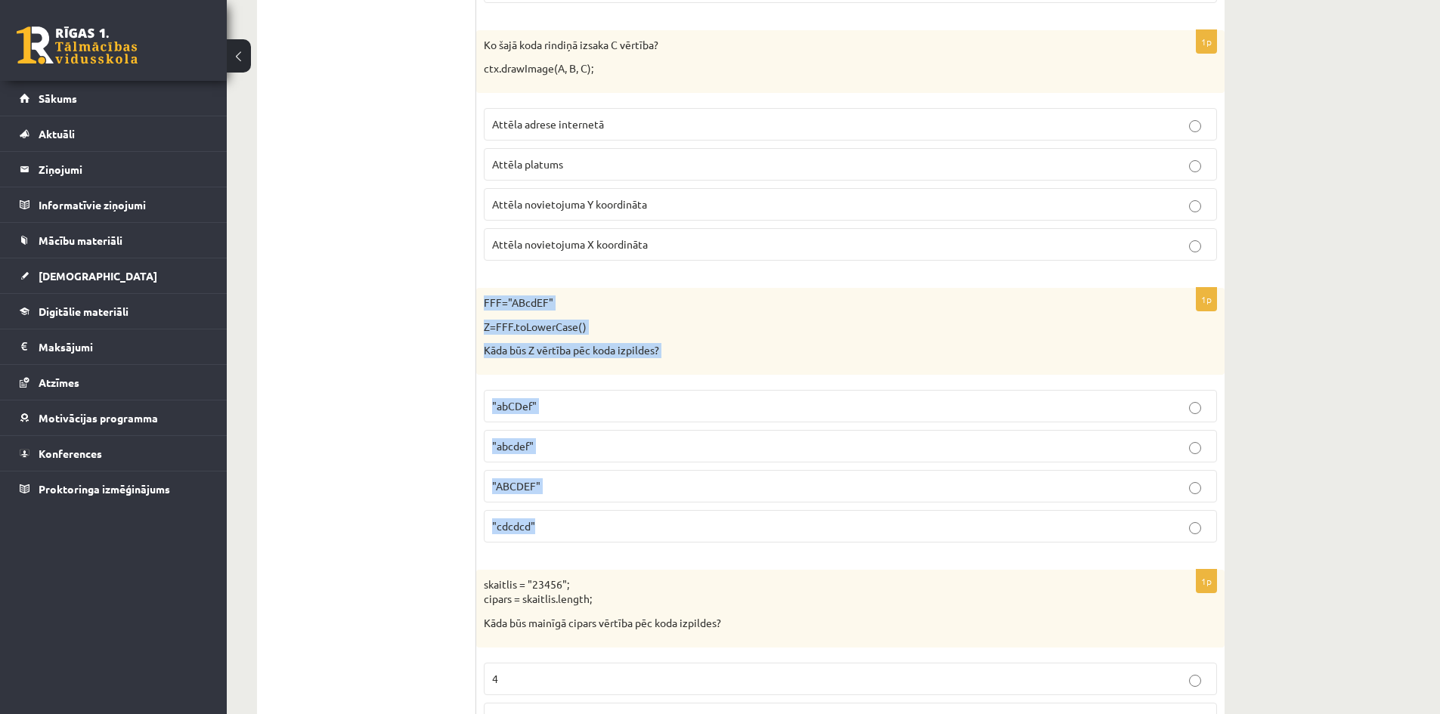
drag, startPoint x: 476, startPoint y: 298, endPoint x: 618, endPoint y: 527, distance: 269.6
click at [618, 531] on div "1p FFF="ABcdEF" Z=FFF.toLowerCase() Kāda būs Z vērtība pēc koda izpildes? "abCD…" at bounding box center [850, 421] width 748 height 267
click at [586, 444] on p ""abcdef"" at bounding box center [850, 446] width 717 height 16
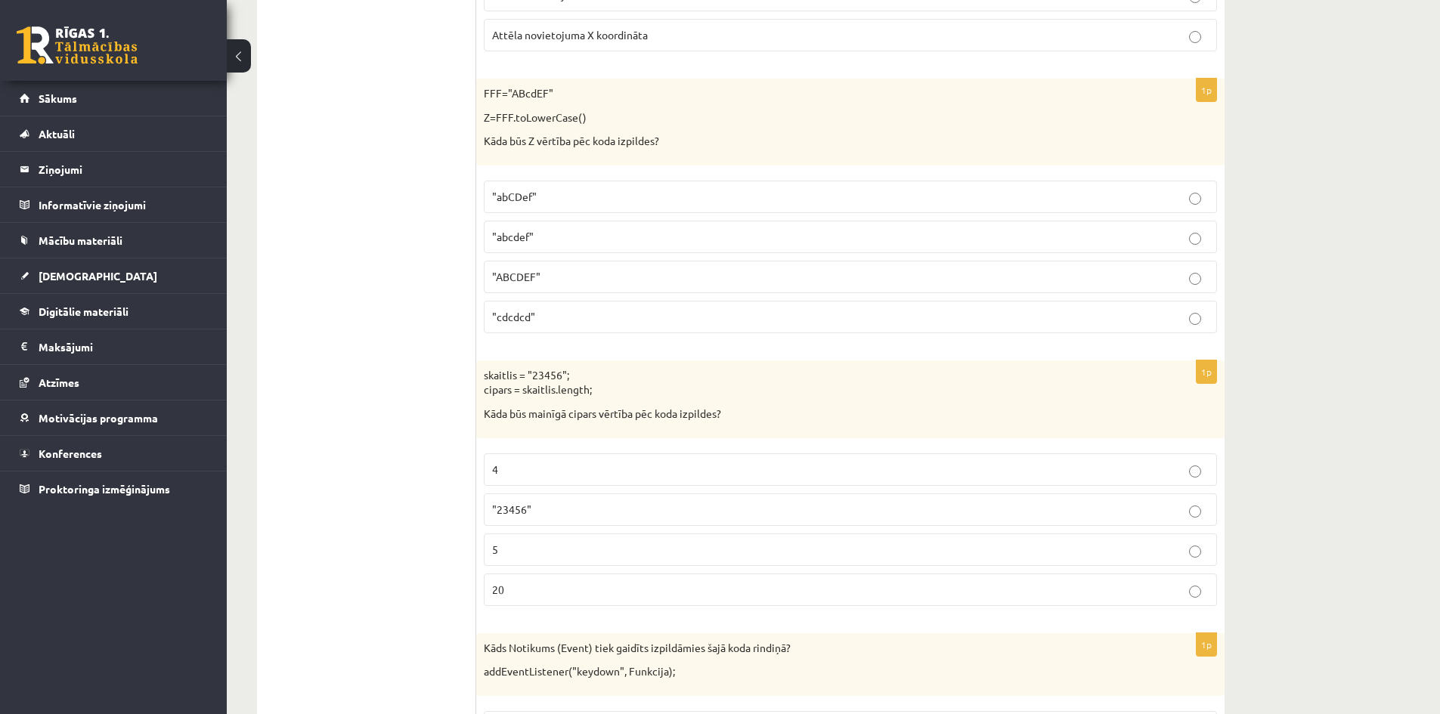
scroll to position [4480, 0]
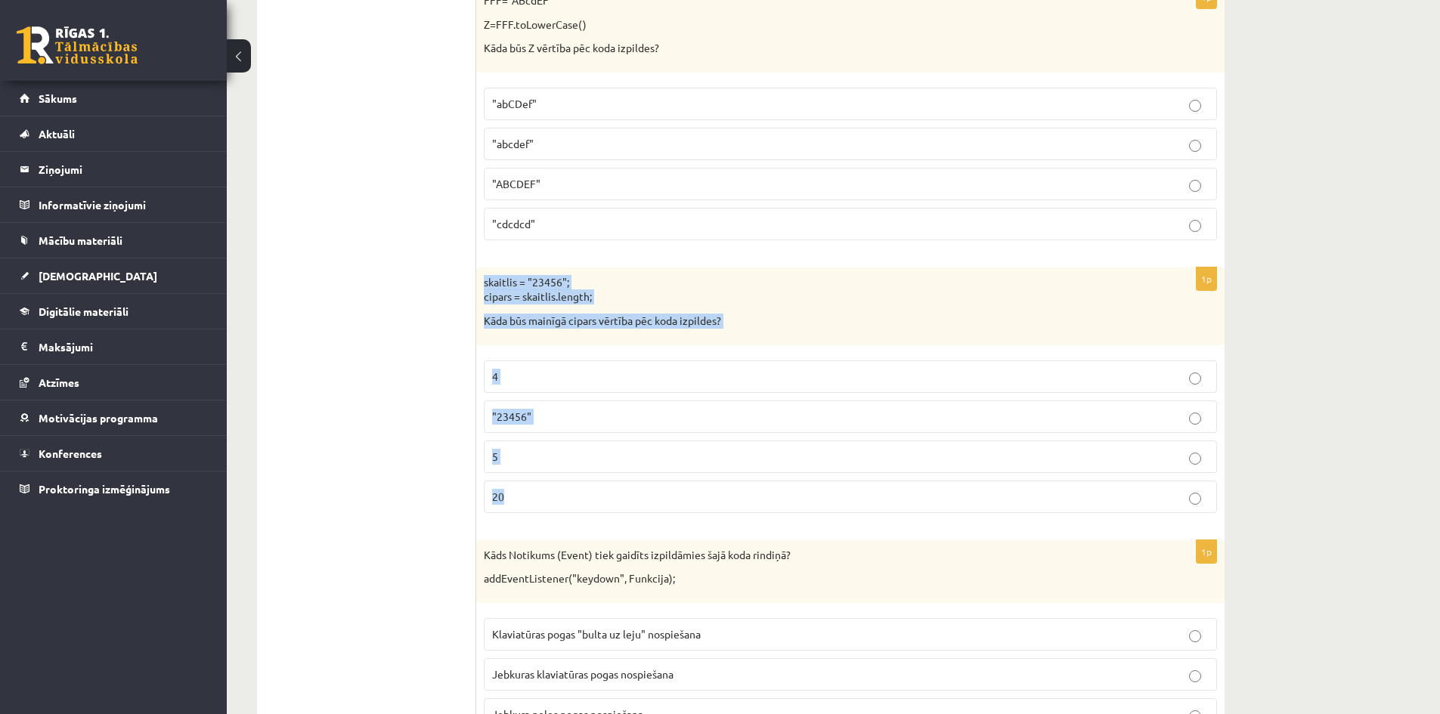
drag, startPoint x: 478, startPoint y: 273, endPoint x: 626, endPoint y: 495, distance: 267.1
click at [626, 495] on div "1p skaitlis = "23456"; cipars = skaitlis.length; Kāda būs mainīgā cipars vērtīb…" at bounding box center [850, 397] width 748 height 258
click at [598, 468] on label "5" at bounding box center [850, 457] width 733 height 33
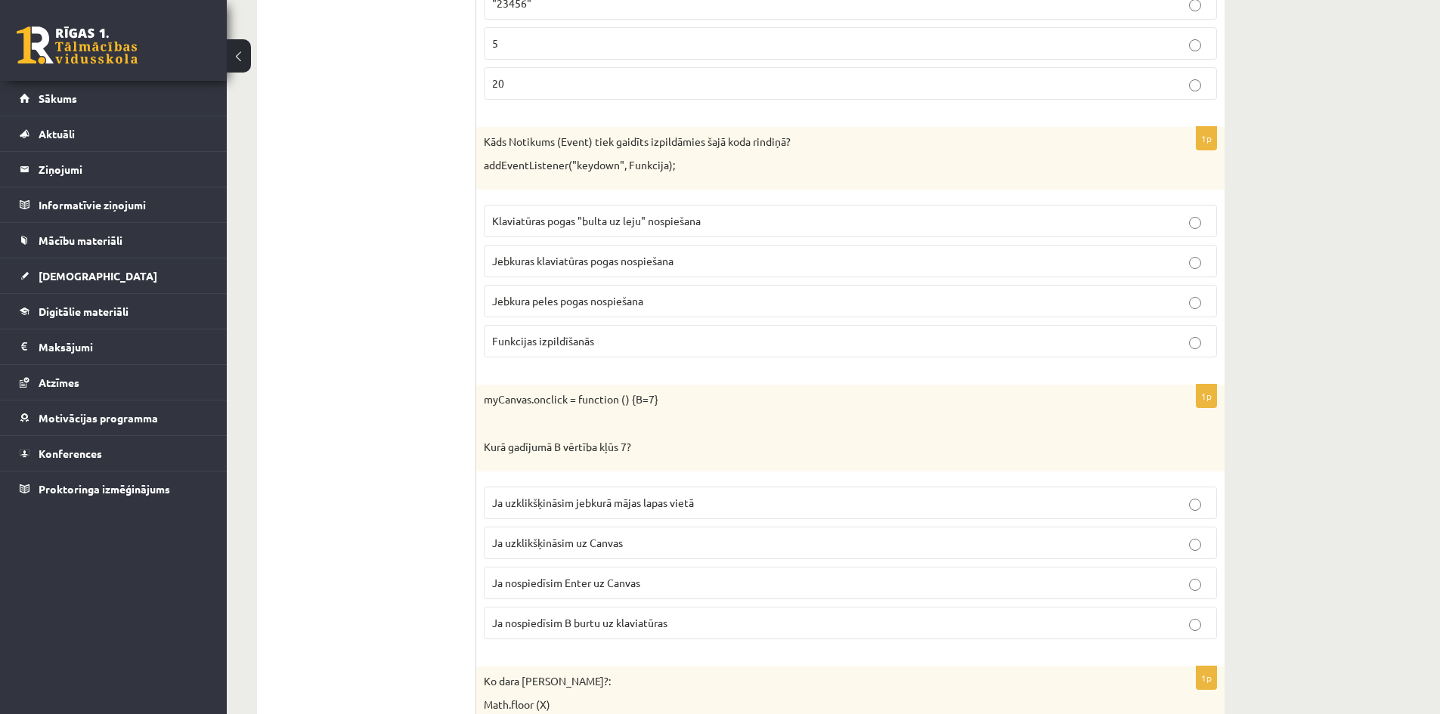
scroll to position [4858, 0]
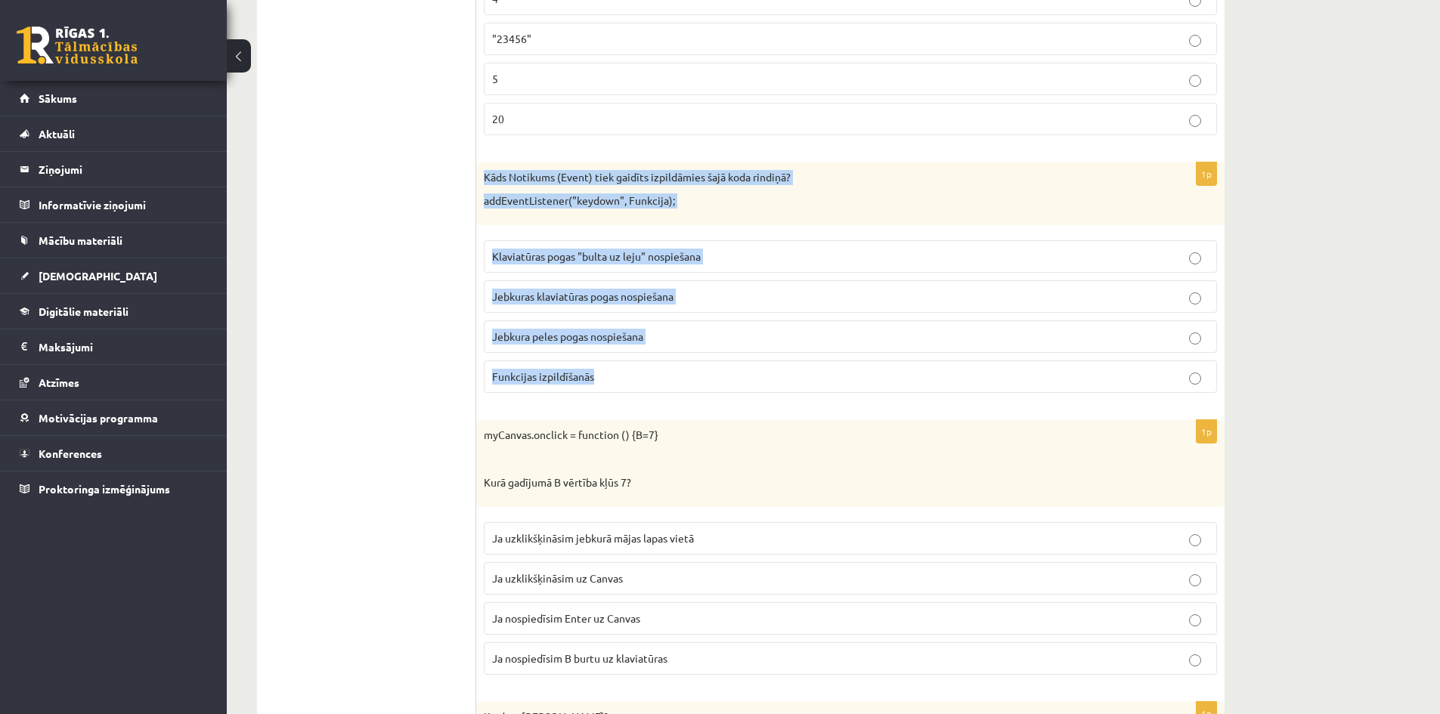
drag, startPoint x: 492, startPoint y: 174, endPoint x: 655, endPoint y: 398, distance: 277.6
click at [655, 398] on div "1p Kāds Notikums (Event) tiek gaidīts izpildāmies šajā koda rindiņā? addEventLi…" at bounding box center [850, 284] width 748 height 243
click at [628, 293] on span "Jebkuras klaviatūras pogas nospiešana" at bounding box center [582, 297] width 181 height 14
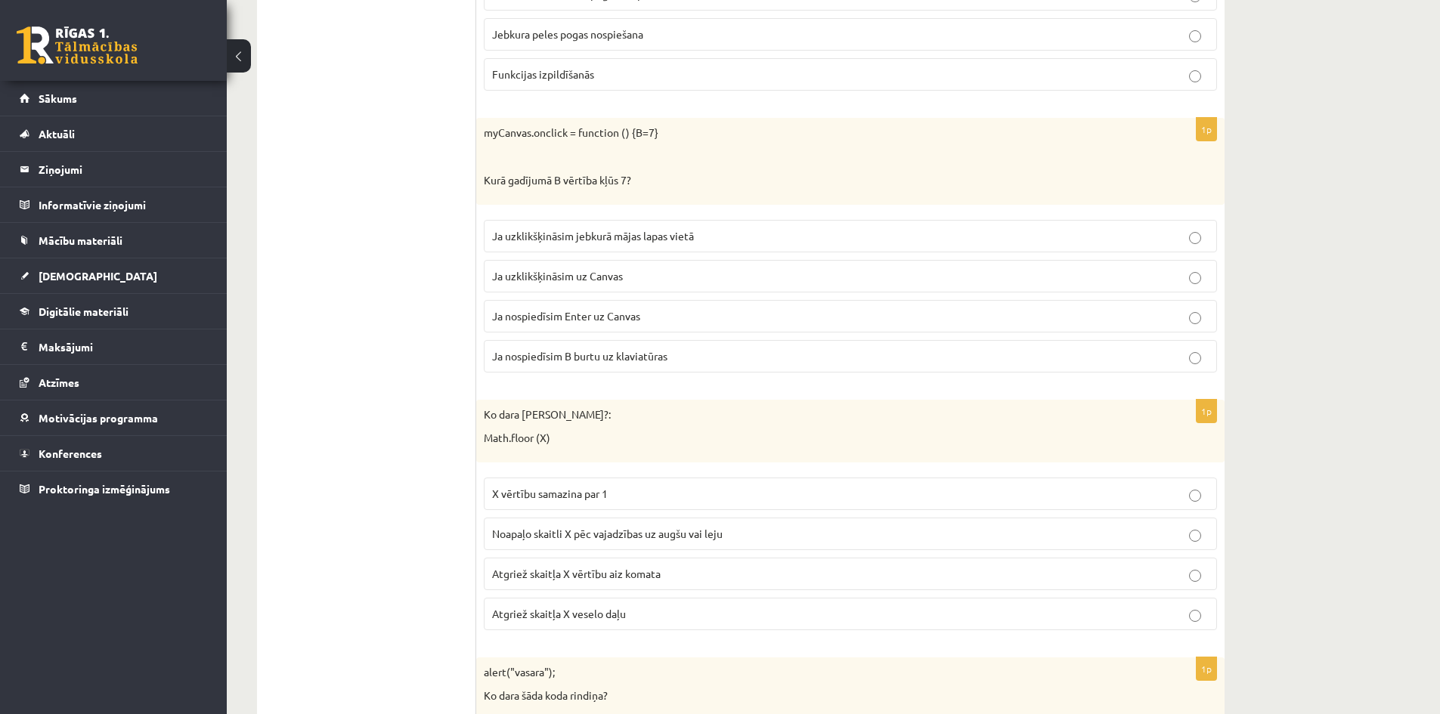
scroll to position [5084, 0]
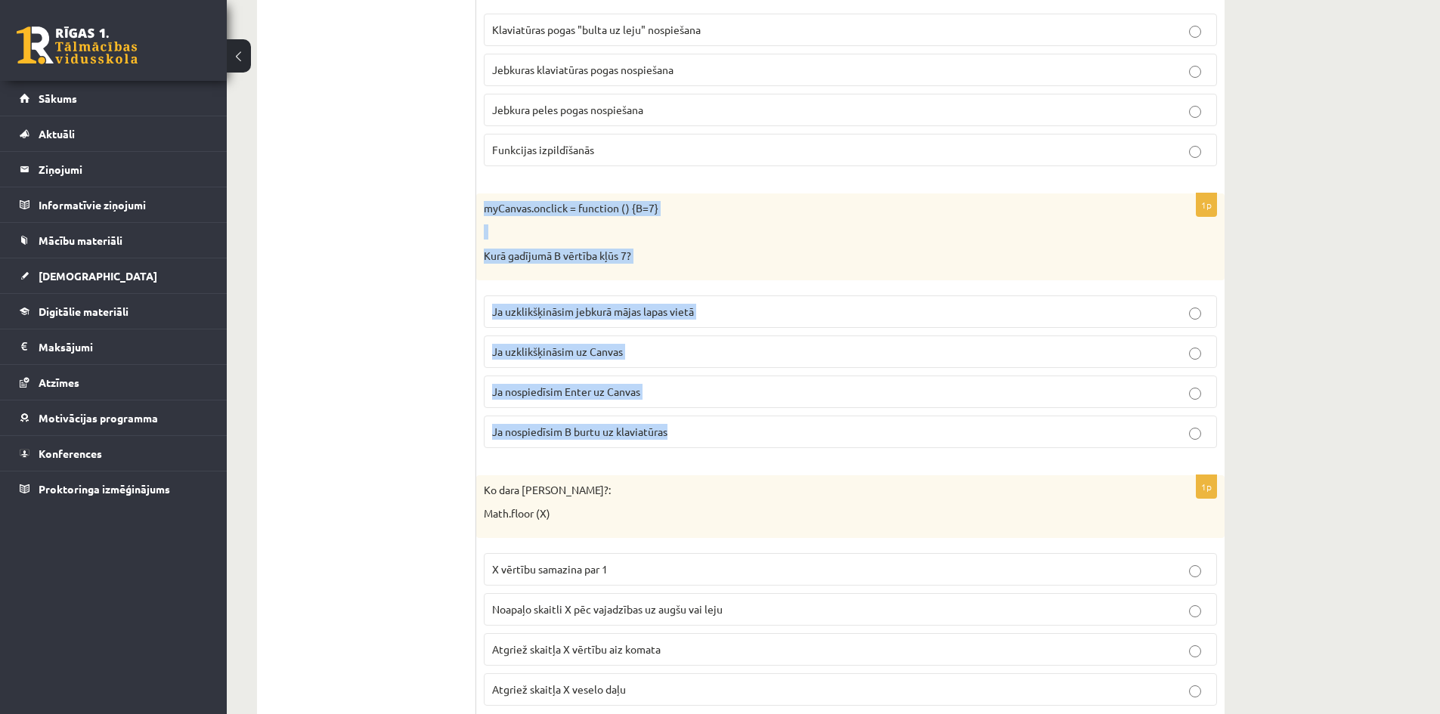
drag, startPoint x: 480, startPoint y: 198, endPoint x: 695, endPoint y: 451, distance: 331.9
click at [695, 451] on div "1p myCanvas.onclick = function () {B=7} Kurā gadījumā B vērtība kļūs 7? Ja uzkl…" at bounding box center [850, 327] width 748 height 267
click at [605, 354] on span "Ja uzklikšķināsim uz Canvas" at bounding box center [557, 352] width 131 height 14
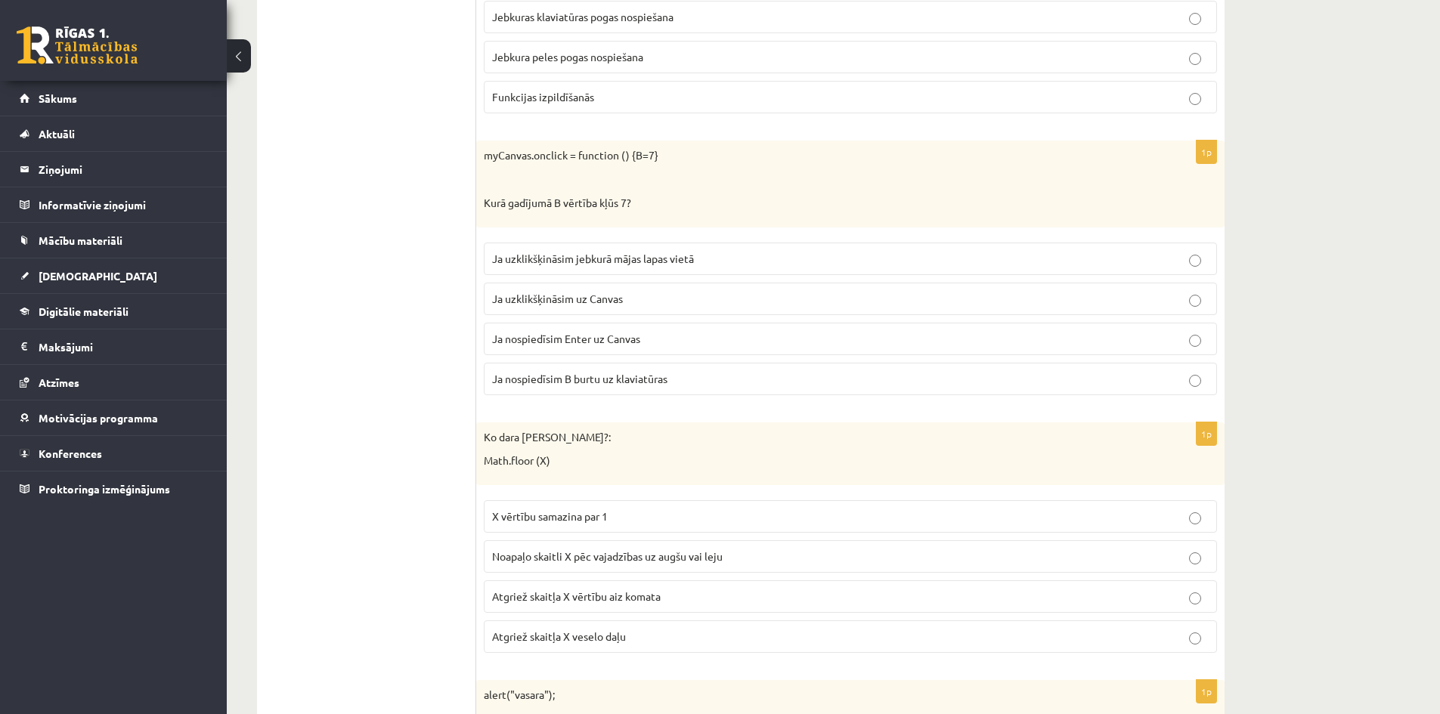
scroll to position [5311, 0]
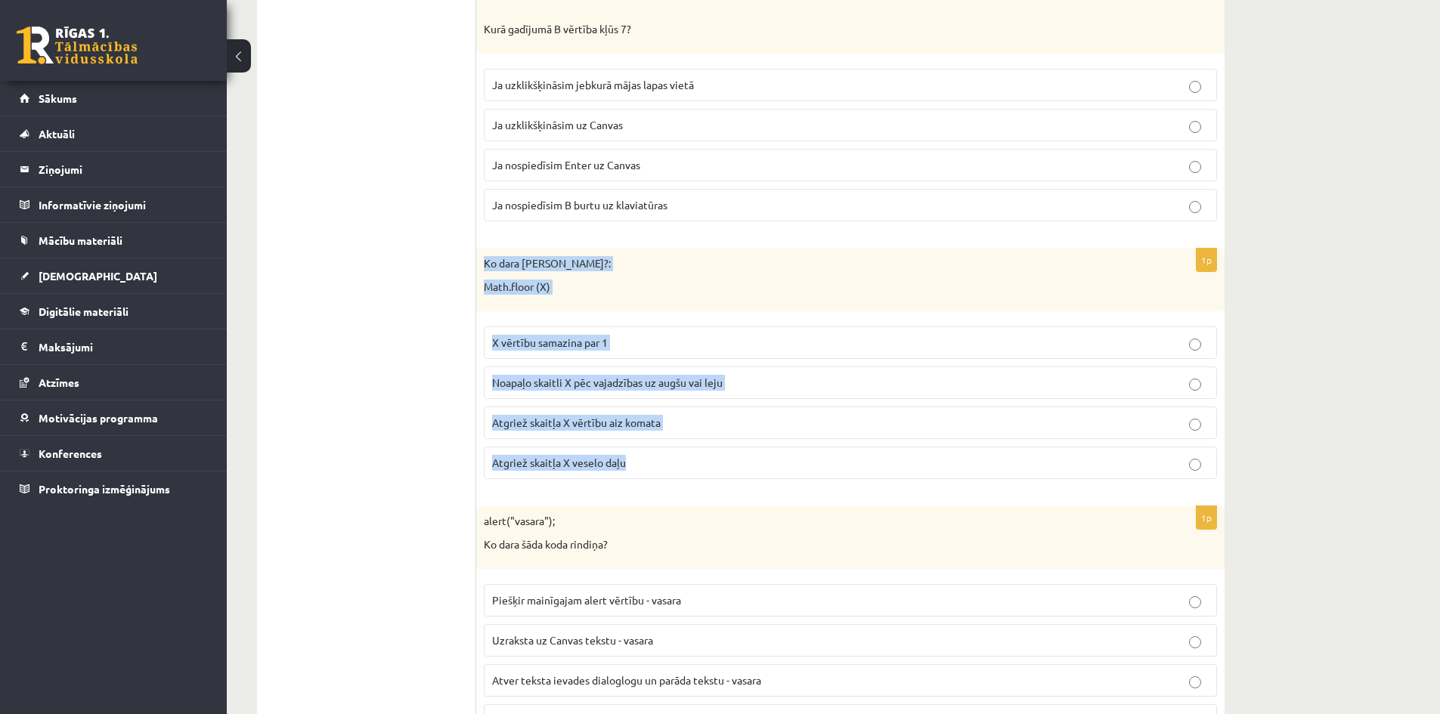
drag, startPoint x: 484, startPoint y: 263, endPoint x: 648, endPoint y: 478, distance: 270.8
click at [654, 482] on div "1p Ko dara koda rindiņa?: Math.floor (X) X vērtību samazina par 1 Noapaļo skait…" at bounding box center [850, 370] width 748 height 243
click at [645, 456] on p "Atgriež skaitļa X veselo daļu" at bounding box center [850, 463] width 717 height 16
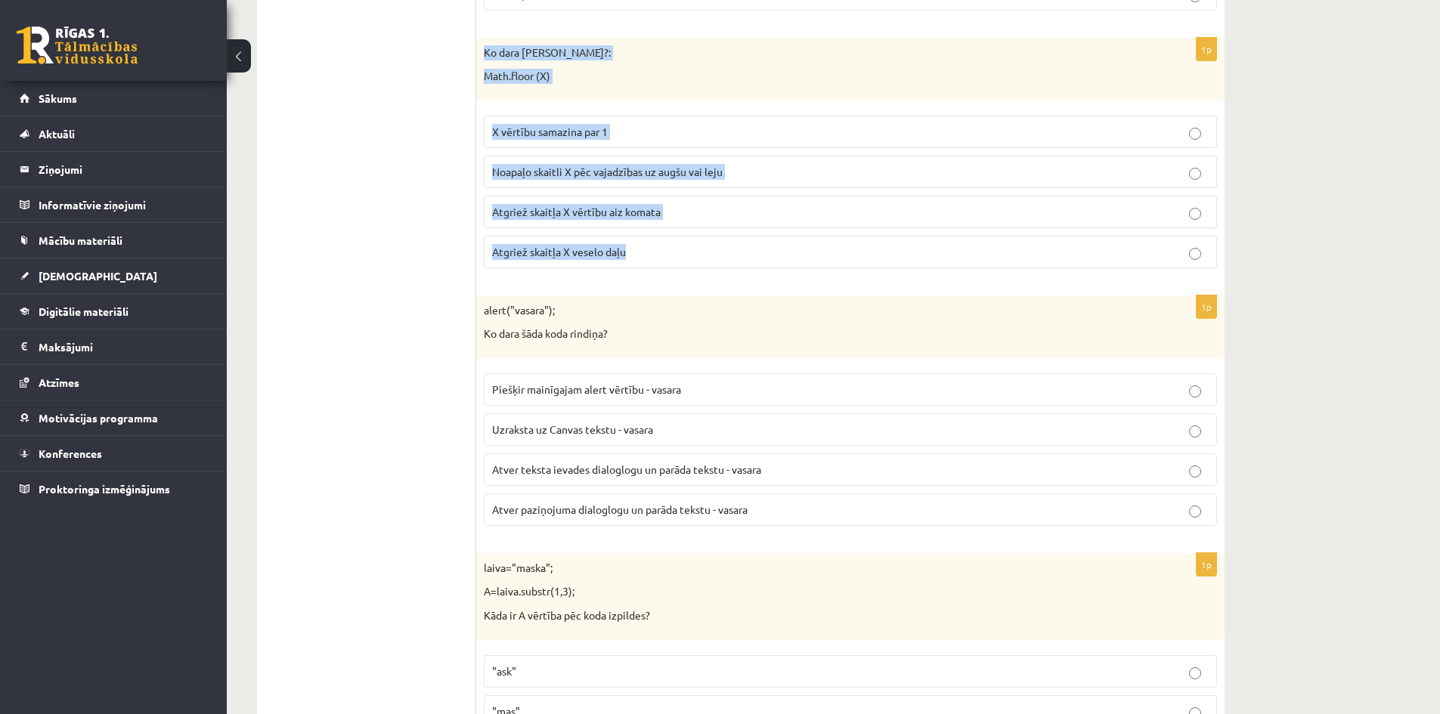
scroll to position [5538, 0]
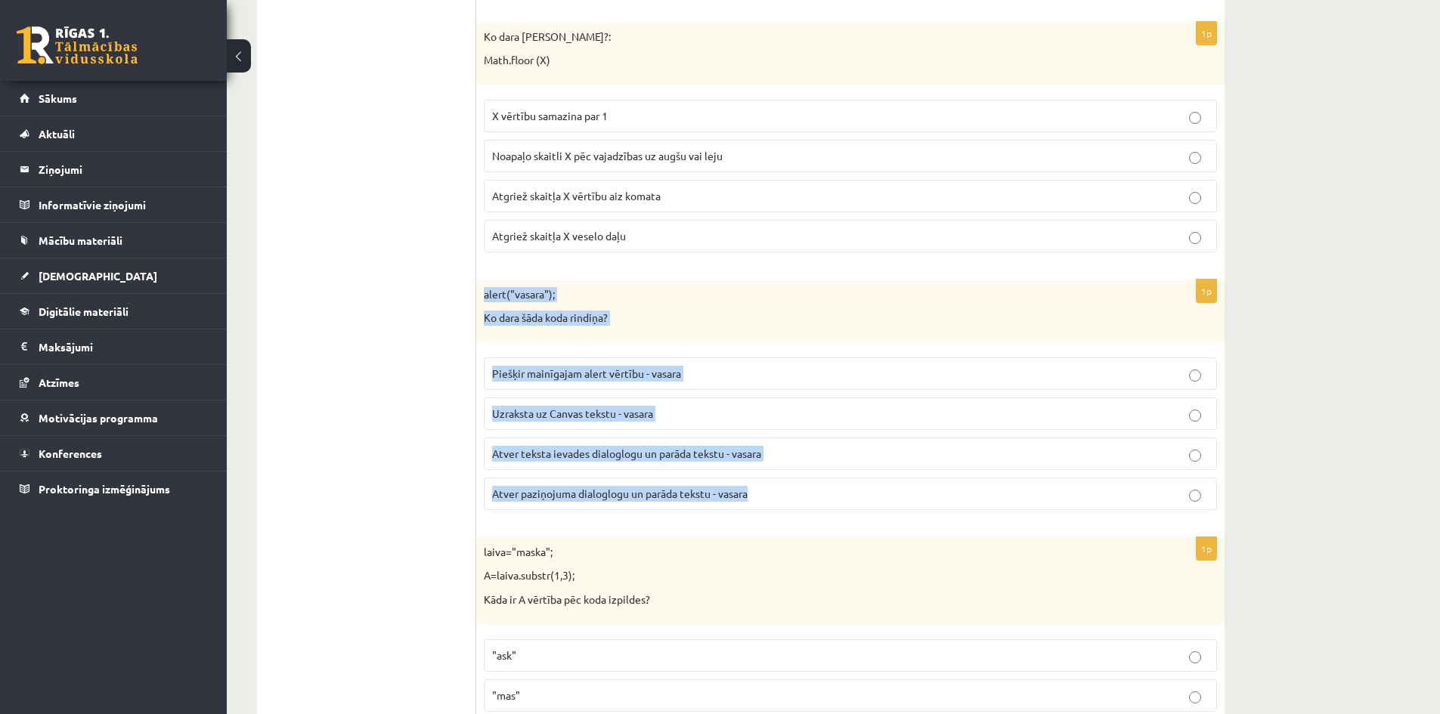
drag, startPoint x: 485, startPoint y: 296, endPoint x: 792, endPoint y: 507, distance: 372.8
click at [792, 507] on div "1p alert("vasara"); Ko dara šāda koda rindiņa? Piešķir mainīgajam alert vērtību…" at bounding box center [850, 401] width 748 height 243
click at [676, 452] on span "Atver teksta ievades dialoglogu un parāda tekstu - vasara" at bounding box center [626, 454] width 269 height 14
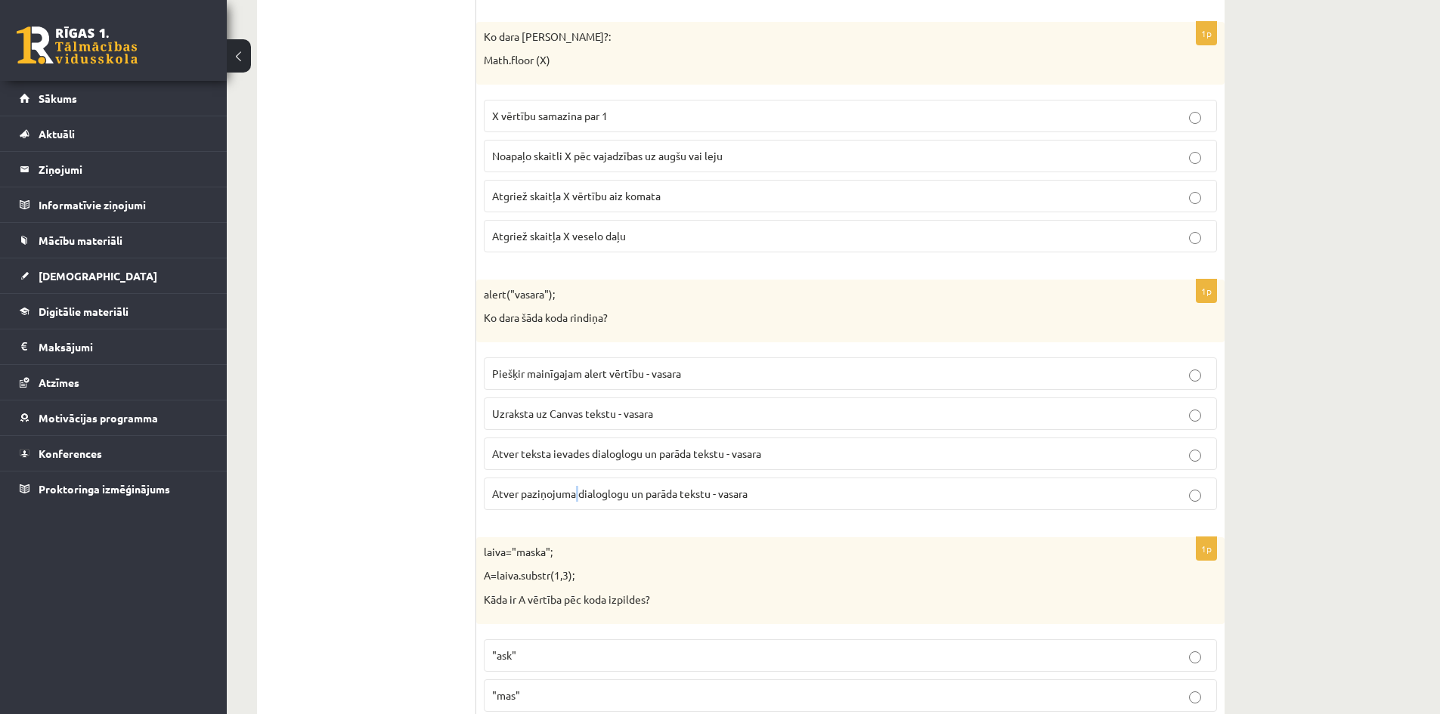
click at [581, 489] on span "Atver paziņojuma dialoglogu un parāda tekstu - vasara" at bounding box center [620, 494] width 256 height 14
click at [664, 485] on label "Atver paziņojuma dialoglogu un parāda tekstu - vasara" at bounding box center [850, 494] width 733 height 33
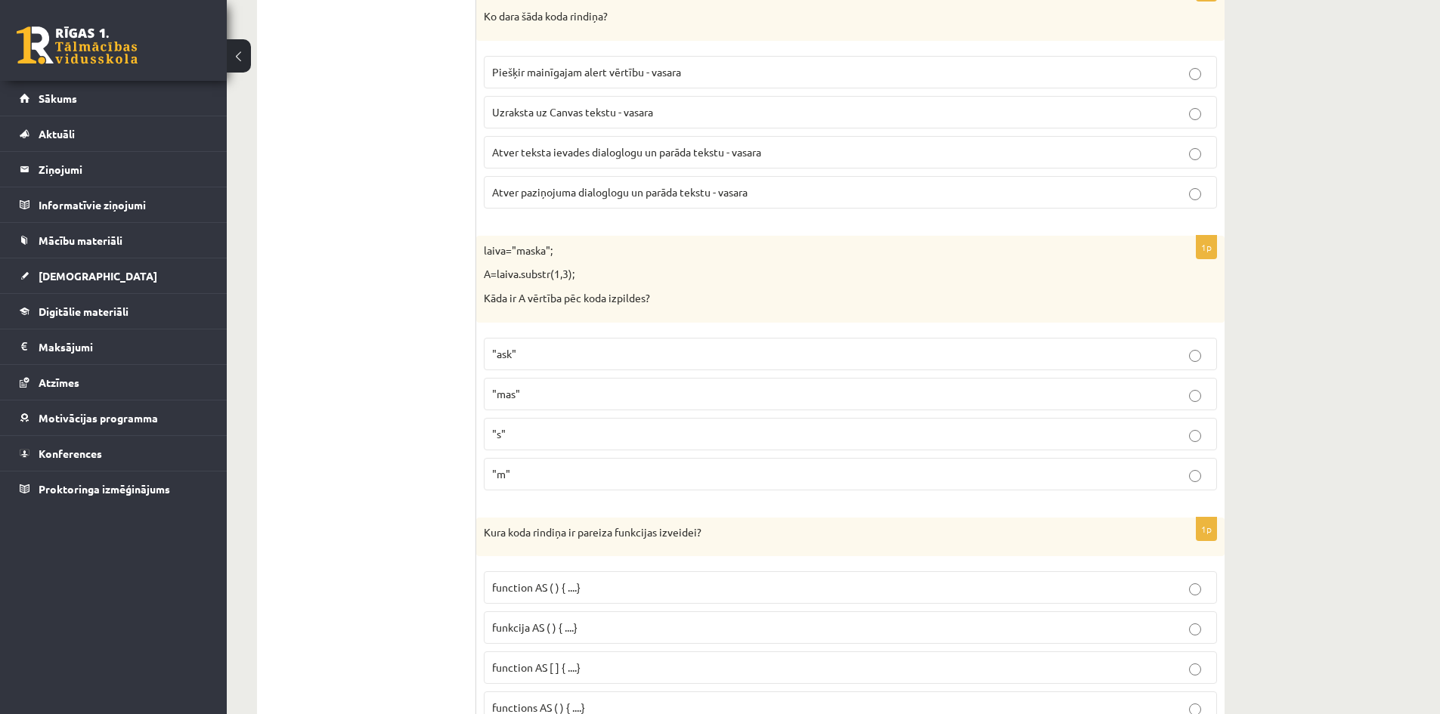
scroll to position [5840, 0]
drag, startPoint x: 482, startPoint y: 248, endPoint x: 665, endPoint y: 492, distance: 305.5
click at [665, 492] on div "1p laiva="maska"; A=laiva.substr(1,3); Kāda ir A vērtība pēc koda izpildes? "as…" at bounding box center [850, 368] width 748 height 267
click at [545, 354] on p ""ask"" at bounding box center [850, 353] width 717 height 16
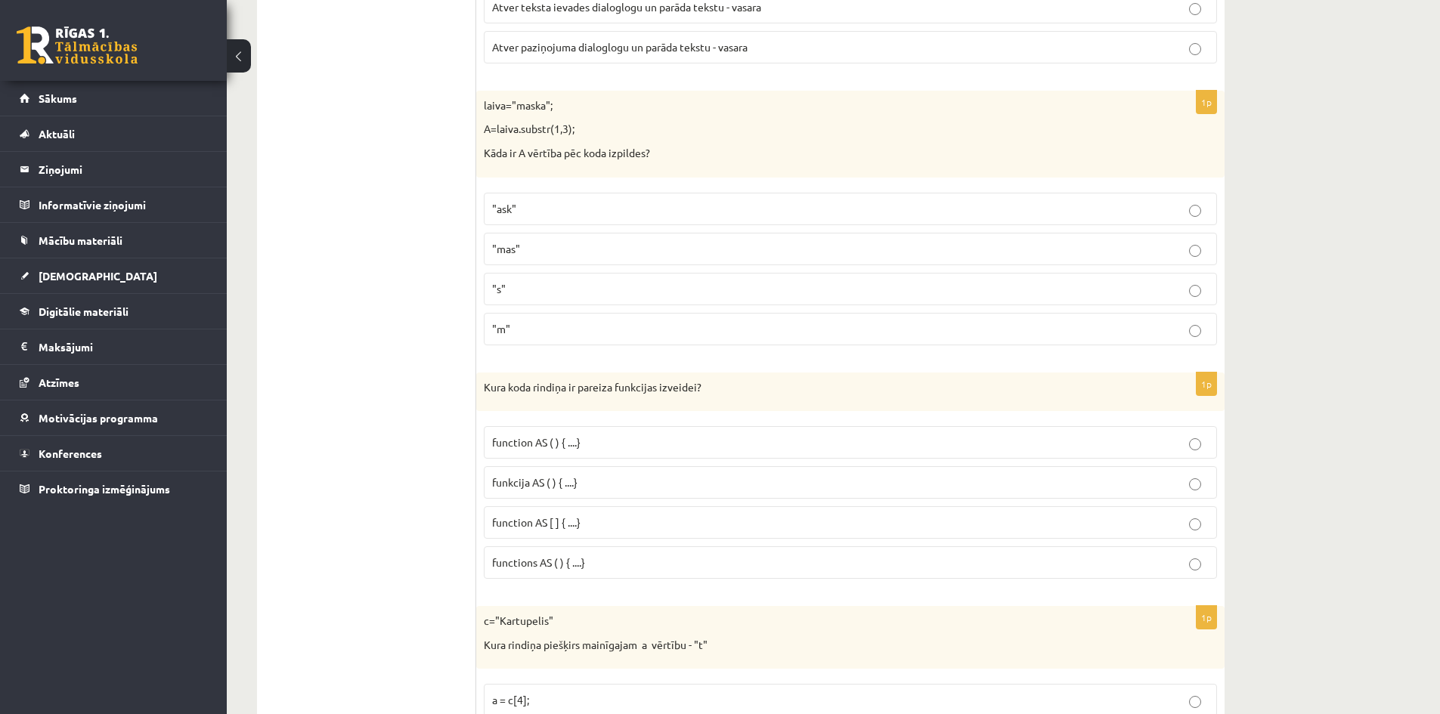
scroll to position [6156, 0]
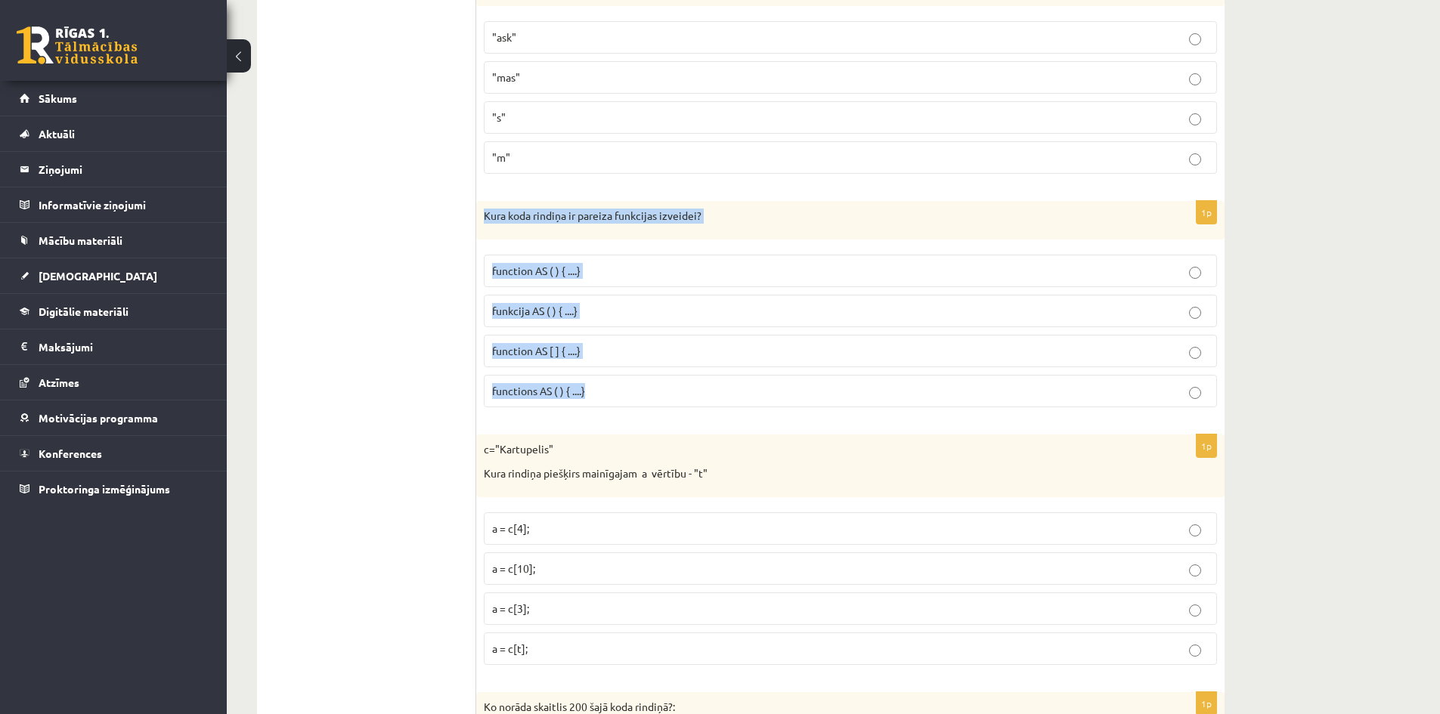
drag, startPoint x: 477, startPoint y: 215, endPoint x: 652, endPoint y: 398, distance: 252.9
click at [652, 398] on div "1p Kura koda rindiņa ir pareiza funkcijas izveidei? function AS ( ) { ....} fun…" at bounding box center [850, 310] width 748 height 219
click at [563, 275] on span "function AS ( ) { ....}" at bounding box center [536, 271] width 88 height 14
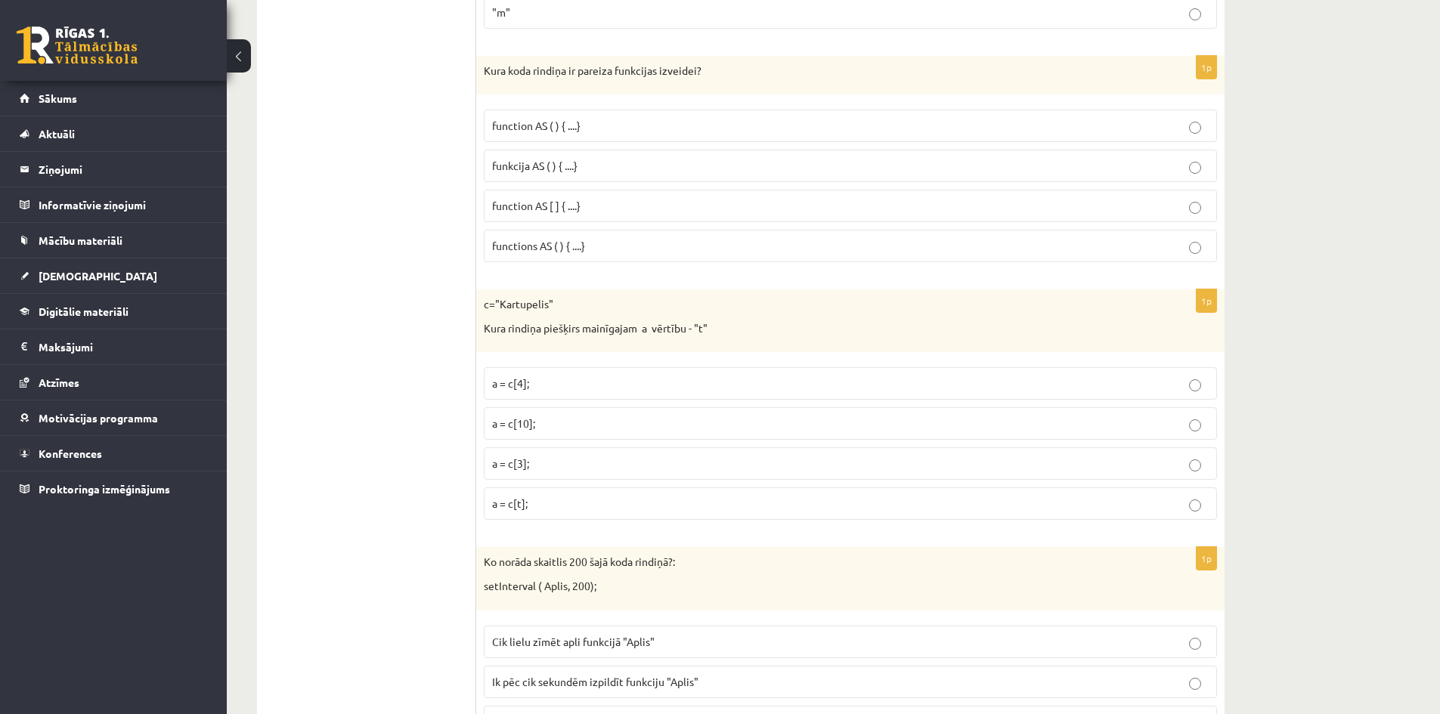
scroll to position [6307, 0]
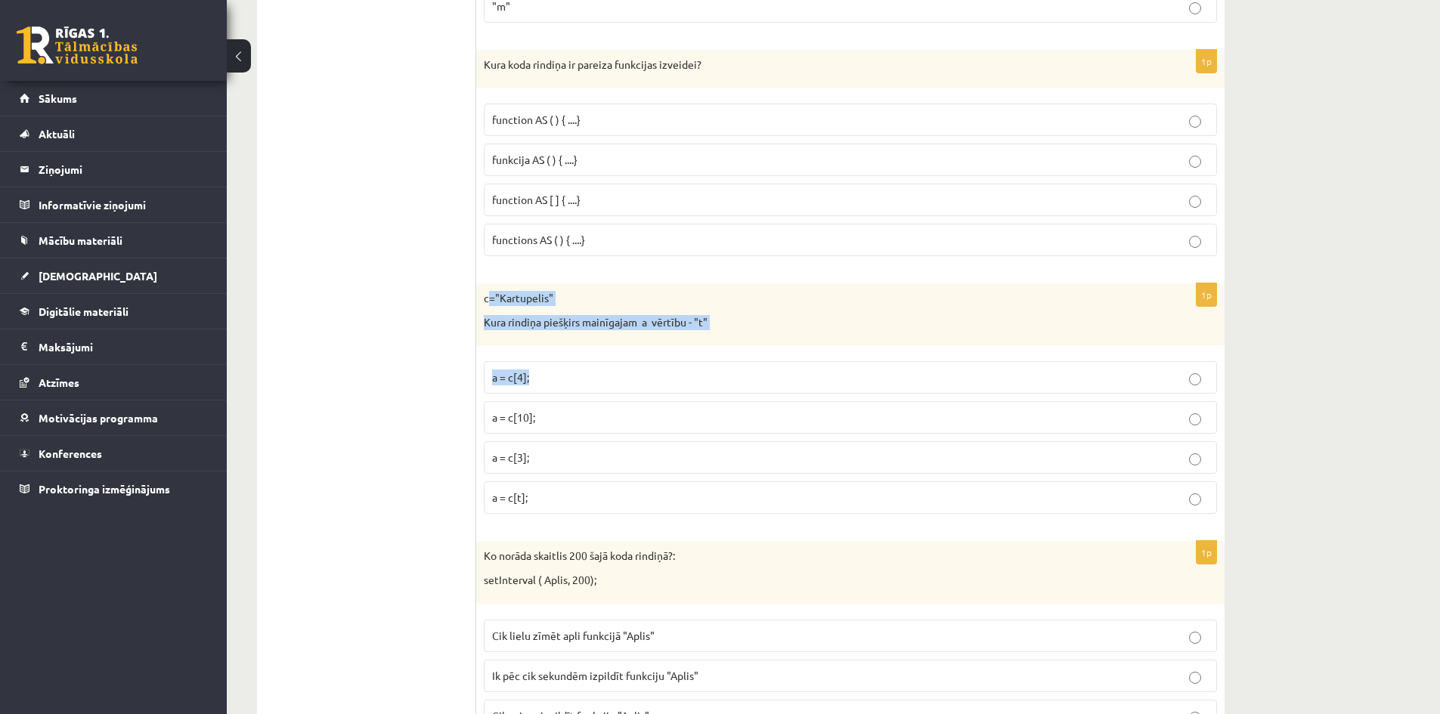
drag, startPoint x: 487, startPoint y: 295, endPoint x: 545, endPoint y: 322, distance: 64.3
click at [569, 348] on div "1p c="Kartupelis" Kura rindiņa piešķirs mainīgajam a vērtību - "t" a = c[4]; a …" at bounding box center [850, 404] width 748 height 243
drag, startPoint x: 477, startPoint y: 295, endPoint x: 654, endPoint y: 509, distance: 277.6
click at [654, 509] on div "1p c="Kartupelis" Kura rindiņa piešķirs mainīgajam a vērtību - "t" a = c[4]; a …" at bounding box center [850, 404] width 748 height 243
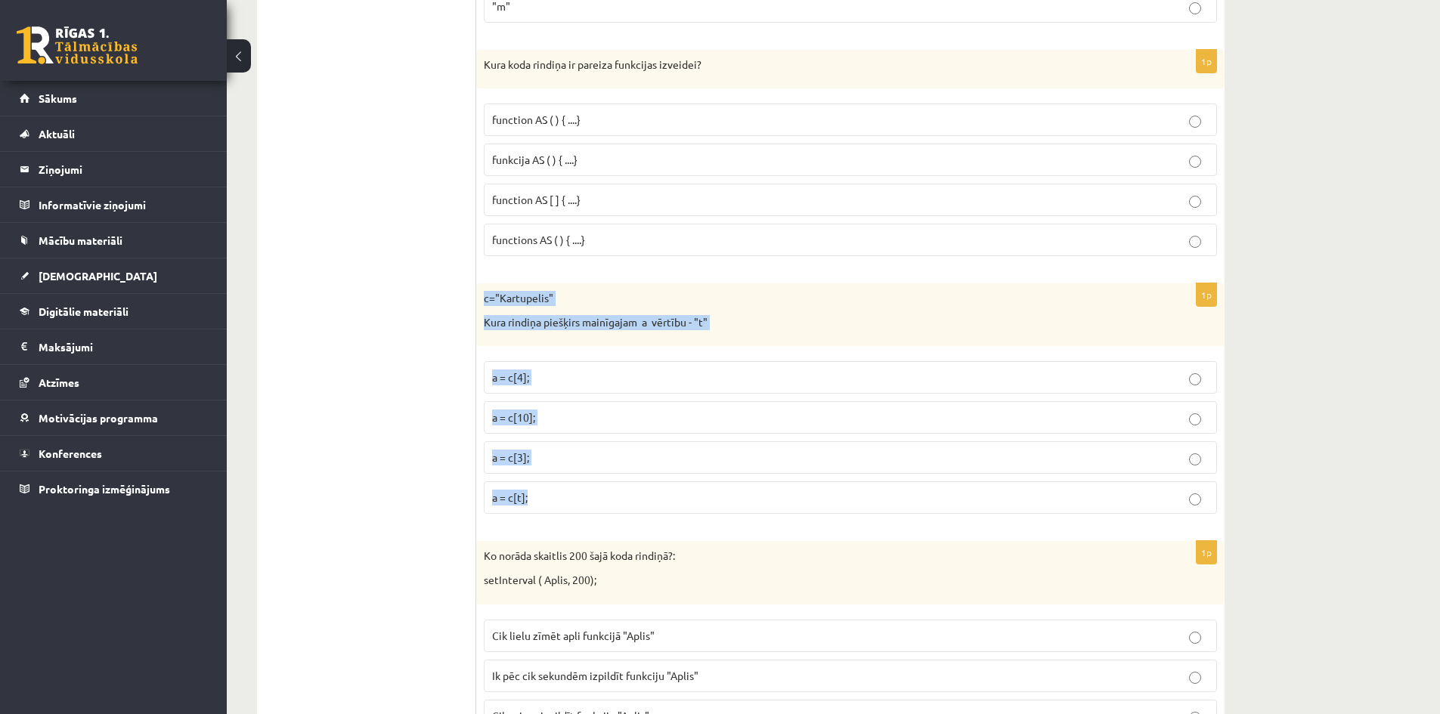
click at [541, 452] on p "a = c[3];" at bounding box center [850, 458] width 717 height 16
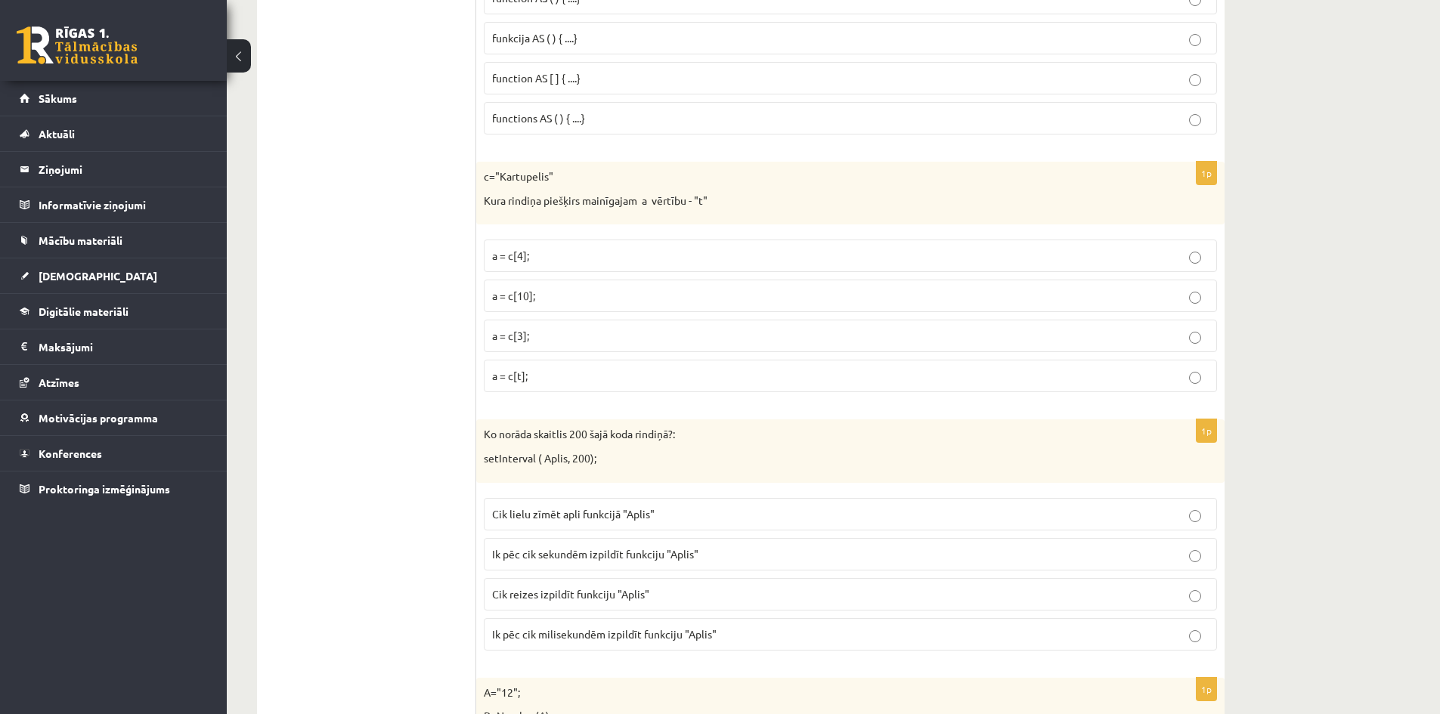
scroll to position [6459, 0]
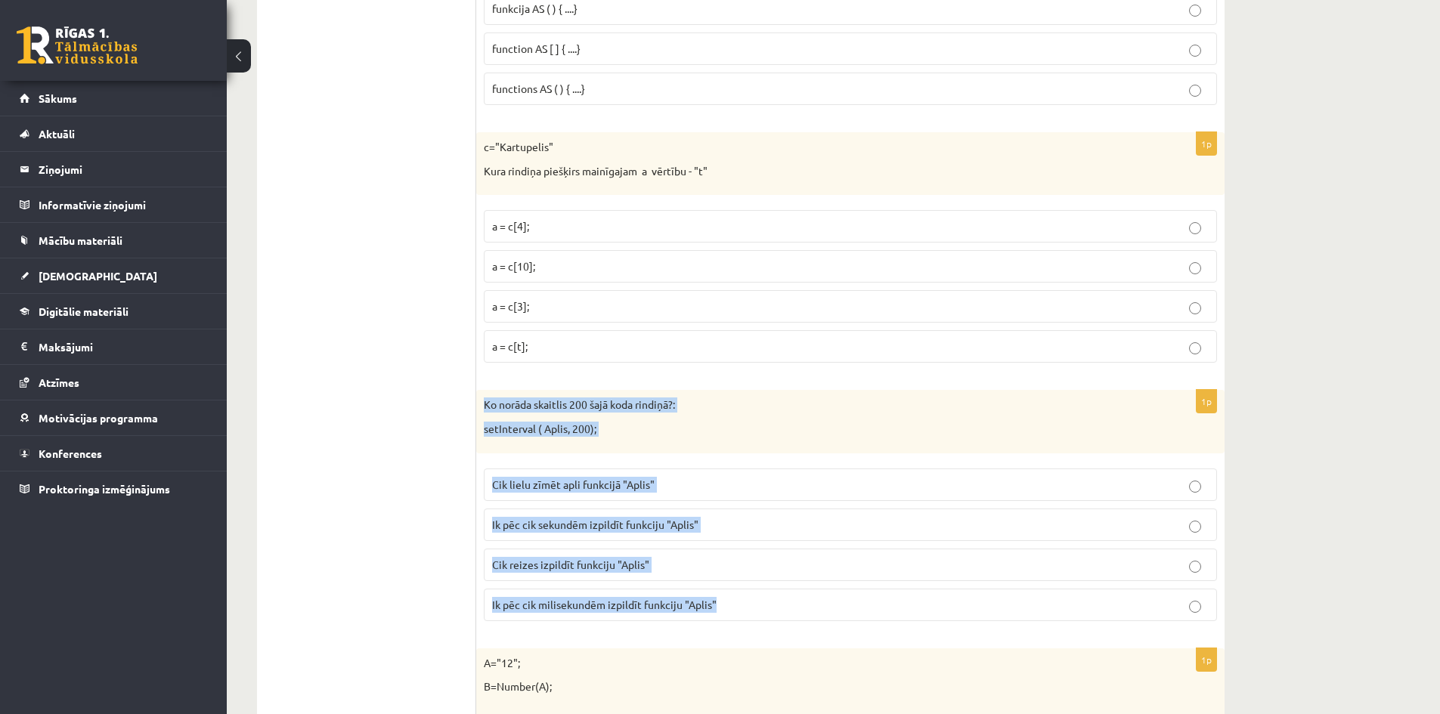
drag, startPoint x: 490, startPoint y: 404, endPoint x: 717, endPoint y: 607, distance: 304.6
click at [717, 607] on div "1p Ko norāda skaitlis 200 šajā koda rindiņā?: setInterval ( Aplis, 200); Cik li…" at bounding box center [850, 511] width 748 height 243
click at [636, 609] on span "Ik pēc cik milisekundēm izpildīt funkciju "Aplis"" at bounding box center [604, 605] width 225 height 14
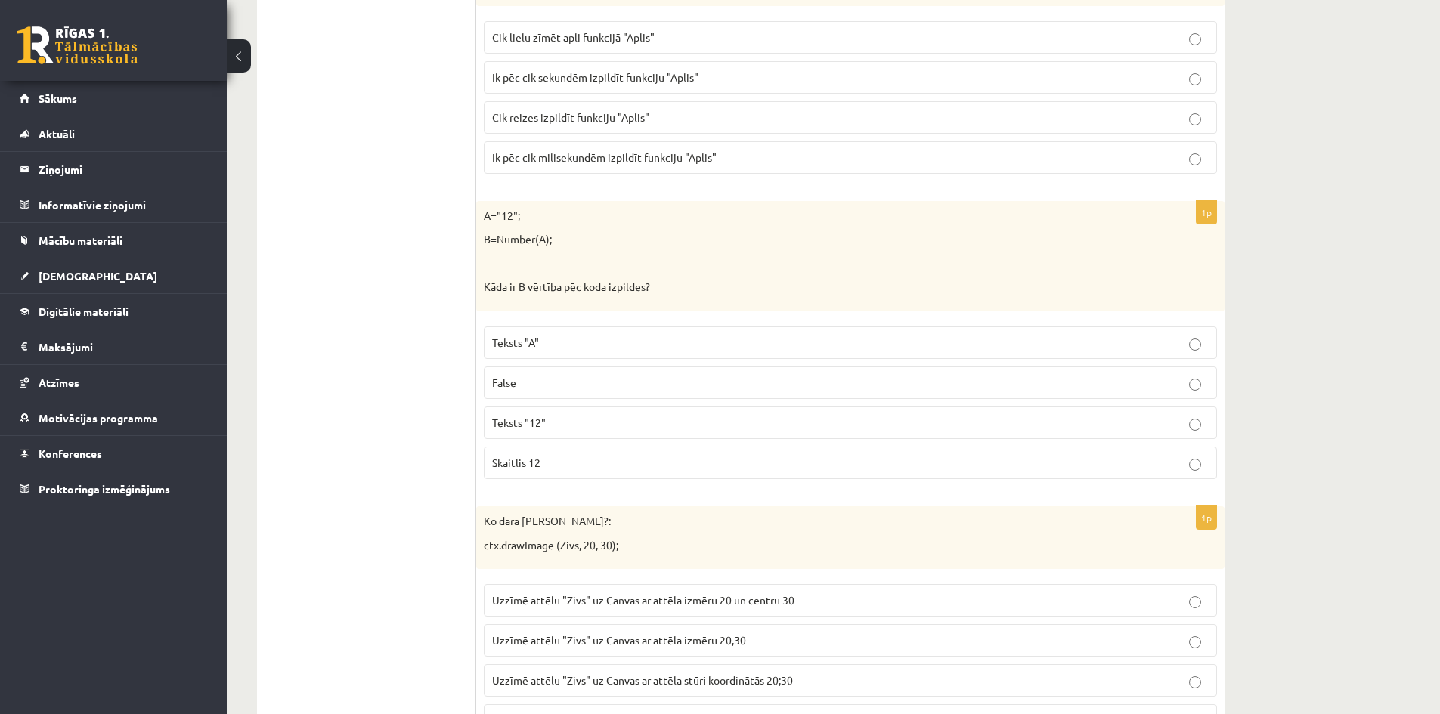
scroll to position [6912, 0]
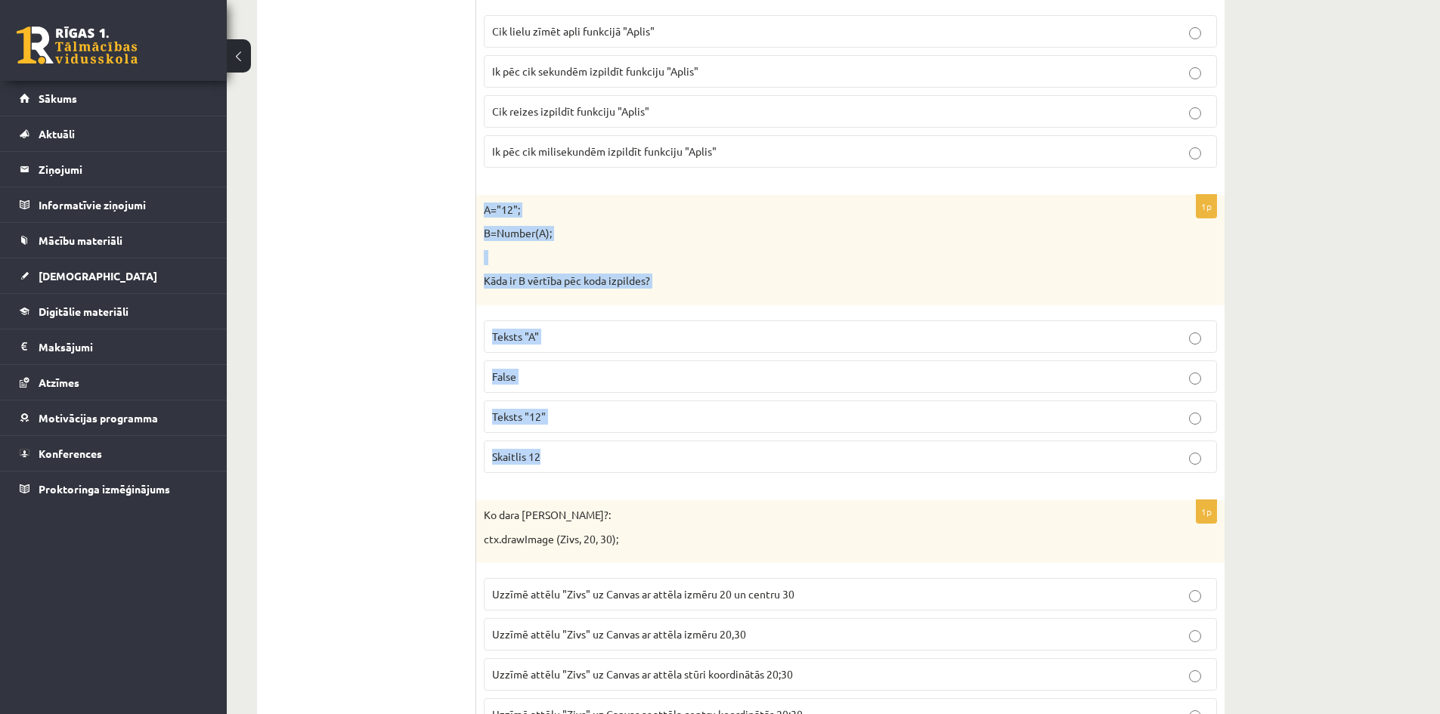
drag, startPoint x: 491, startPoint y: 208, endPoint x: 1189, endPoint y: 480, distance: 749.6
click at [1191, 482] on div "1p A="12"; B=Number(A); Kāda ir B vērtība pēc koda izpildes? Teksts "A" False T…" at bounding box center [850, 340] width 748 height 290
click at [568, 452] on p "Skaitlis 12" at bounding box center [850, 457] width 717 height 16
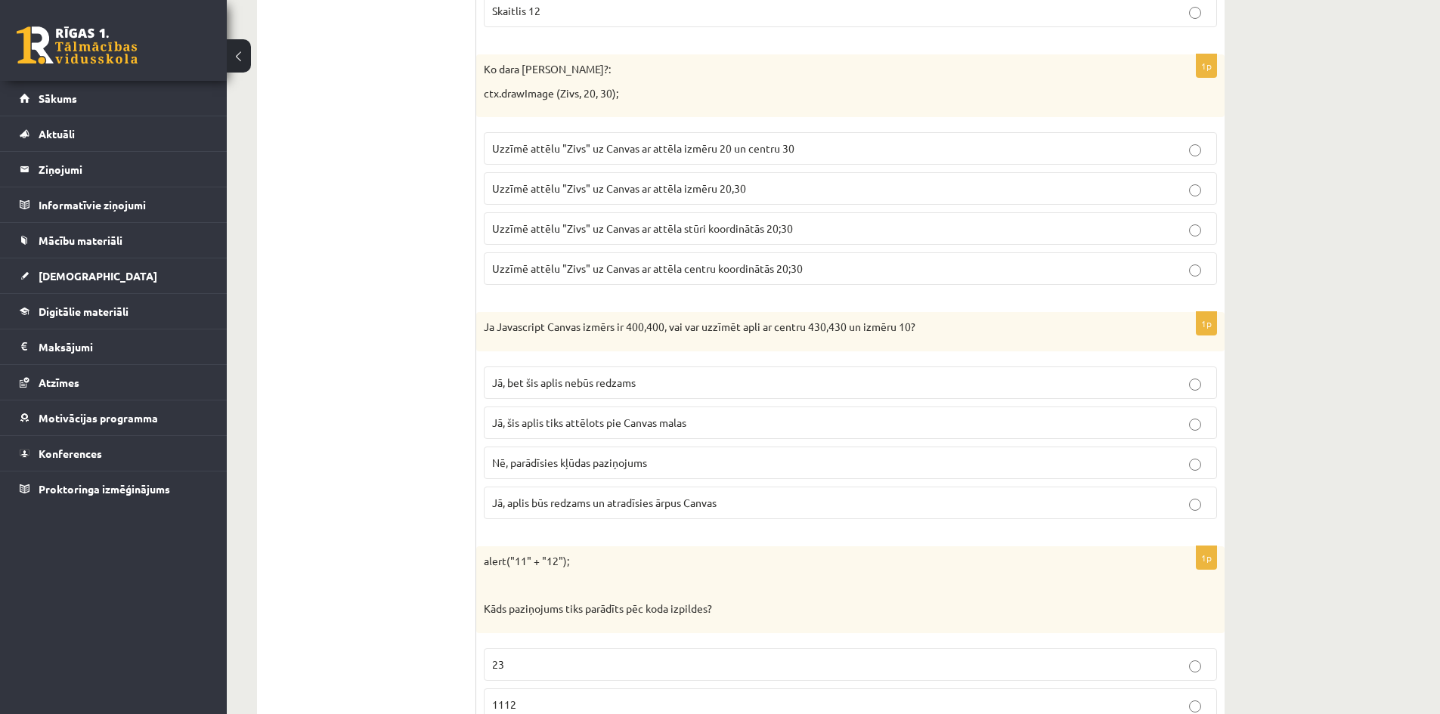
scroll to position [7352, 0]
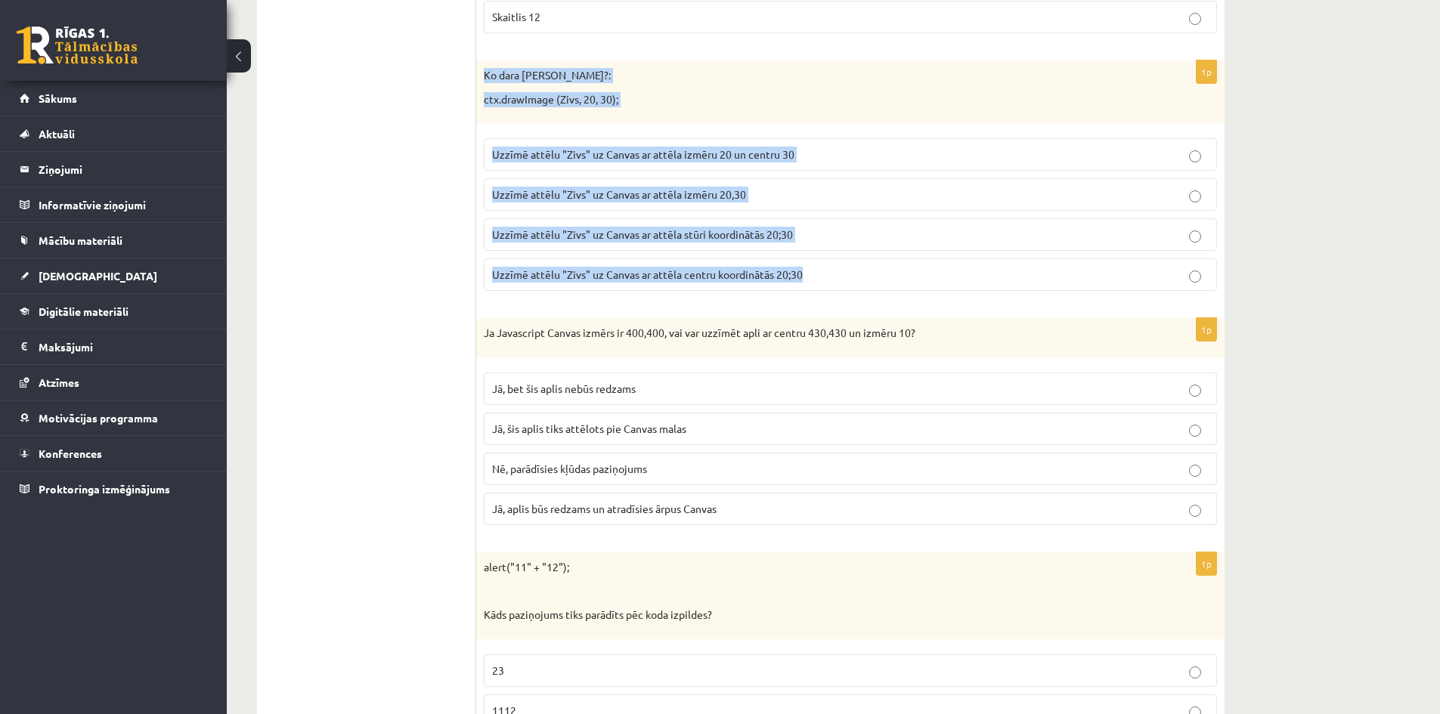
drag, startPoint x: 484, startPoint y: 70, endPoint x: 825, endPoint y: 280, distance: 401.1
click at [825, 280] on div "1p Ko dara koda rindiņa?: ctx.drawImage (Zivs, 20, 30); Uzzīmē attēlu "Zivs" uz…" at bounding box center [850, 181] width 748 height 243
click at [548, 228] on p "Uzzīmē attēlu "Zivs" uz Canvas ar attēla stūri koordinātās 20;30" at bounding box center [850, 235] width 717 height 16
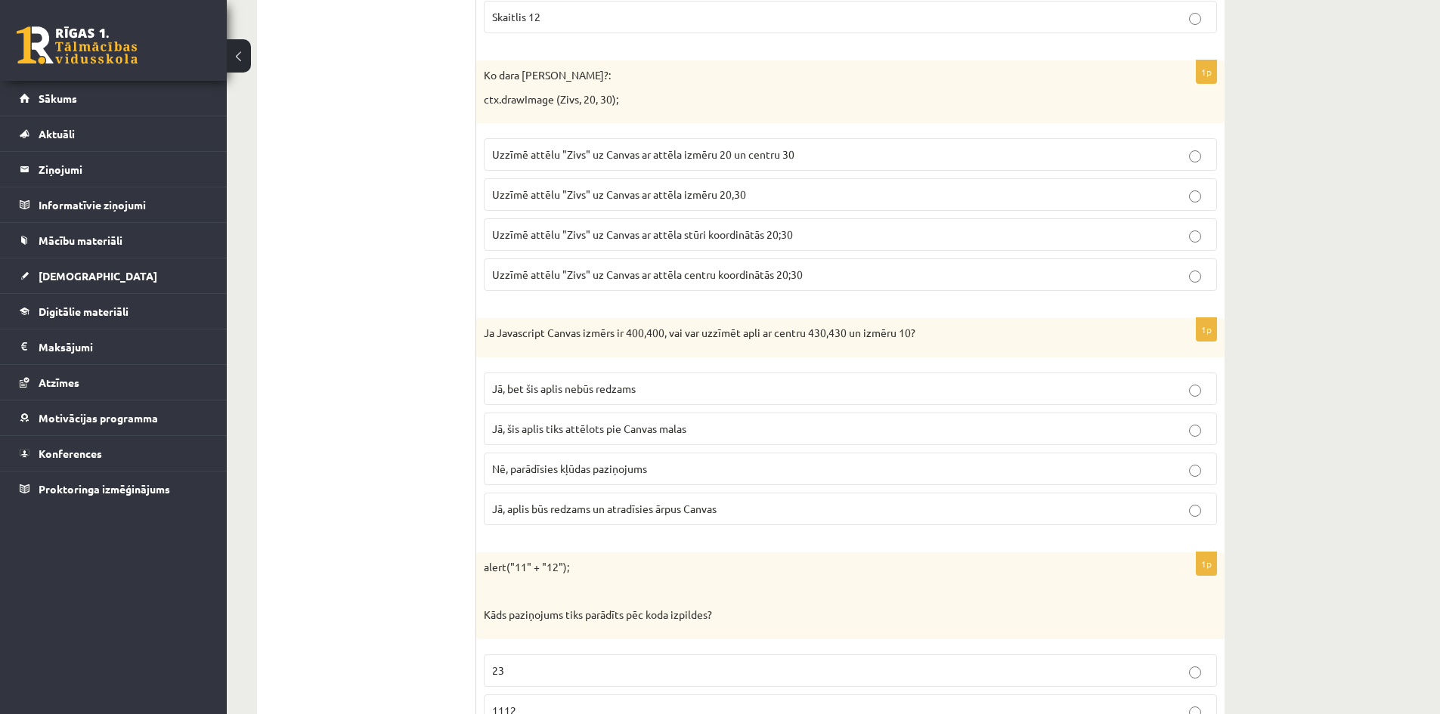
click at [482, 333] on div "Ja Javascript Canvas izmērs ir 400,400, vai var uzzīmēt apli ar centru 430,430 …" at bounding box center [850, 337] width 748 height 39
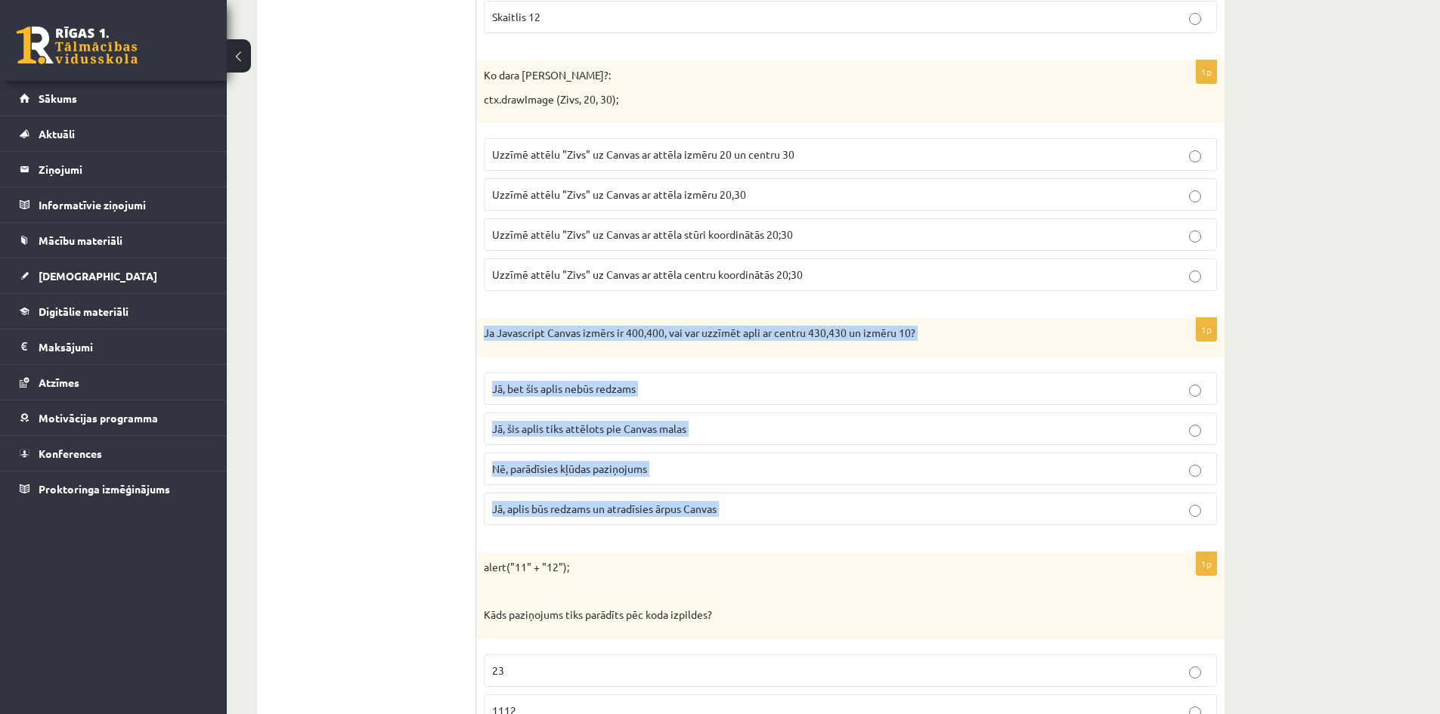
drag, startPoint x: 481, startPoint y: 332, endPoint x: 747, endPoint y: 516, distance: 323.8
click at [747, 516] on div "1p Ja Javascript Canvas izmērs ir 400,400, vai var uzzīmēt apli ar centru 430,4…" at bounding box center [850, 427] width 748 height 219
click at [673, 388] on p "Jā, bet šis aplis nebūs redzams" at bounding box center [850, 389] width 717 height 16
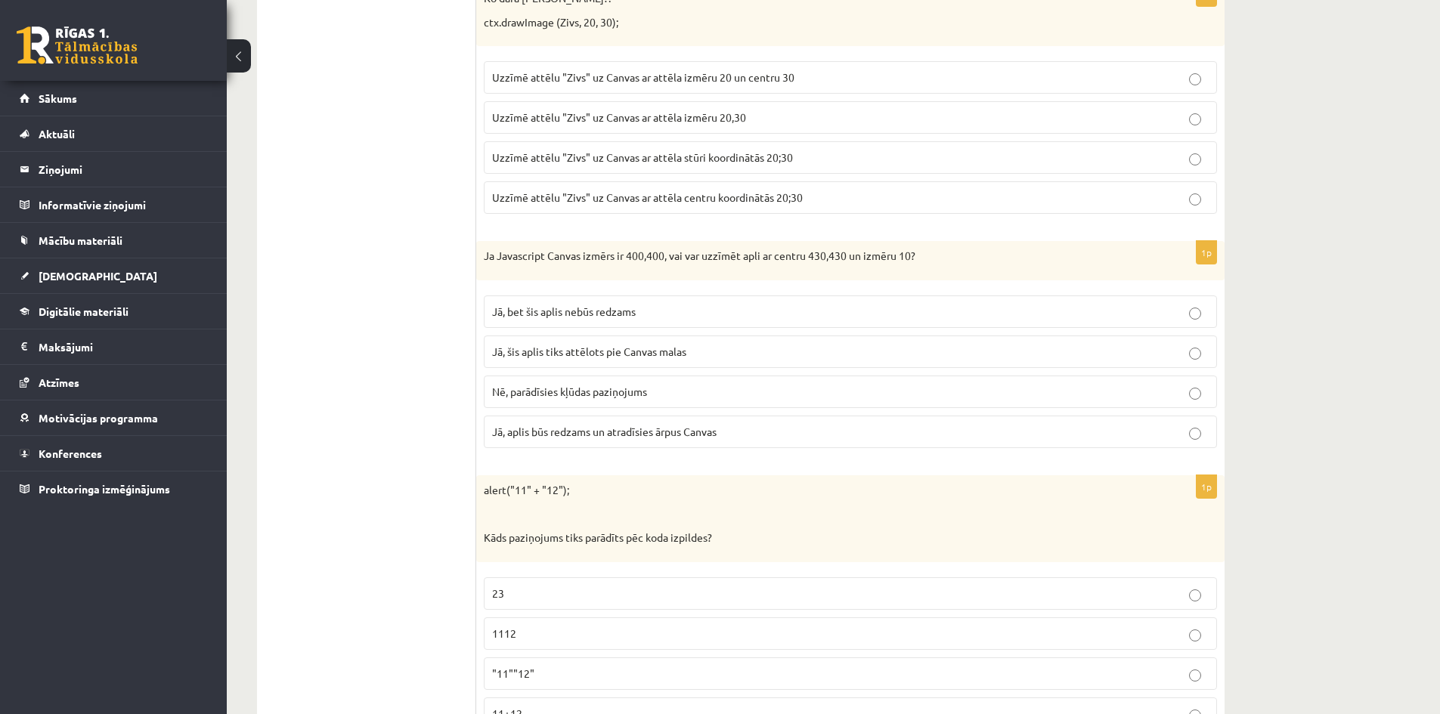
scroll to position [7503, 0]
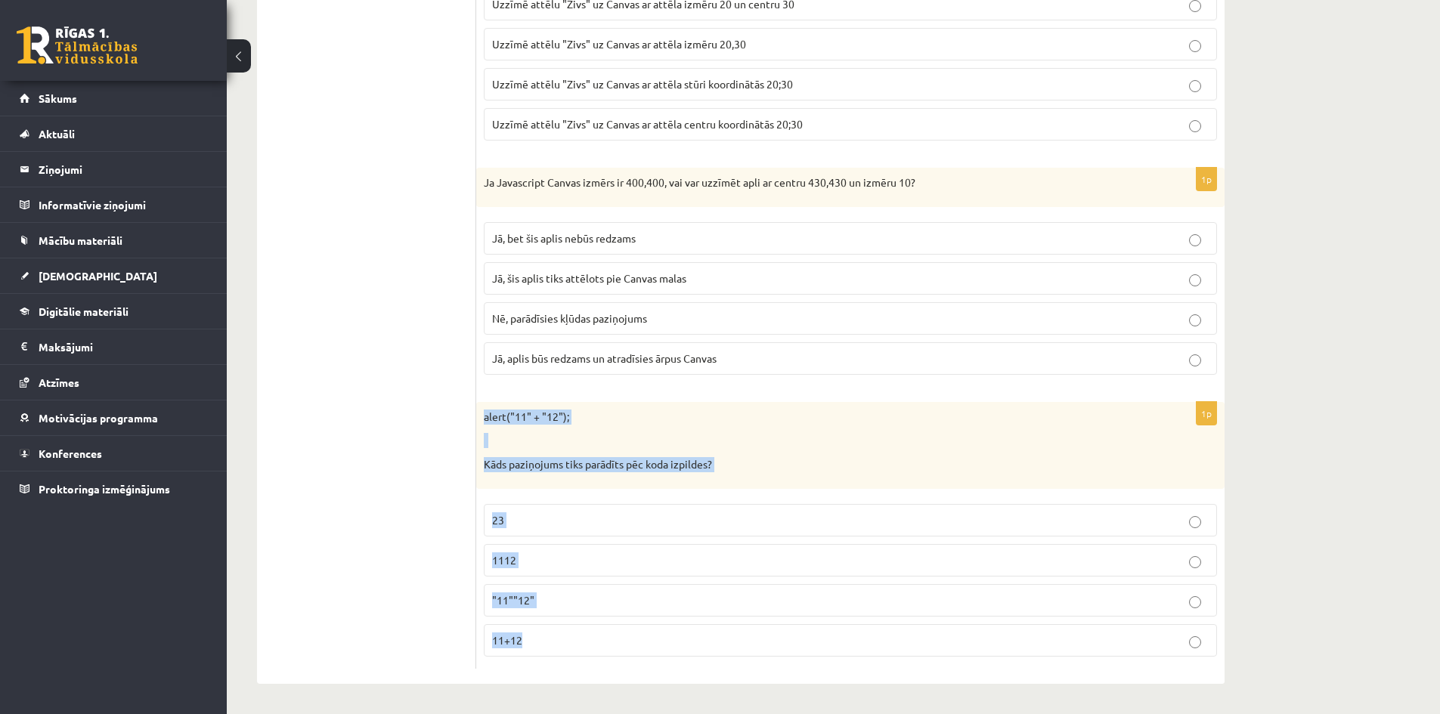
drag, startPoint x: 483, startPoint y: 412, endPoint x: 710, endPoint y: 689, distance: 358.3
click at [553, 553] on p "1112" at bounding box center [850, 561] width 717 height 16
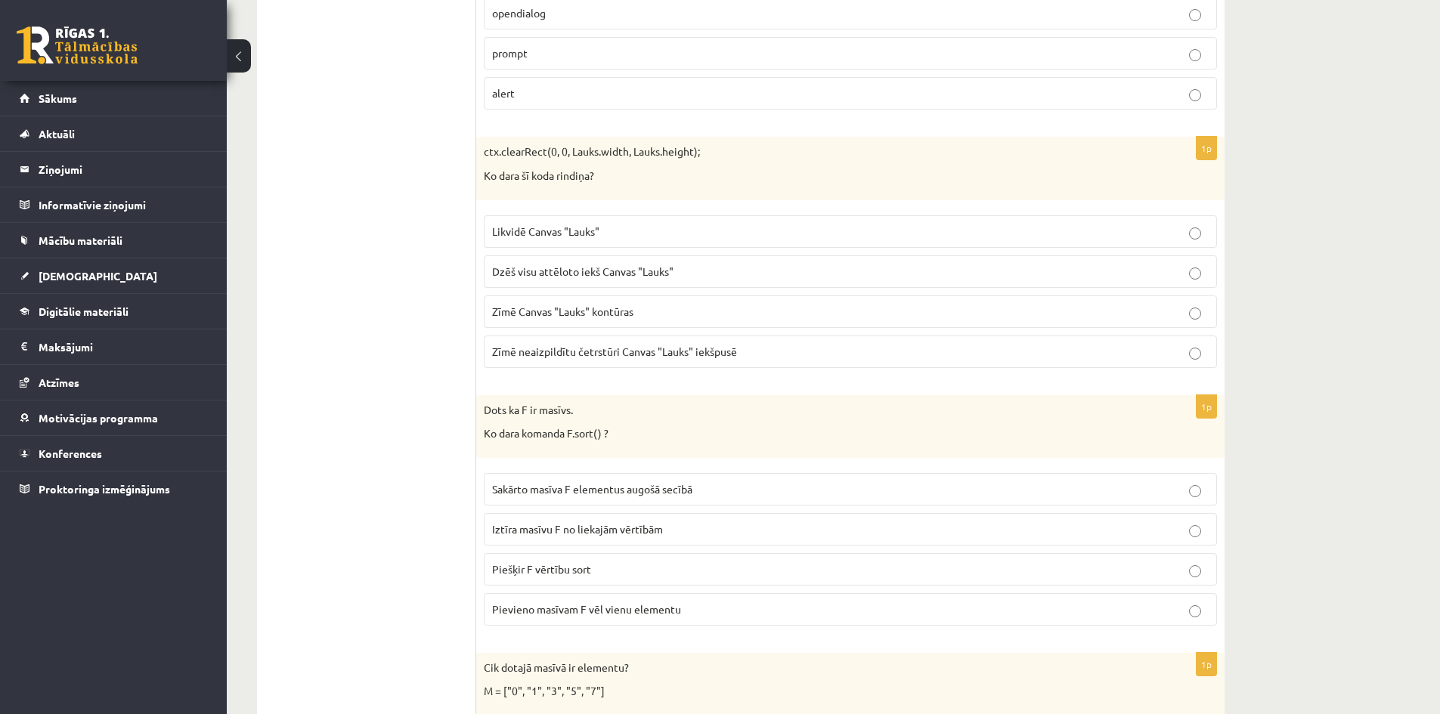
scroll to position [0, 0]
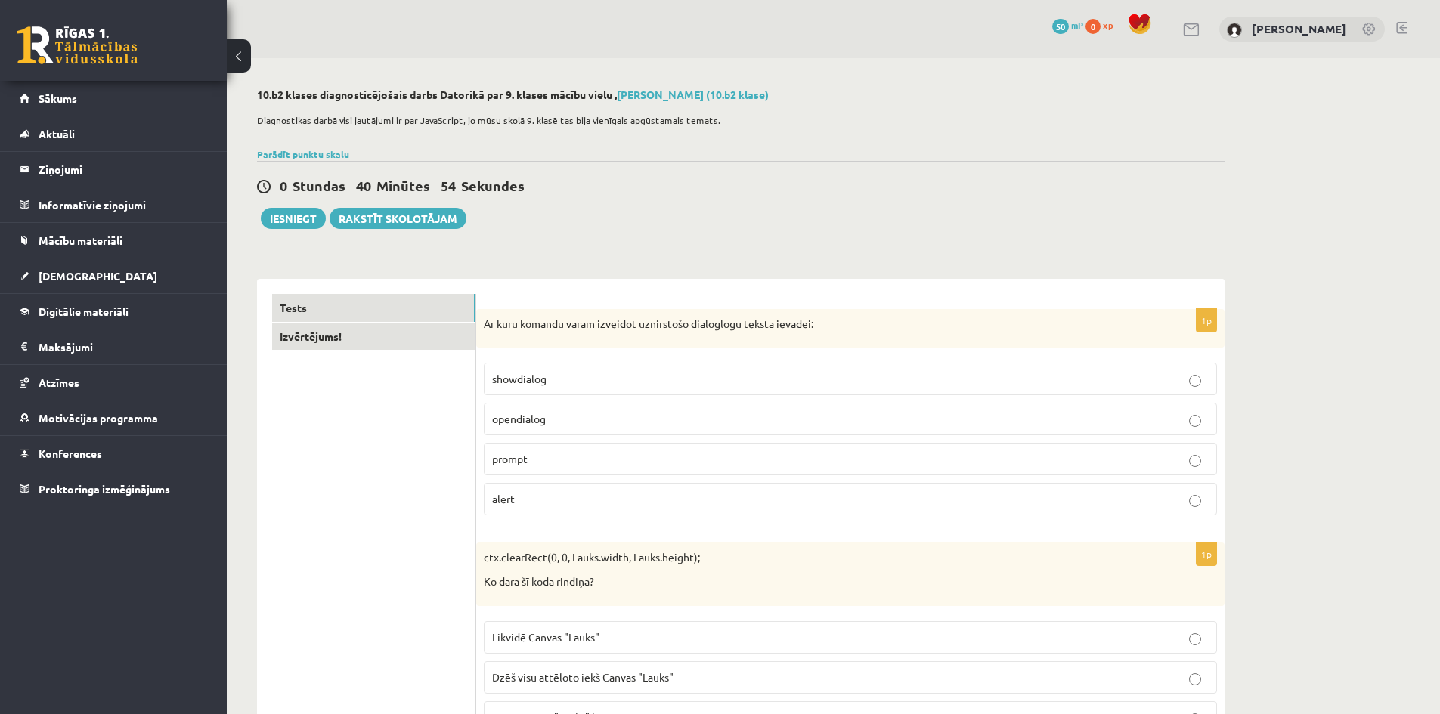
click at [312, 333] on link "Izvērtējums!" at bounding box center [373, 337] width 203 height 28
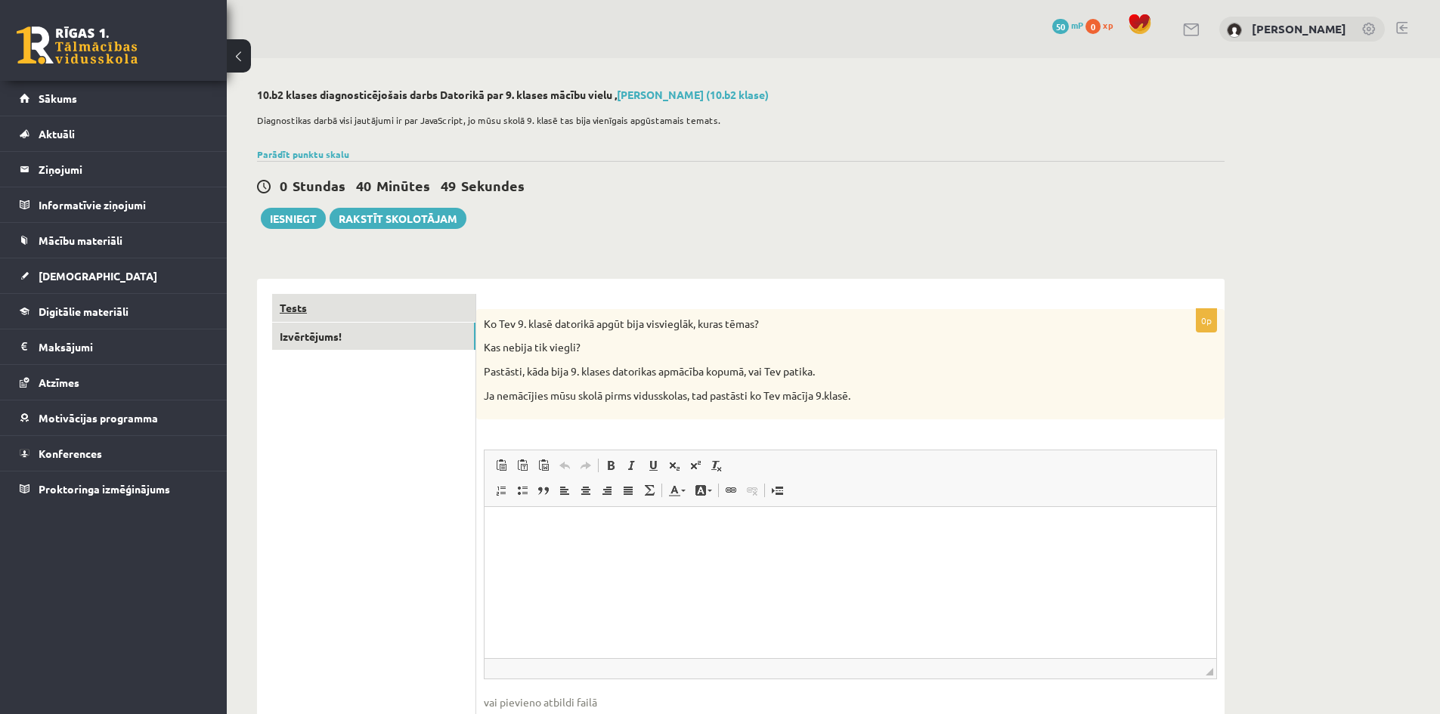
click at [410, 311] on link "Tests" at bounding box center [373, 308] width 203 height 28
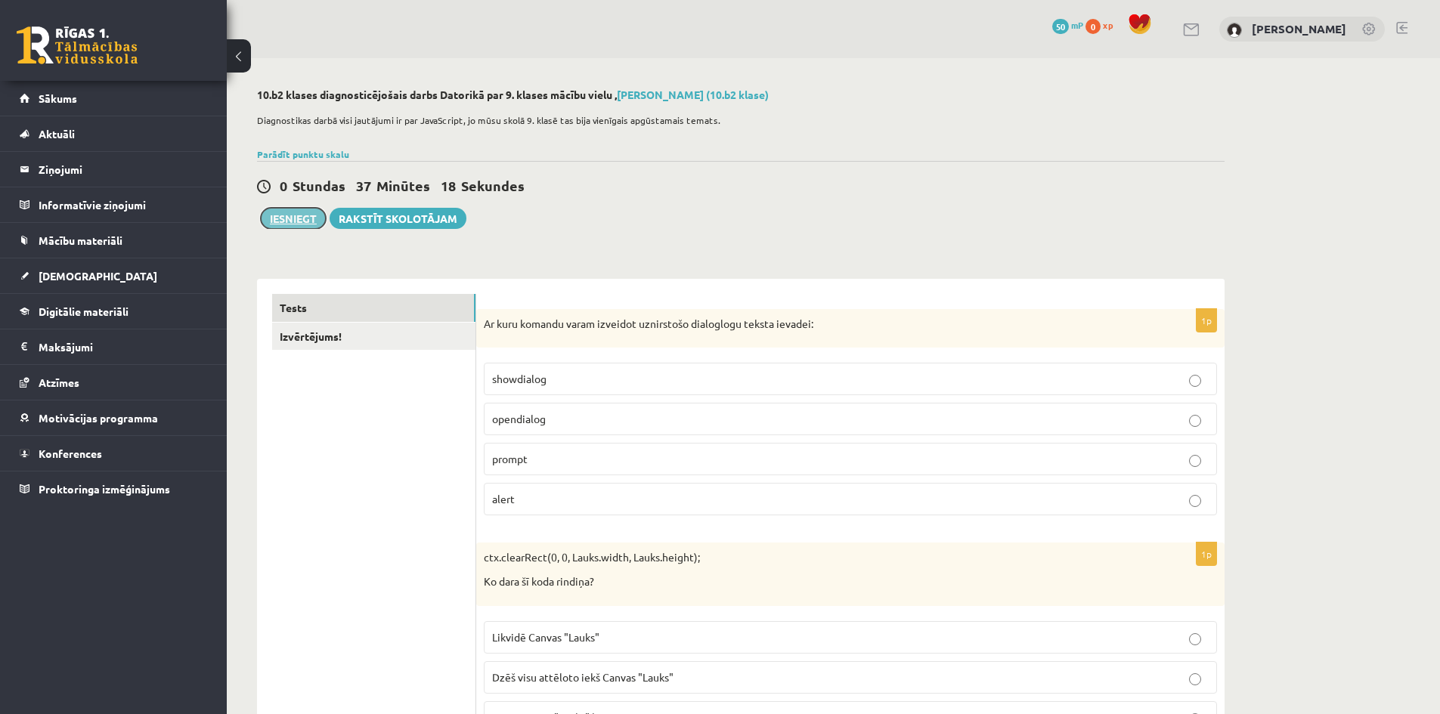
click at [296, 224] on button "Iesniegt" at bounding box center [293, 218] width 65 height 21
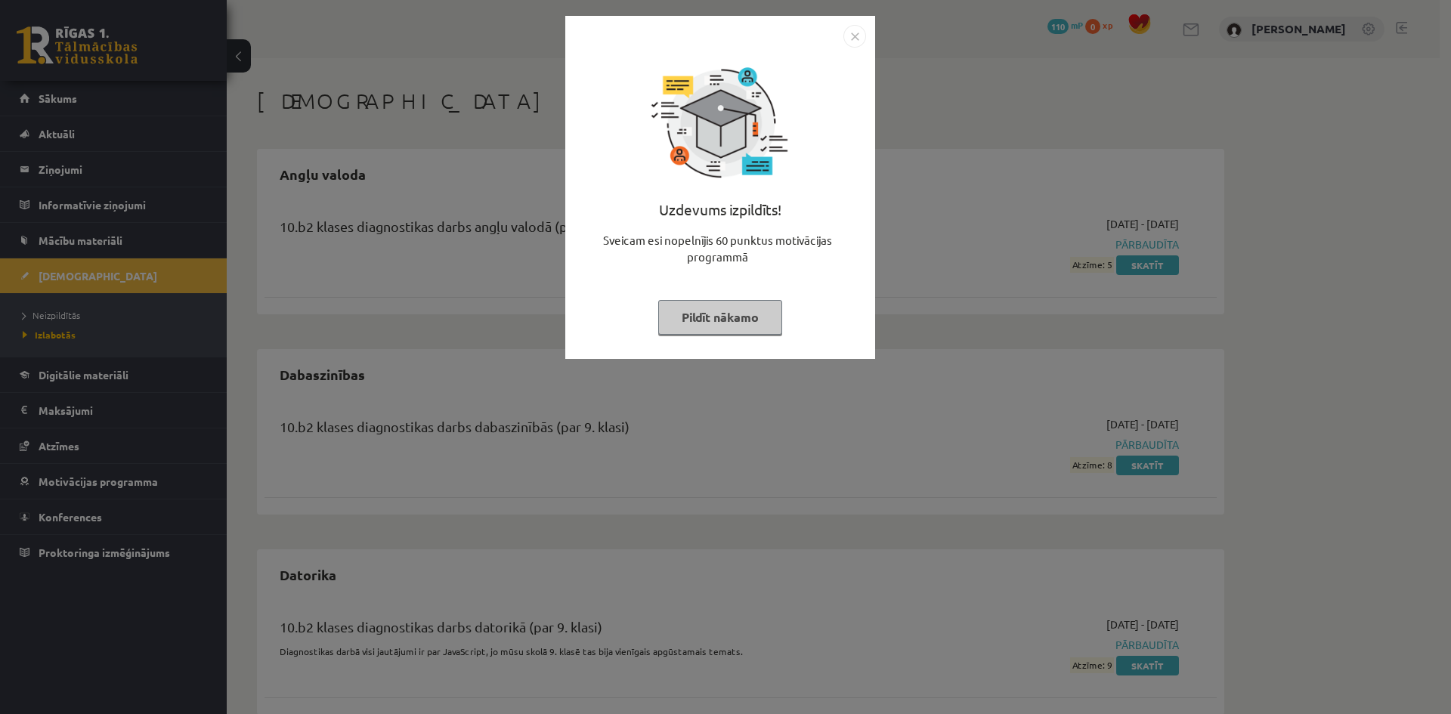
click at [853, 46] on img "Close" at bounding box center [855, 36] width 23 height 23
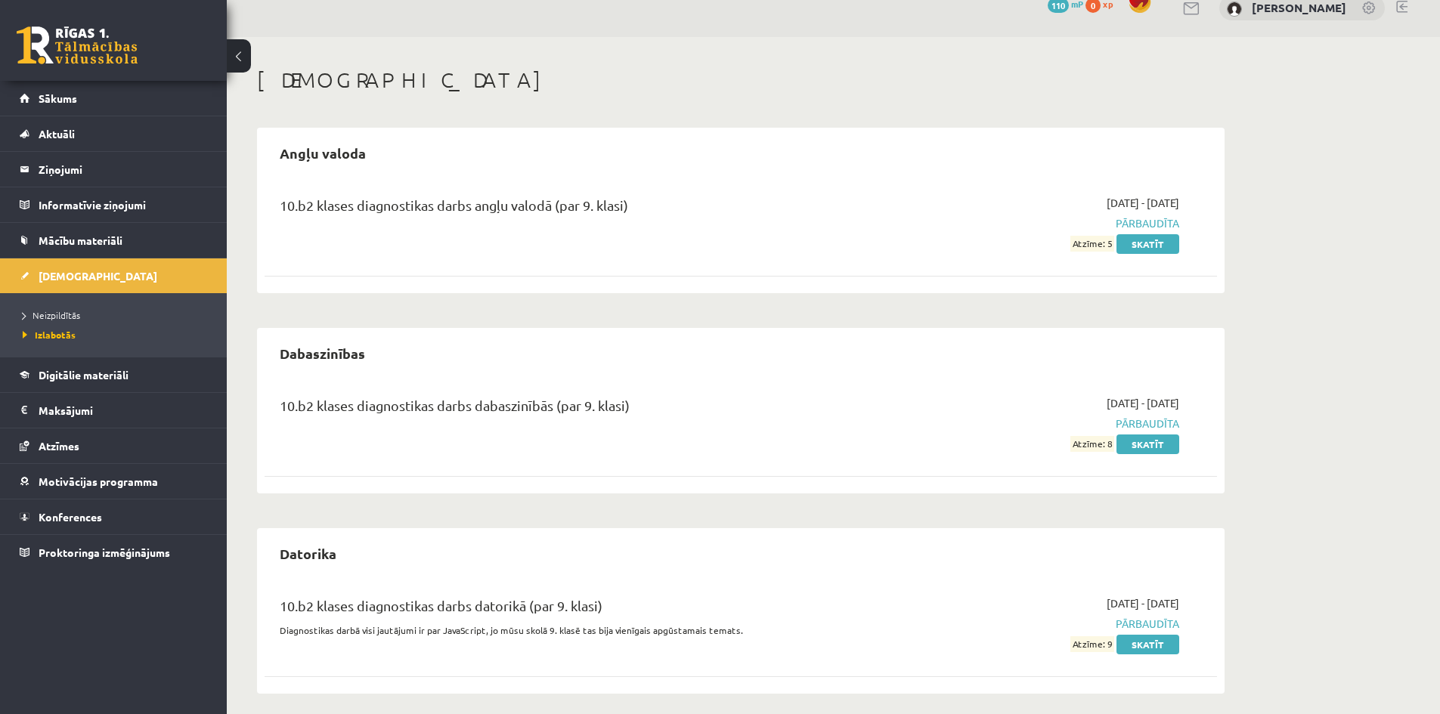
scroll to position [31, 0]
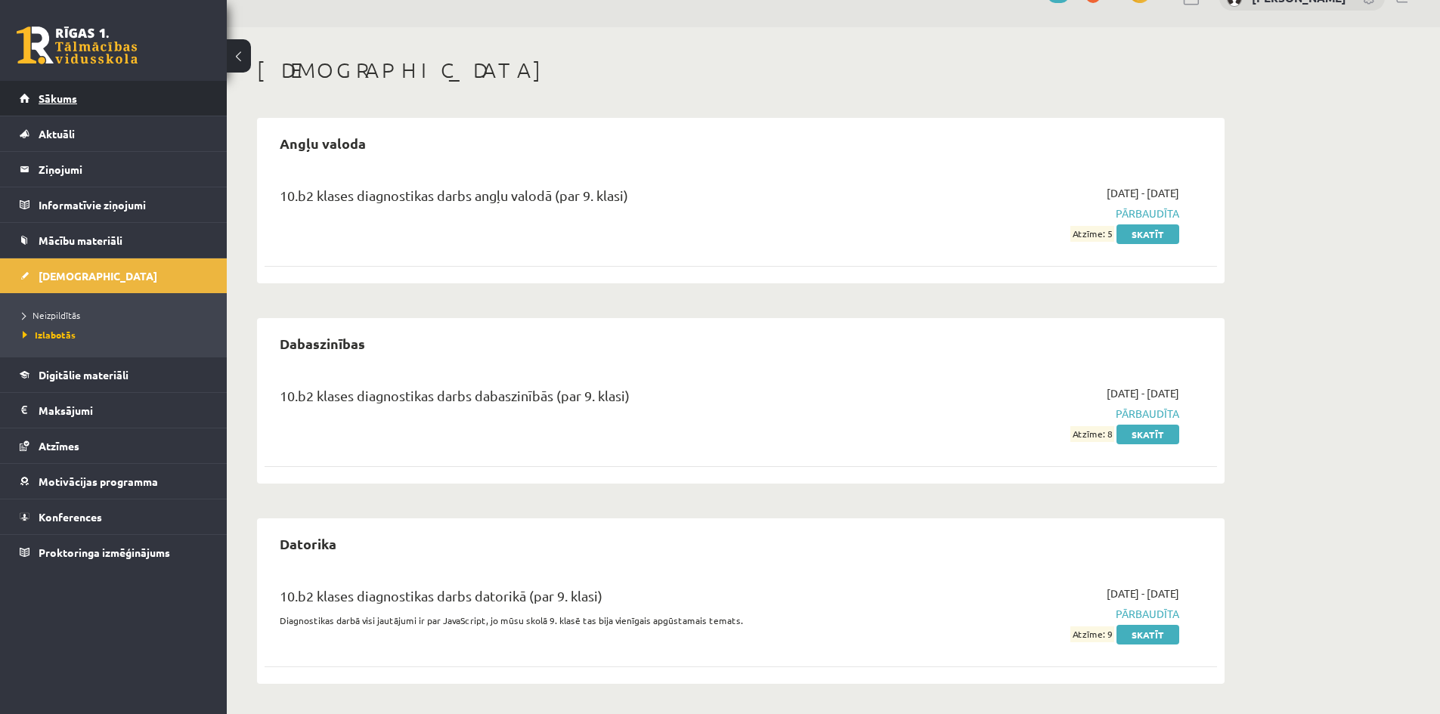
click at [71, 101] on span "Sākums" at bounding box center [58, 98] width 39 height 14
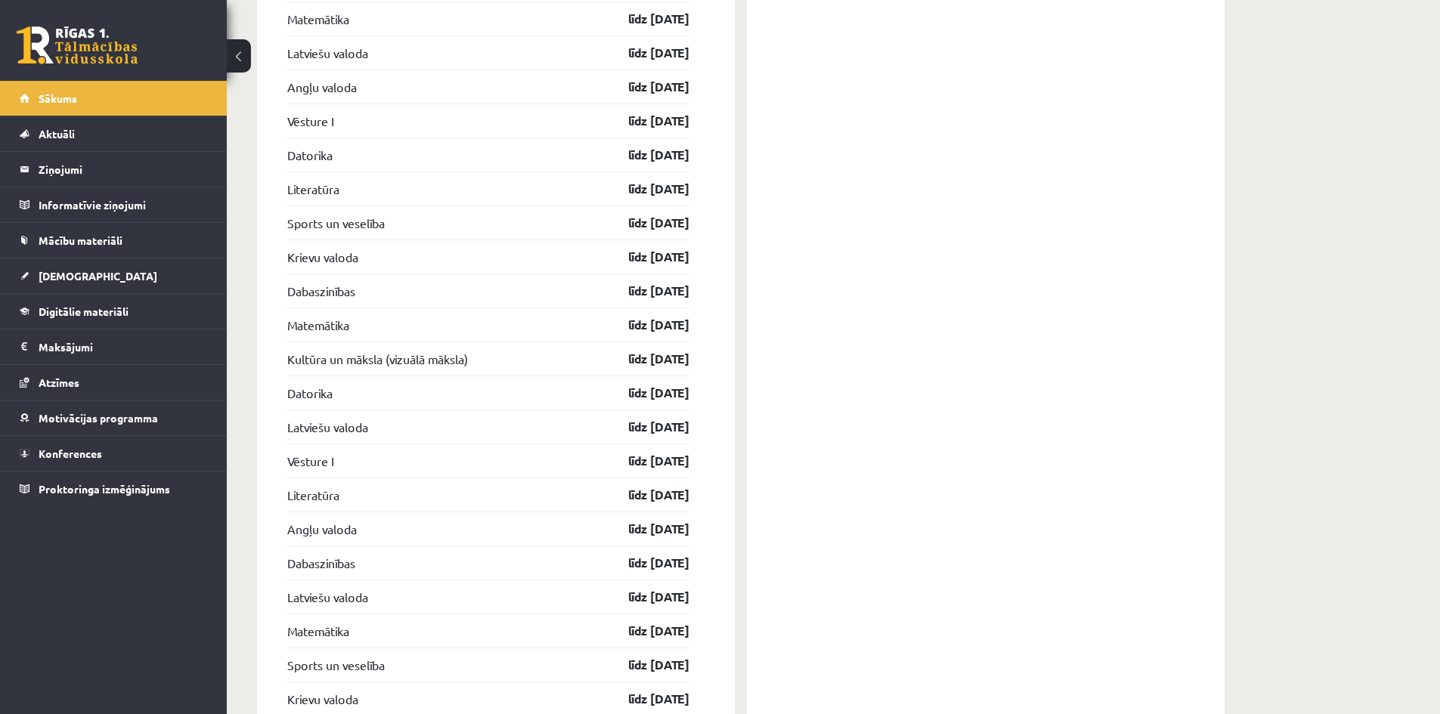
scroll to position [2242, 0]
